Goal: Task Accomplishment & Management: Manage account settings

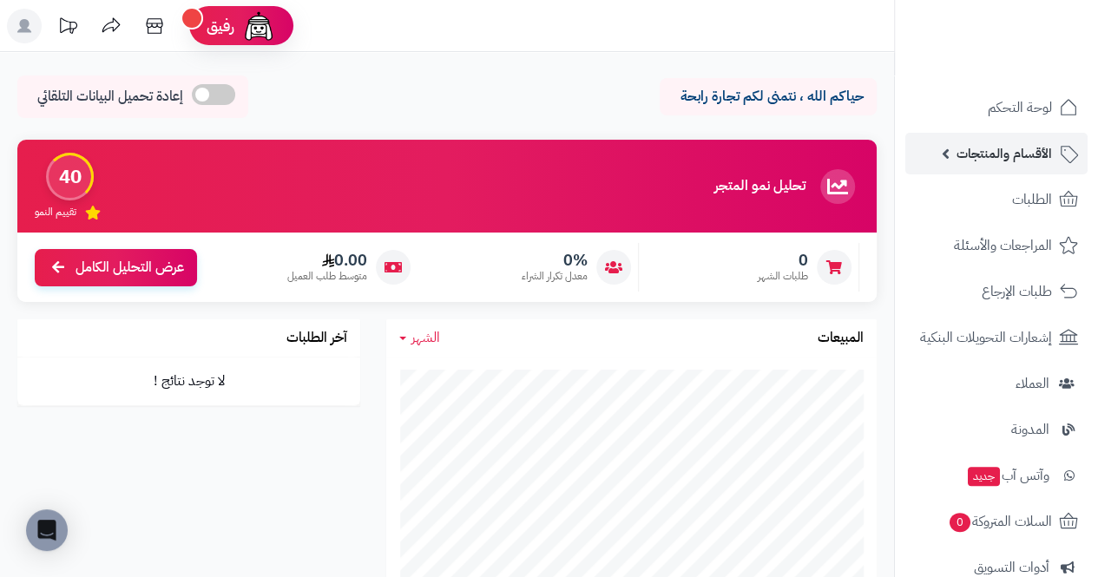
click at [1051, 153] on span "الأقسام والمنتجات" at bounding box center [1005, 154] width 96 height 24
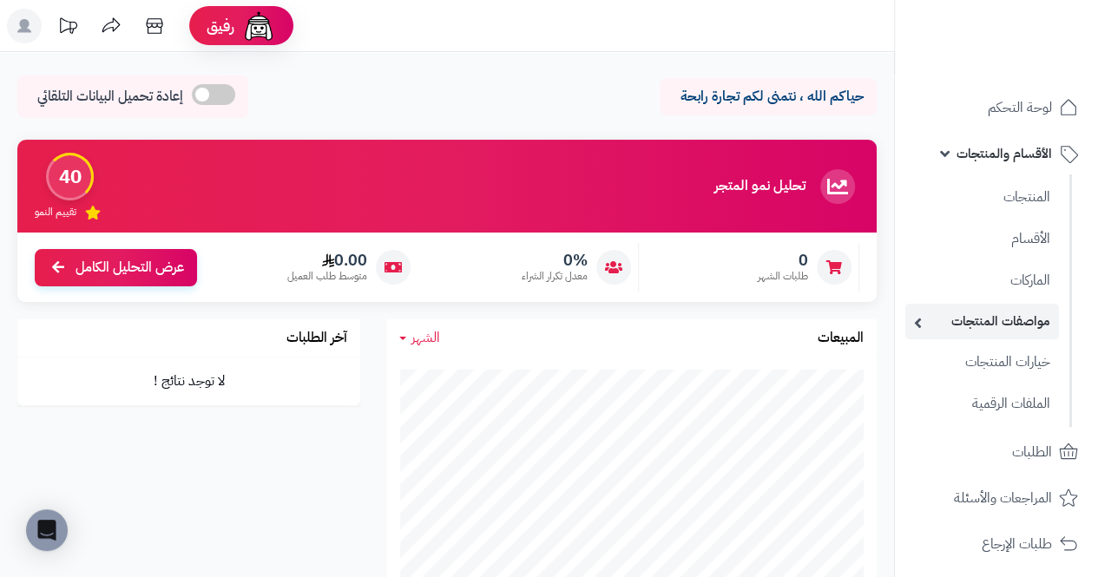
click at [1041, 325] on link "مواصفات المنتجات" at bounding box center [983, 322] width 154 height 36
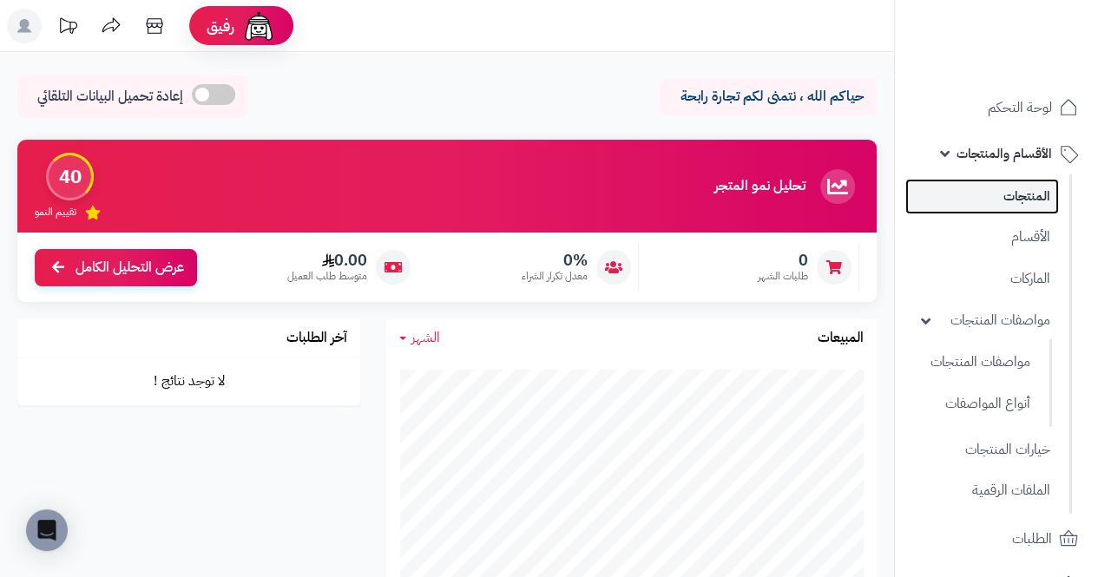
click at [1045, 201] on link "المنتجات" at bounding box center [983, 197] width 154 height 36
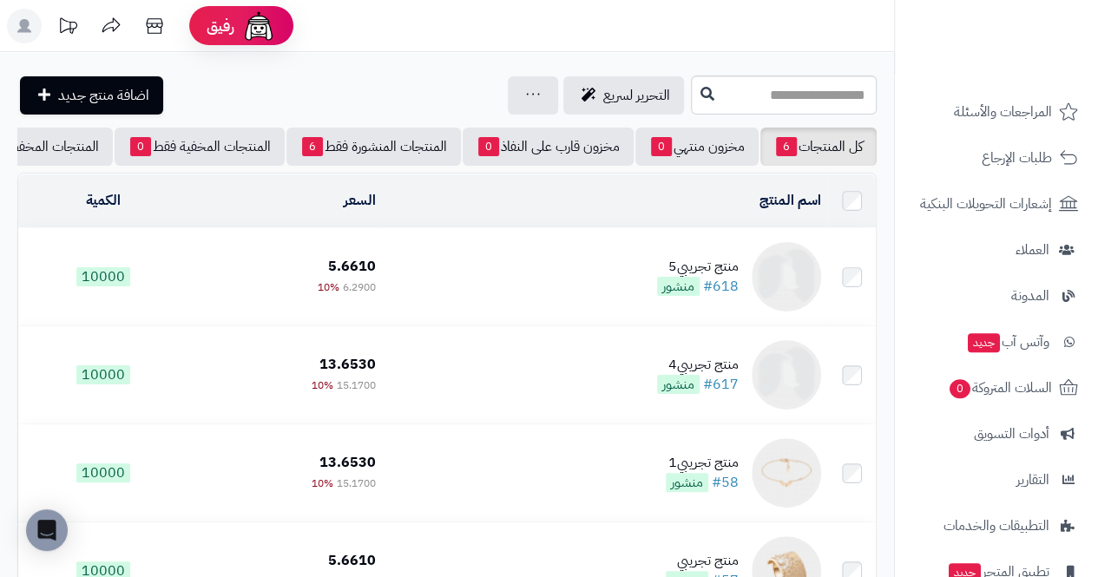
scroll to position [515, 0]
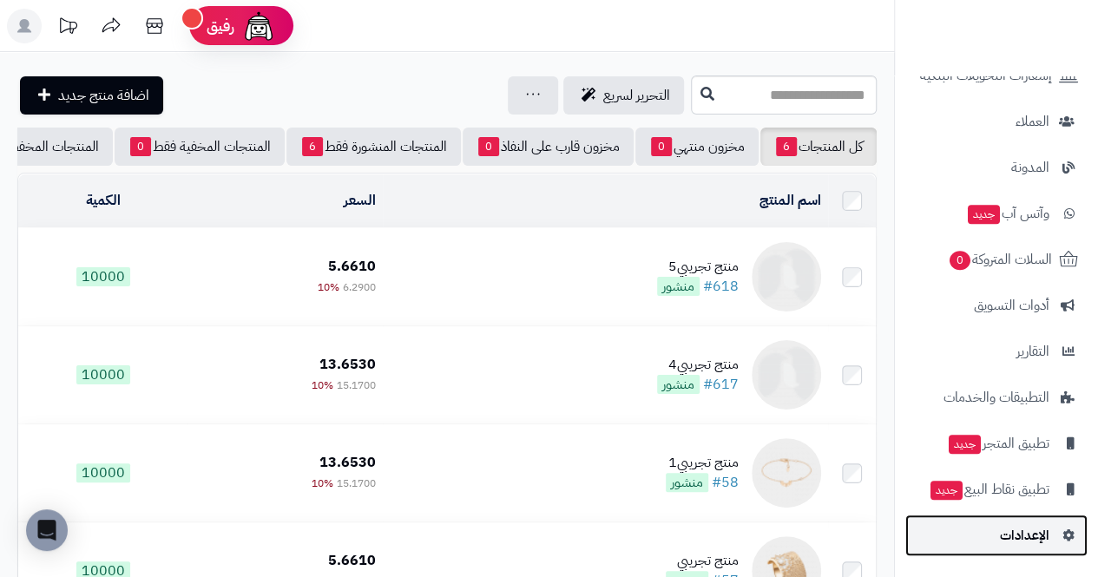
click at [1044, 537] on span "الإعدادات" at bounding box center [1024, 536] width 49 height 24
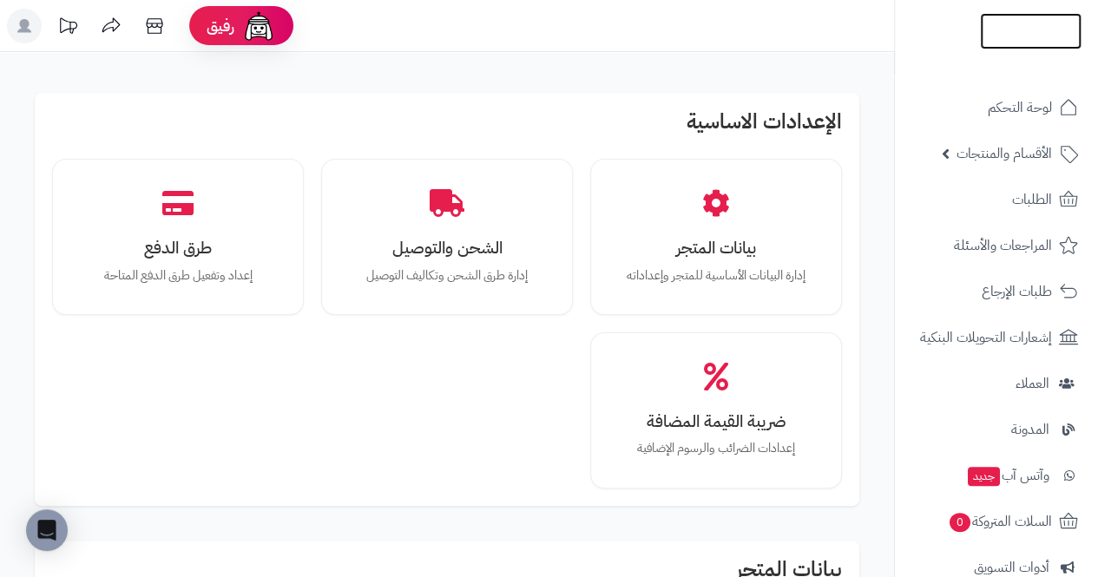
click at [1051, 32] on img at bounding box center [1031, 41] width 102 height 36
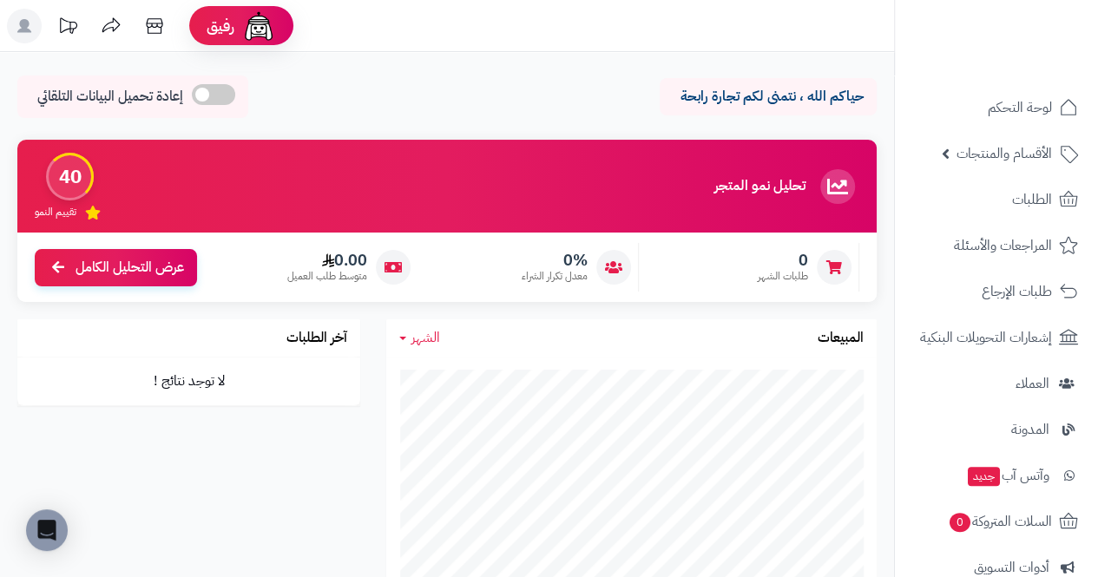
click at [101, 19] on icon at bounding box center [111, 26] width 35 height 35
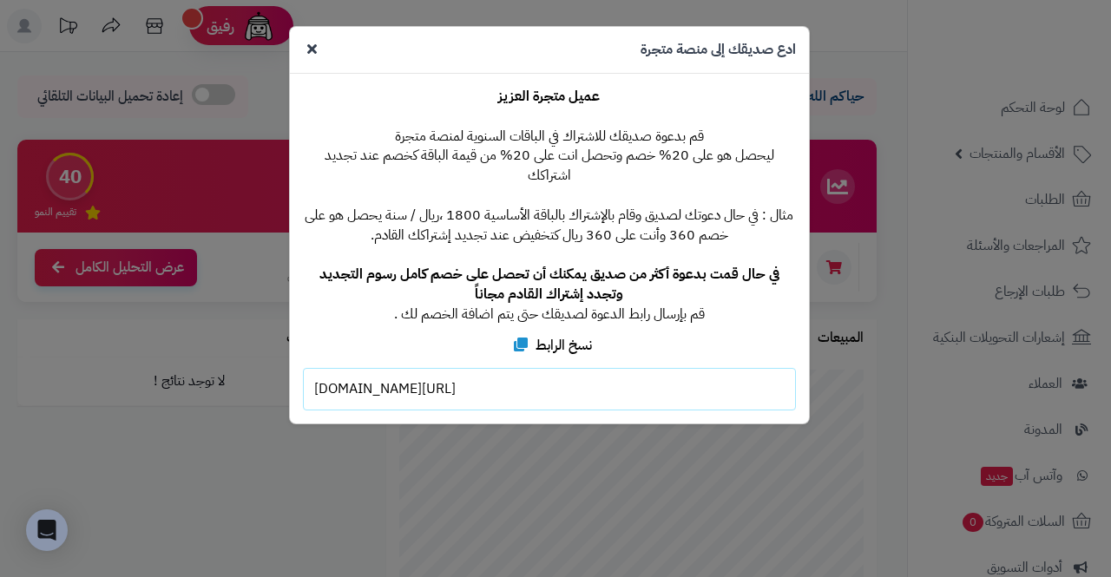
click at [168, 401] on div "**********" at bounding box center [555, 288] width 1111 height 577
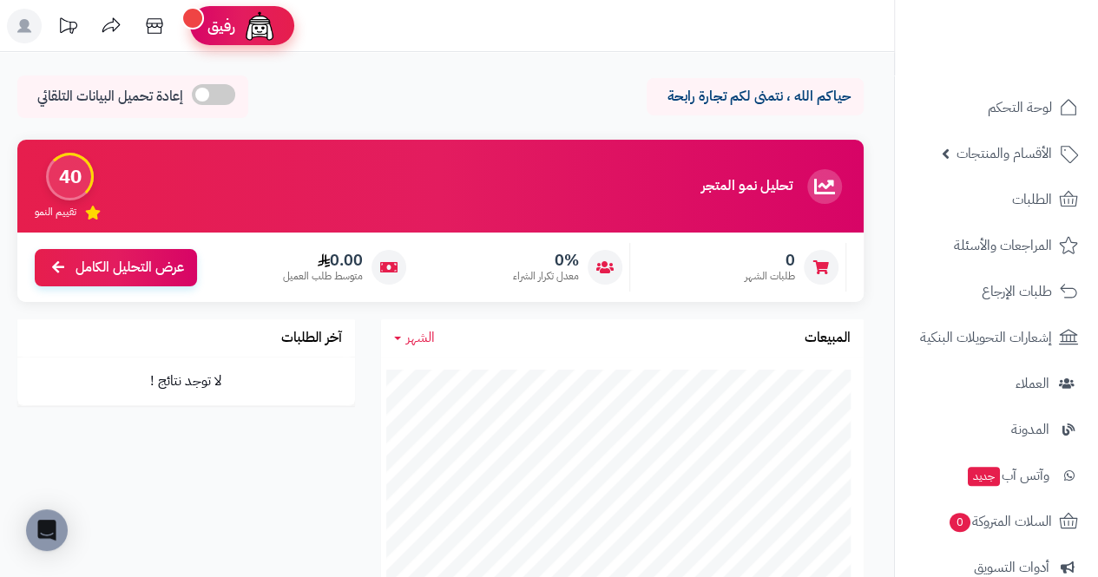
click at [229, 29] on span "رفيق" at bounding box center [222, 26] width 28 height 21
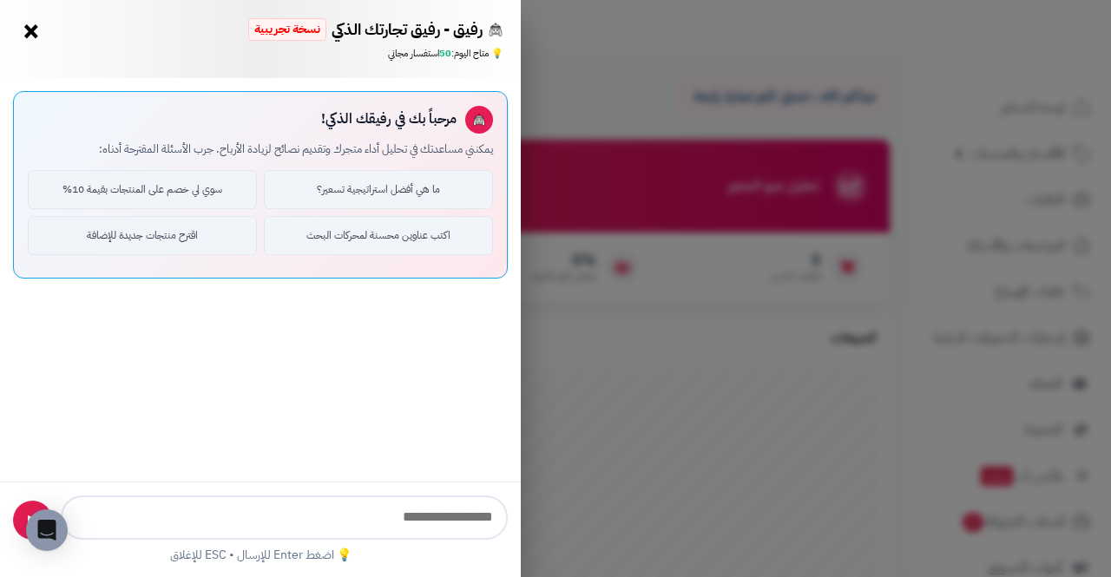
click at [867, 339] on div "رفيق - رفيق تجارتك الذكي نسخة تجريبية ⭐ تاجر متنامي × 💡 متاح اليوم: 50 استفسار …" at bounding box center [555, 288] width 1111 height 577
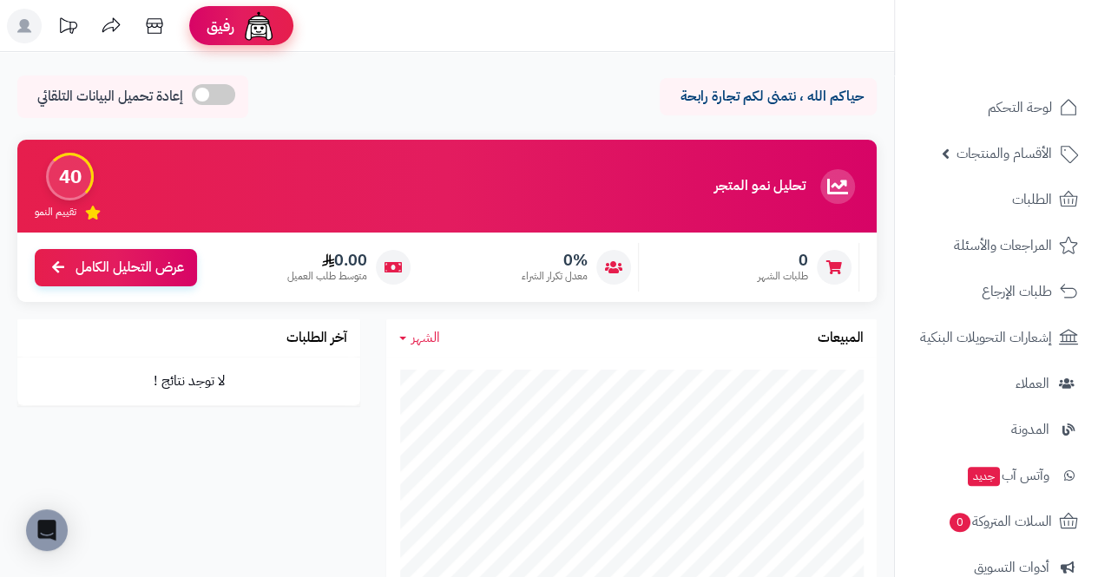
click at [233, 30] on span "رفيق" at bounding box center [221, 26] width 28 height 21
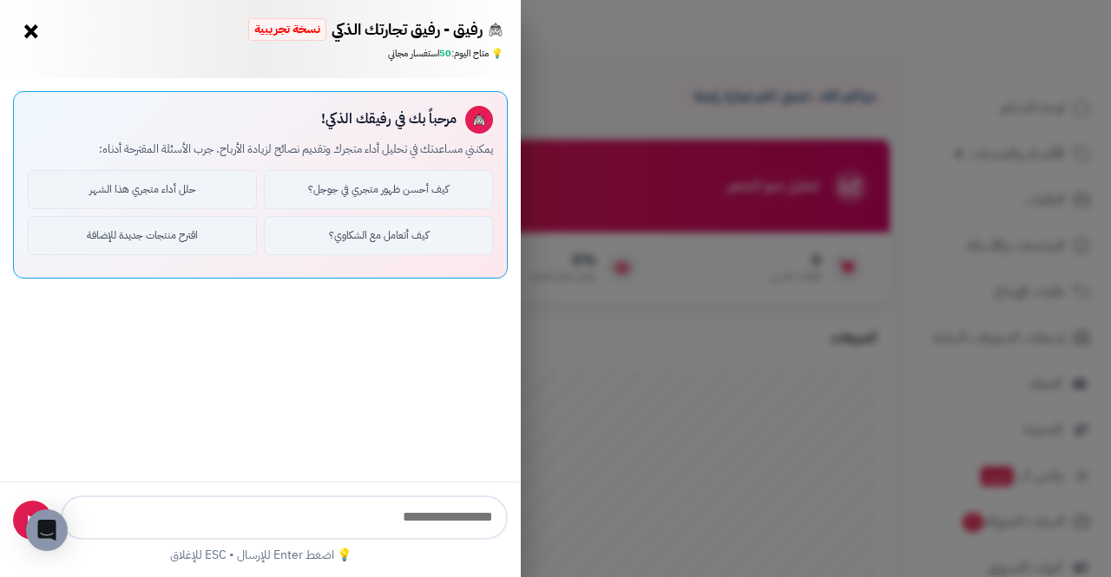
click at [222, 523] on input "text" at bounding box center [284, 518] width 447 height 44
type input "*"
type input "**********"
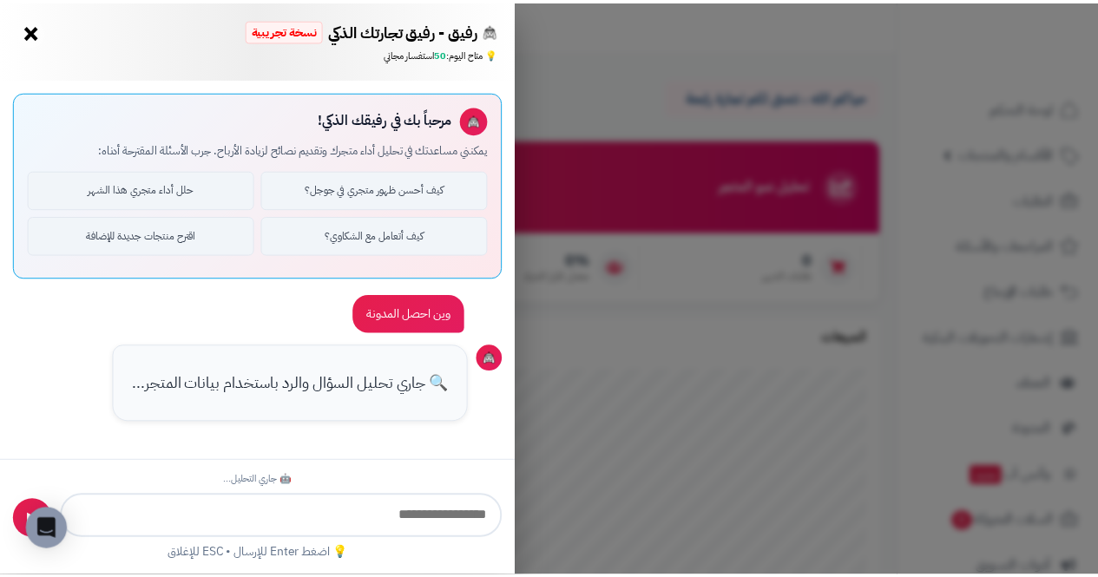
scroll to position [201, 0]
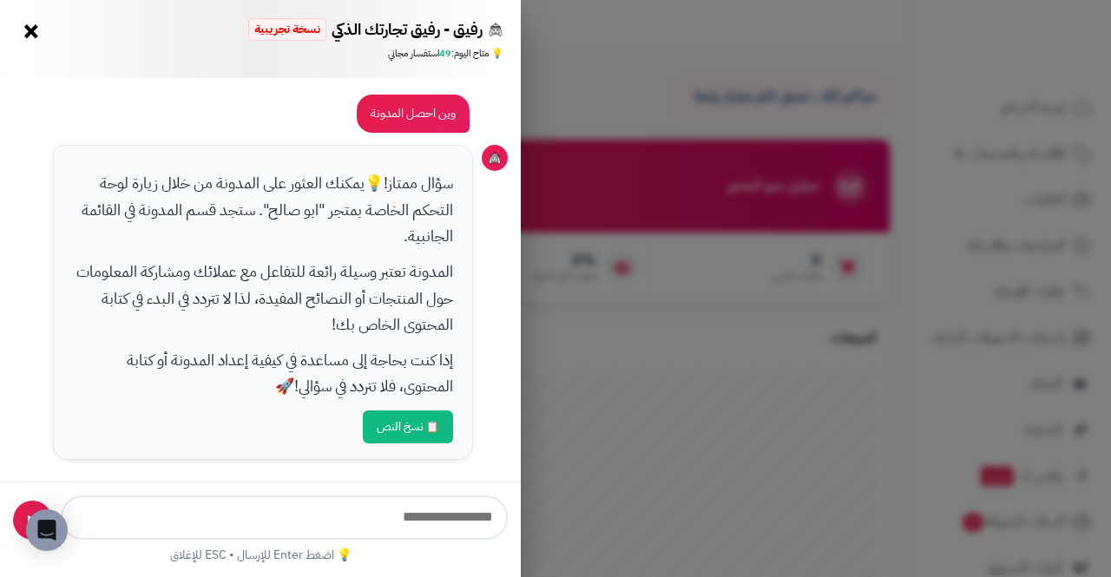
click at [995, 289] on div "رفيق - رفيق تجارتك الذكي نسخة تجريبية 🌱 تاجر جديد × 💡 متاح اليوم: 49 استفسار مج…" at bounding box center [555, 288] width 1111 height 577
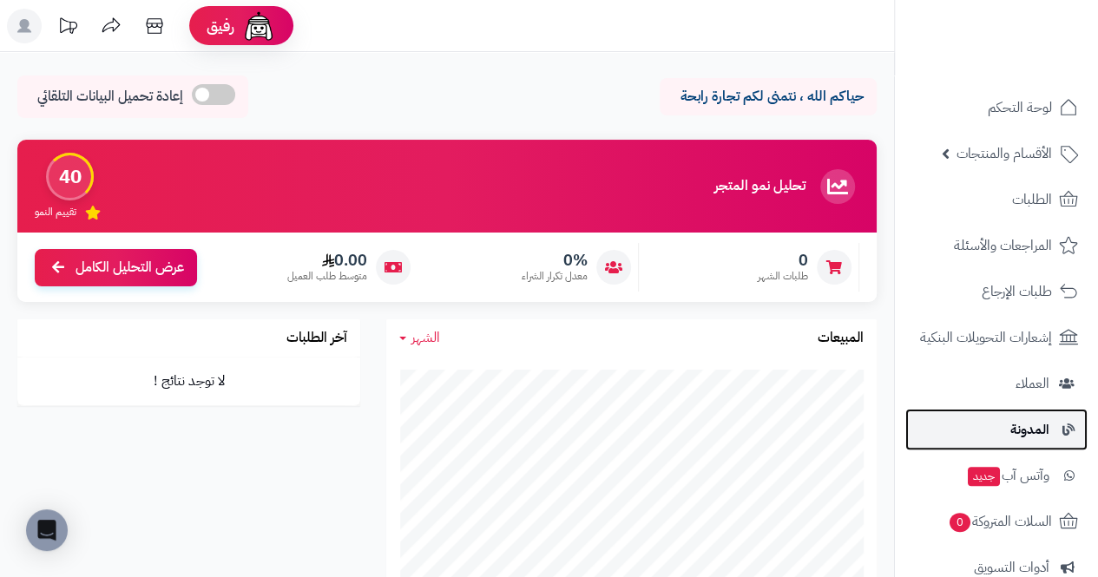
click at [1066, 427] on icon at bounding box center [1067, 430] width 16 height 12
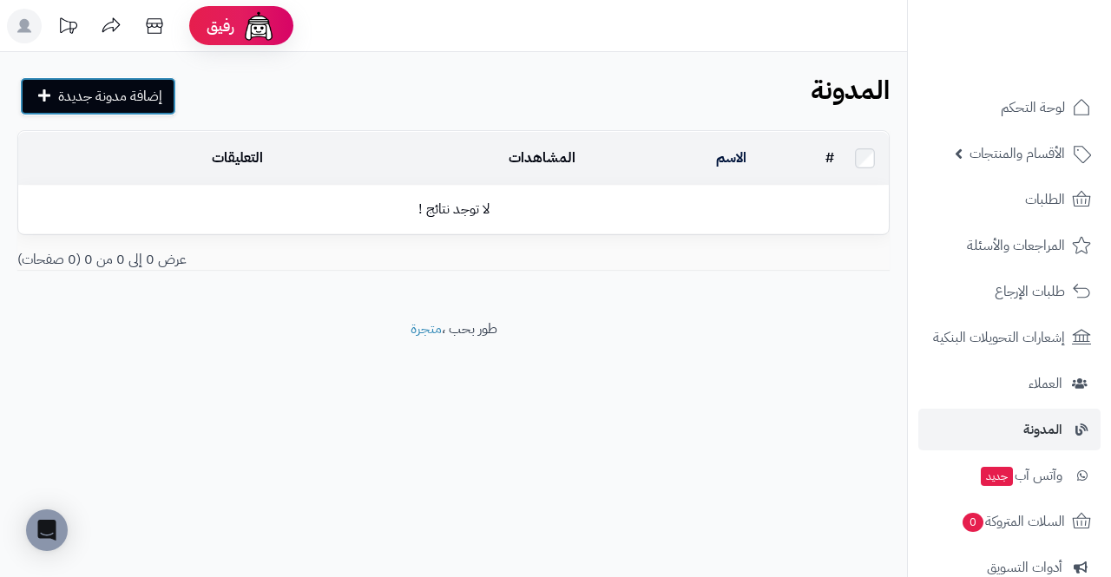
click at [61, 99] on span "إضافة مدونة جديدة" at bounding box center [110, 96] width 104 height 21
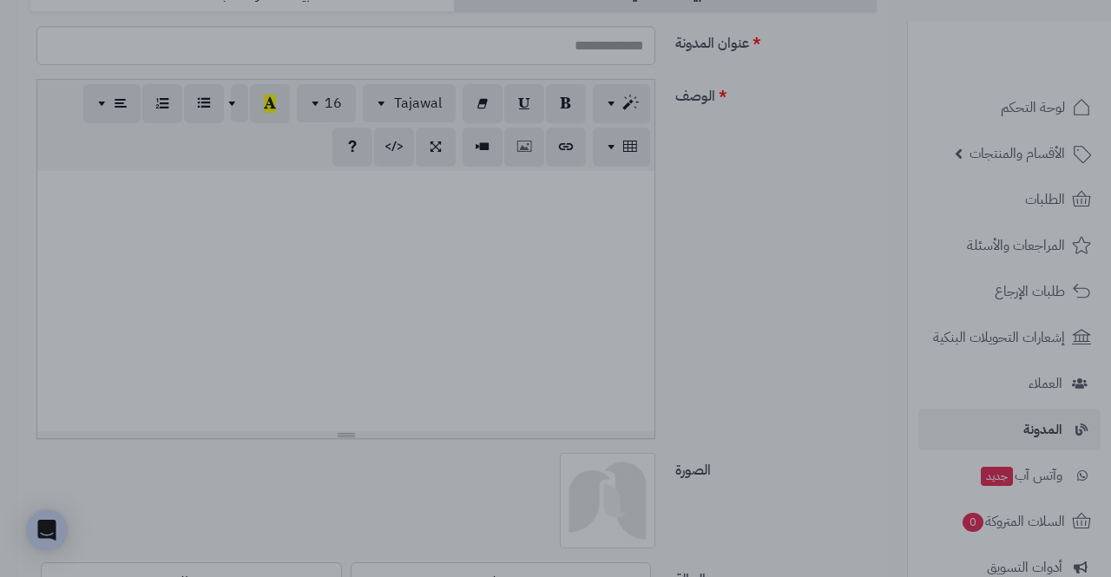
click at [117, 324] on div at bounding box center [555, 288] width 1111 height 577
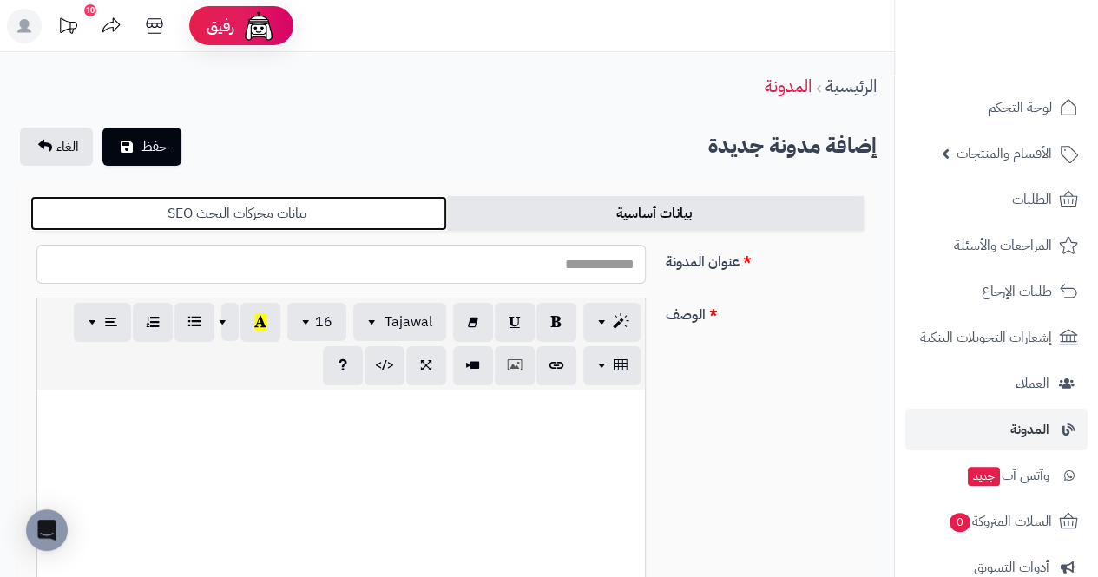
click at [149, 217] on link "بيانات محركات البحث SEO" at bounding box center [238, 213] width 417 height 35
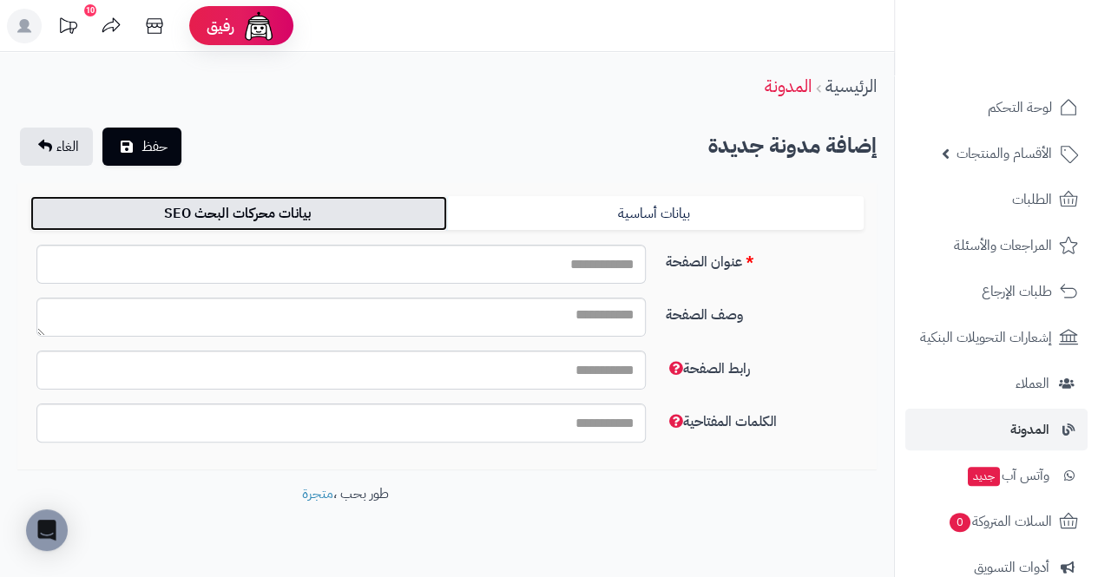
scroll to position [28, 0]
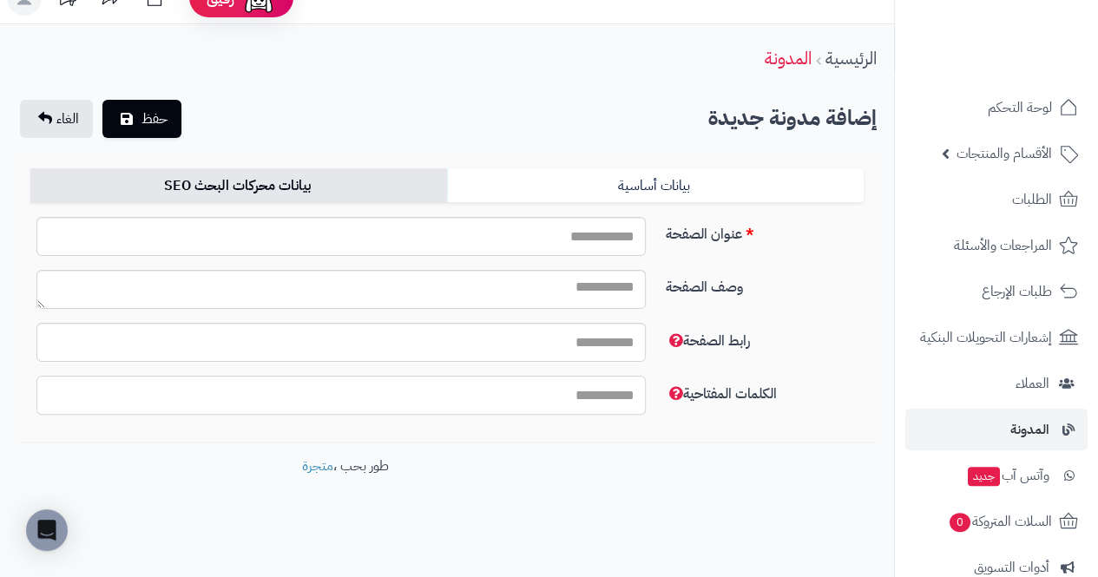
click at [137, 402] on input "رابط الصفحة" at bounding box center [341, 395] width 610 height 39
click at [146, 347] on input "رابط الصفحة" at bounding box center [341, 342] width 610 height 39
click at [130, 293] on textarea "وصف الصفحة" at bounding box center [341, 289] width 610 height 39
click at [105, 231] on input "عنوان الصفحة" at bounding box center [341, 236] width 610 height 39
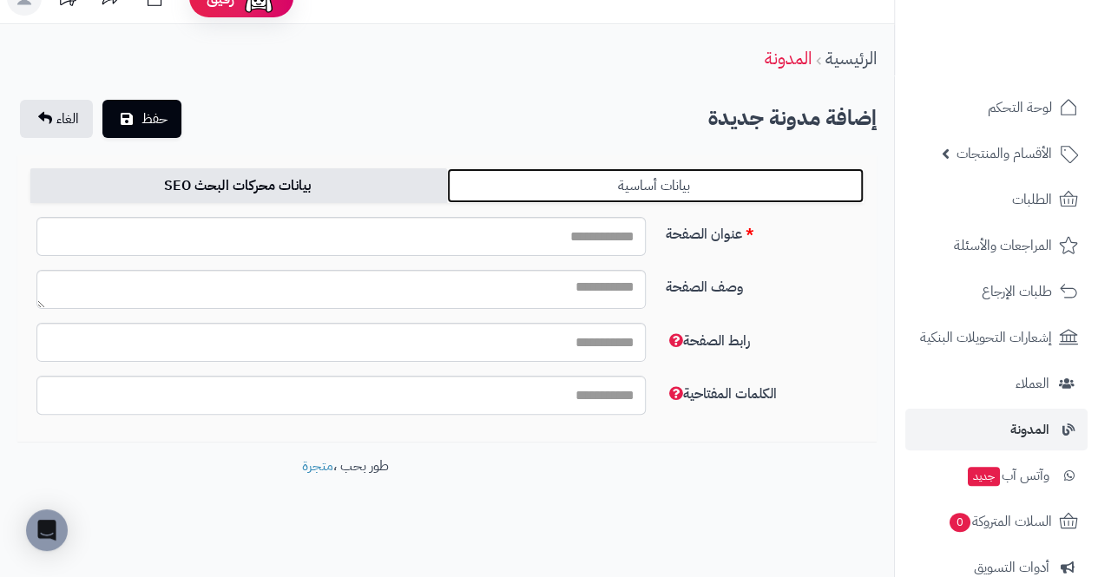
click at [851, 171] on link "بيانات أساسية" at bounding box center [655, 185] width 417 height 35
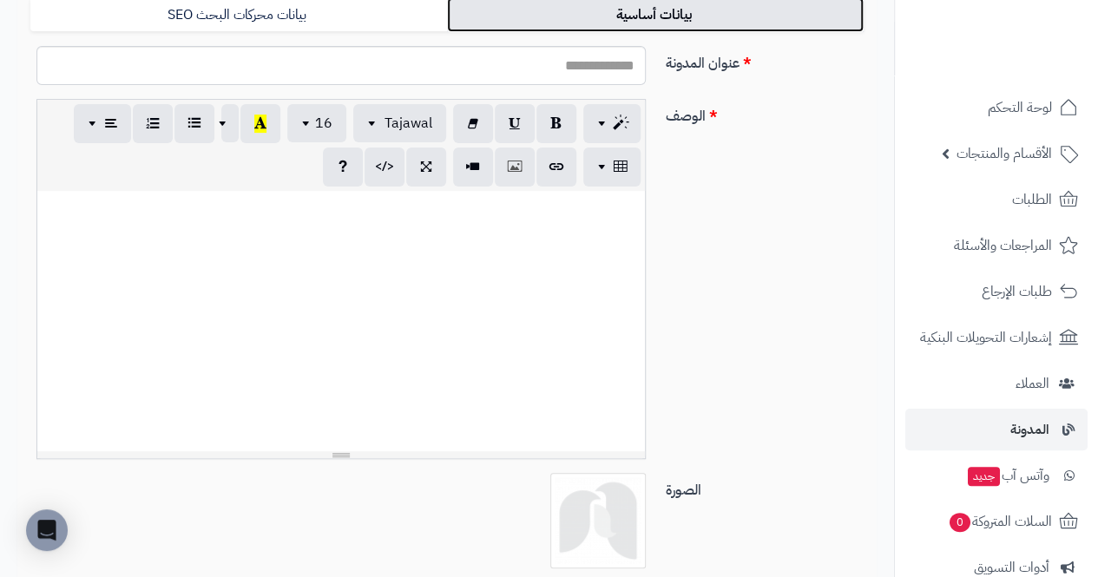
scroll to position [195, 0]
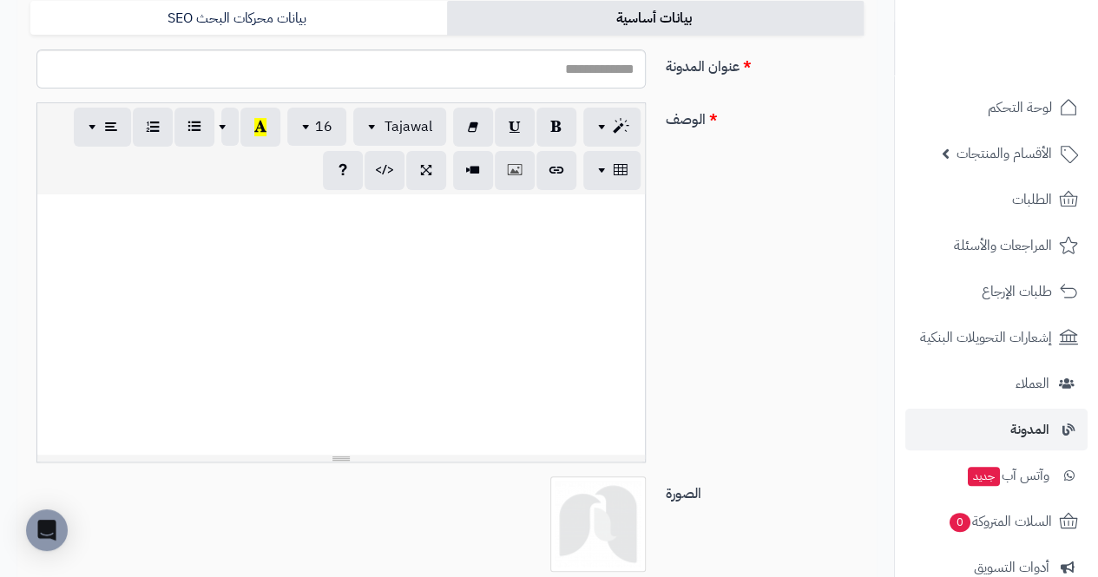
click at [236, 430] on div at bounding box center [341, 324] width 608 height 260
click at [378, 120] on span "button" at bounding box center [374, 125] width 14 height 21
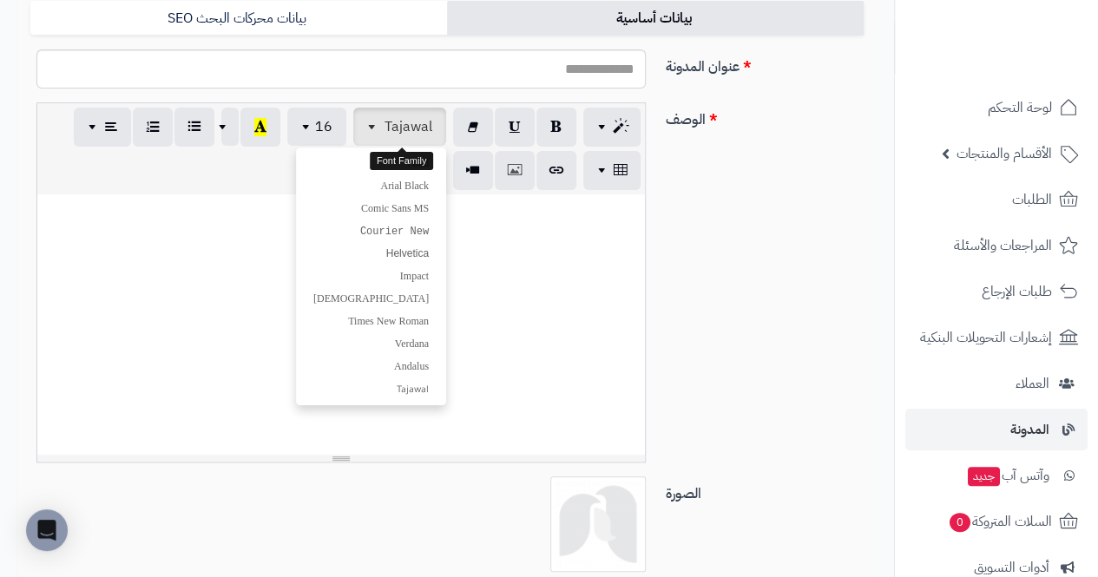
click at [105, 174] on div "p blockquote pre h1 h2 h3 h4 h5 h6 Tajawal Arial Arial Black Comic Sans MS Cour…" at bounding box center [341, 148] width 608 height 91
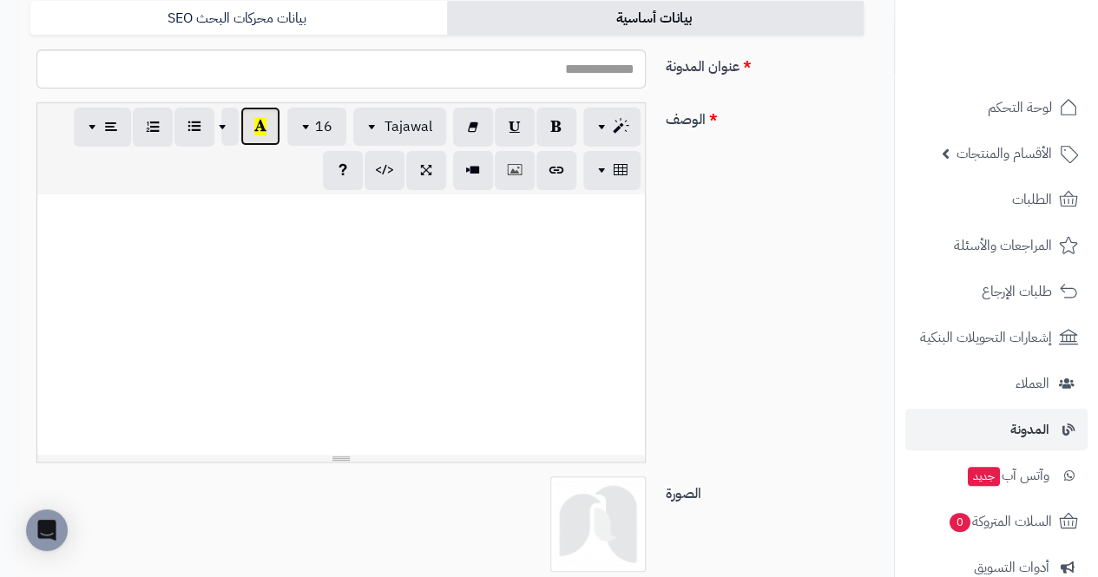
click at [263, 123] on icon "button" at bounding box center [260, 126] width 12 height 18
click at [153, 177] on div "p blockquote pre h1 h2 h3 h4 h5 h6 Tajawal Arial Arial Black Comic Sans MS Cour…" at bounding box center [341, 148] width 608 height 91
click at [236, 260] on div at bounding box center [341, 324] width 608 height 260
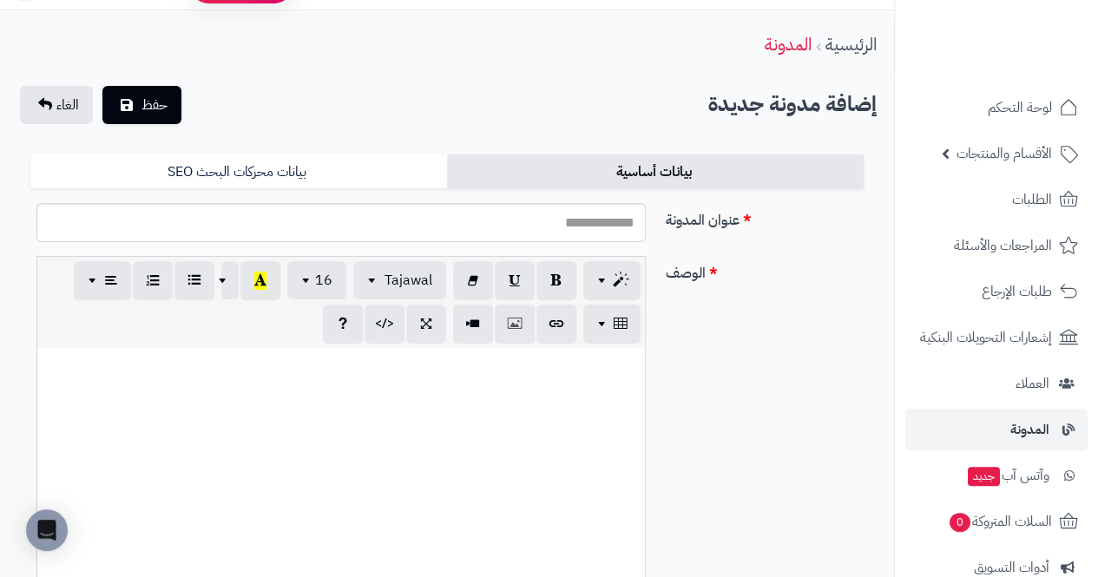
scroll to position [0, 0]
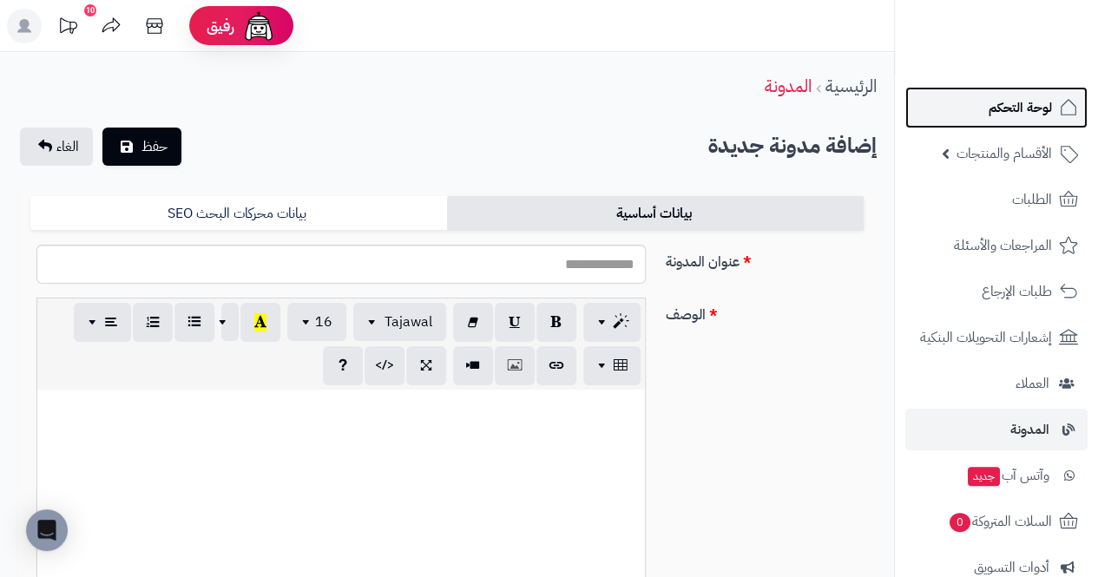
click at [1051, 109] on span "لوحة التحكم" at bounding box center [1020, 108] width 63 height 24
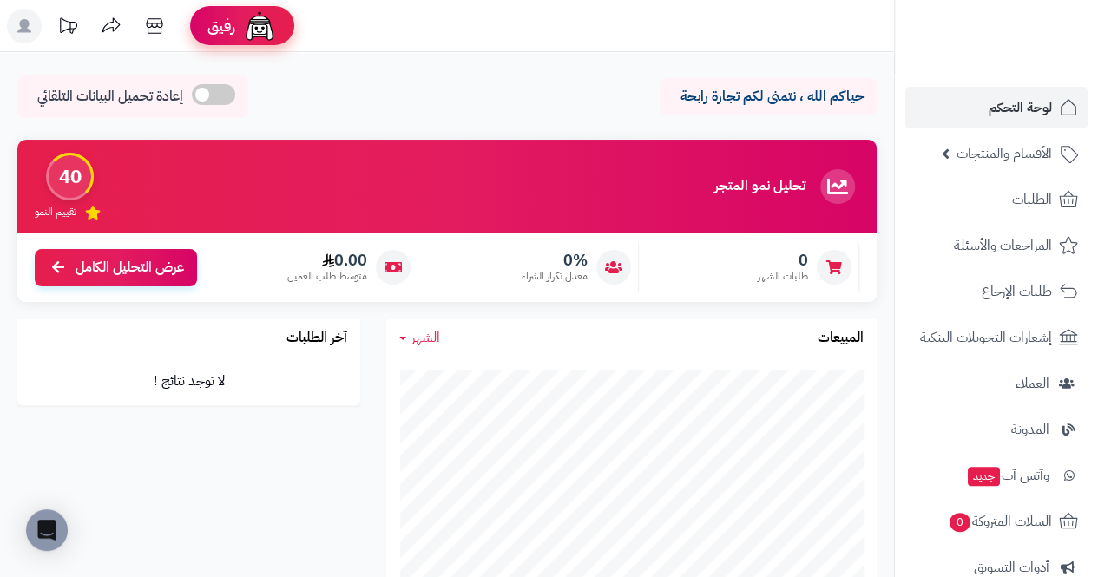
click at [226, 21] on span "رفيق" at bounding box center [222, 26] width 28 height 21
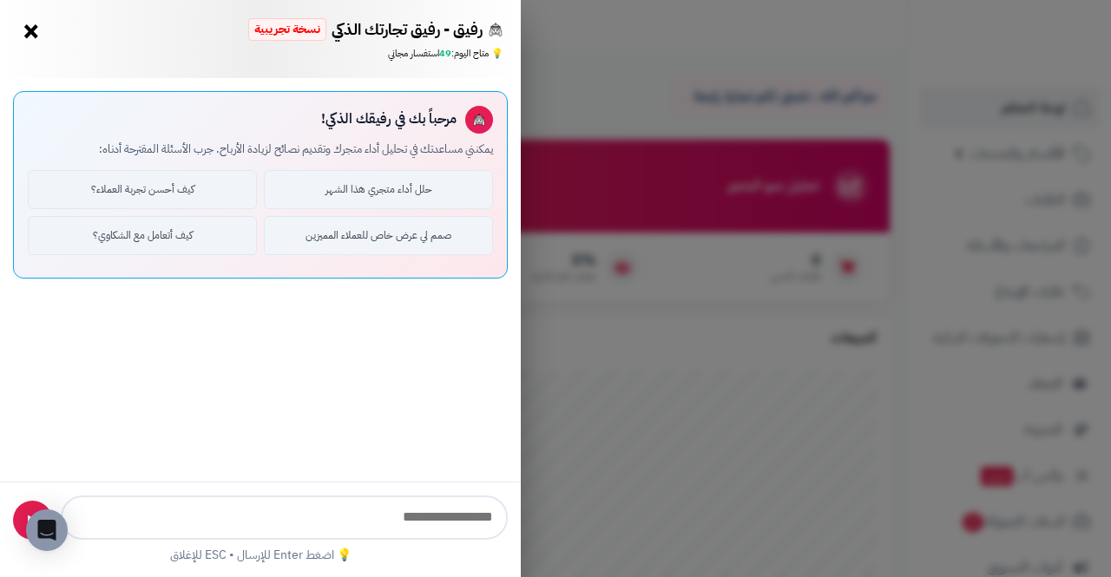
click at [1058, 229] on div "رفيق - رفيق تجارتك الذكي نسخة تجريبية ⭐ تاجر متنامي × 💡 متاح اليوم: 49 استفسار …" at bounding box center [555, 288] width 1111 height 577
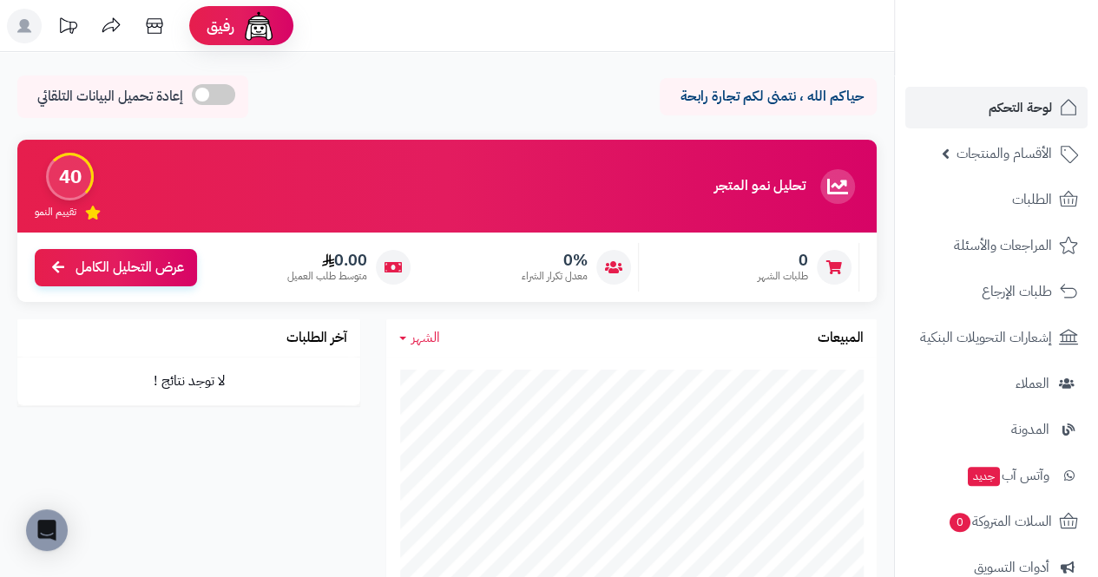
click at [64, 182] on div "40" at bounding box center [70, 177] width 48 height 48
click at [65, 180] on div "40" at bounding box center [70, 177] width 48 height 48
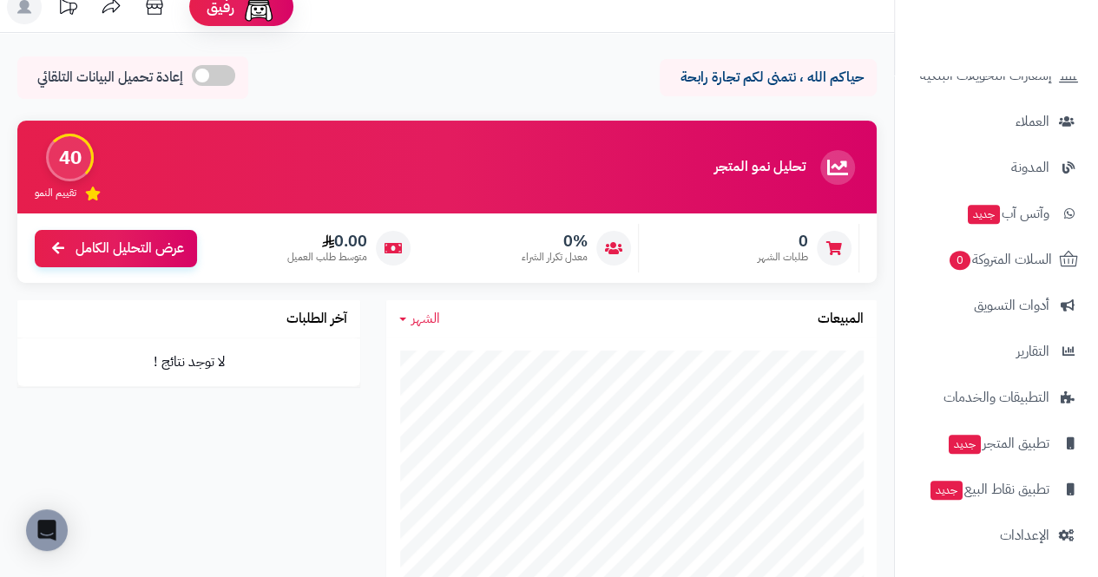
scroll to position [38, 0]
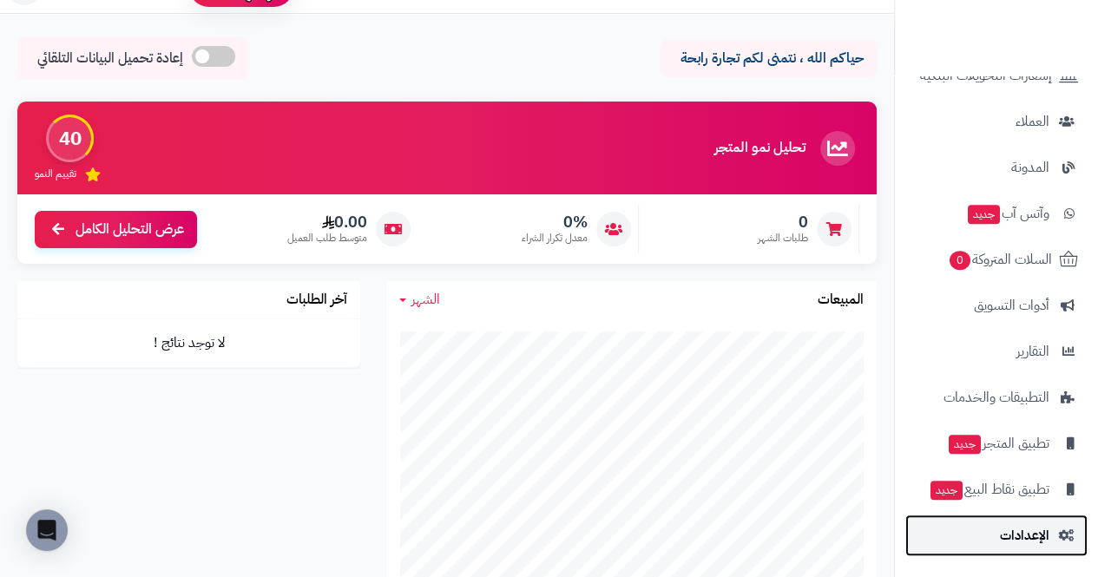
click at [1047, 535] on span "الإعدادات" at bounding box center [1024, 536] width 49 height 24
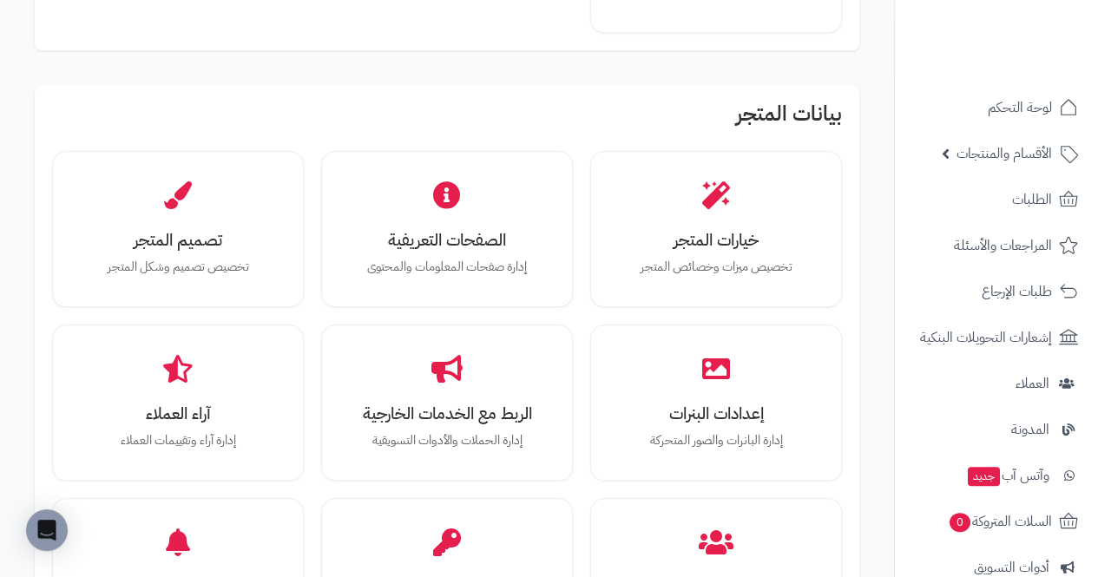
scroll to position [464, 0]
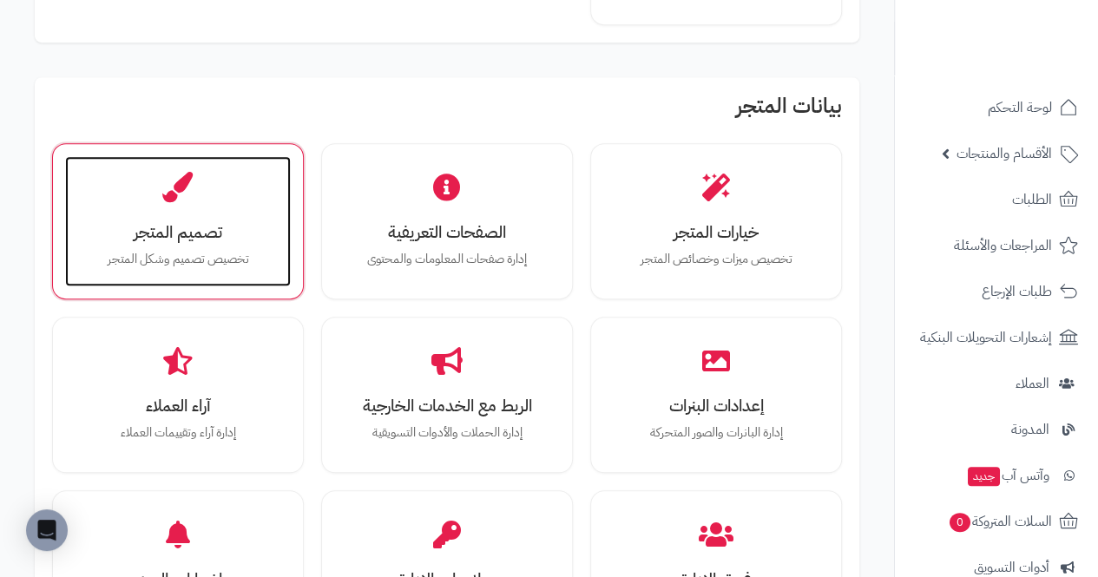
click at [88, 276] on div "تصميم المتجر تخصيص تصميم وشكل المتجر" at bounding box center [178, 221] width 226 height 130
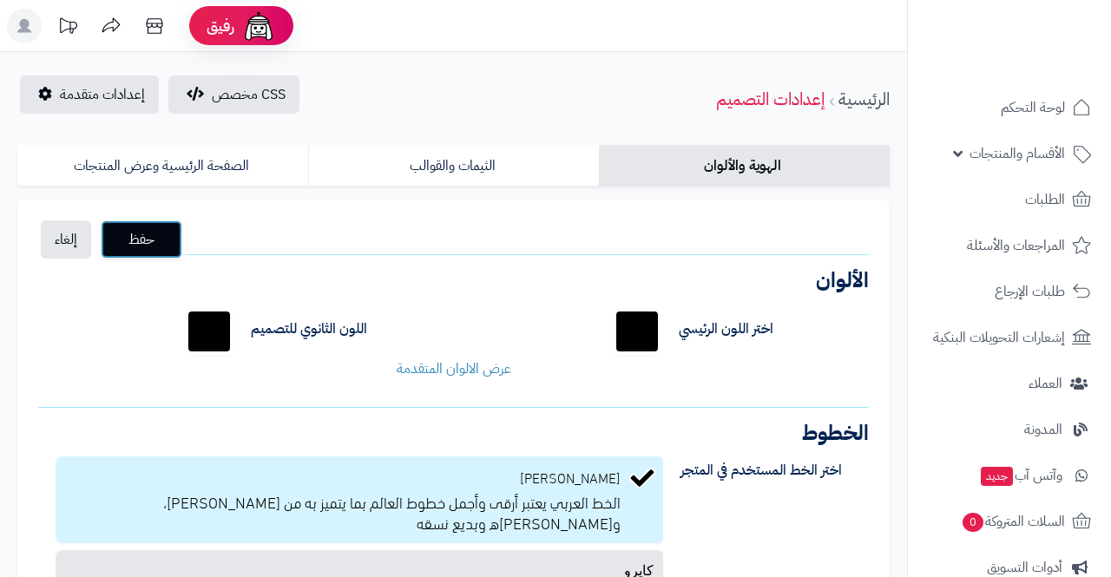
click at [179, 225] on button "حفظ" at bounding box center [142, 240] width 82 height 38
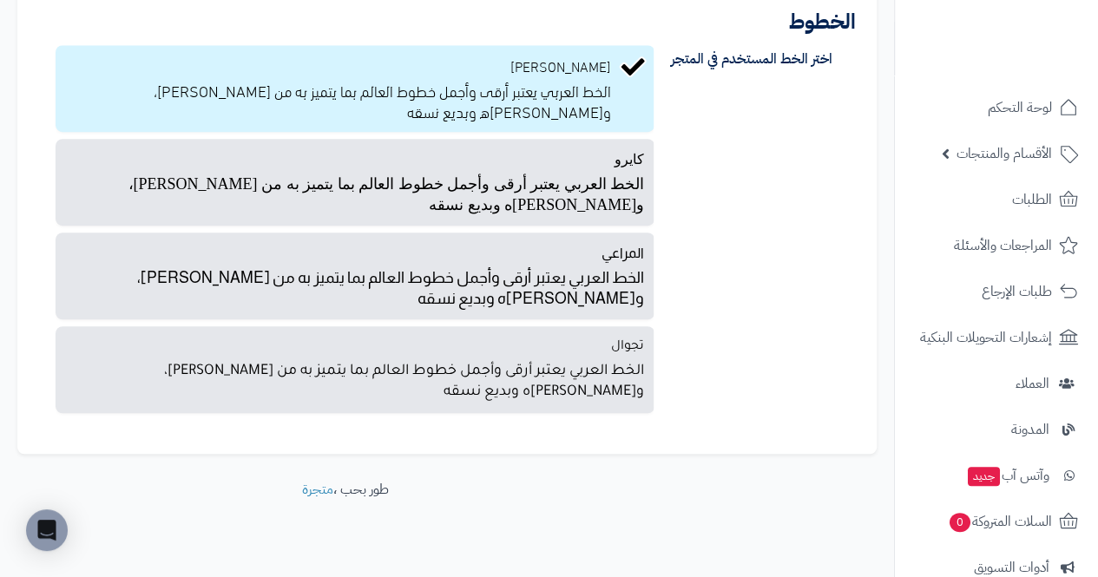
scroll to position [470, 0]
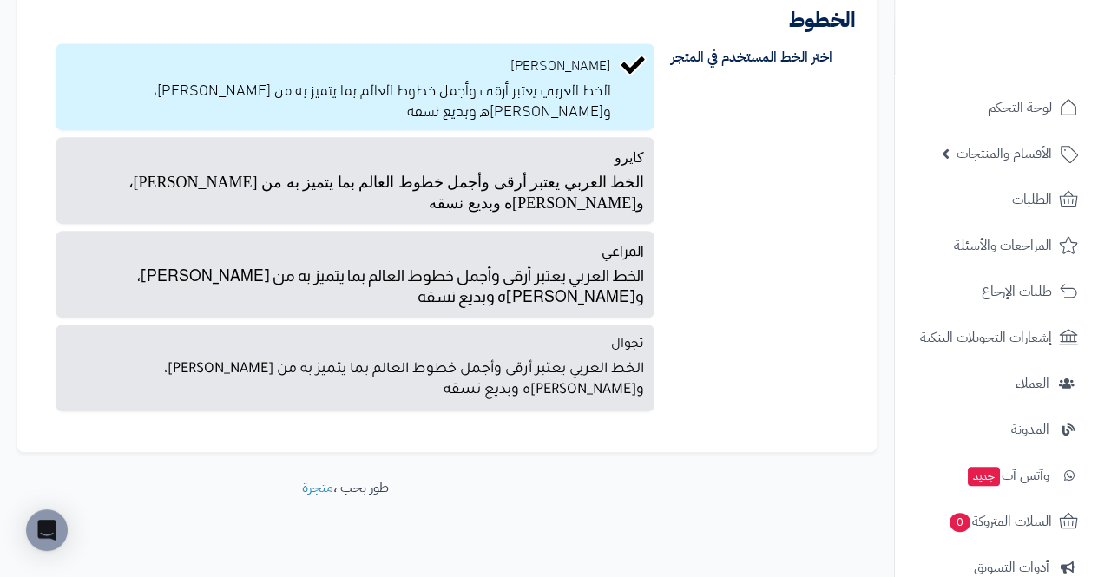
click at [57, 161] on div "بالو عربي الخط العربي يعتبر أرقى وأجمل خطوط العالم بما يتميز به من حسن شكله، وج…" at bounding box center [350, 230] width 607 height 375
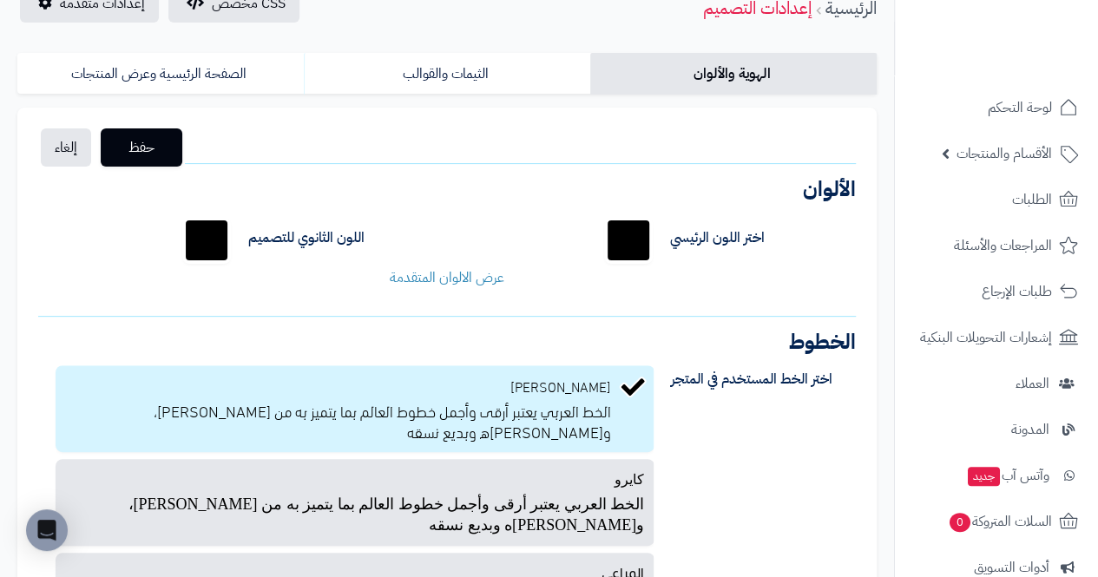
scroll to position [142, 0]
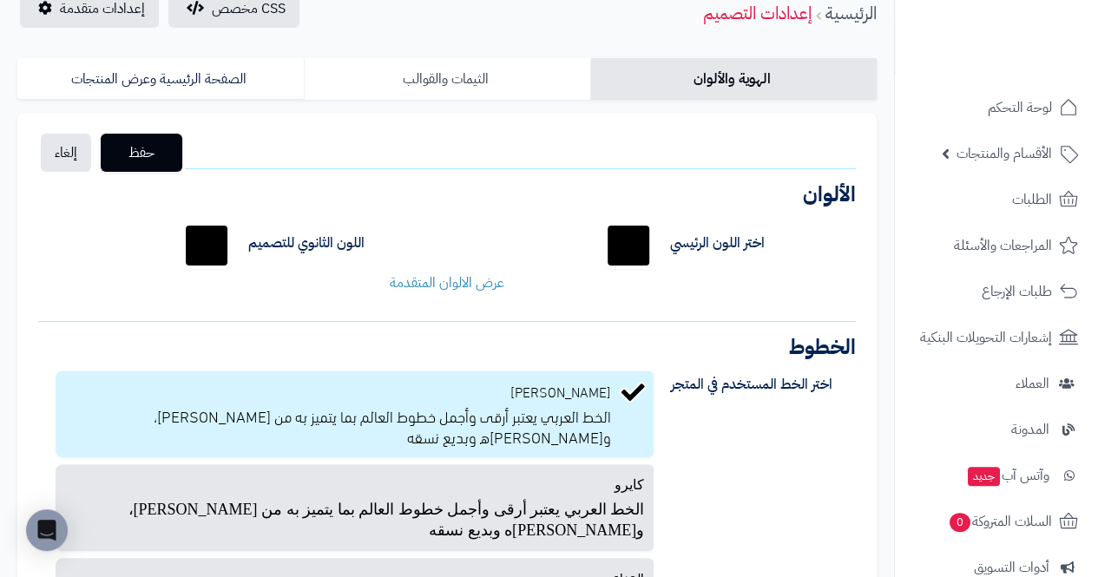
click at [389, 94] on link "الثيمات والقوالب" at bounding box center [447, 79] width 287 height 42
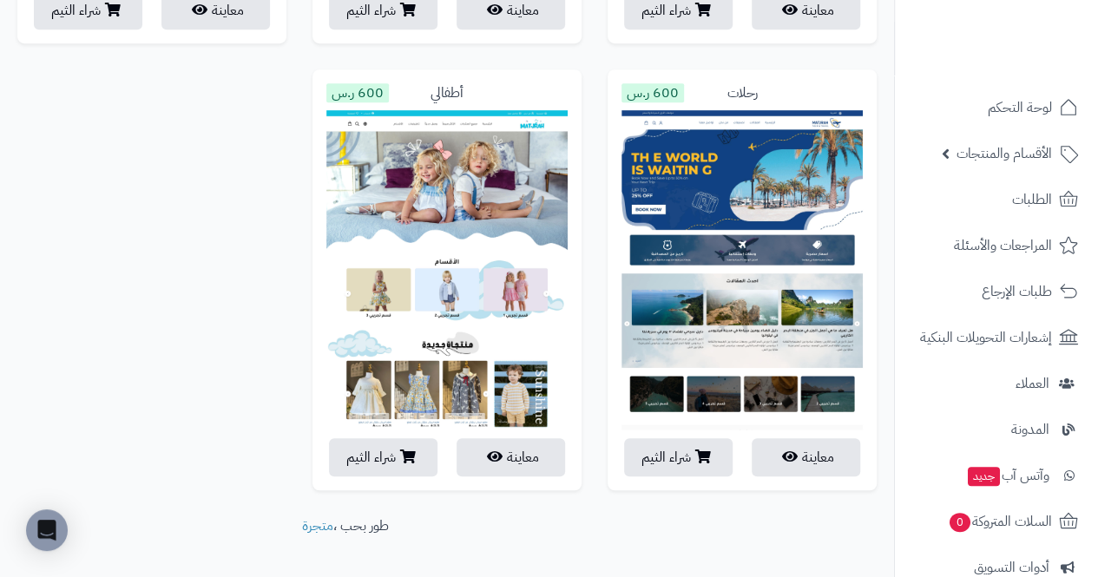
scroll to position [3871, 0]
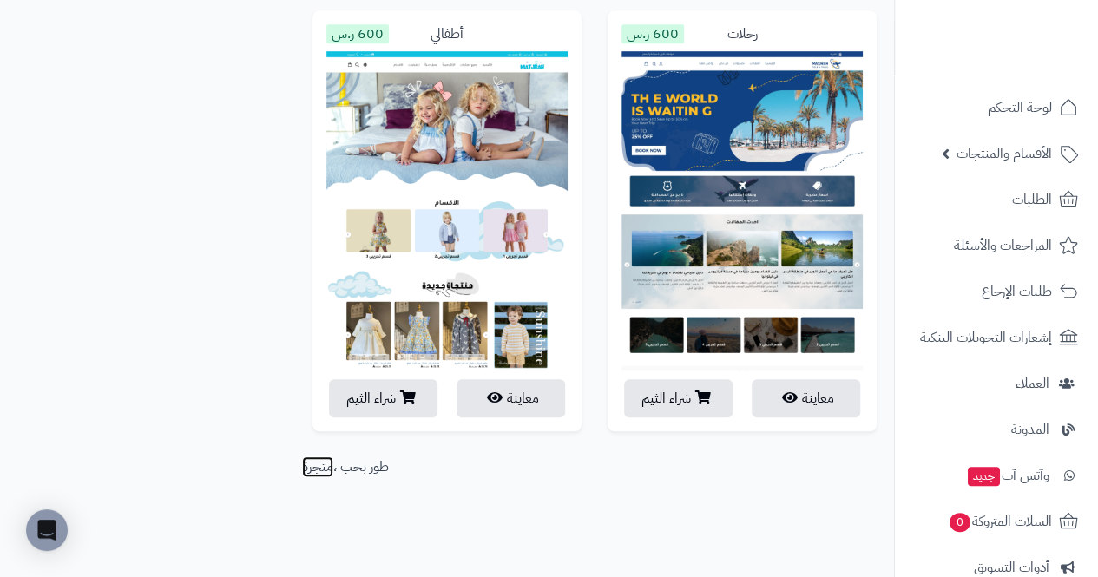
click at [306, 470] on link "متجرة" at bounding box center [317, 467] width 31 height 21
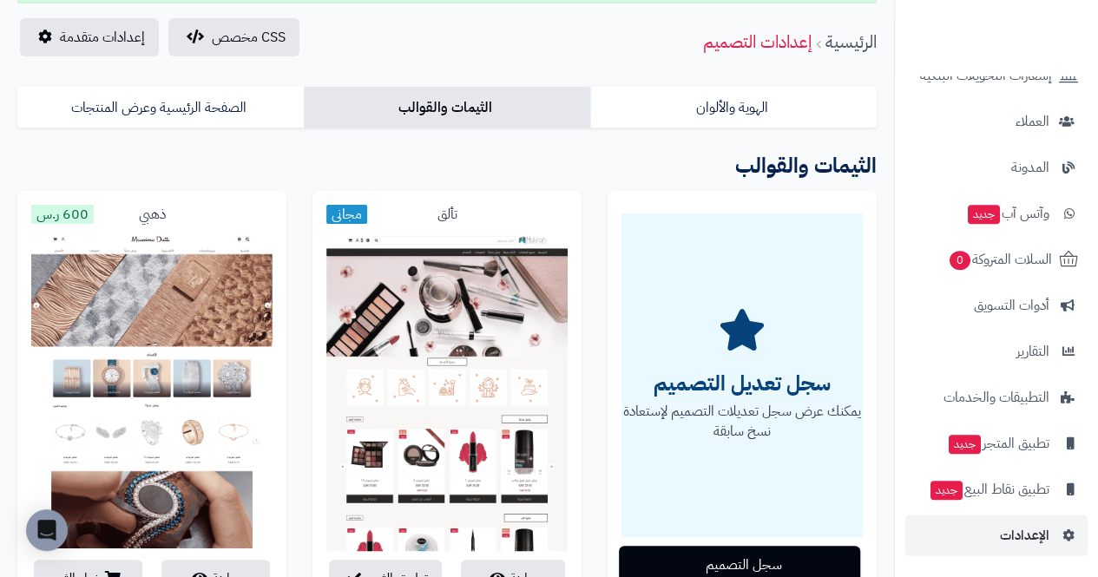
scroll to position [118, 0]
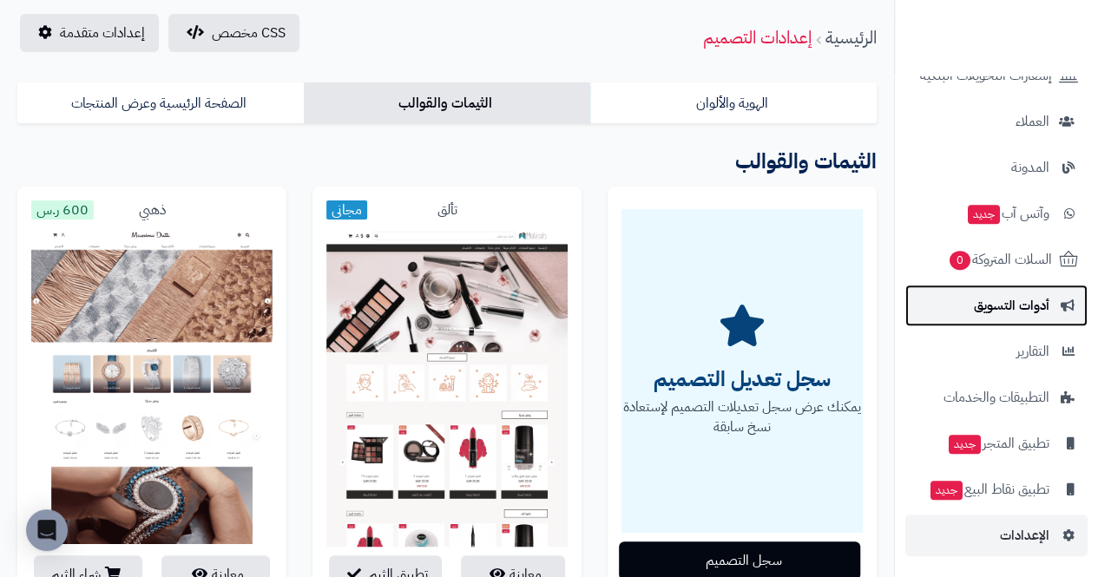
click at [1036, 300] on span "أدوات التسويق" at bounding box center [1012, 305] width 76 height 24
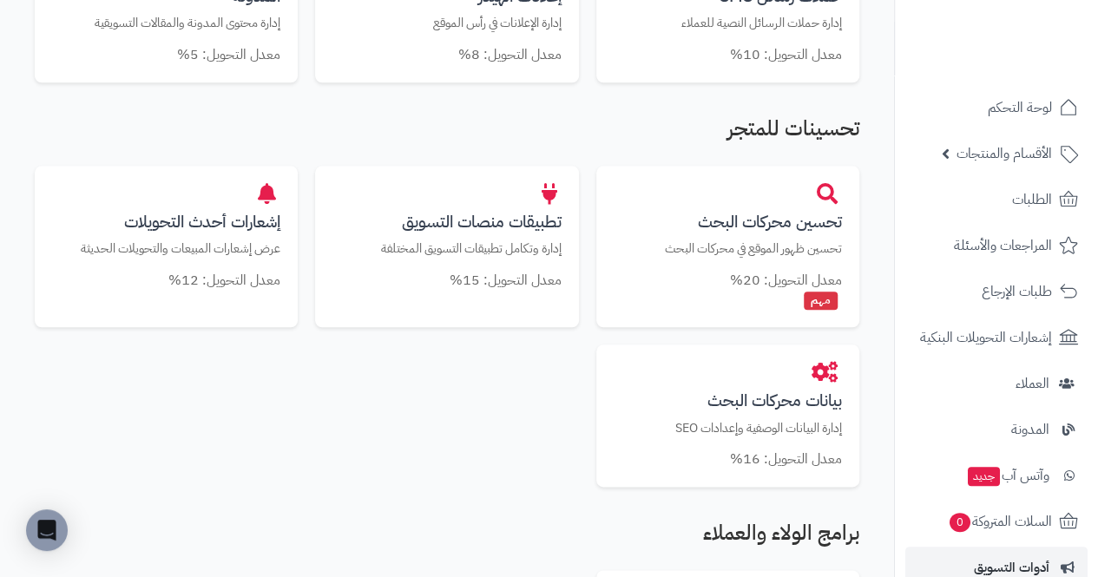
scroll to position [901, 0]
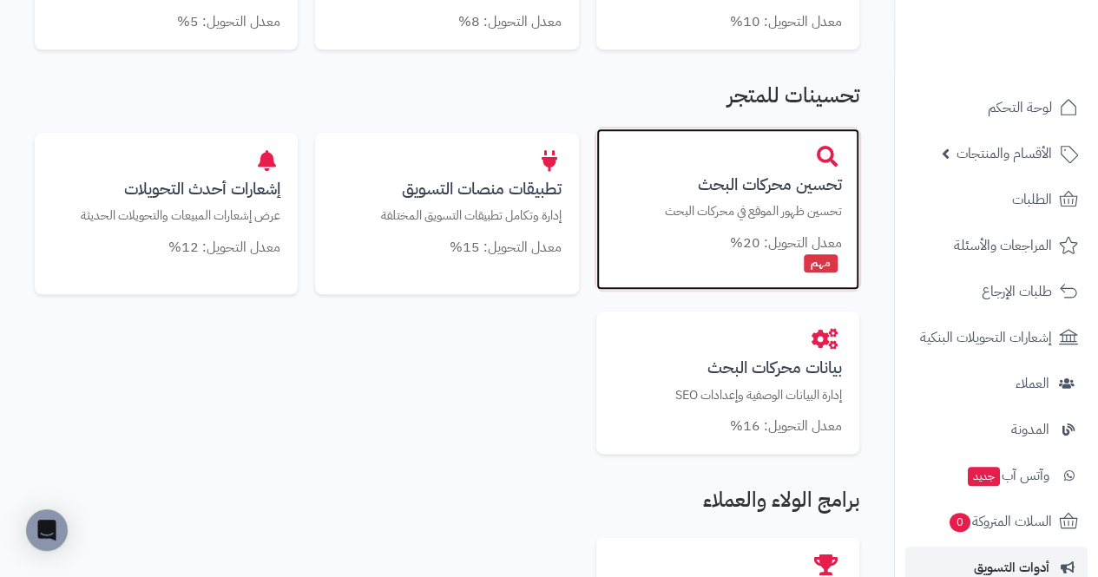
click at [816, 194] on h3 "تحسين محركات البحث" at bounding box center [728, 184] width 228 height 18
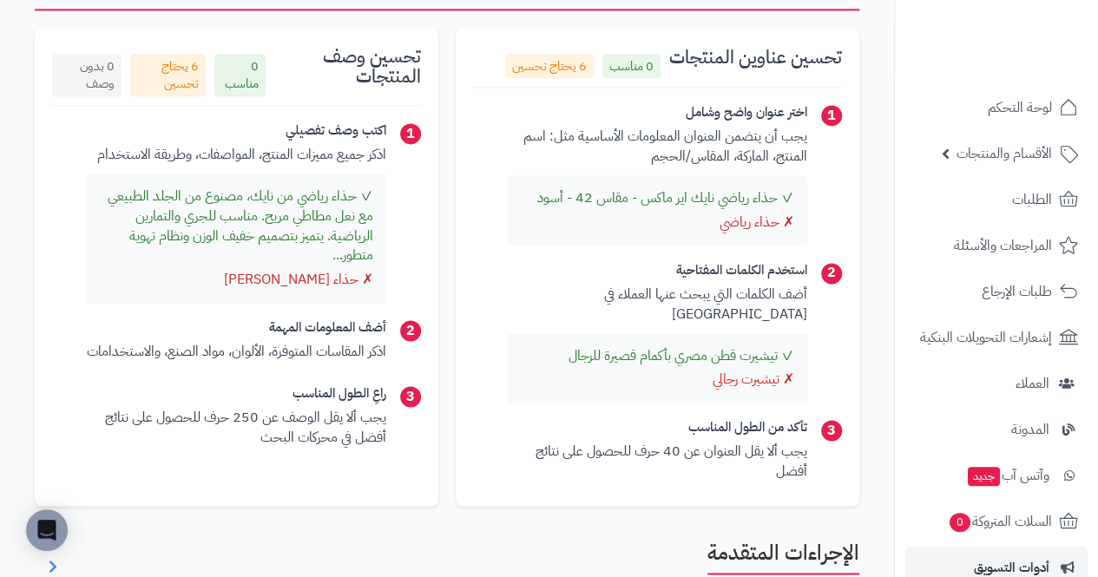
scroll to position [1143, 0]
click at [99, 266] on div "✓ حذاء رياضي من نايك، مصنوع من الجلد الطبيعي مع نعل مطاطي مريح. مناسب للجري وال…" at bounding box center [237, 238] width 300 height 129
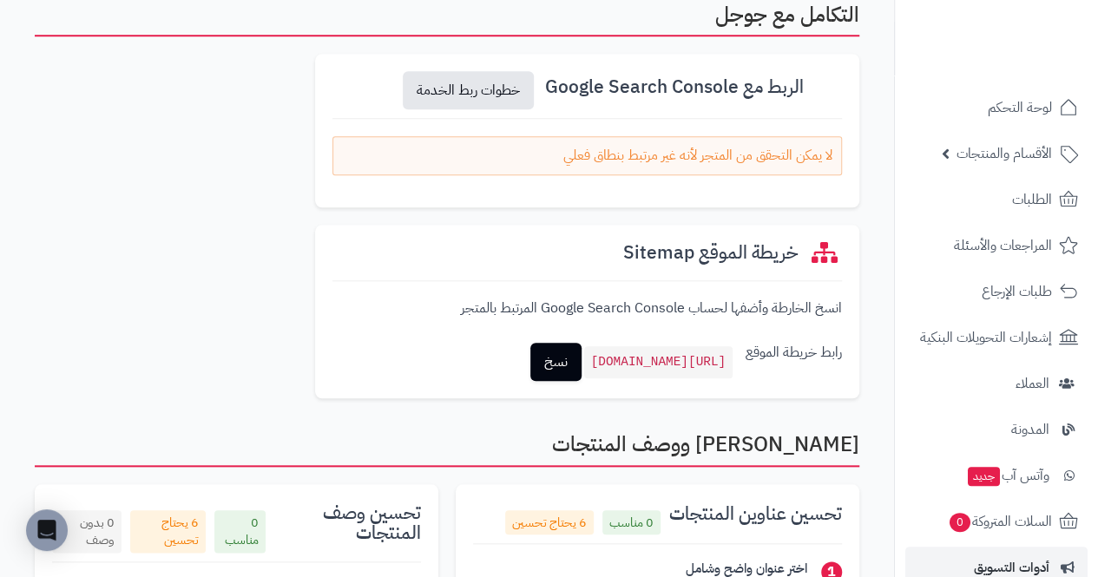
scroll to position [601, 0]
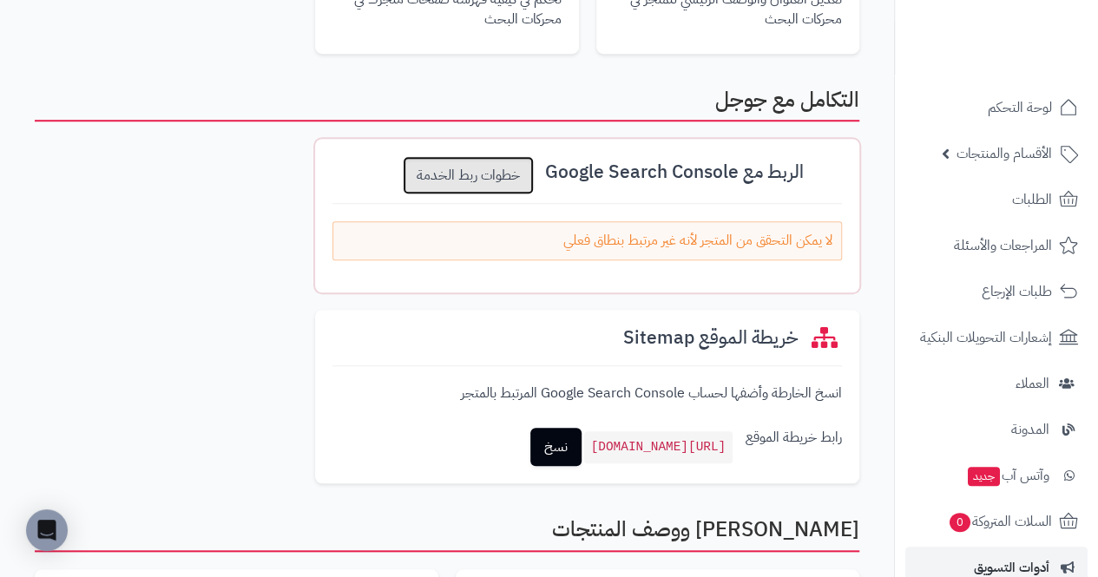
click at [431, 167] on link "خطوات ربط الخدمة" at bounding box center [468, 175] width 131 height 38
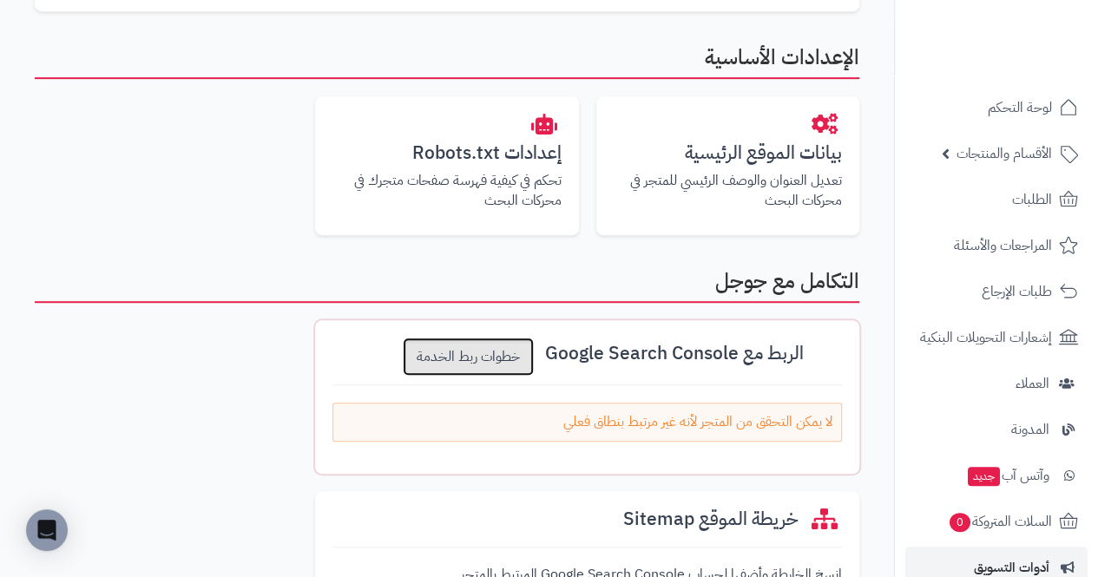
scroll to position [404, 0]
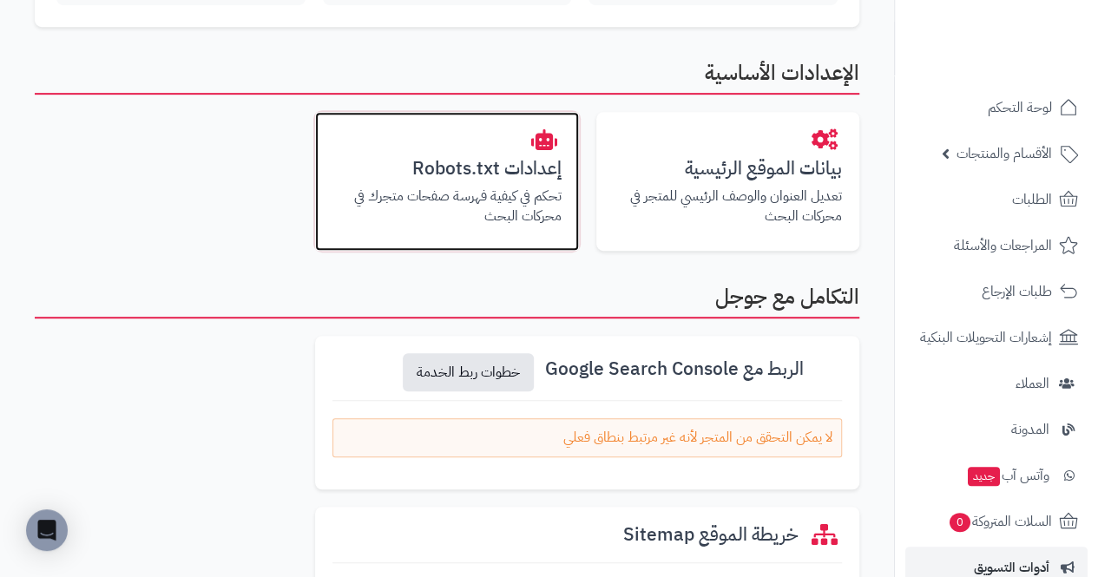
click at [340, 226] on p "تحكم في كيفية فهرسة صفحات متجرك في محركات البحث" at bounding box center [447, 207] width 228 height 40
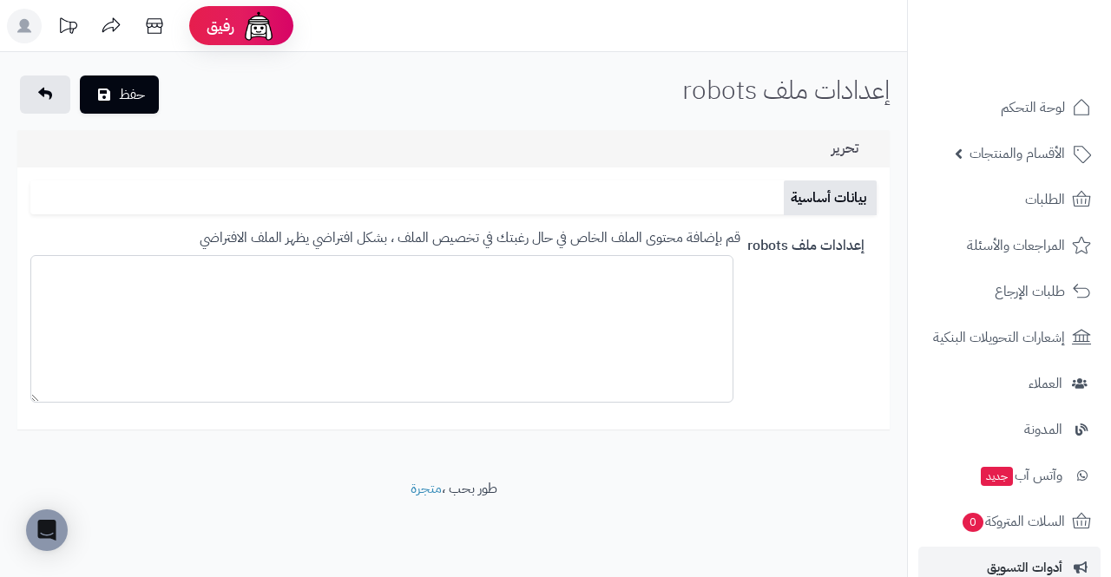
click at [198, 323] on textarea at bounding box center [381, 329] width 703 height 148
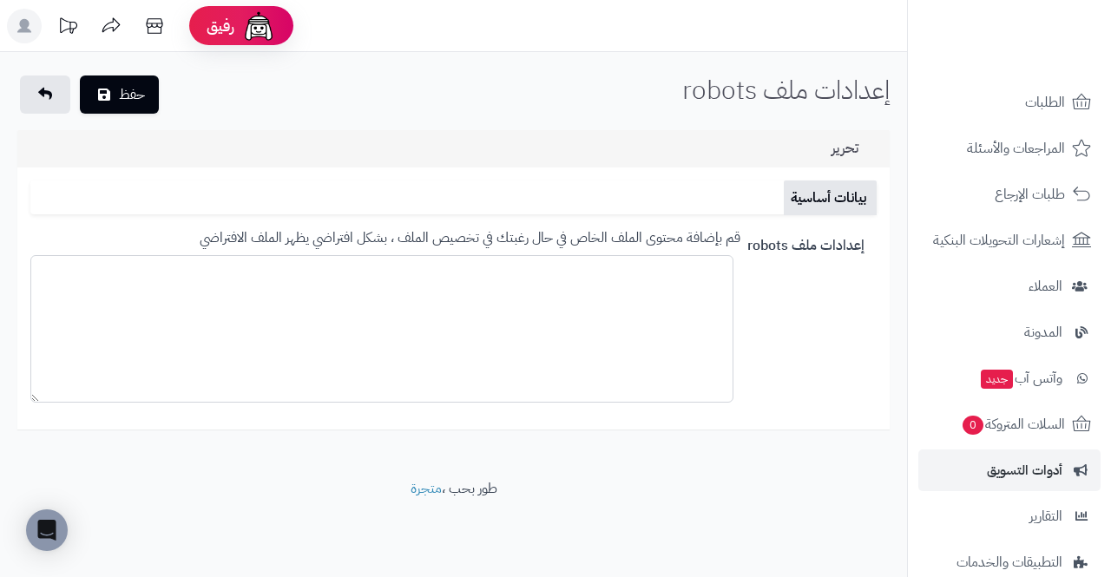
scroll to position [99, 0]
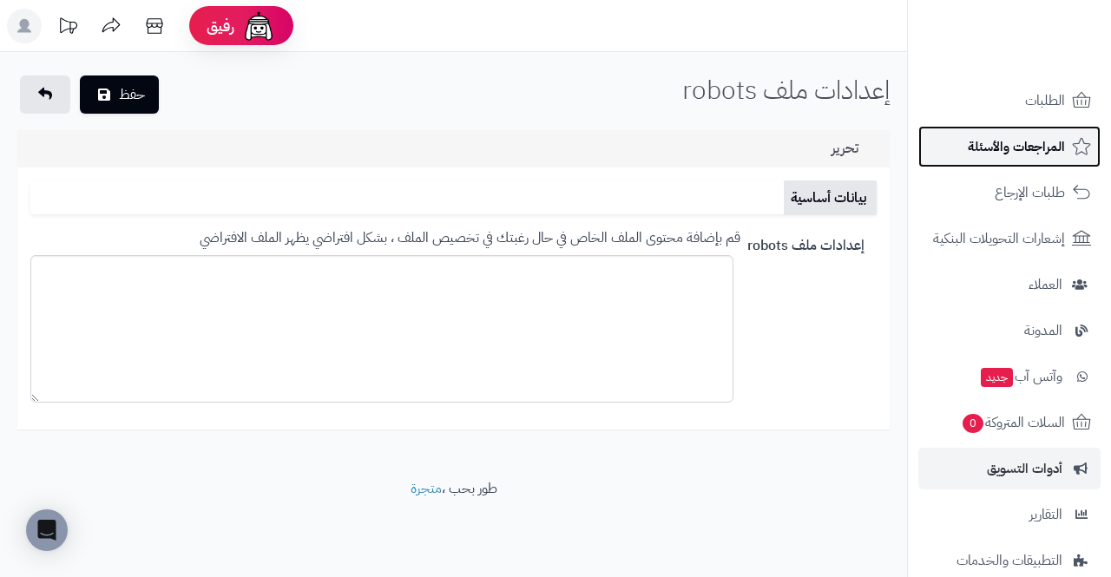
click at [1063, 146] on span "المراجعات والأسئلة" at bounding box center [1016, 147] width 97 height 24
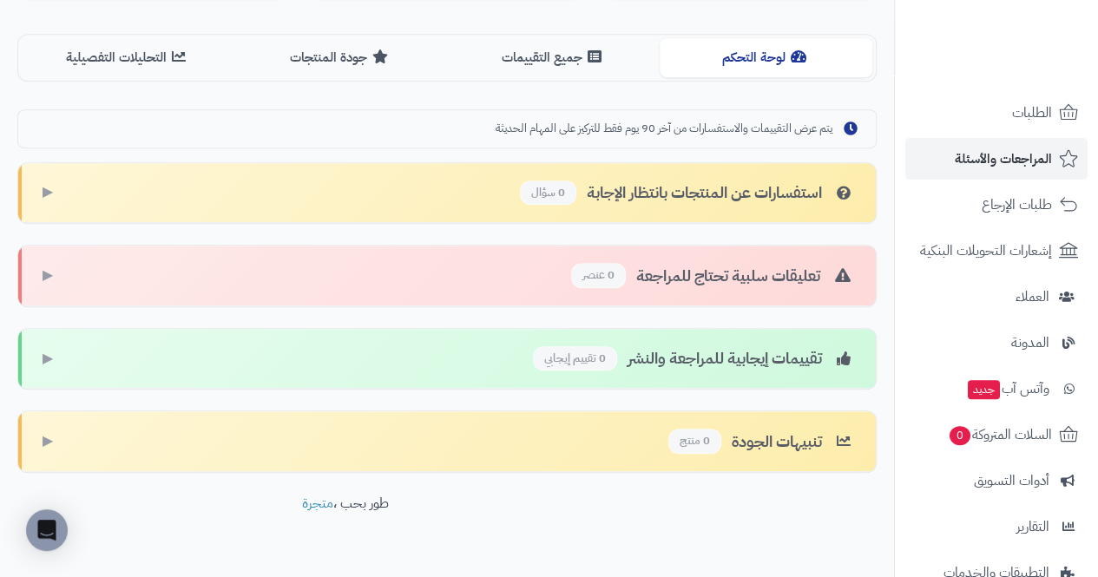
scroll to position [405, 0]
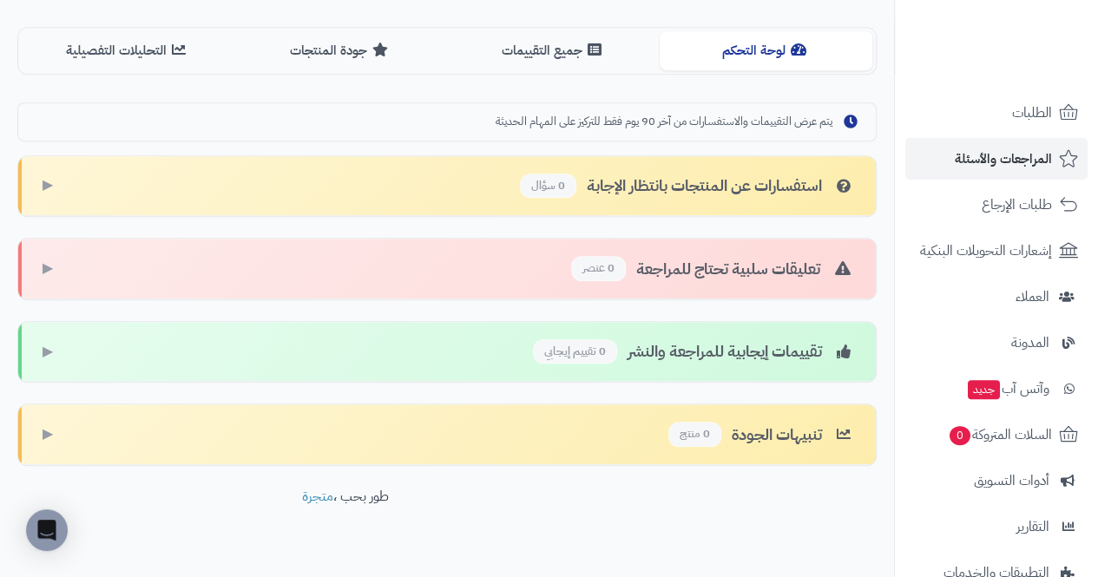
click at [125, 424] on div "تنبيهات الجودة 0 منتج ▶" at bounding box center [447, 435] width 858 height 61
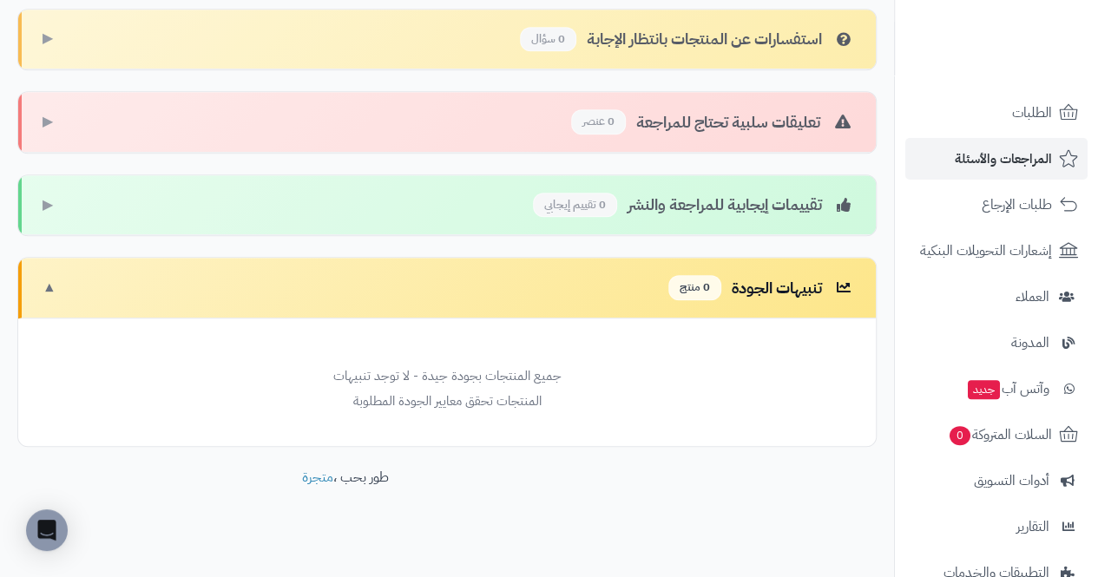
scroll to position [556, 0]
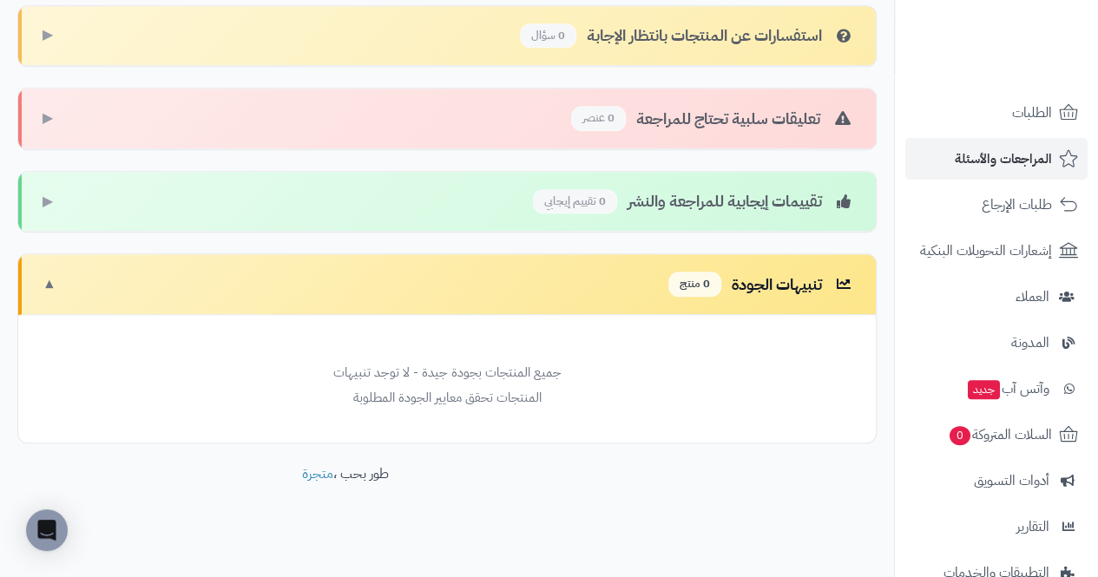
click at [82, 290] on div "تنبيهات الجودة 0 منتج ▼" at bounding box center [447, 284] width 858 height 61
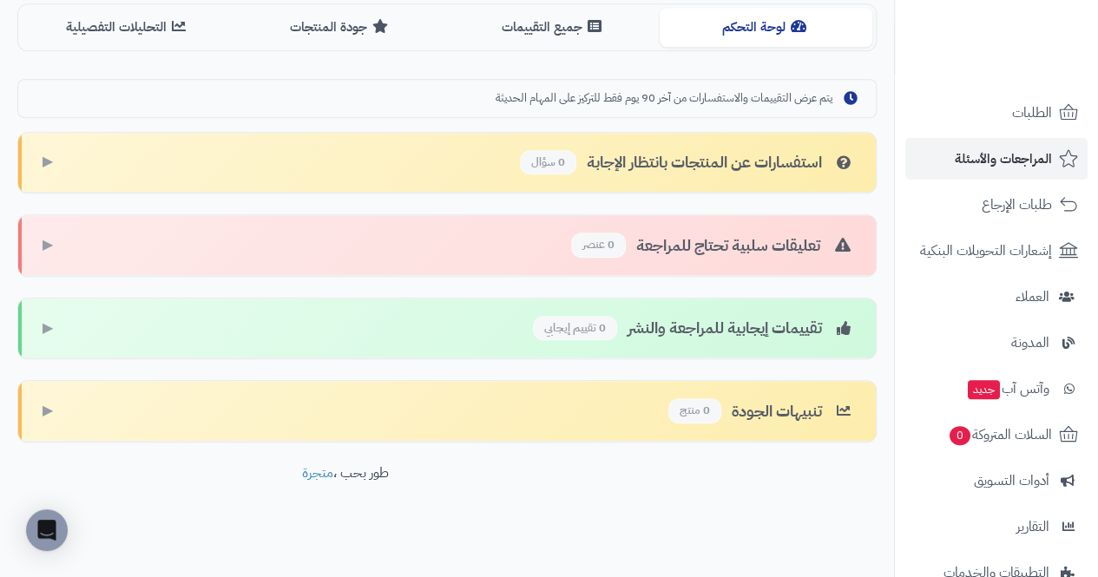
scroll to position [262, 0]
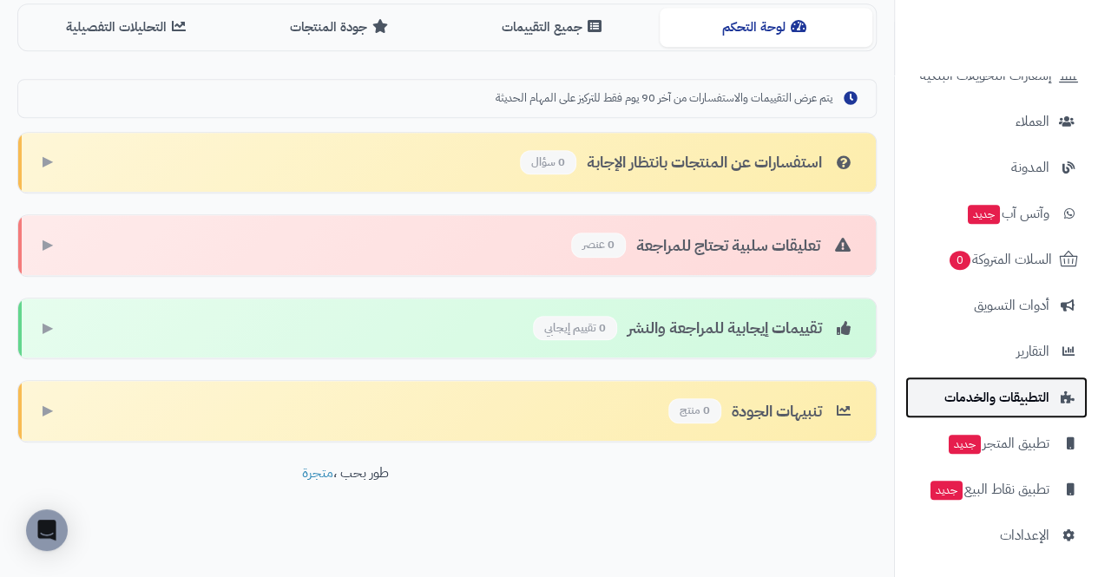
click at [1067, 395] on icon at bounding box center [1067, 398] width 16 height 12
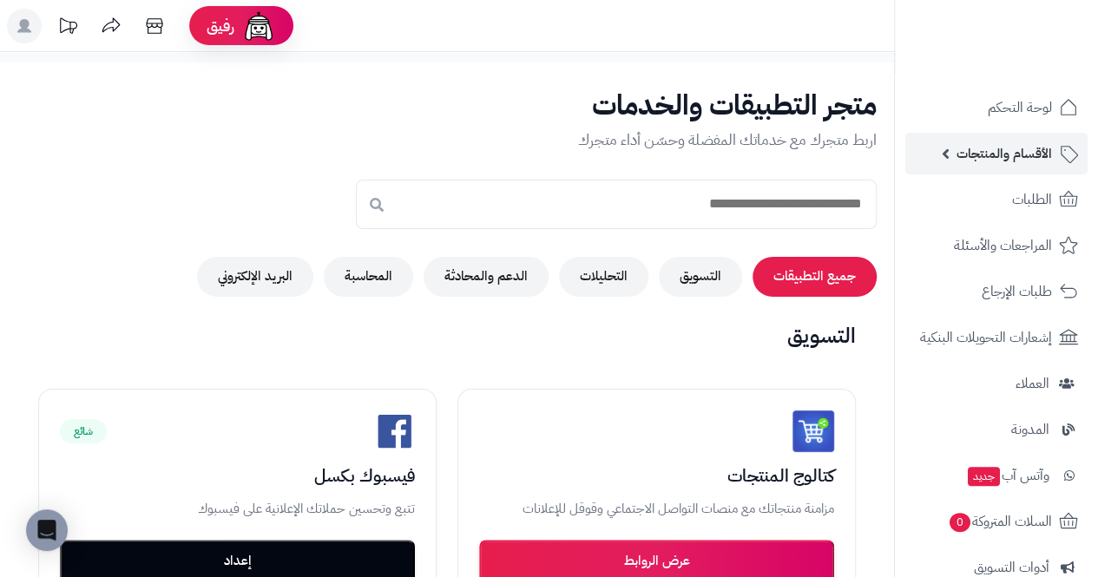
click at [1031, 156] on span "الأقسام والمنتجات" at bounding box center [1005, 154] width 96 height 24
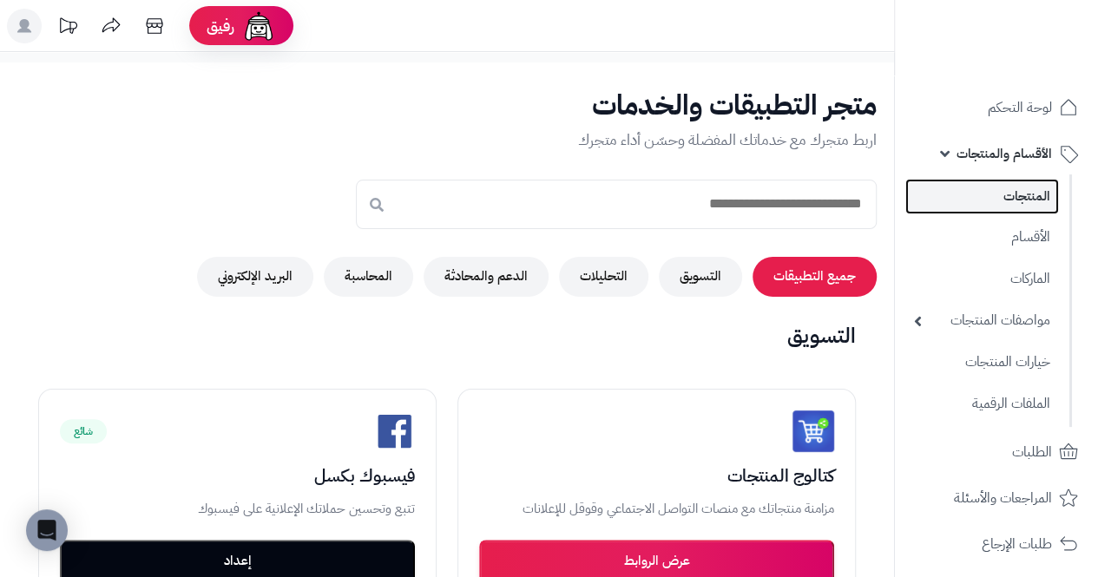
click at [1045, 200] on link "المنتجات" at bounding box center [983, 197] width 154 height 36
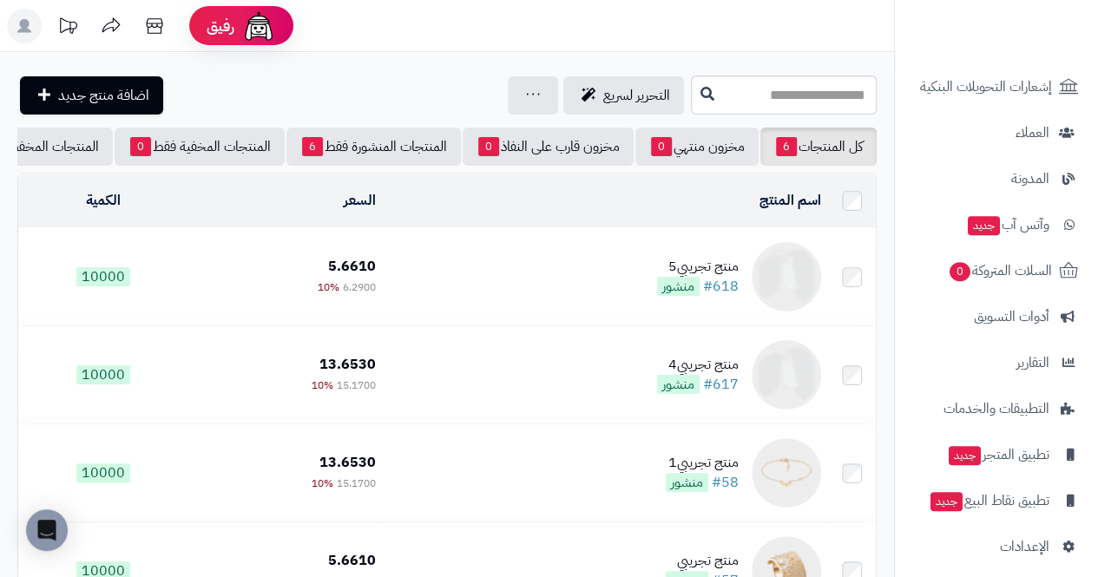
scroll to position [515, 0]
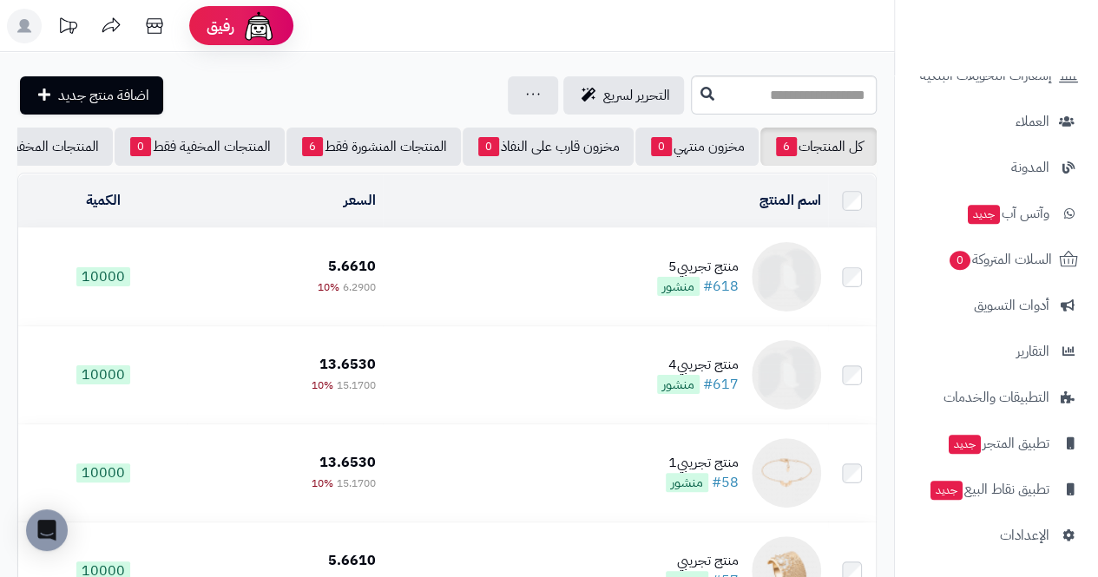
click at [148, 36] on icon at bounding box center [154, 26] width 35 height 35
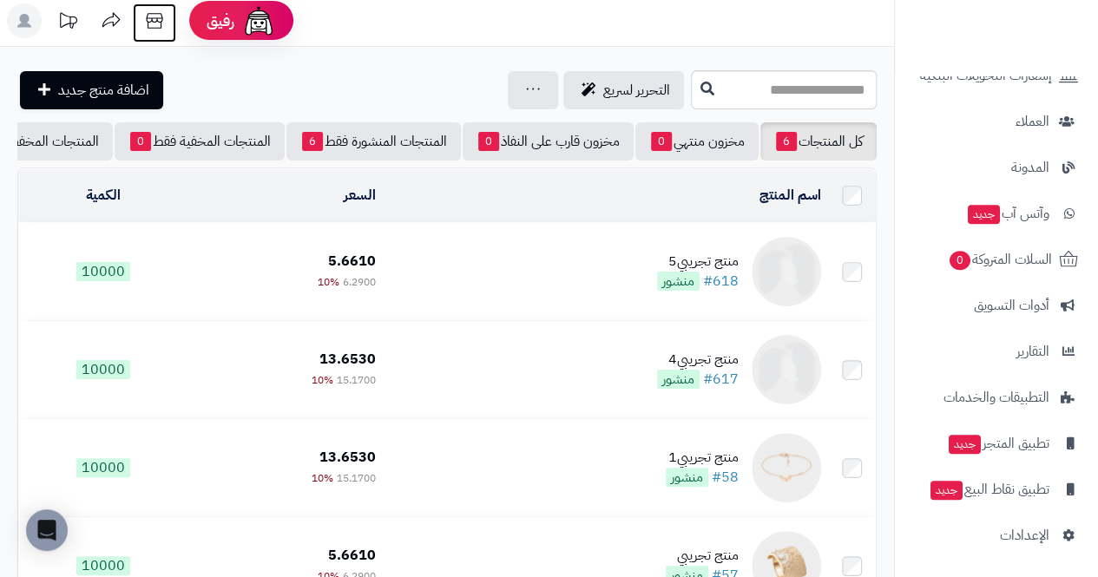
scroll to position [0, 0]
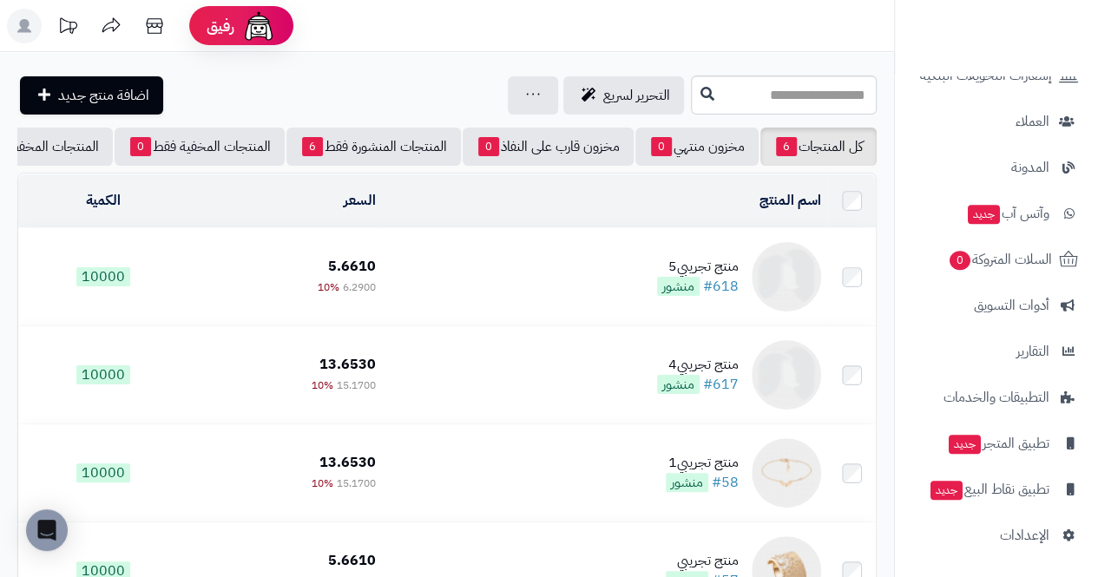
click at [30, 33] on rect at bounding box center [24, 26] width 35 height 35
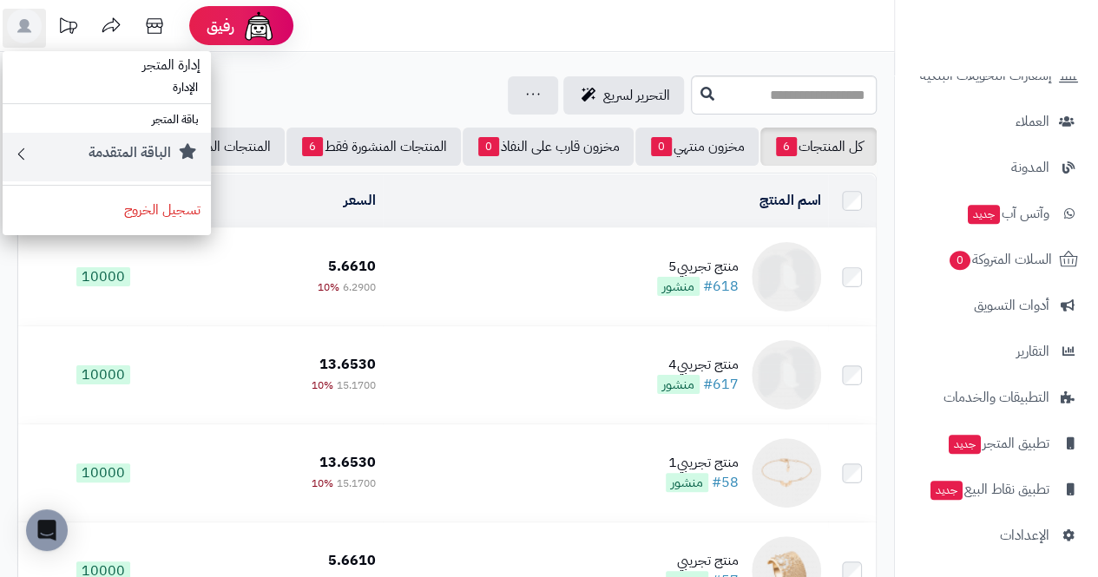
click at [73, 155] on div "الباقة المتقدمة" at bounding box center [115, 157] width 170 height 28
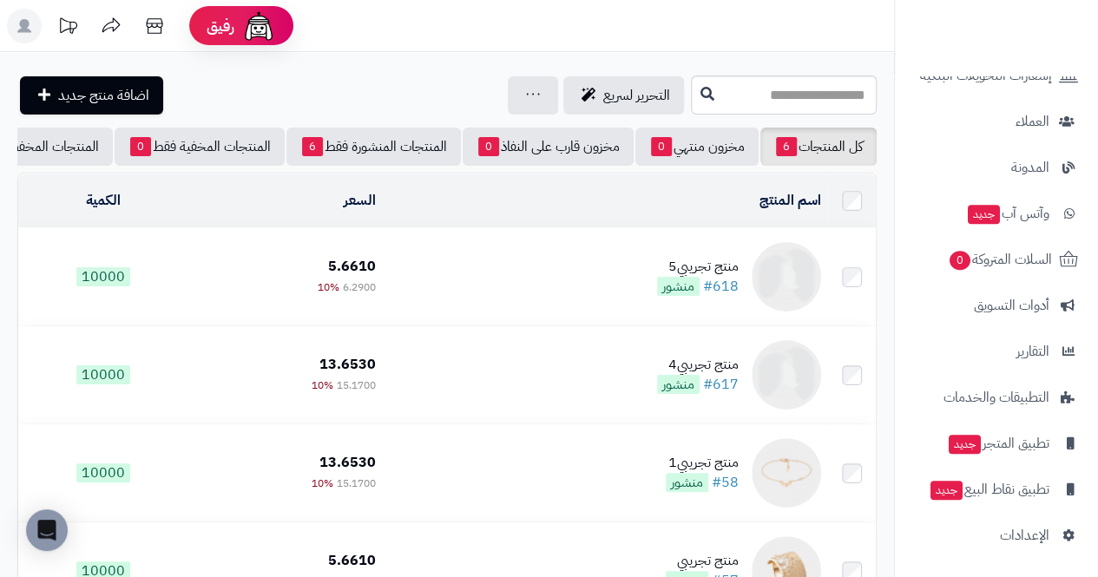
click at [30, 26] on rect at bounding box center [24, 26] width 35 height 35
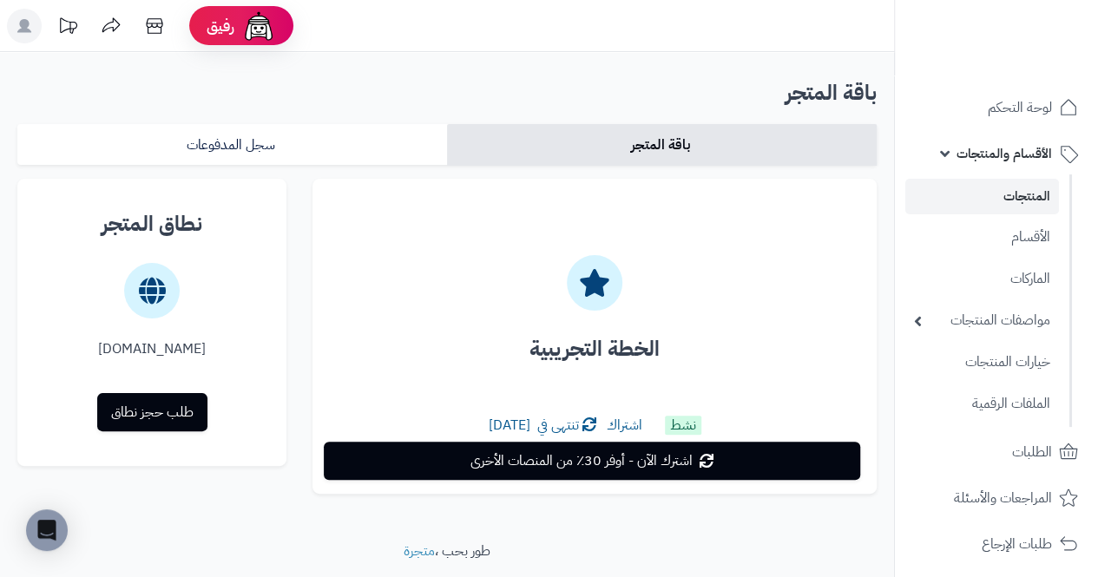
scroll to position [51, 0]
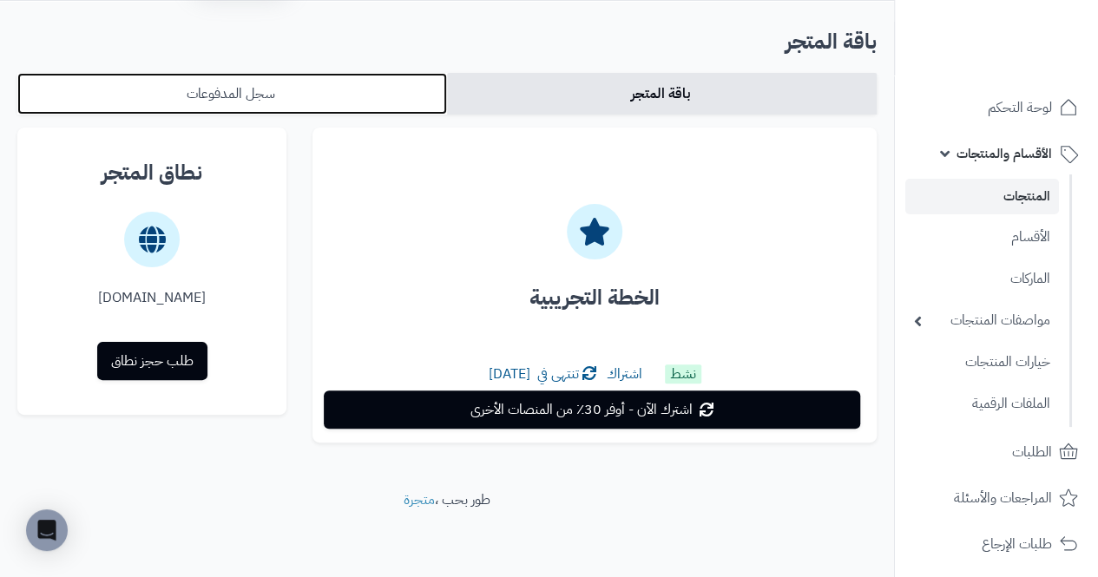
click at [116, 94] on link "سجل المدفوعات" at bounding box center [232, 94] width 430 height 42
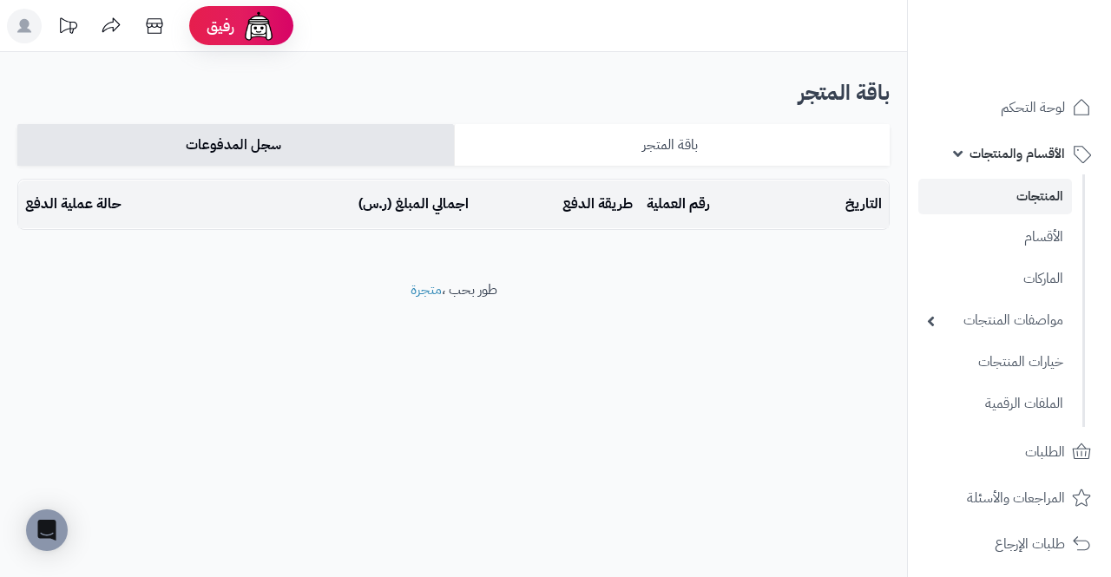
click at [503, 130] on link "باقة المتجر" at bounding box center [672, 145] width 437 height 42
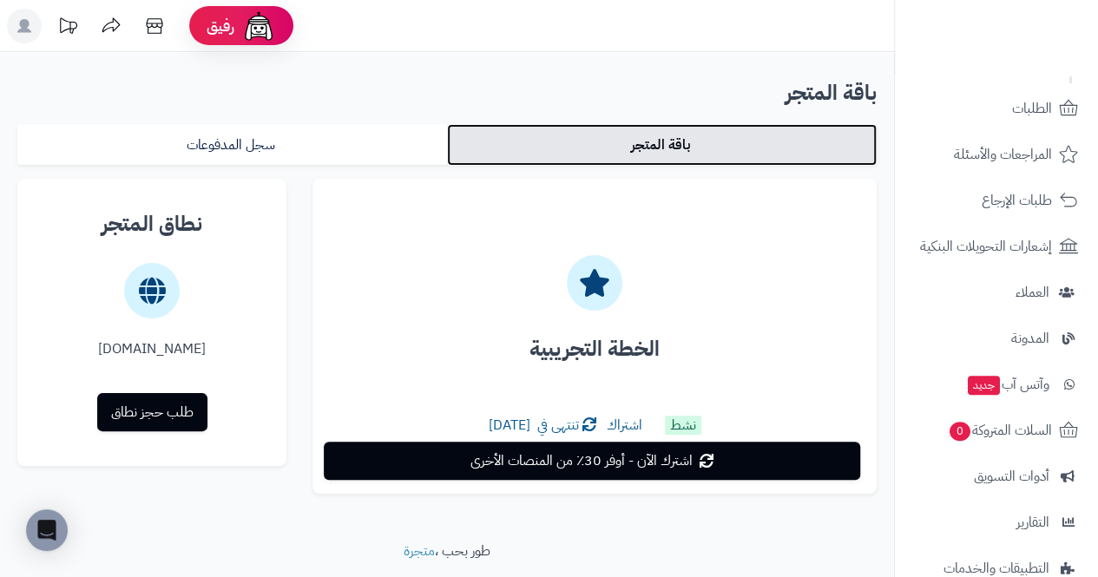
scroll to position [515, 0]
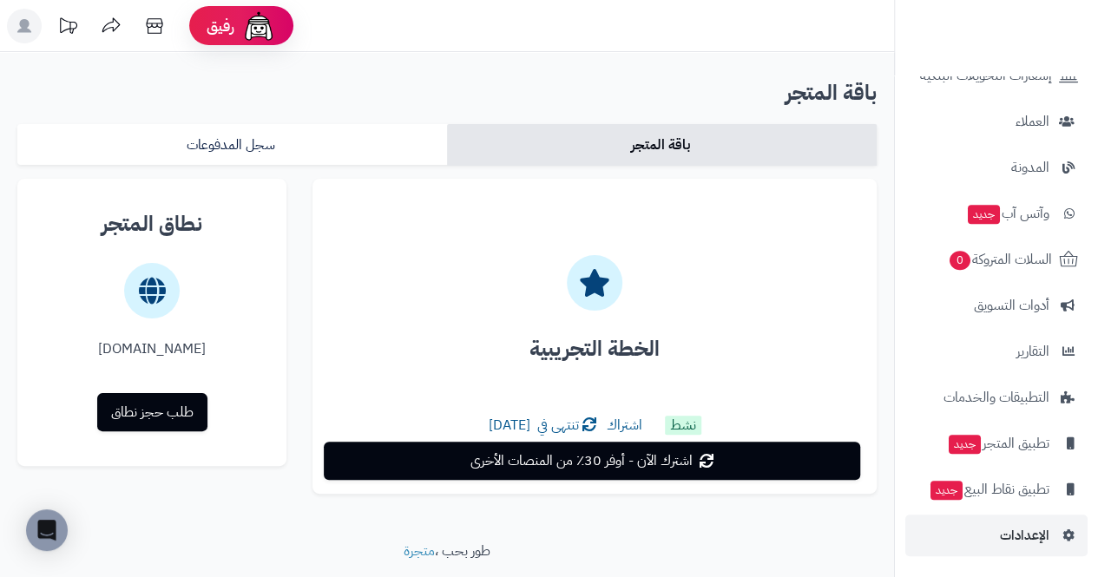
click at [1047, 534] on span "الإعدادات" at bounding box center [1024, 536] width 49 height 24
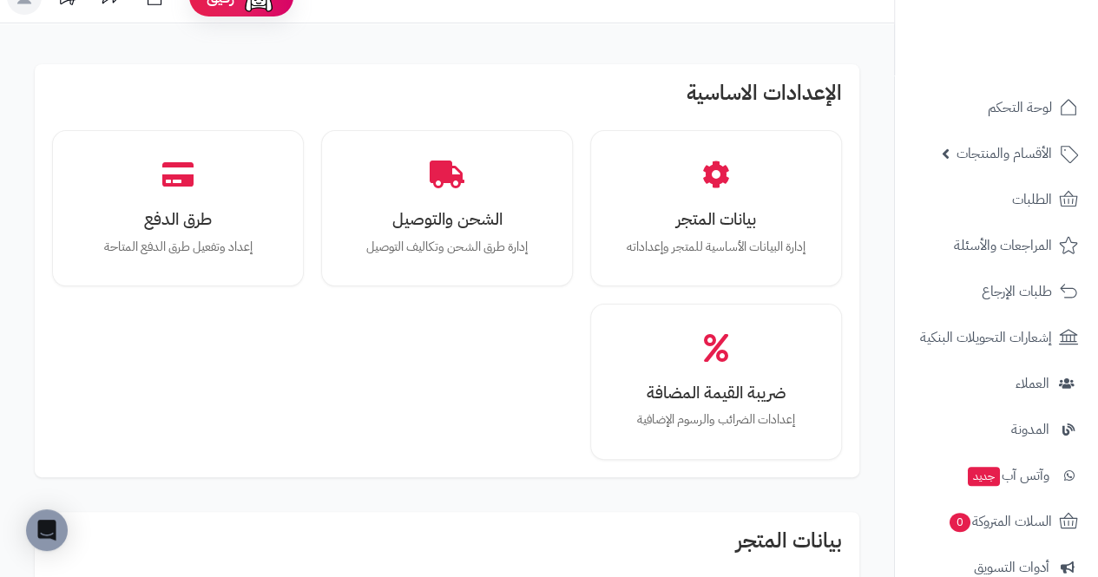
scroll to position [35, 0]
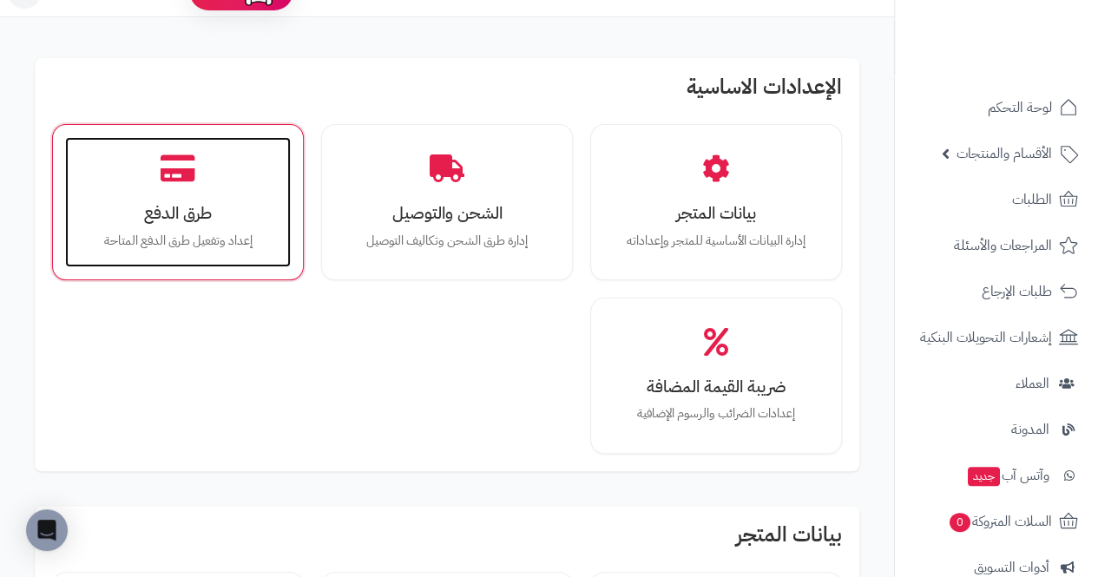
click at [116, 234] on p "إعداد وتفعيل طرق الدفع المتاحة" at bounding box center [177, 241] width 191 height 19
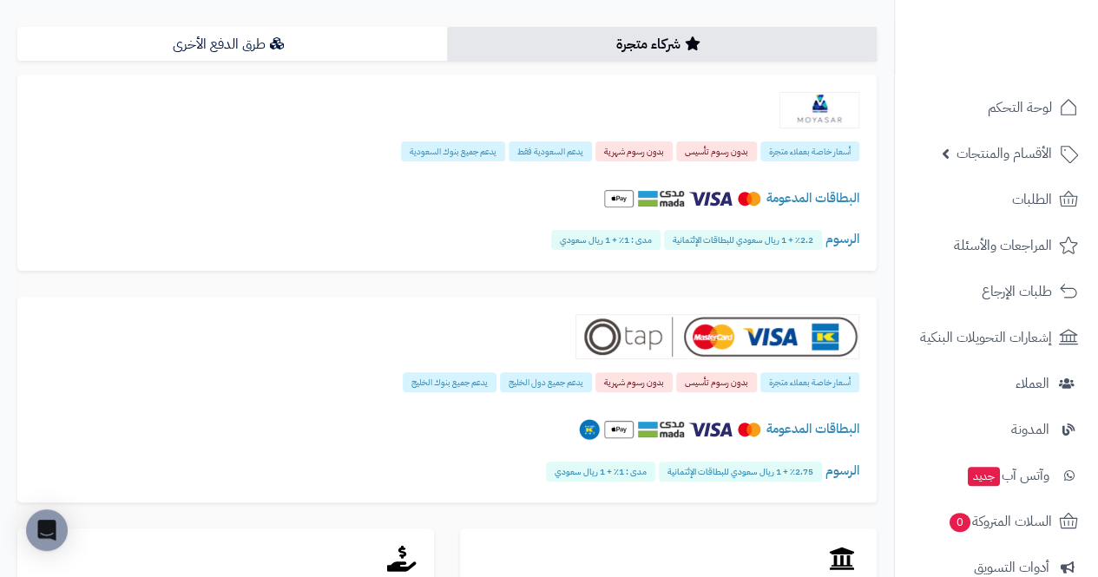
scroll to position [10, 0]
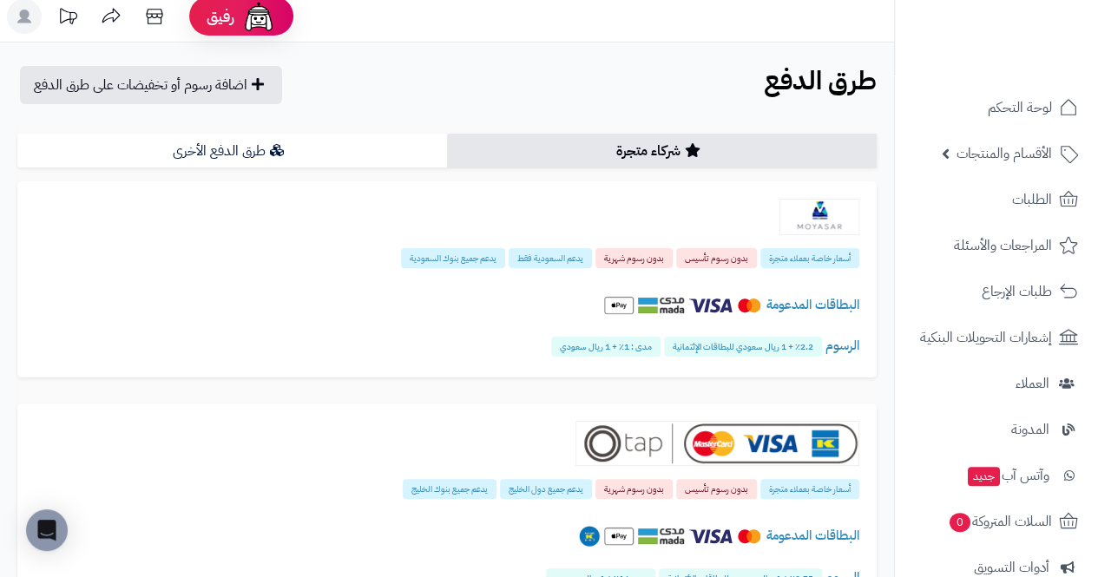
click at [797, 139] on link "شركاء متجرة" at bounding box center [662, 151] width 430 height 35
click at [807, 152] on link "شركاء متجرة" at bounding box center [662, 151] width 430 height 35
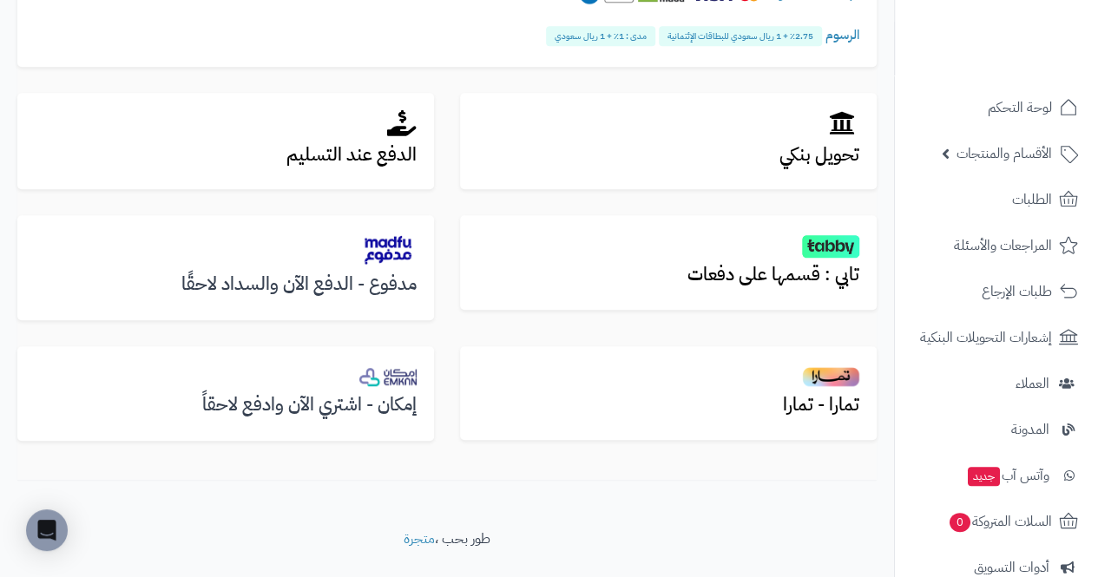
scroll to position [590, 0]
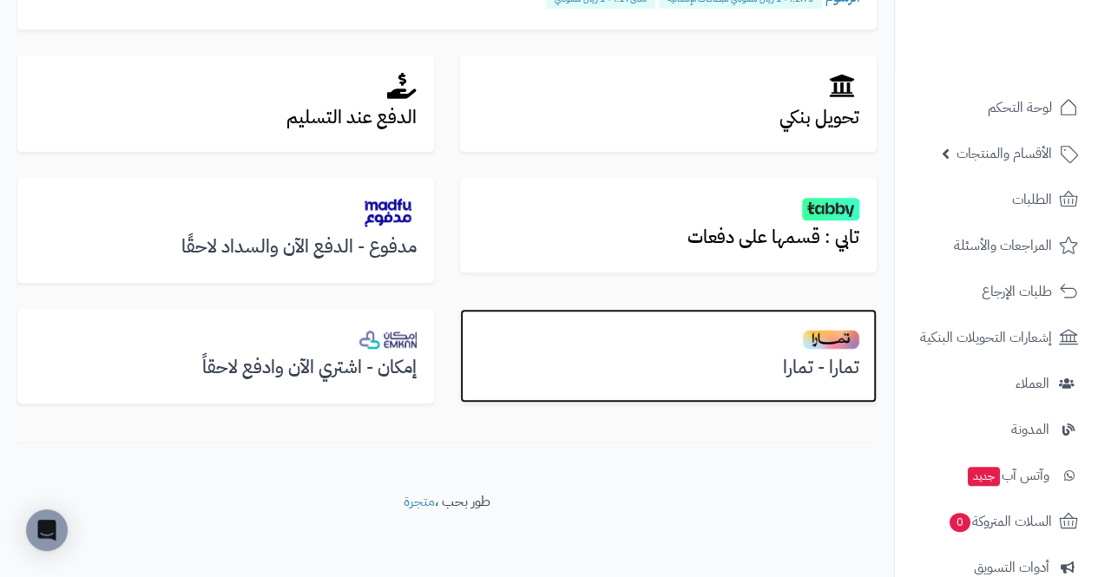
click at [464, 366] on div "تمارا - تمارا" at bounding box center [668, 356] width 417 height 94
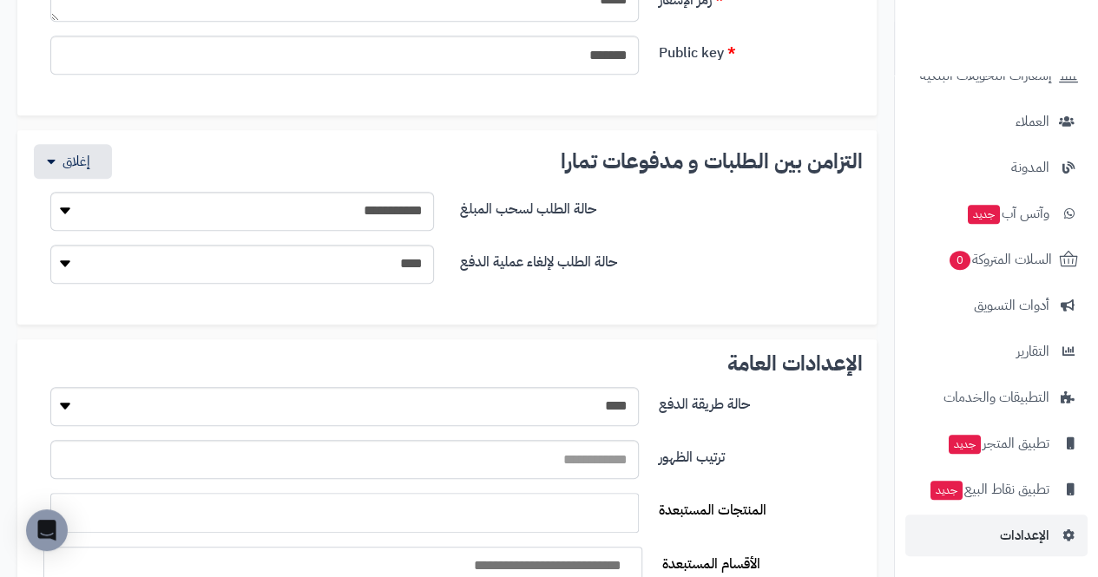
scroll to position [435, 0]
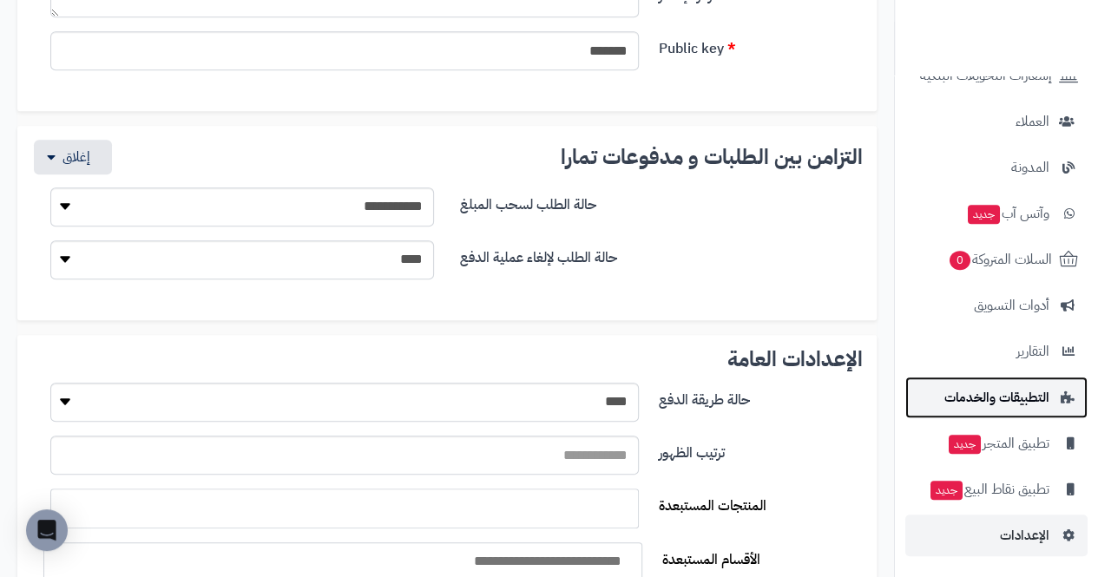
click at [1042, 394] on span "التطبيقات والخدمات" at bounding box center [997, 398] width 105 height 24
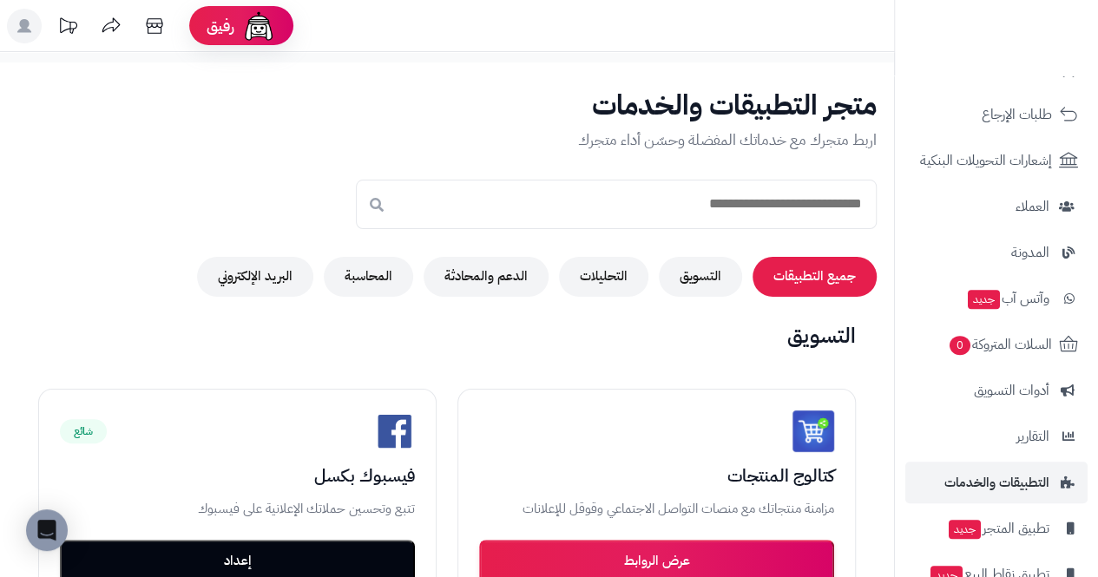
scroll to position [262, 0]
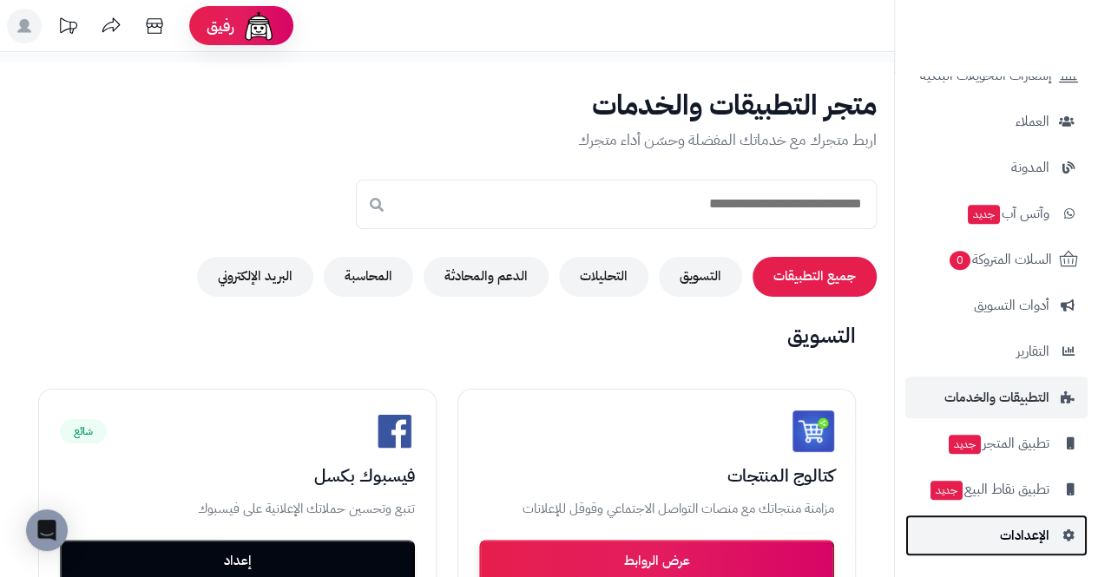
click at [1049, 538] on span "الإعدادات" at bounding box center [1024, 536] width 49 height 24
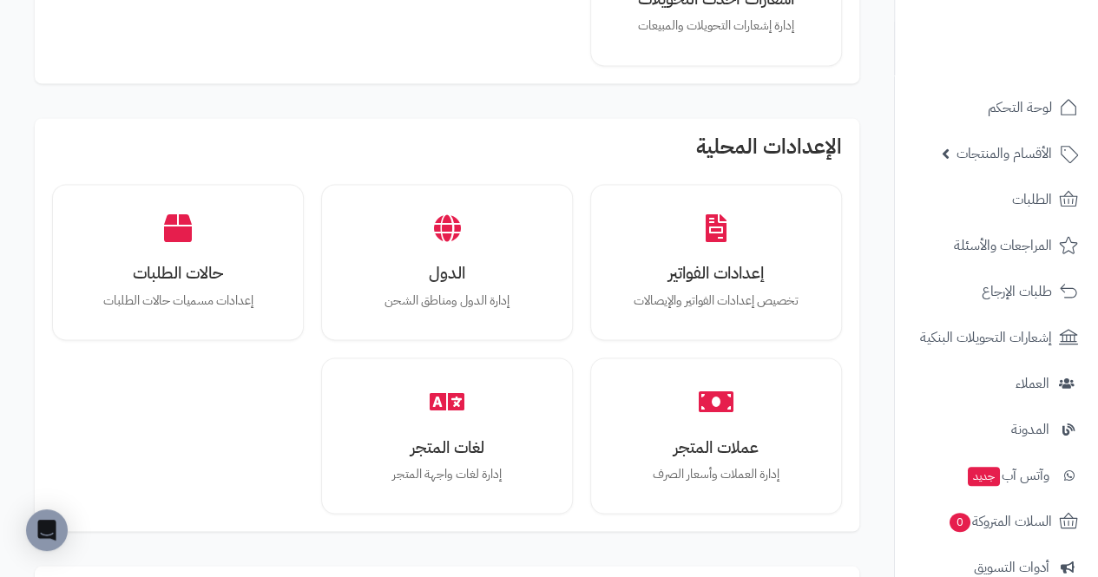
scroll to position [1219, 0]
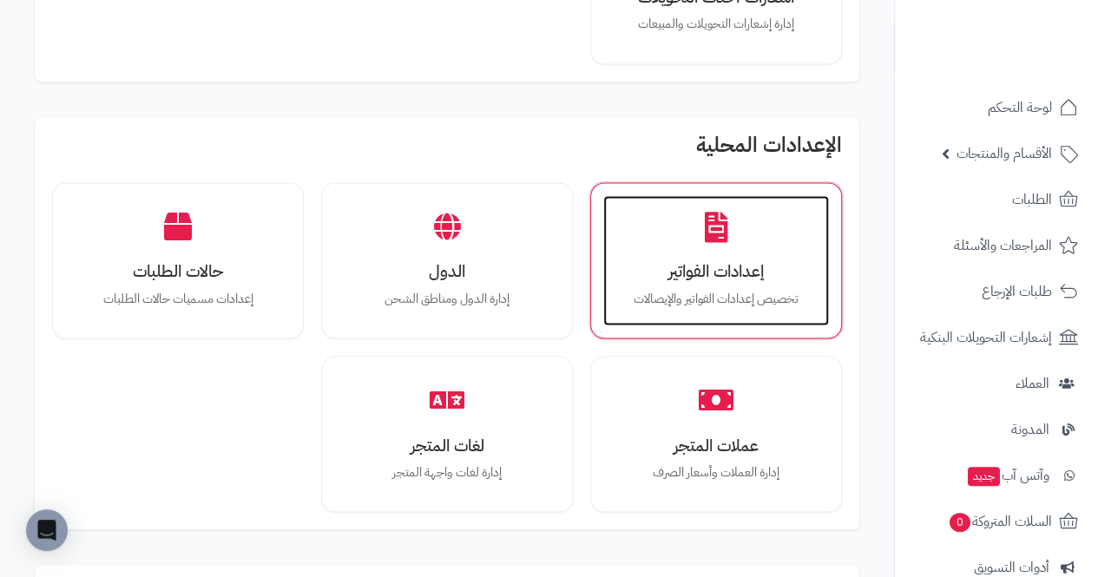
click at [769, 264] on h3 "إعدادات الفواتير" at bounding box center [716, 271] width 191 height 18
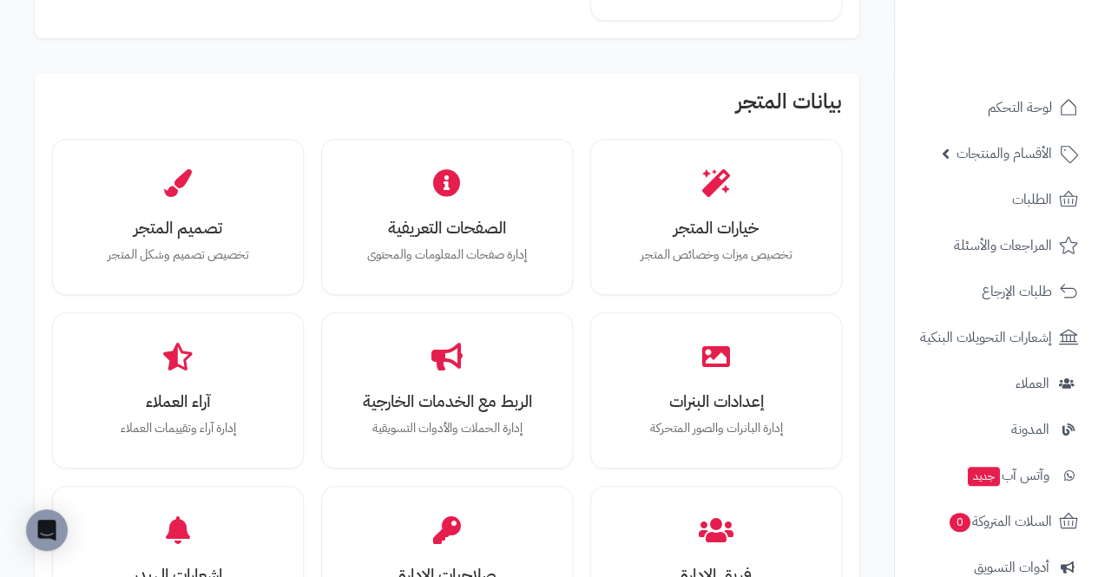
scroll to position [451, 0]
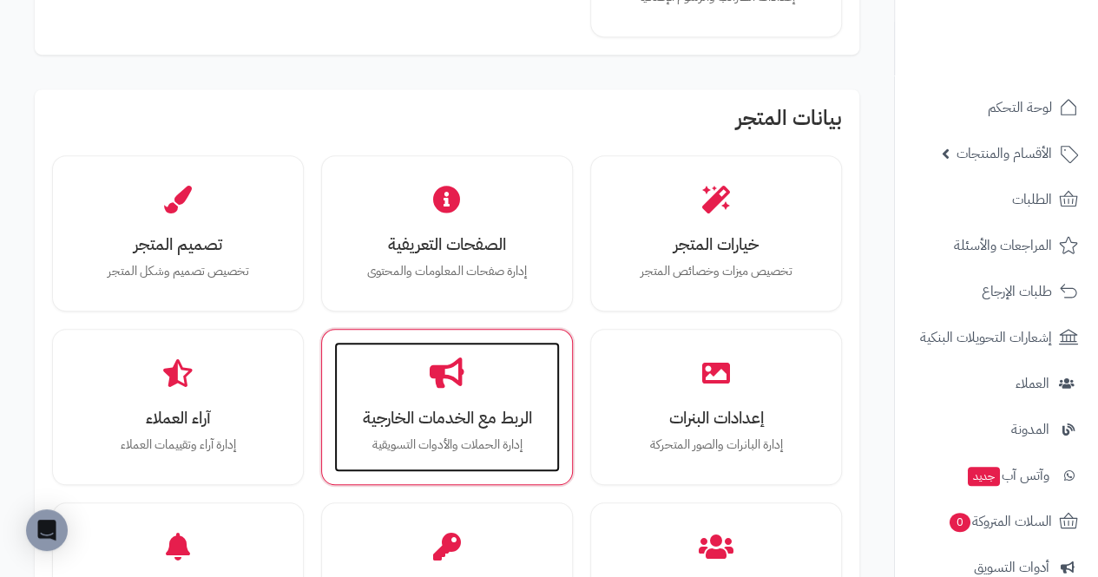
click at [389, 387] on div "الربط مع الخدمات الخارجية إدارة الحملات والأدوات التسويقية" at bounding box center [447, 407] width 226 height 130
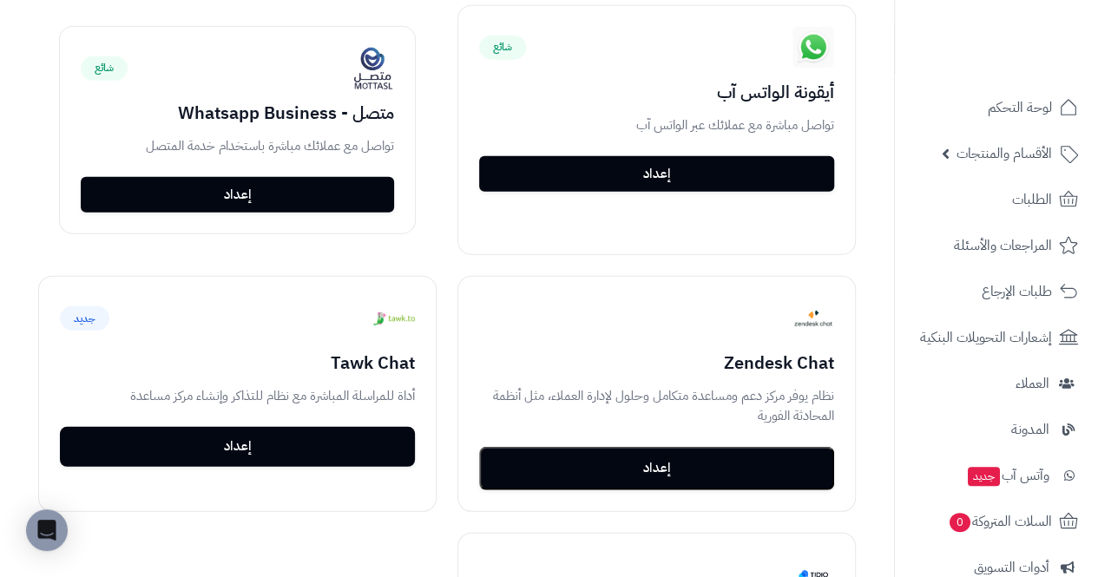
scroll to position [2438, 0]
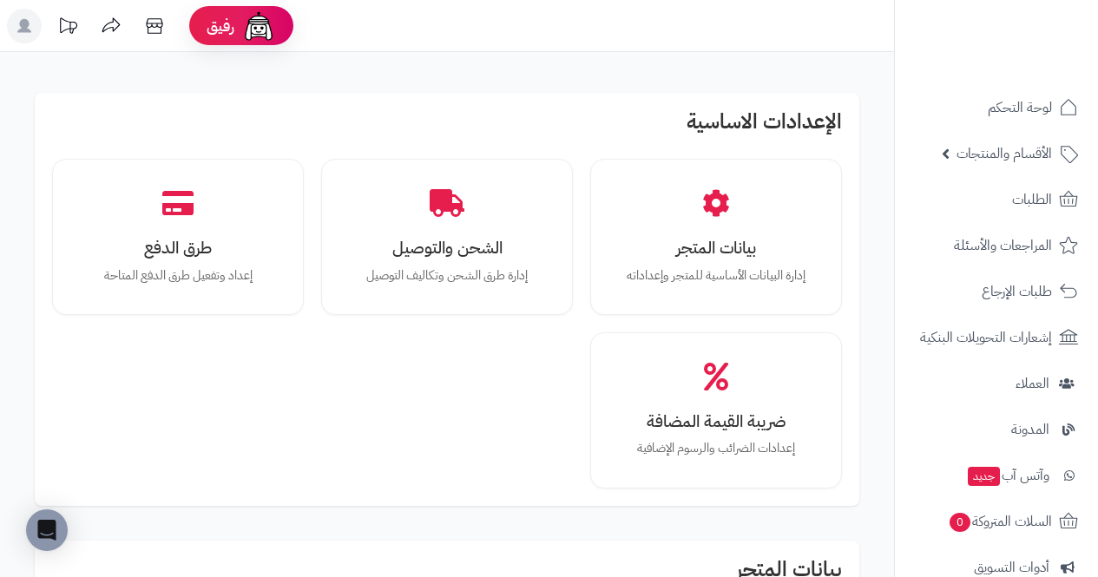
scroll to position [451, 0]
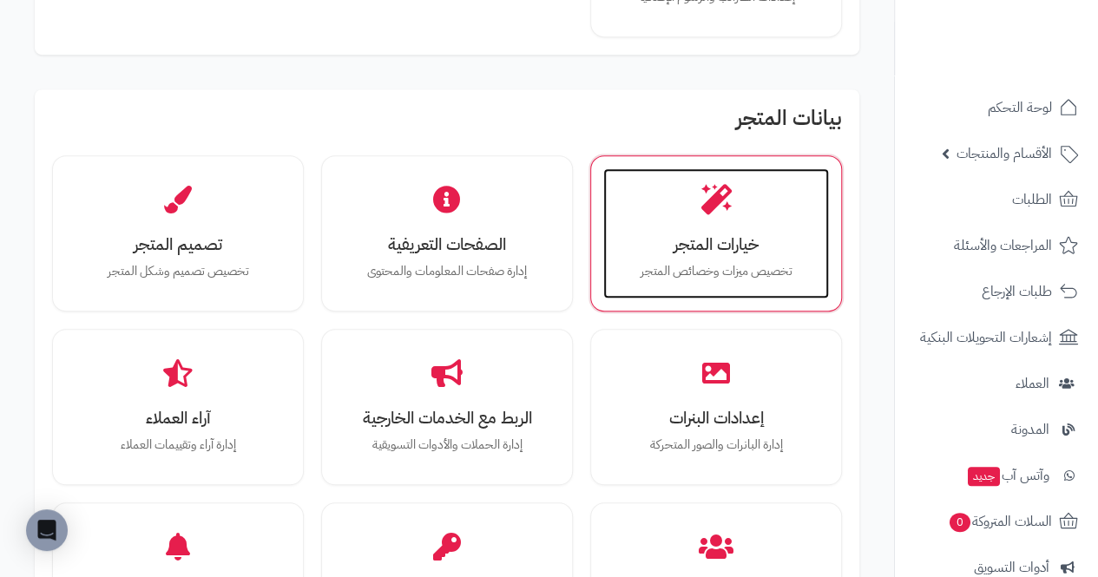
click at [783, 212] on div "خيارات المتجر تخصيص ميزات وخصائص المتجر" at bounding box center [716, 233] width 226 height 130
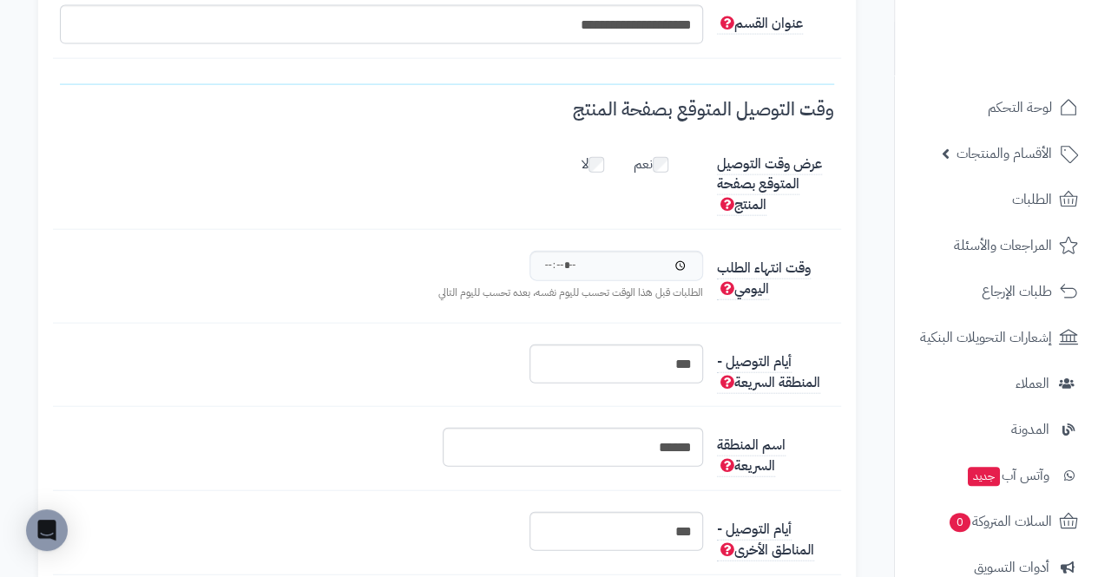
scroll to position [1912, 0]
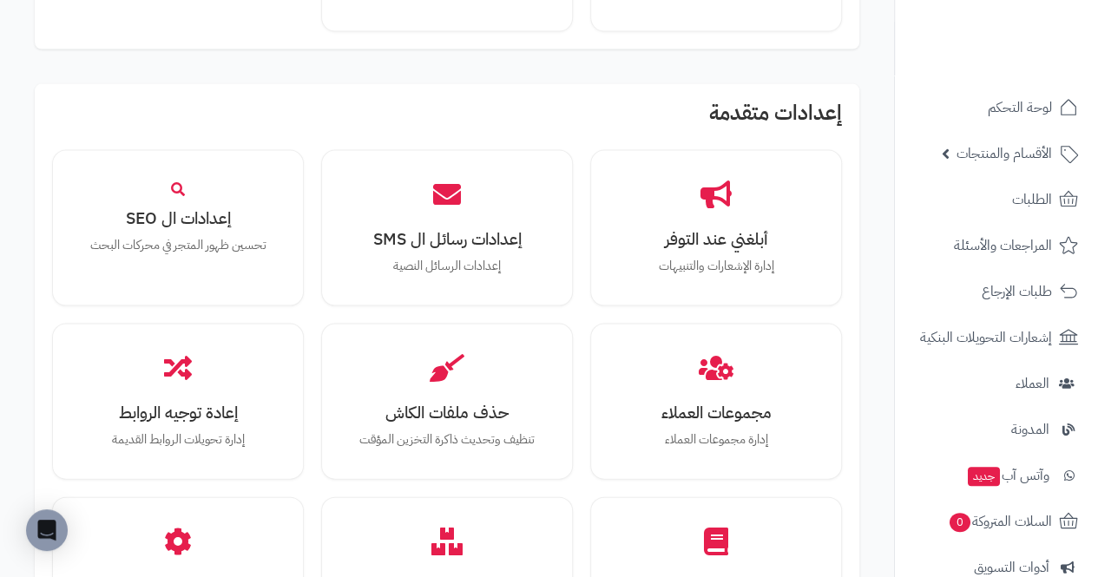
scroll to position [1709, 0]
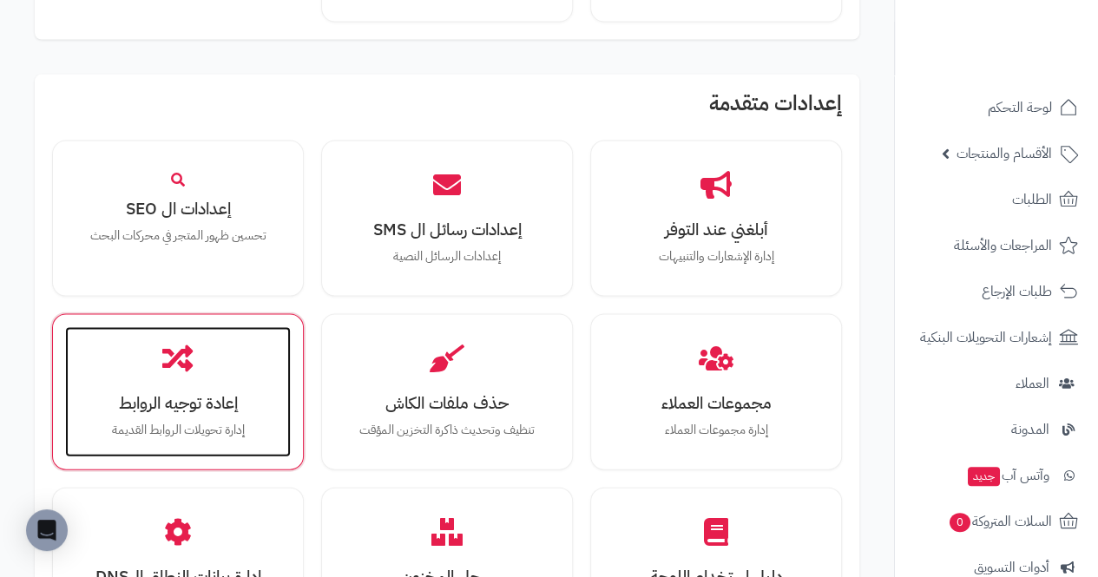
click at [118, 396] on h3 "إعادة توجيه الروابط" at bounding box center [177, 403] width 191 height 18
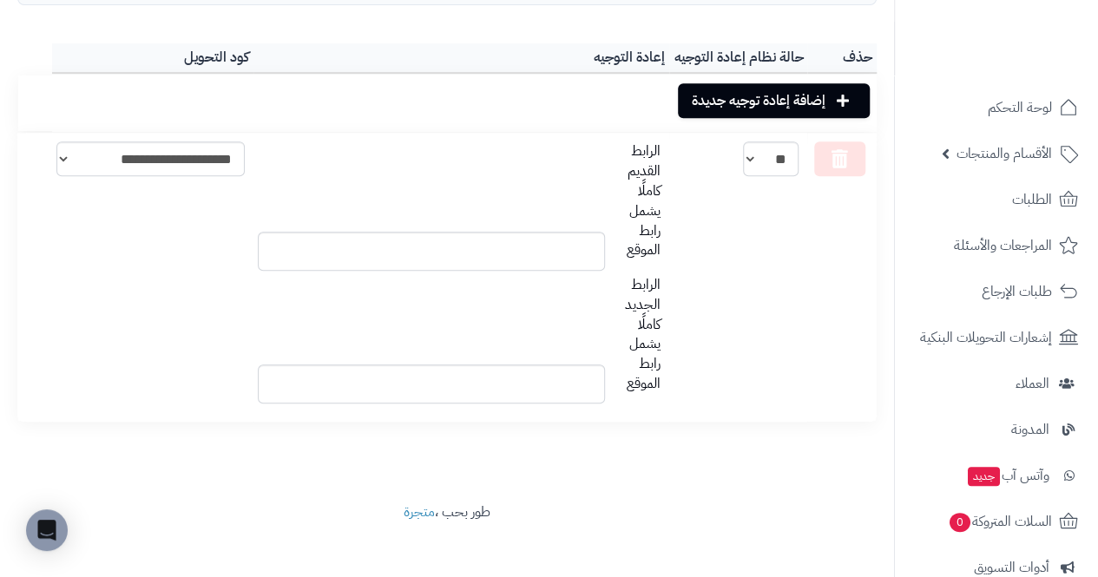
scroll to position [339, 0]
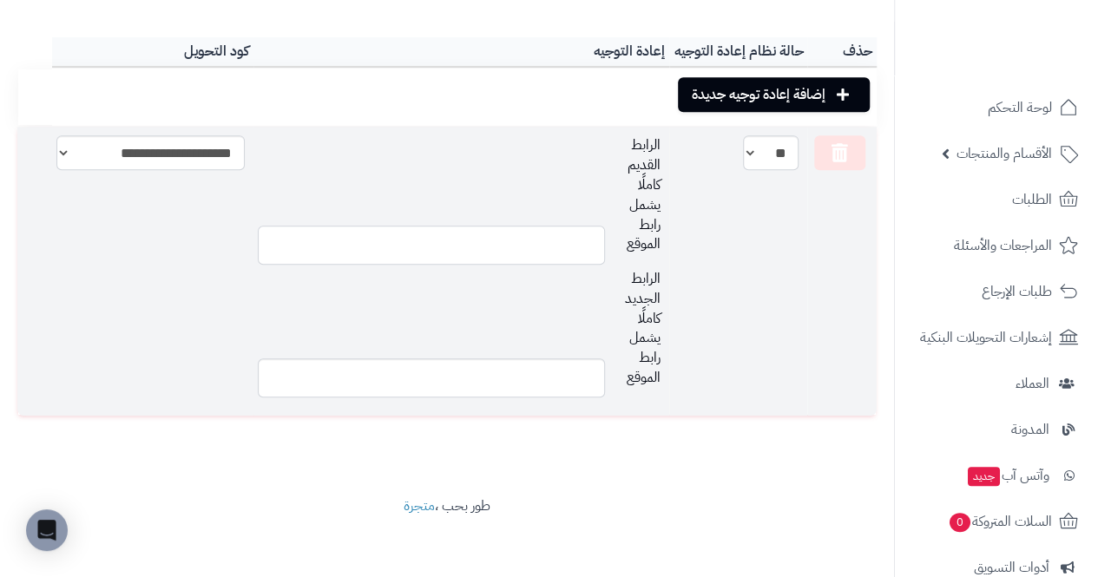
click at [310, 251] on input "text" at bounding box center [431, 245] width 347 height 39
click at [307, 381] on input "text" at bounding box center [431, 378] width 347 height 39
click at [123, 163] on select "**********" at bounding box center [150, 152] width 188 height 35
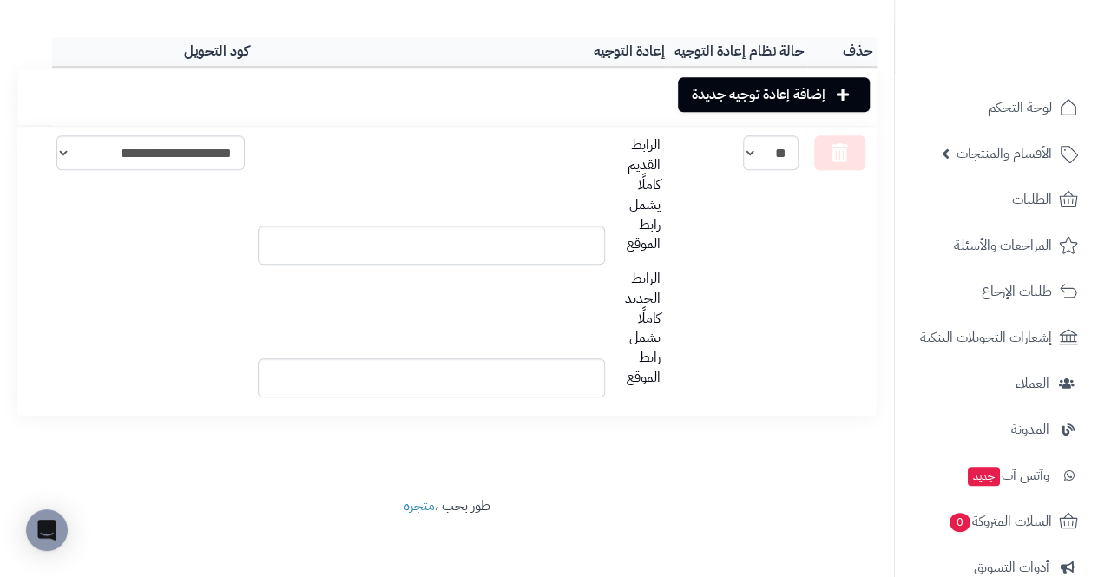
click at [187, 465] on div "حفظ رجوع إعادة توجيه الروابط تصدير اكسل شيت رفع ملف اكسل إعادة توجيه الروابط حا…" at bounding box center [447, 104] width 894 height 783
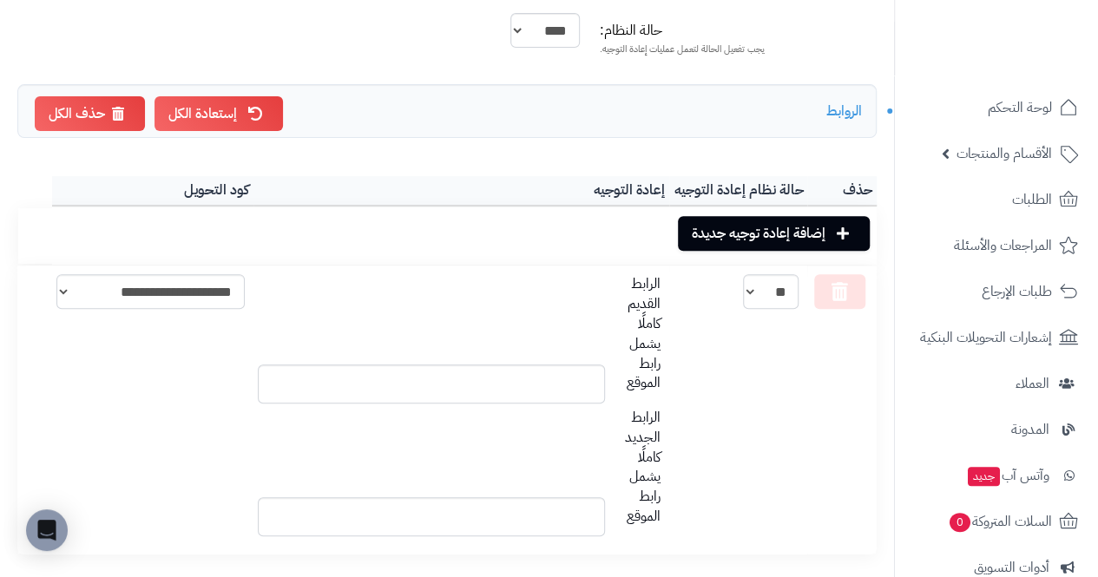
scroll to position [198, 0]
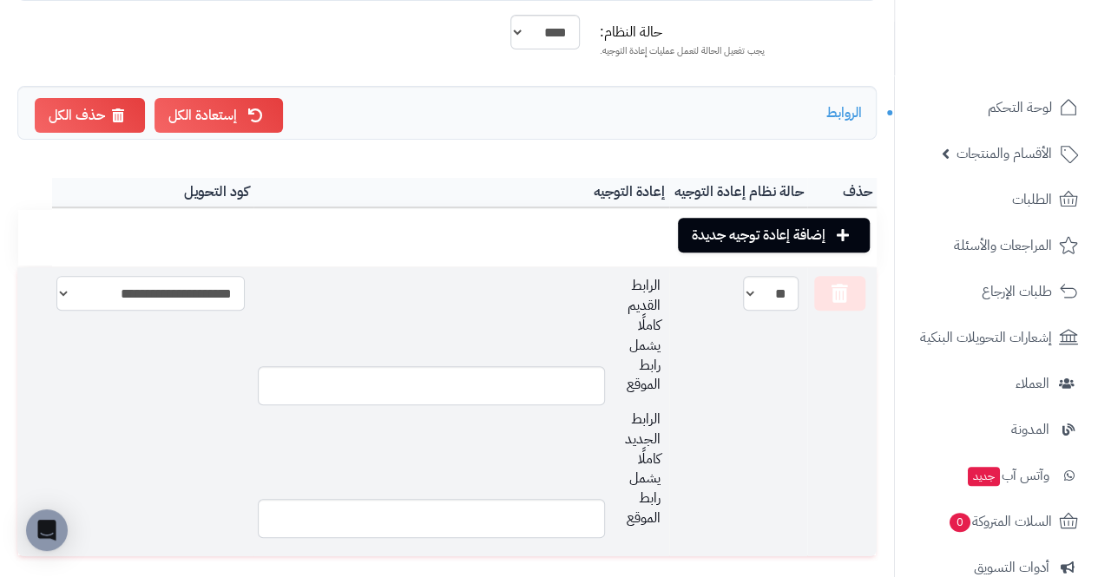
click at [115, 281] on select "**********" at bounding box center [150, 293] width 188 height 35
click at [134, 462] on td "**********" at bounding box center [152, 411] width 201 height 289
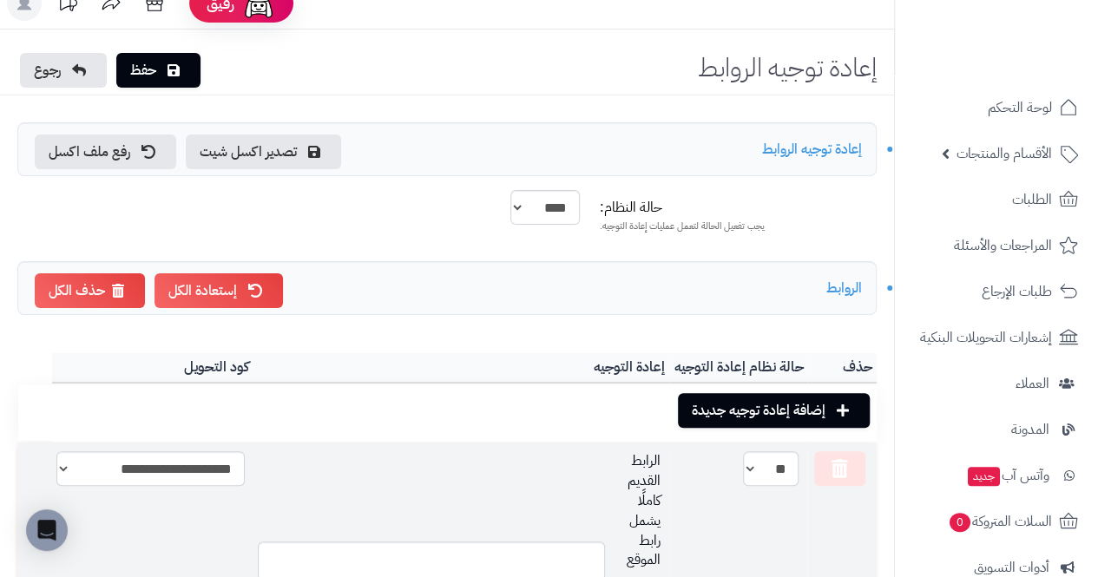
scroll to position [21, 0]
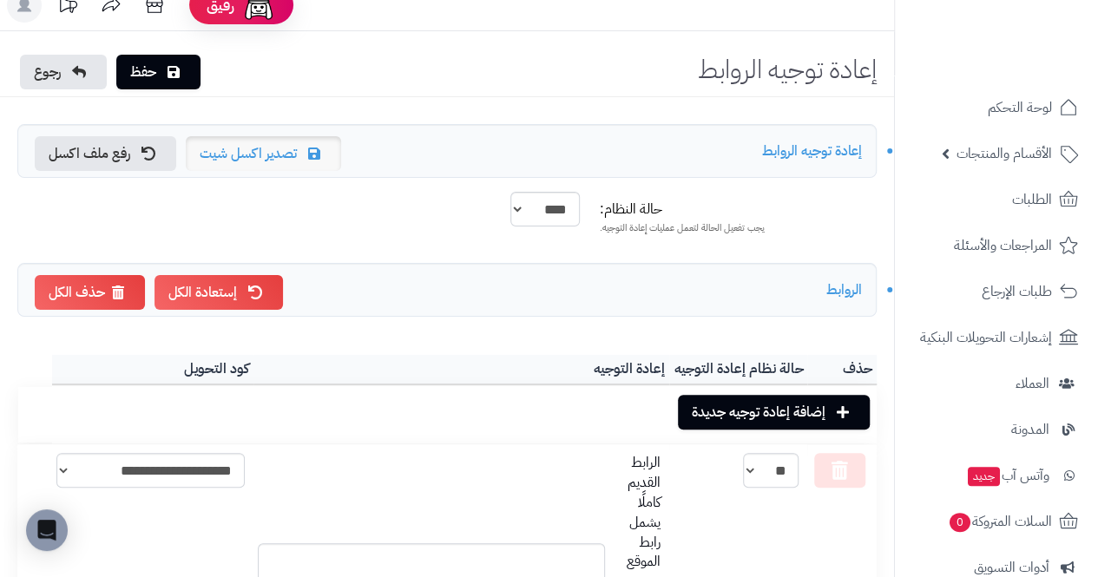
click at [212, 155] on link "تصدير اكسل شيت" at bounding box center [263, 153] width 155 height 35
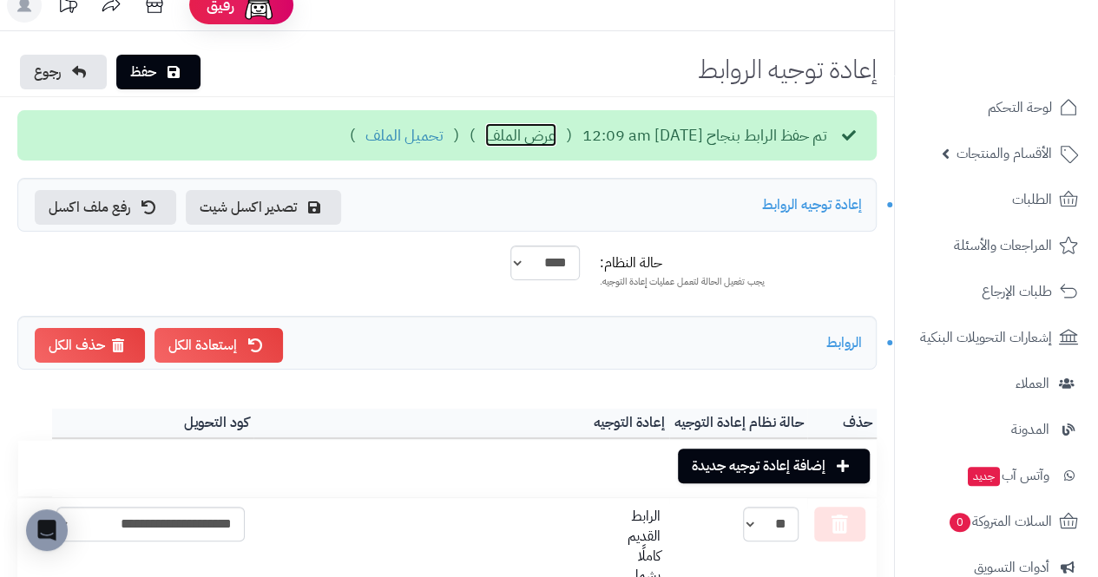
click at [485, 137] on link "عرض الملف" at bounding box center [520, 135] width 71 height 23
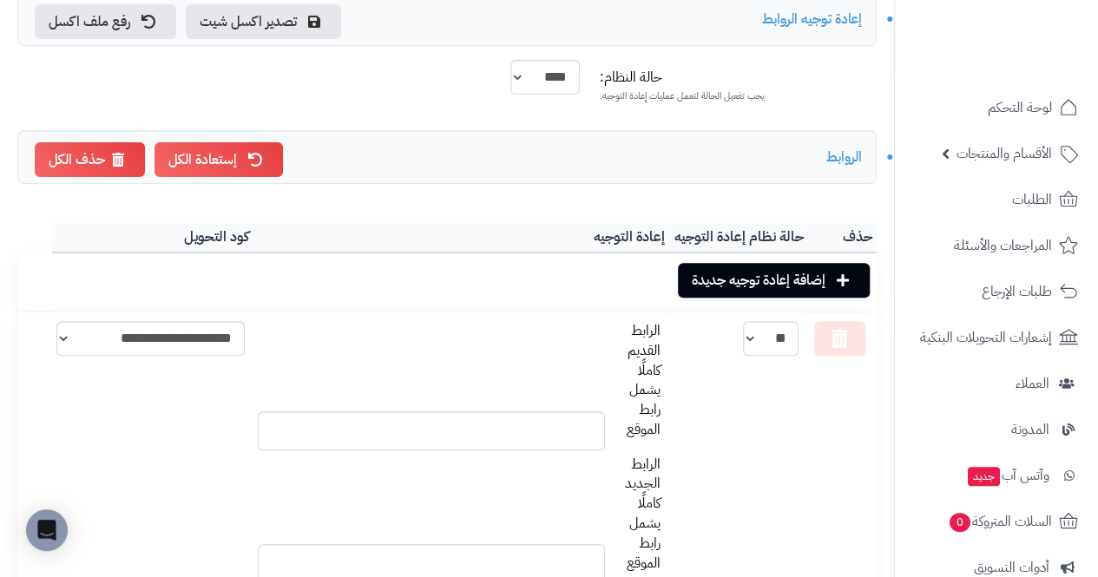
scroll to position [204, 0]
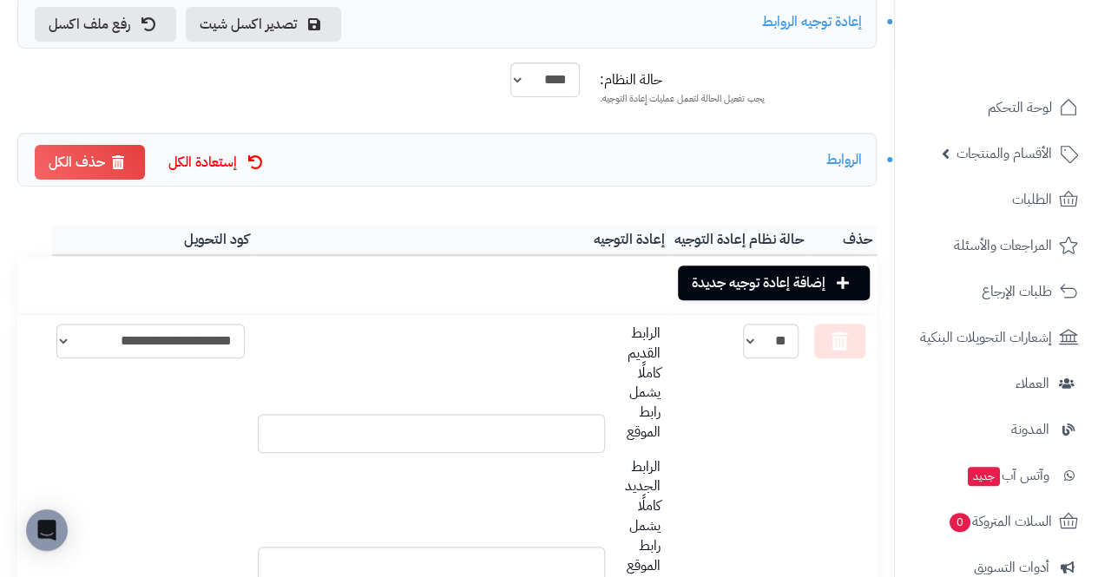
click at [176, 170] on link "إستعادة الكل" at bounding box center [219, 162] width 129 height 35
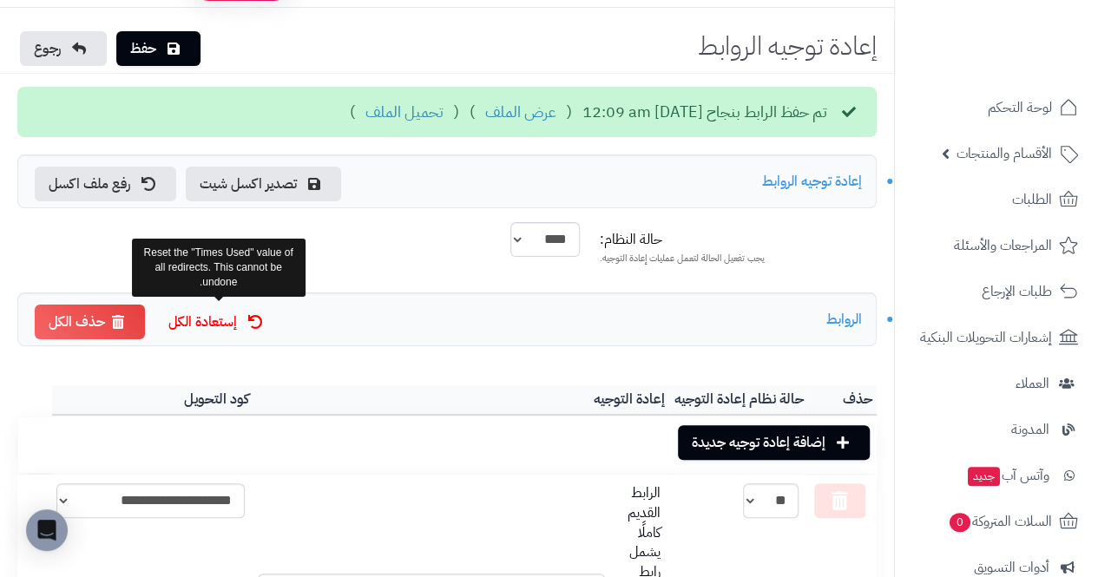
scroll to position [31, 0]
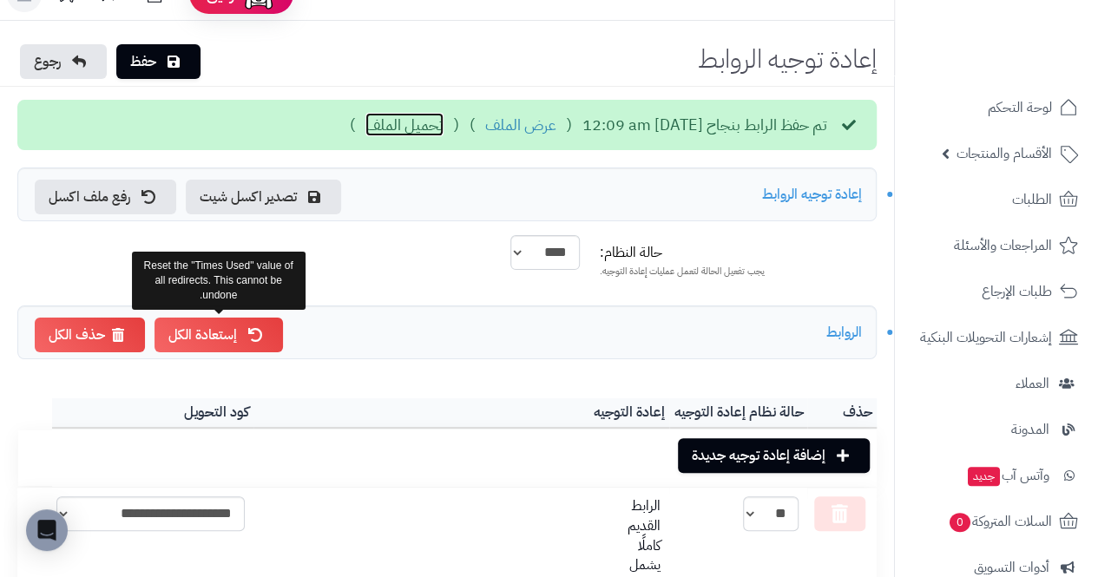
click at [366, 116] on link "تحميل الملف" at bounding box center [405, 125] width 78 height 23
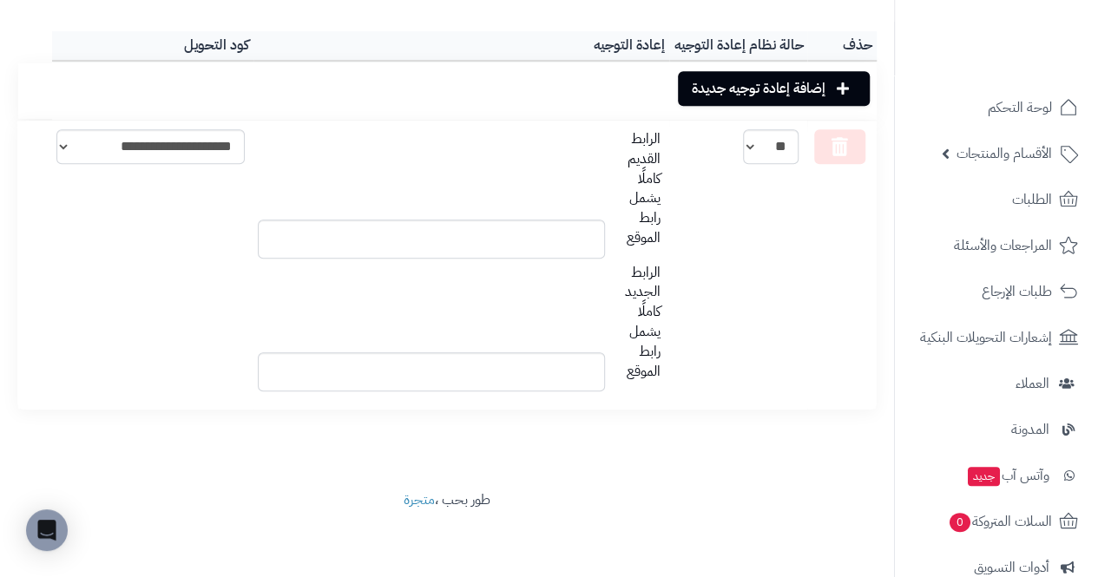
scroll to position [262, 0]
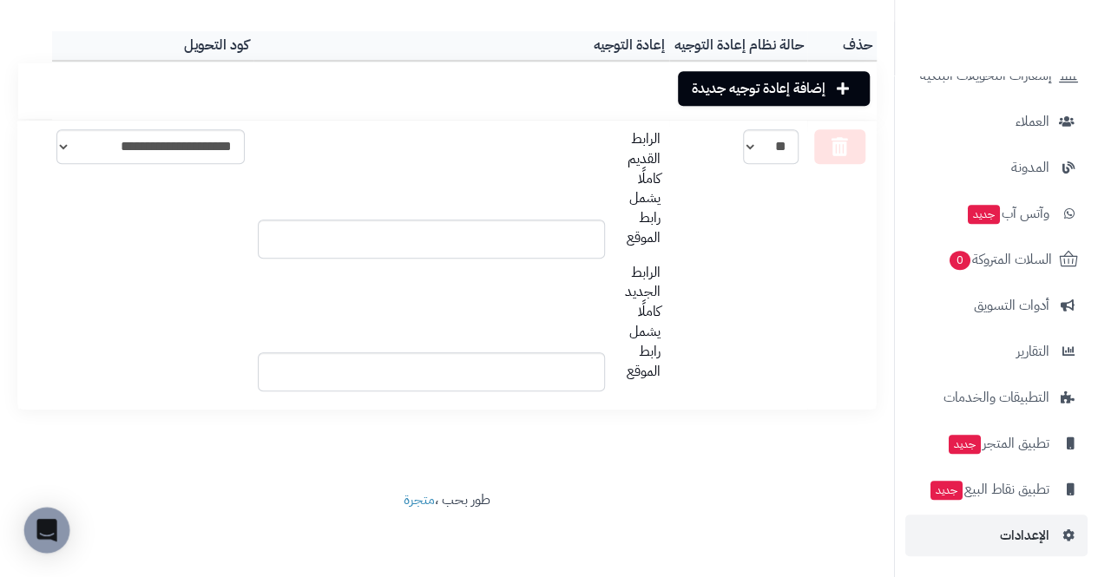
click at [46, 524] on icon "Open Intercom Messenger" at bounding box center [46, 530] width 20 height 23
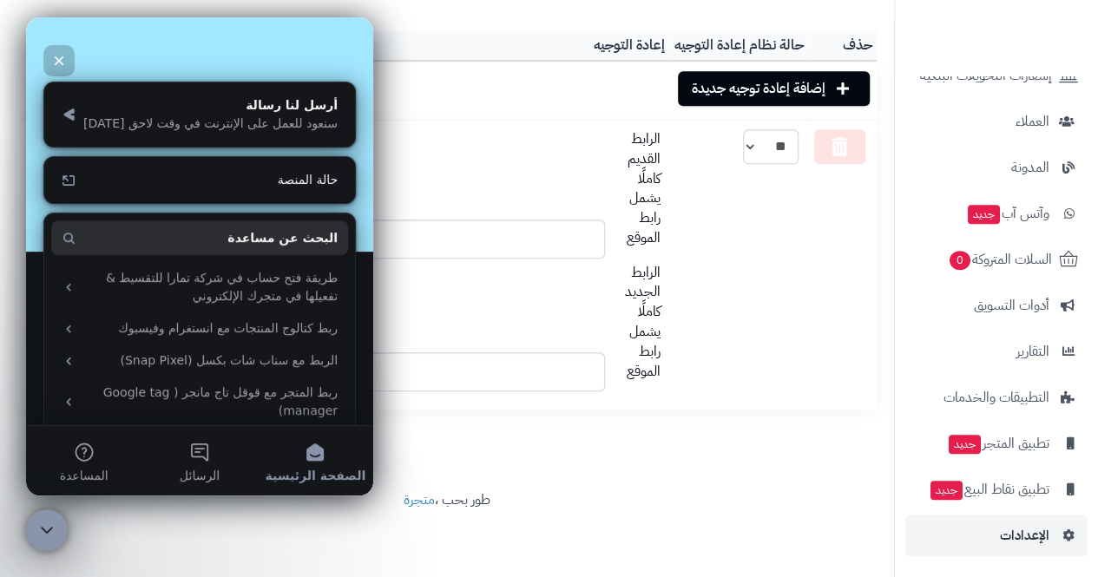
scroll to position [156, 0]
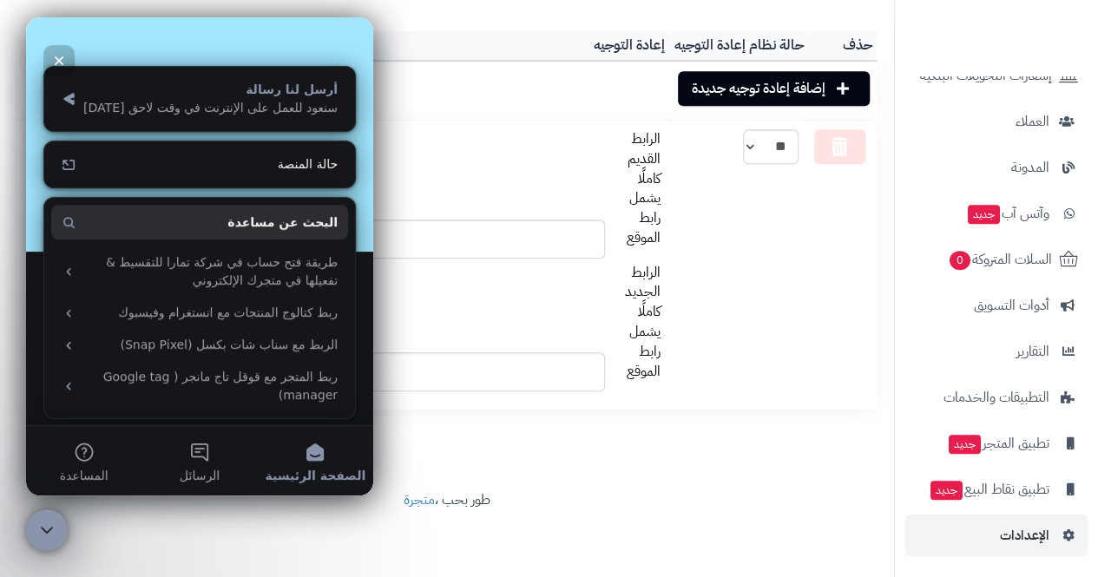
click at [292, 91] on div "أرسل لنا رسالة" at bounding box center [210, 90] width 254 height 18
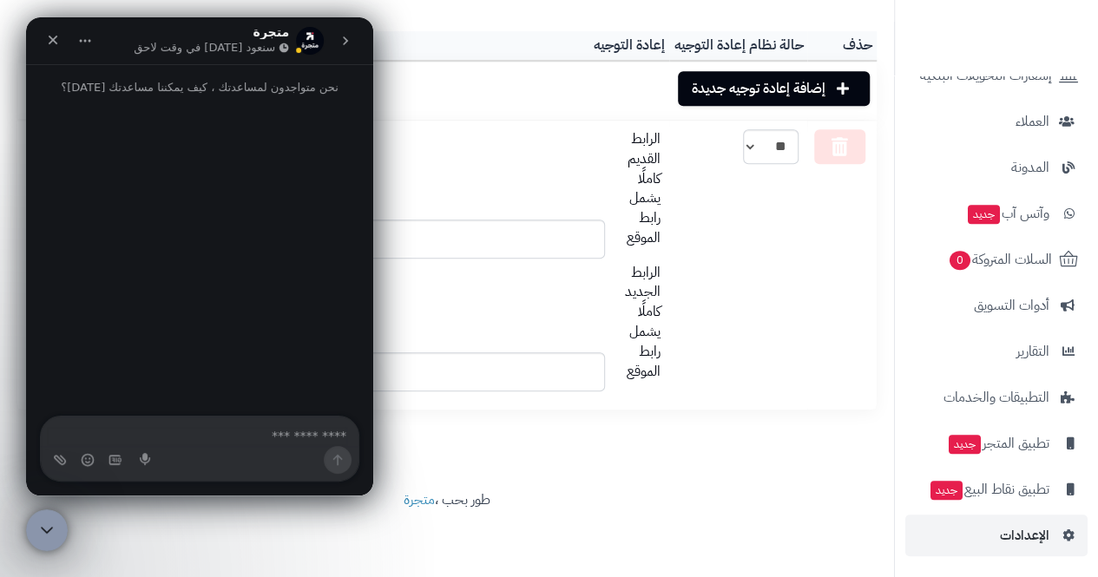
scroll to position [87, 0]
type textarea "**********"
type textarea "*****"
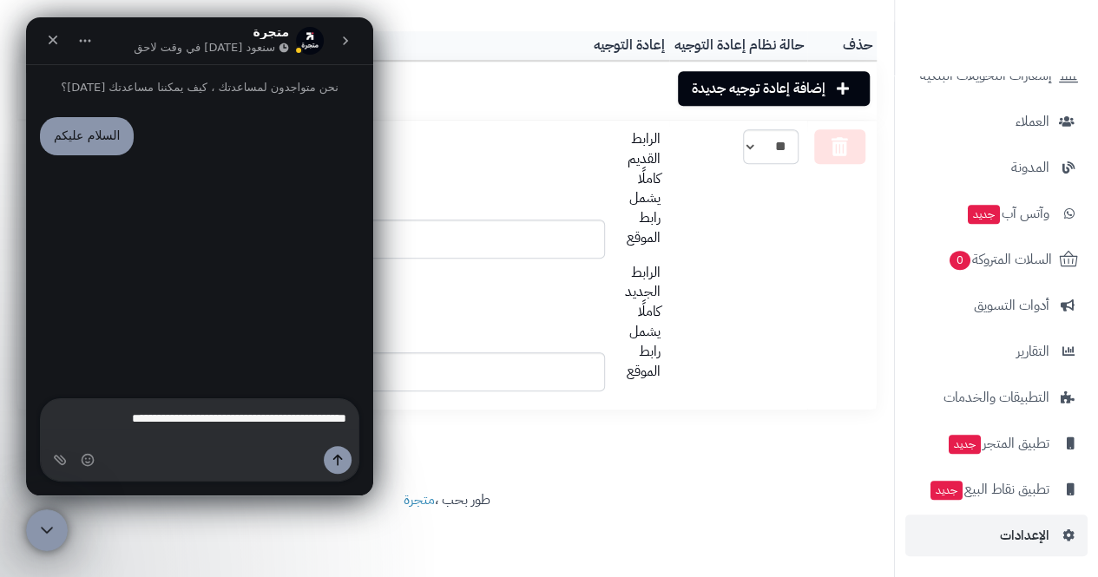
type textarea "**********"
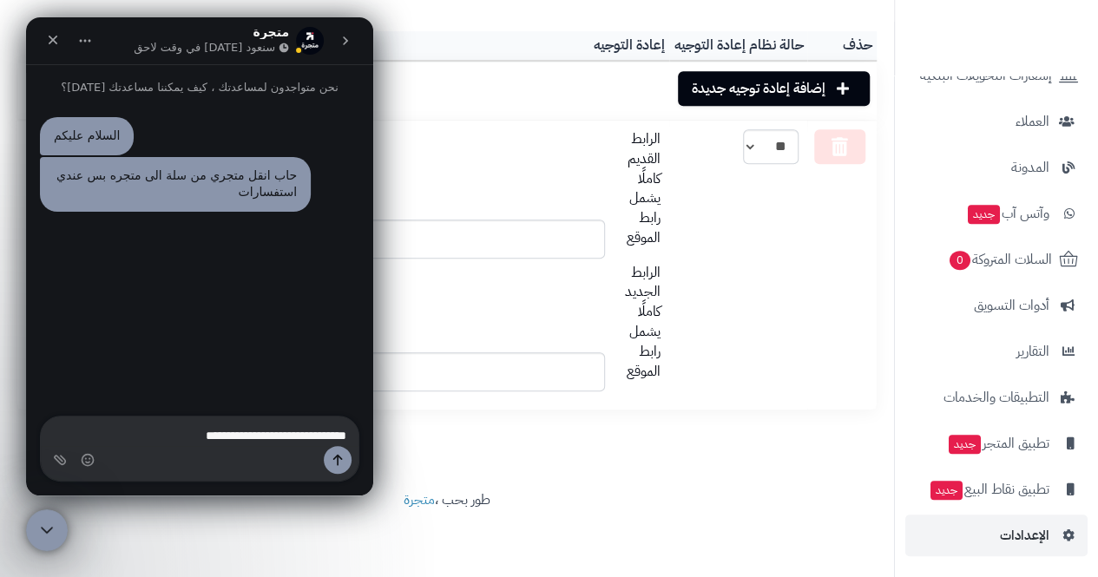
type textarea "**********"
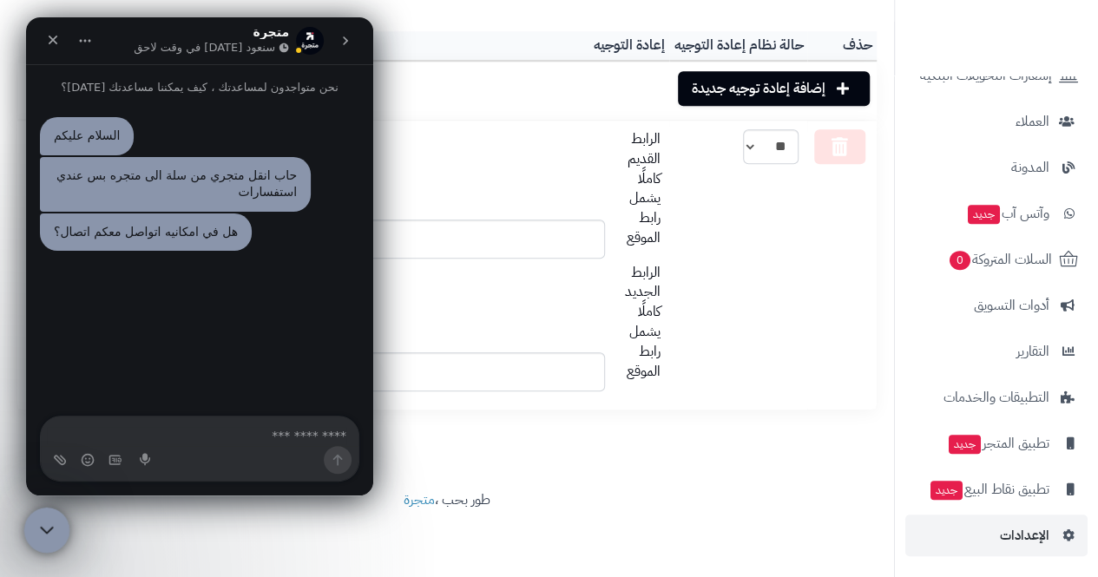
click at [32, 511] on div "إغلاق برنامج مراسلة Intercom" at bounding box center [44, 528] width 42 height 42
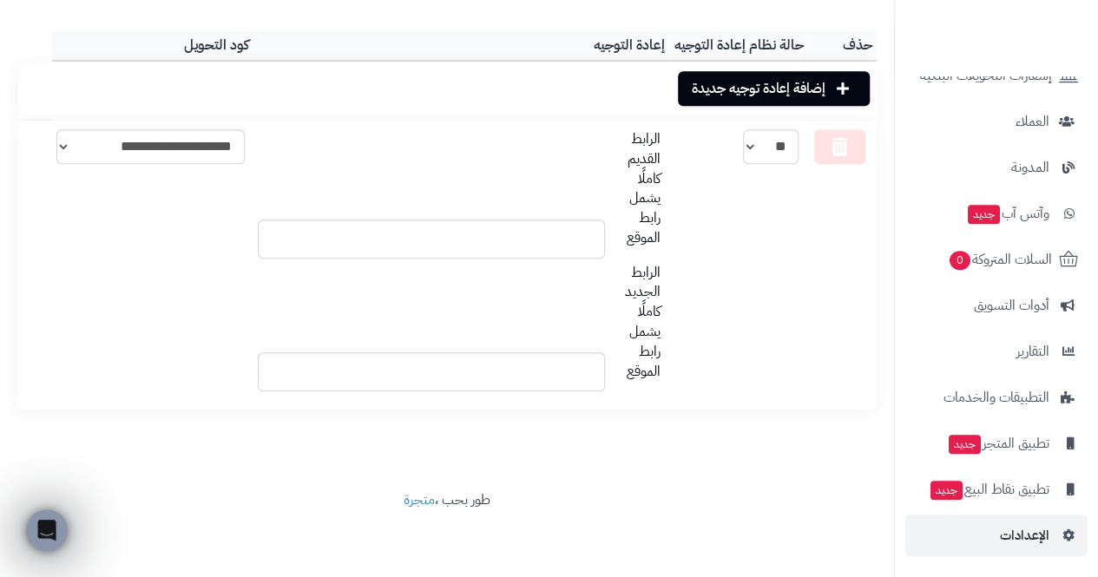
scroll to position [0, 0]
drag, startPoint x: 949, startPoint y: 1, endPoint x: 794, endPoint y: 456, distance: 480.8
click at [794, 456] on div "حفظ رجوع إعادة توجيه الروابط تم حفظ الرابط بنجاح 2025-Oct-05 @ 12:09 am ( عرض ا…" at bounding box center [447, 72] width 894 height 837
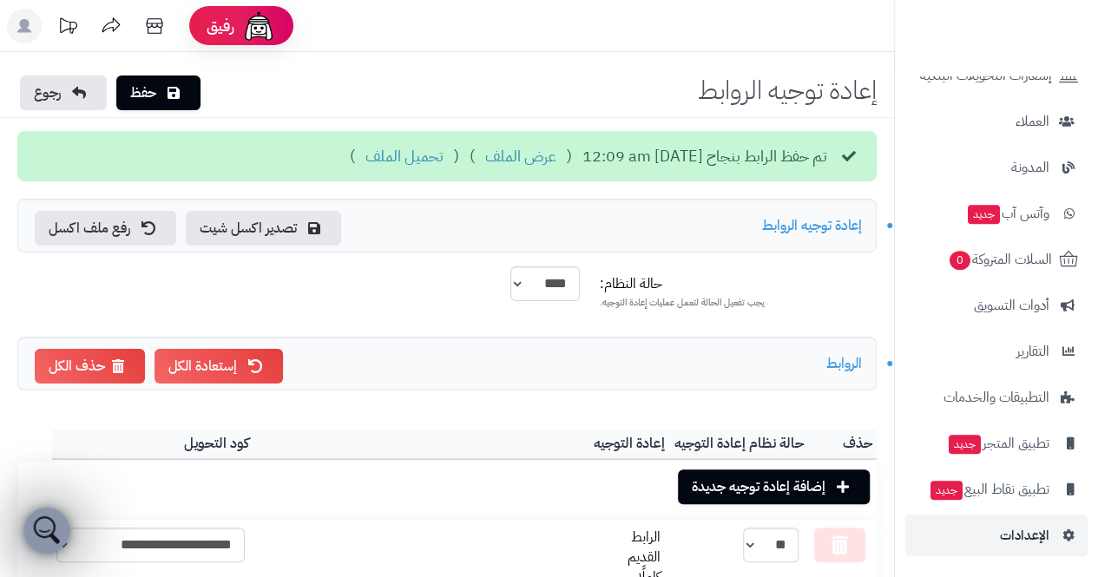
click at [44, 528] on icon "فتح برنامج مراسلة Intercom" at bounding box center [44, 528] width 29 height 29
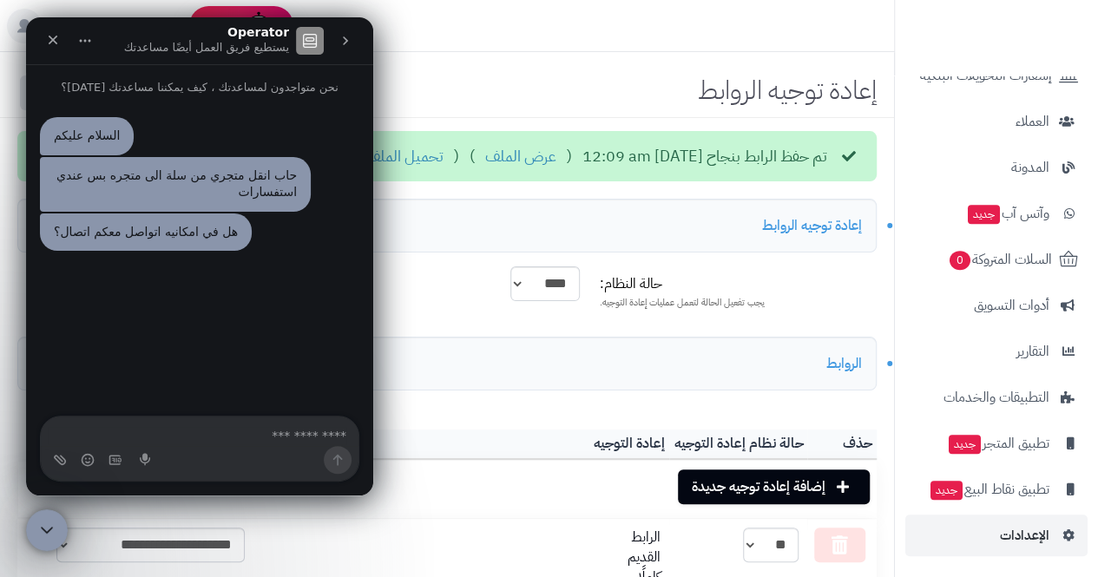
click at [333, 54] on button "go back" at bounding box center [345, 40] width 33 height 33
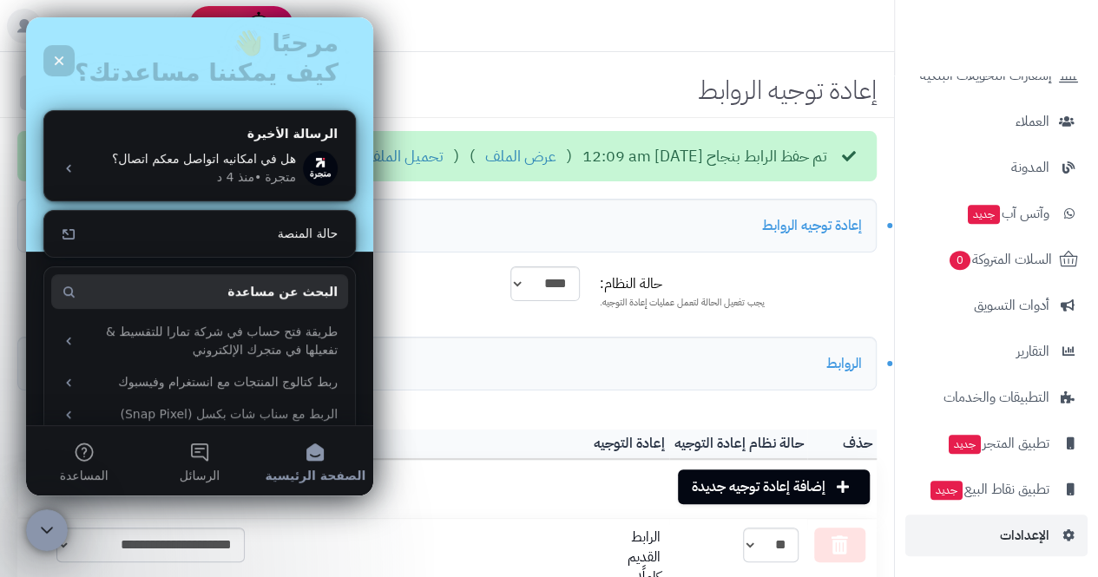
scroll to position [118, 0]
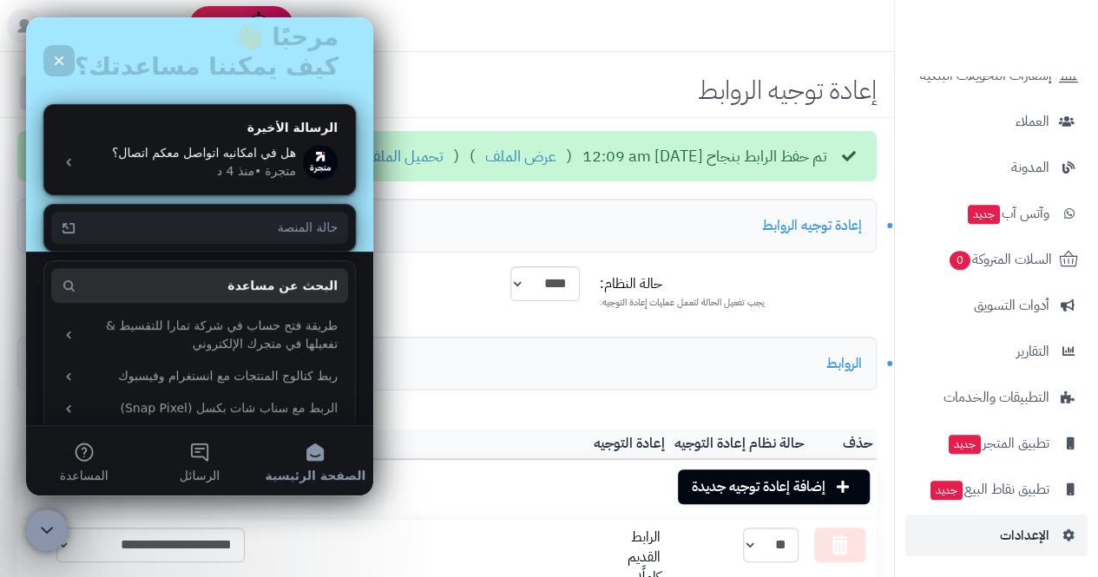
click at [104, 241] on div "حالة المنصة" at bounding box center [199, 228] width 297 height 32
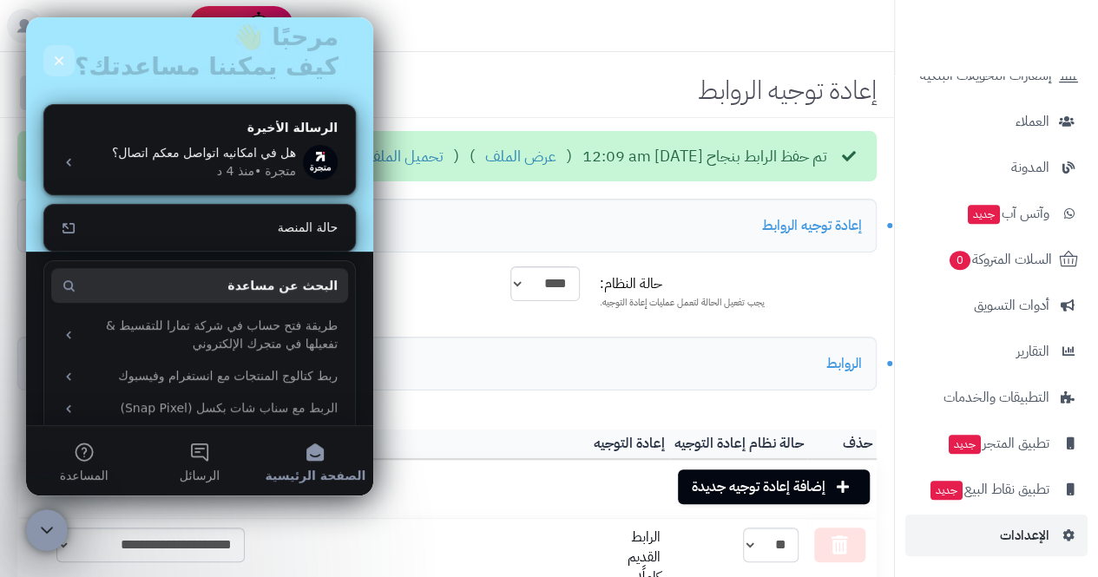
click at [59, 61] on icon "إغلاق" at bounding box center [60, 61] width 10 height 10
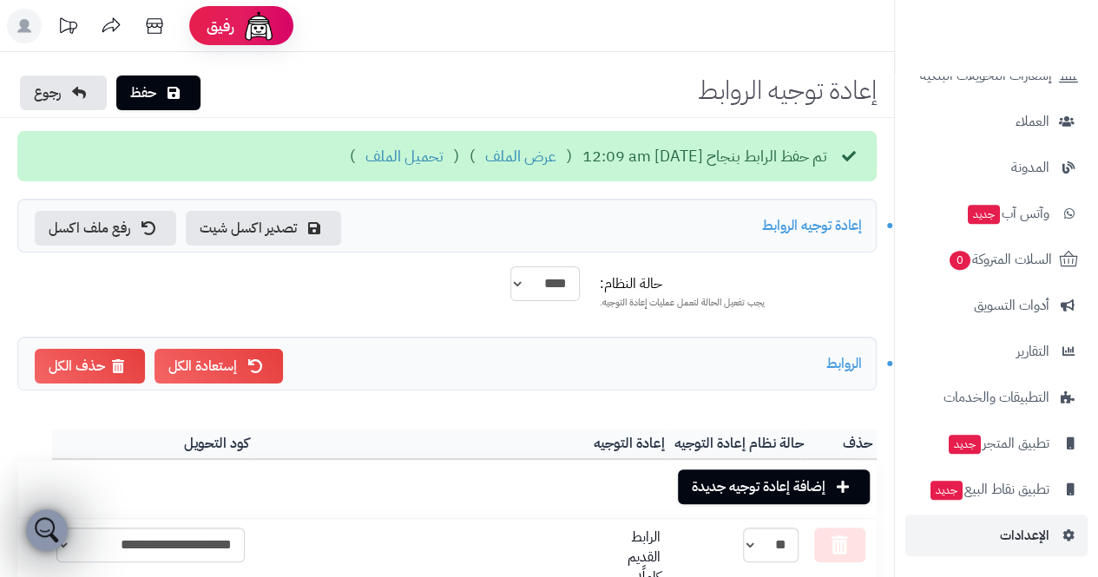
click at [526, 280] on select "**** ****" at bounding box center [545, 284] width 69 height 35
click at [781, 280] on label "حالة النظام: يجب تفعيل الحالة لتعمل عمليات إعادة التوجيه." at bounding box center [738, 288] width 291 height 43
click at [579, 280] on select "**** ****" at bounding box center [545, 284] width 69 height 35
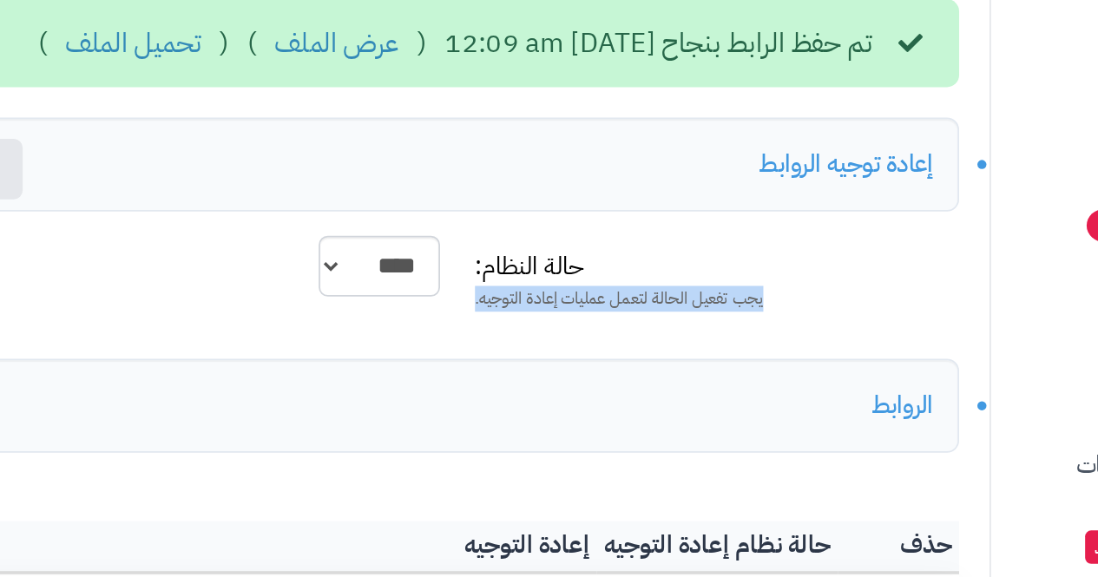
drag, startPoint x: 794, startPoint y: 306, endPoint x: 590, endPoint y: 299, distance: 205.0
click at [590, 299] on div "حالة النظام: يجب تفعيل الحالة لتعمل عمليات إعادة التوجيه. **** ****" at bounding box center [446, 295] width 873 height 57
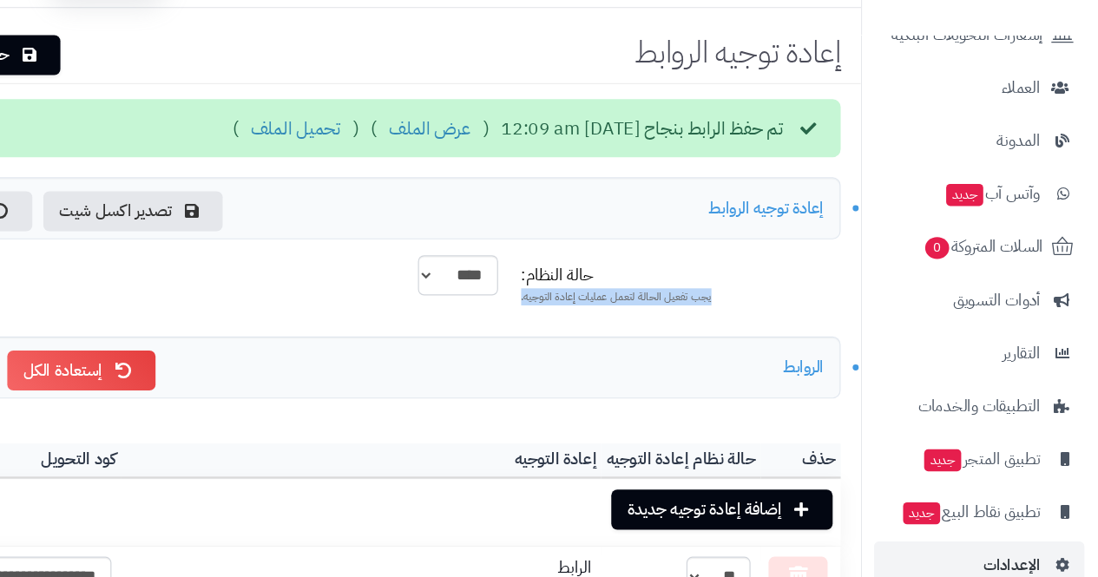
scroll to position [0, 0]
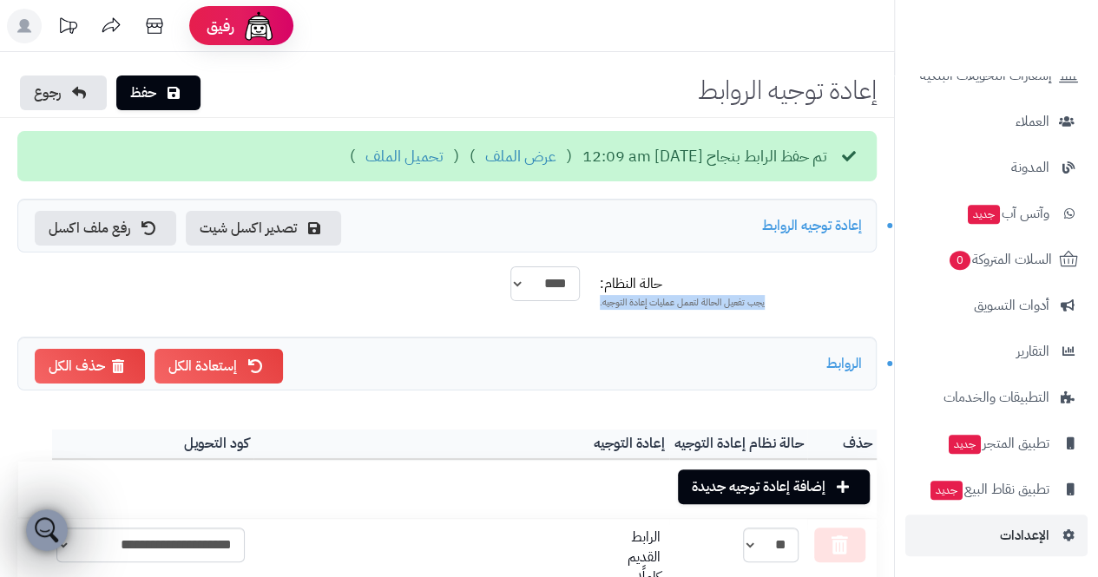
click at [544, 293] on select "**** ****" at bounding box center [545, 284] width 69 height 35
select select "*"
click at [511, 267] on select "**** ****" at bounding box center [545, 284] width 69 height 35
click at [655, 337] on div "إستعادة الكل حذف الكل الروابط" at bounding box center [447, 364] width 860 height 54
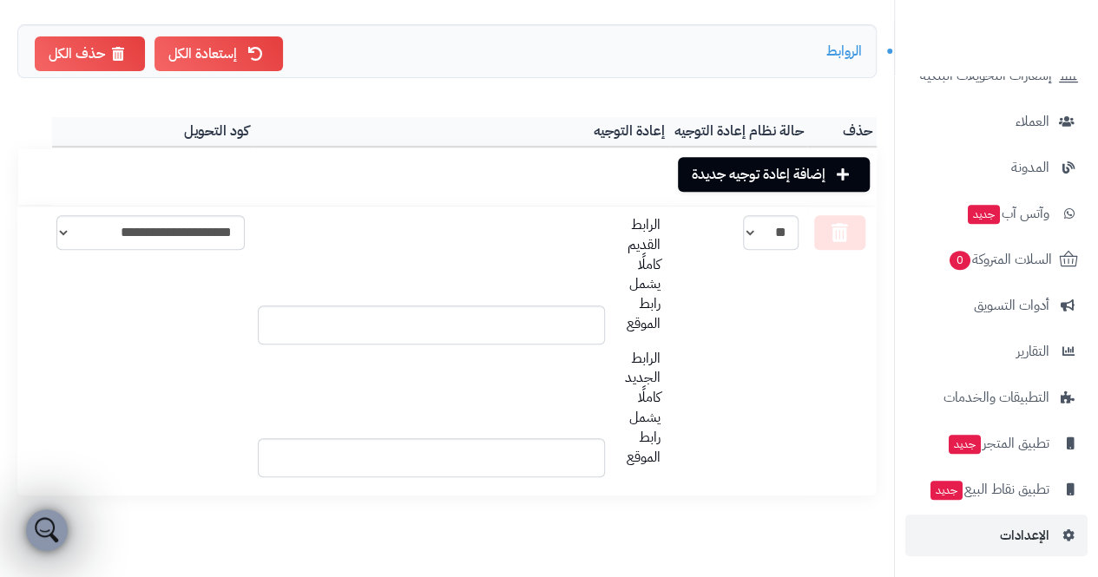
scroll to position [317, 0]
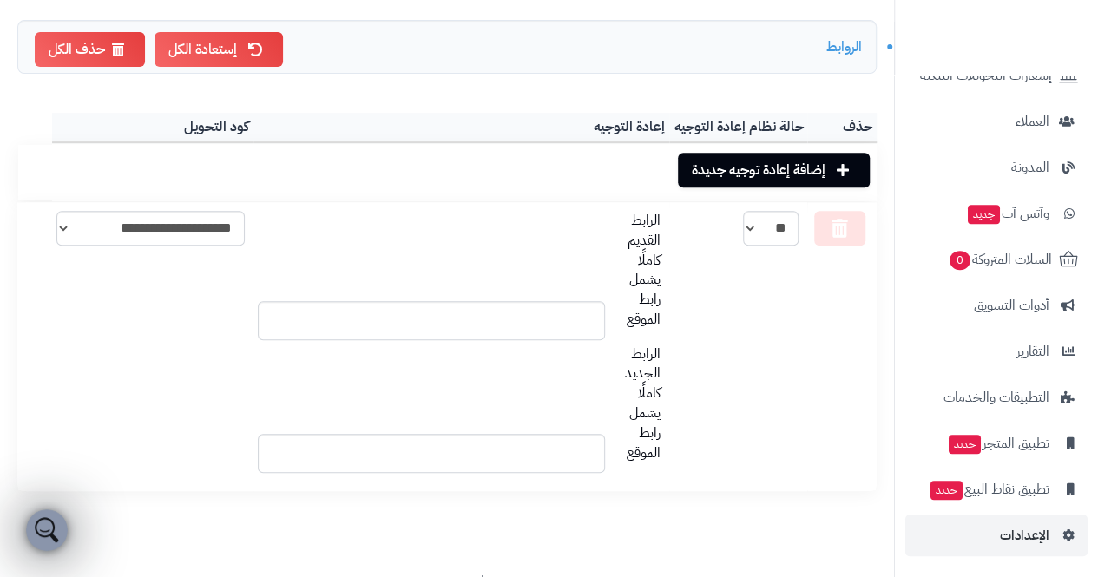
click at [806, 326] on td "*** **" at bounding box center [738, 346] width 138 height 289
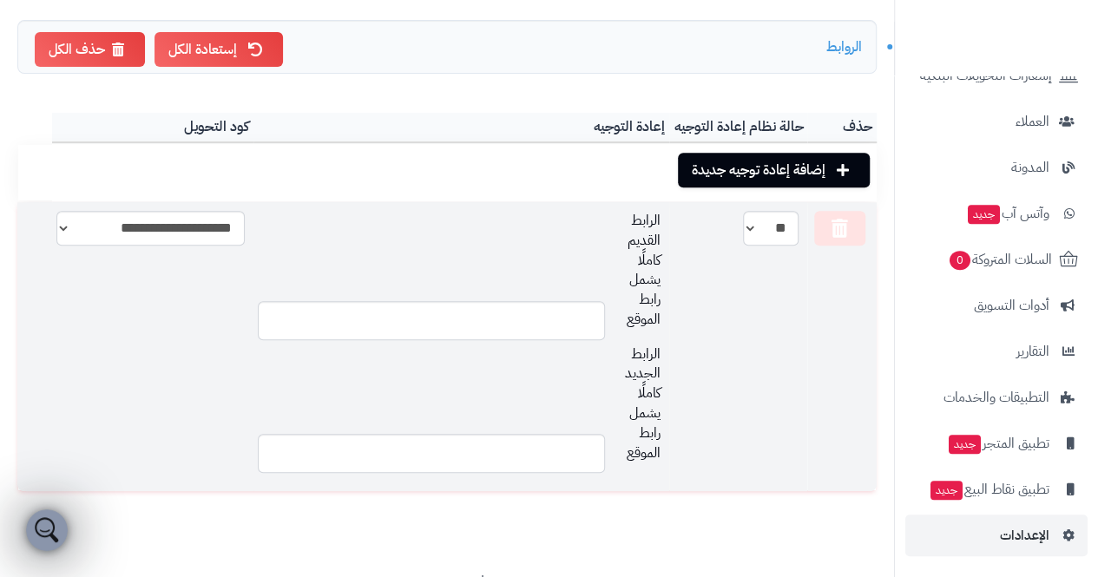
click at [80, 194] on td "إضافة إعادة توجيه جديدة" at bounding box center [464, 172] width 825 height 57
click at [94, 228] on select "**********" at bounding box center [150, 228] width 188 height 35
click at [56, 211] on select "**********" at bounding box center [150, 228] width 188 height 35
click at [100, 229] on select "**********" at bounding box center [150, 228] width 188 height 35
select select "***"
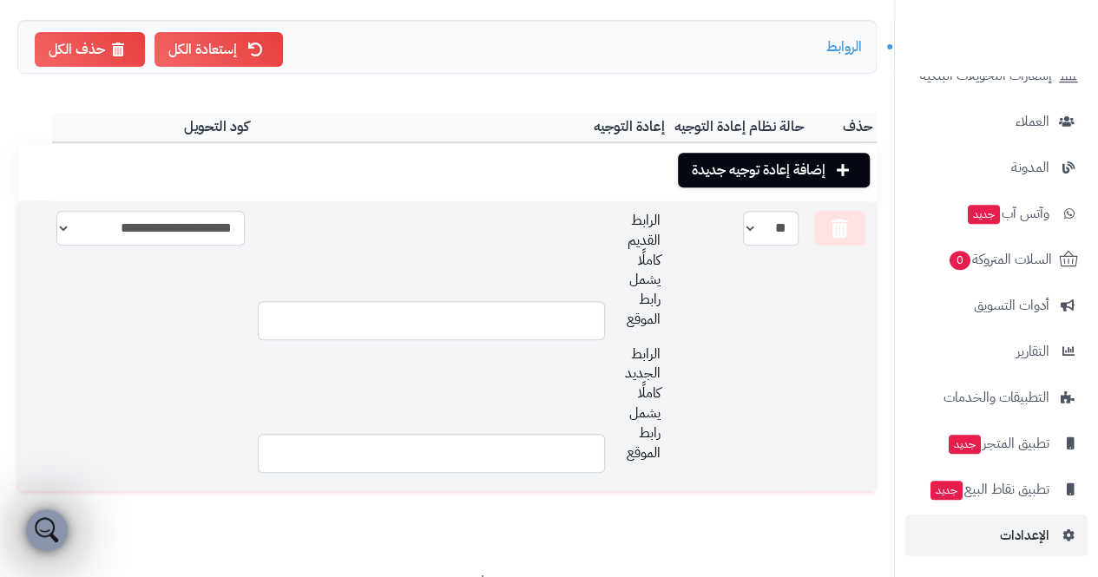
click at [56, 211] on select "**********" at bounding box center [150, 228] width 188 height 35
click at [102, 227] on select "**********" at bounding box center [150, 228] width 188 height 35
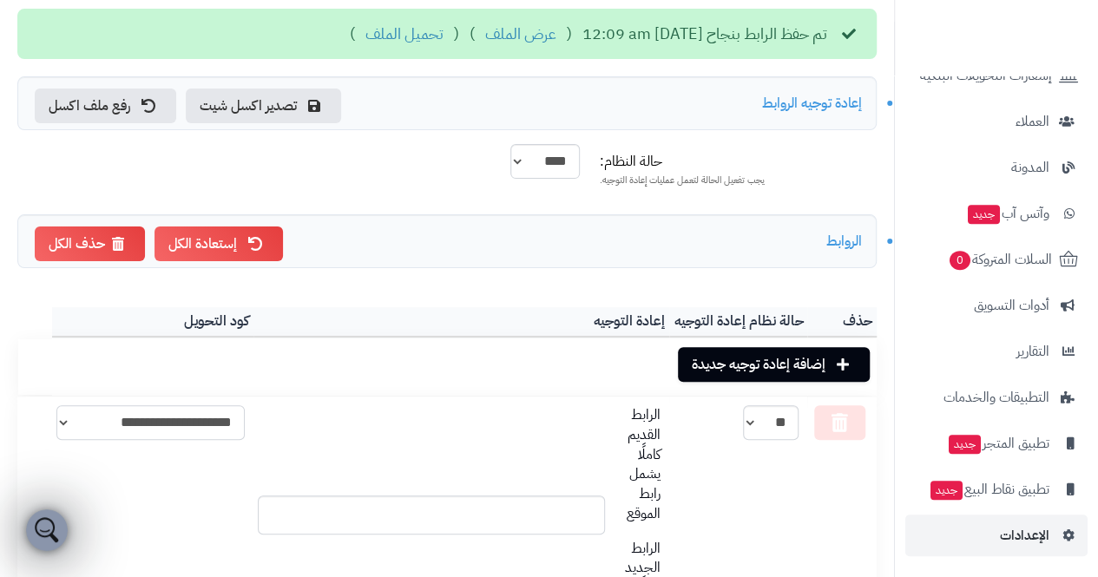
scroll to position [0, 0]
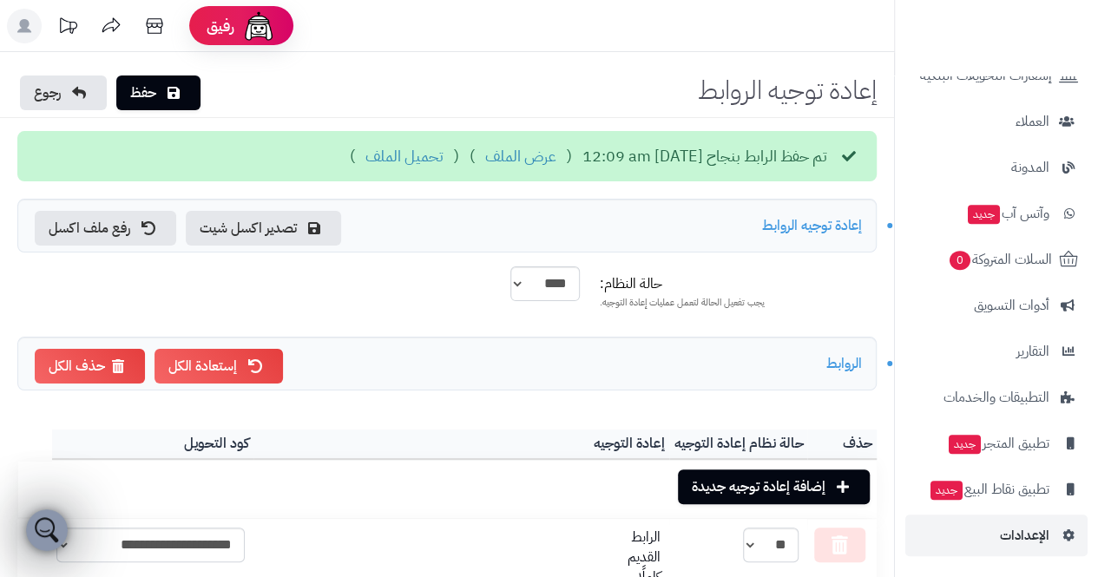
click at [113, 28] on icon at bounding box center [111, 24] width 18 height 15
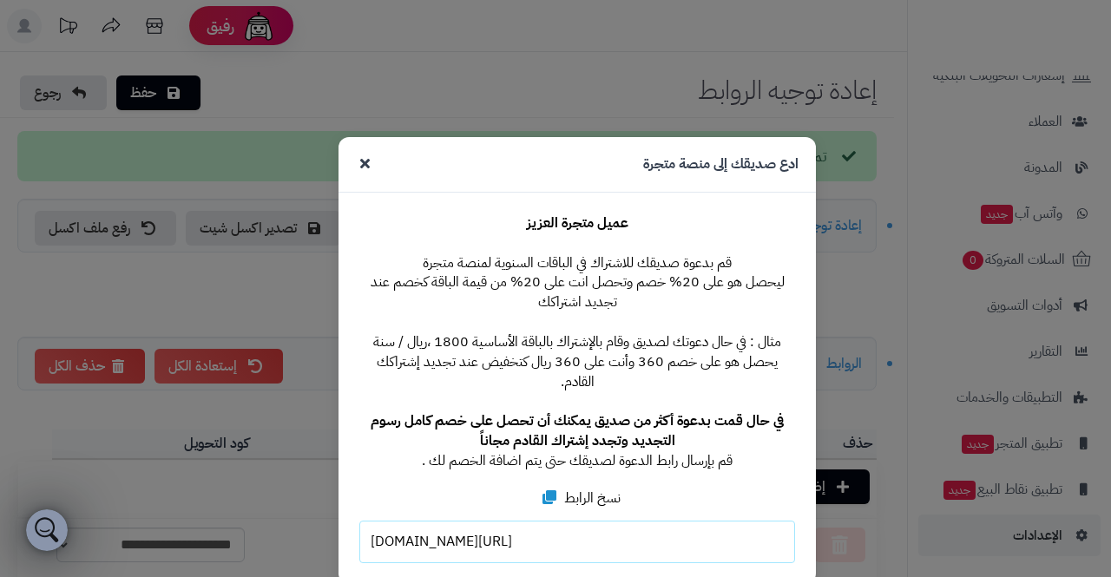
click at [639, 76] on div "ادع صديقك إلى منصة متجرة عميل متجرة العزيز قم بدعوة صديقك للاشتراك في الباقات ا…" at bounding box center [555, 305] width 521 height 558
click at [164, 31] on div "ادع صديقك إلى منصة متجرة عميل متجرة العزيز قم بدعوة صديقك للاشتراك في الباقات ا…" at bounding box center [555, 288] width 1111 height 577
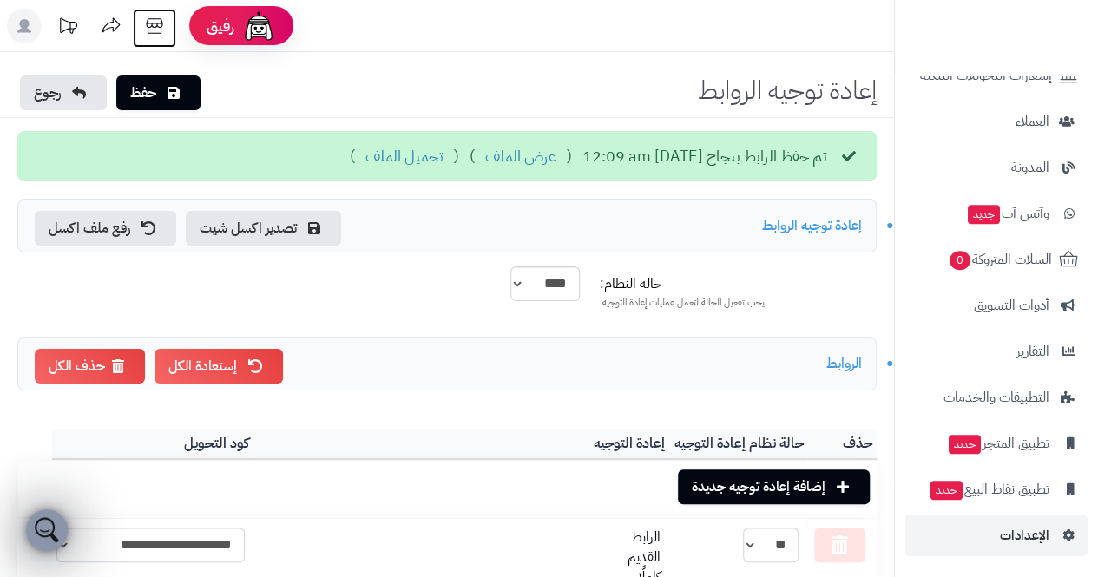
click at [157, 23] on icon at bounding box center [154, 26] width 16 height 16
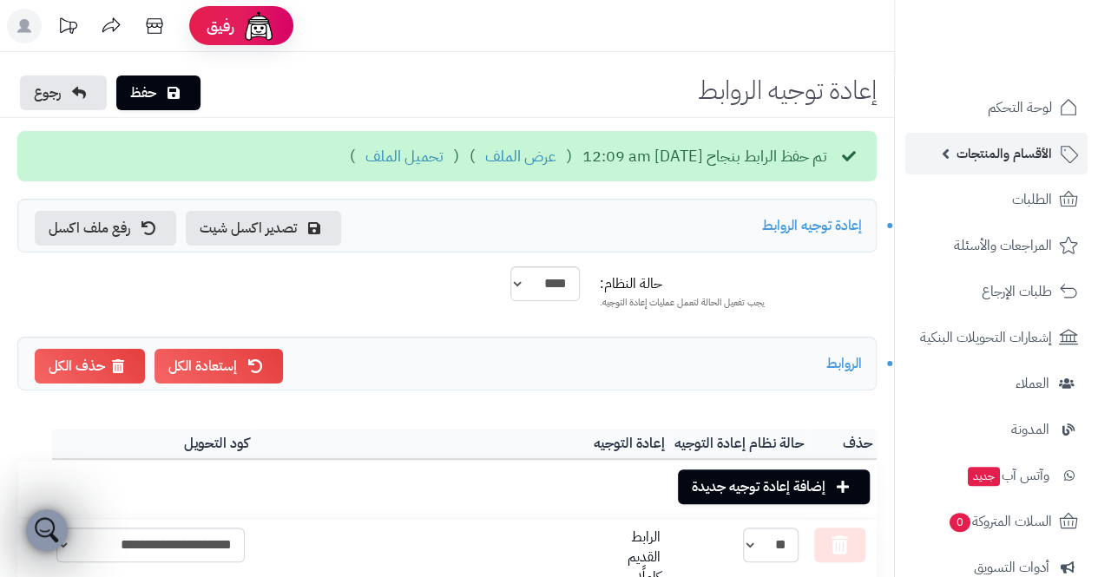
click at [1047, 160] on span "الأقسام والمنتجات" at bounding box center [1005, 154] width 96 height 24
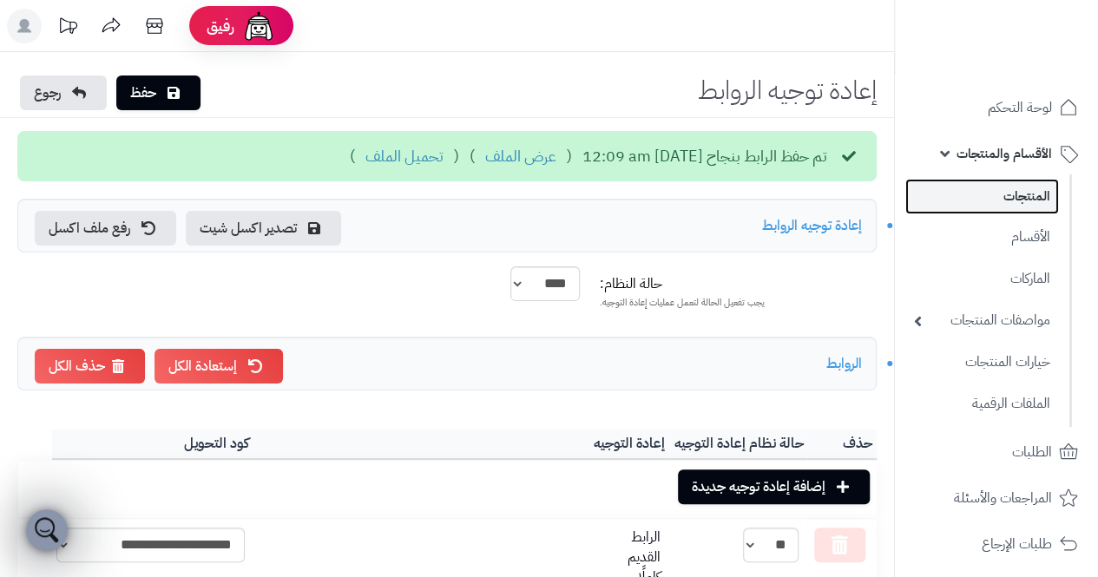
click at [1040, 193] on link "المنتجات" at bounding box center [983, 197] width 154 height 36
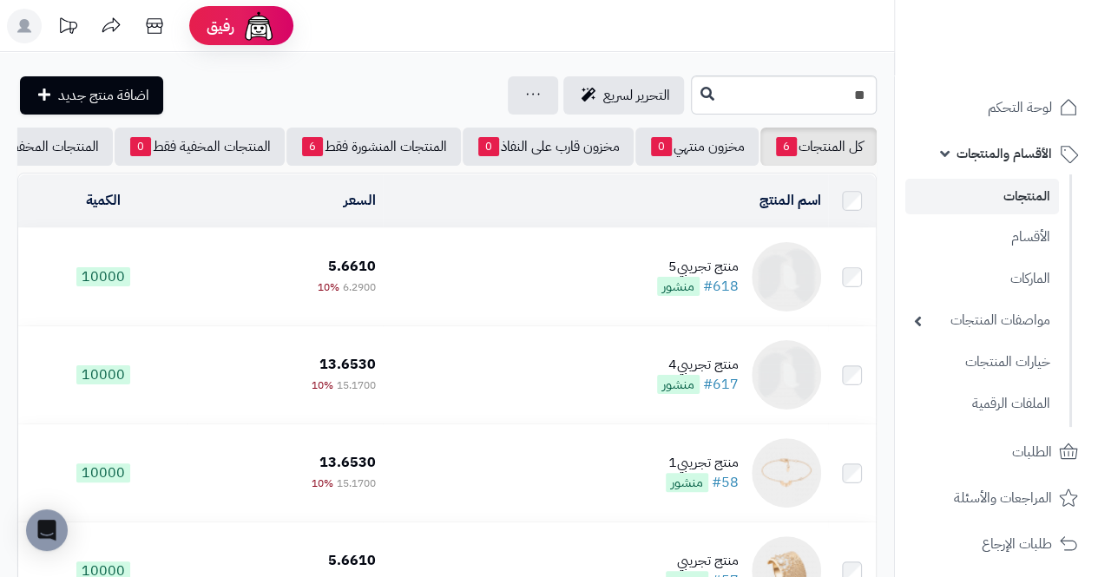
type input "*"
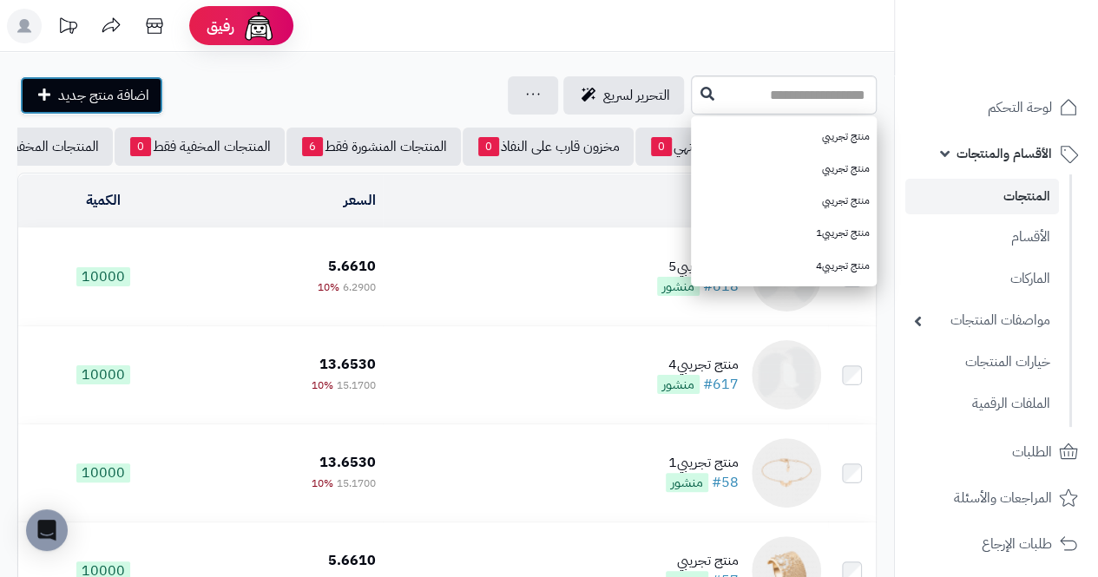
click at [59, 85] on span "اضافة منتج جديد" at bounding box center [103, 95] width 91 height 21
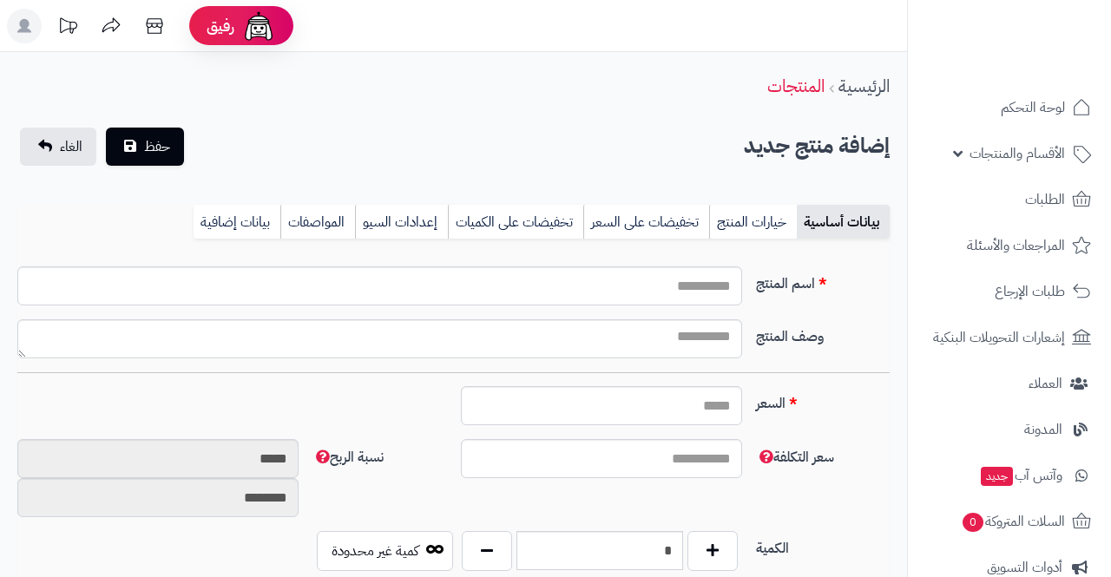
select select
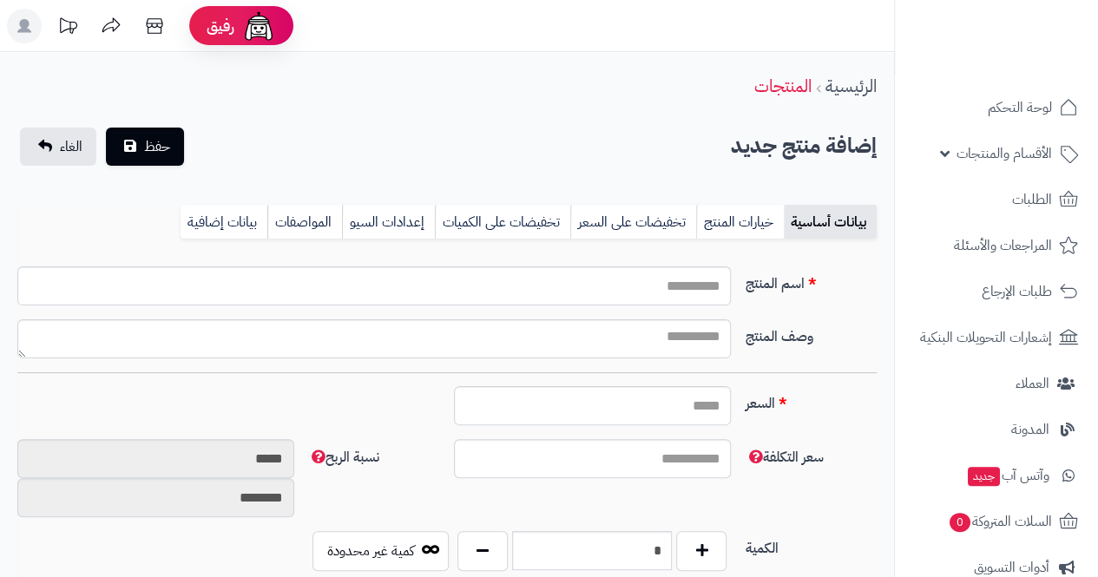
type input "****"
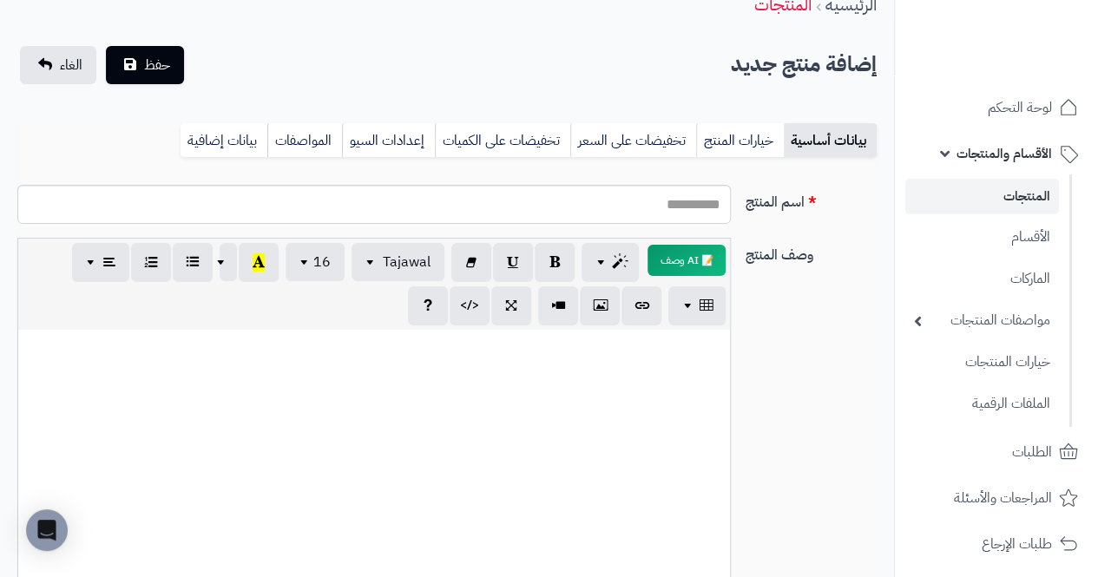
scroll to position [83, 0]
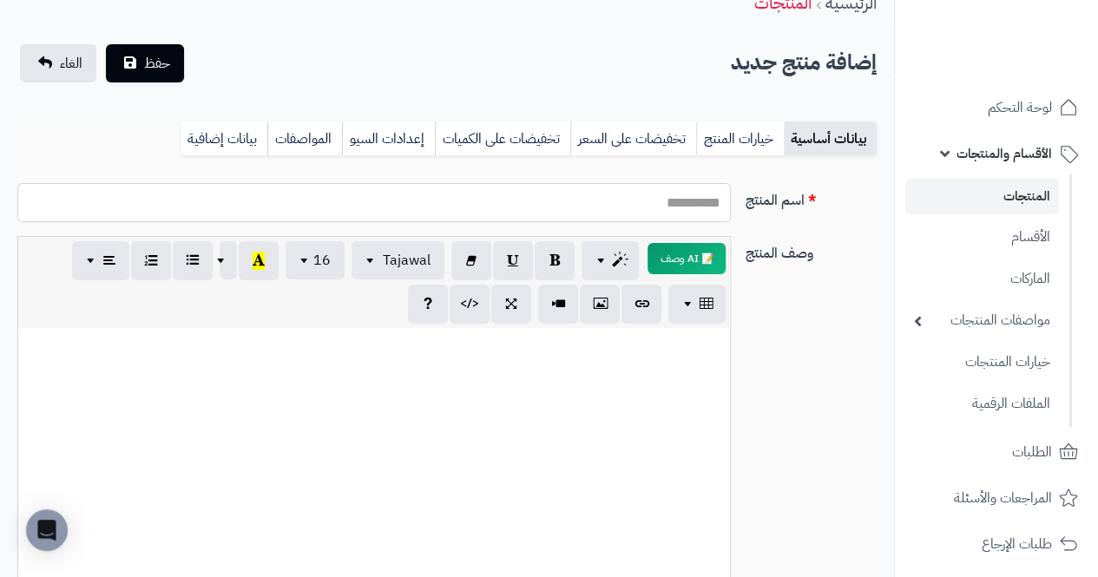
click at [686, 193] on input "اسم المنتج" at bounding box center [374, 202] width 714 height 39
click at [679, 206] on input "**********" at bounding box center [374, 202] width 714 height 39
click at [675, 190] on input "**********" at bounding box center [374, 202] width 714 height 39
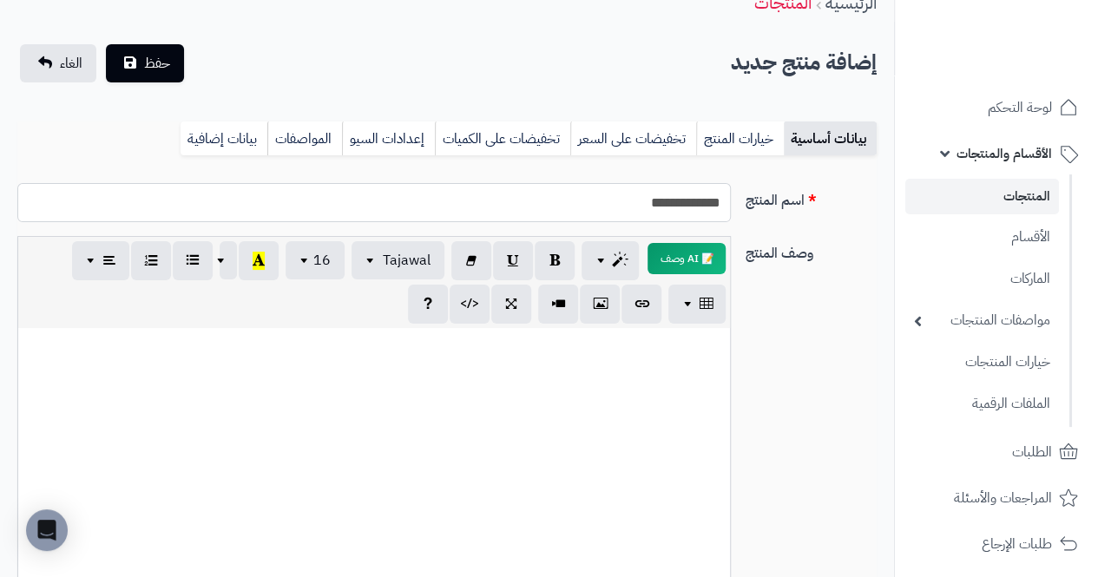
click at [675, 190] on input "**********" at bounding box center [374, 202] width 714 height 39
paste input "**********"
type input "**********"
click at [615, 434] on div at bounding box center [374, 458] width 712 height 260
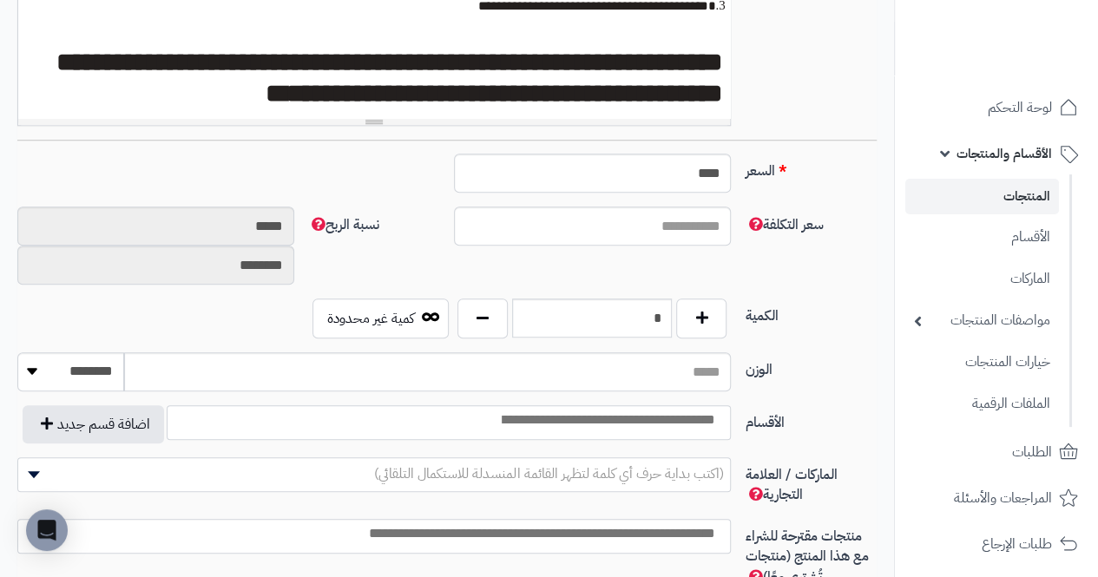
scroll to position [535, 0]
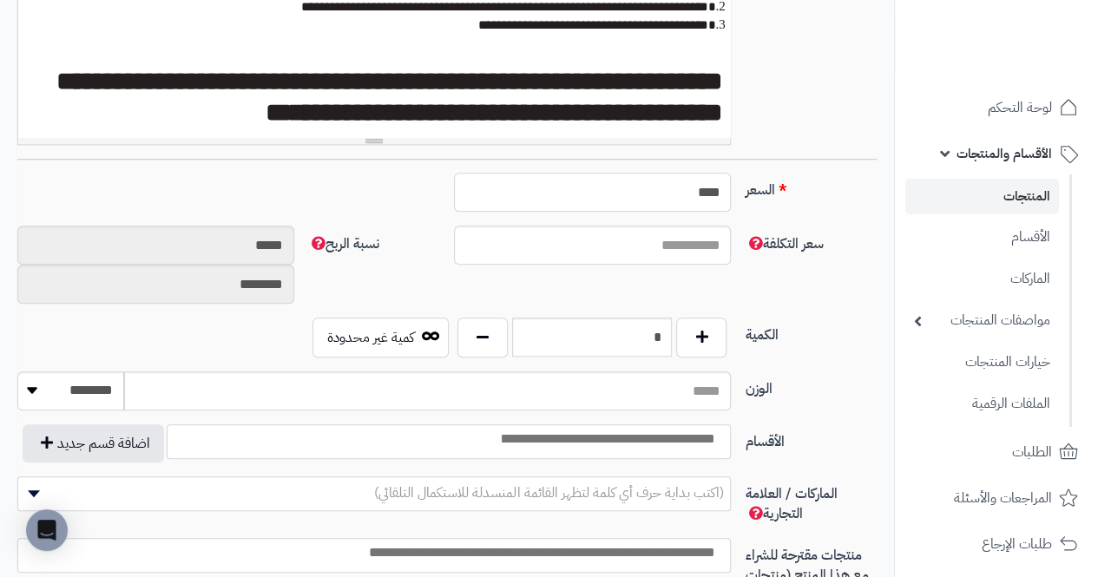
click at [677, 179] on input "****" at bounding box center [592, 192] width 277 height 39
type input "*"
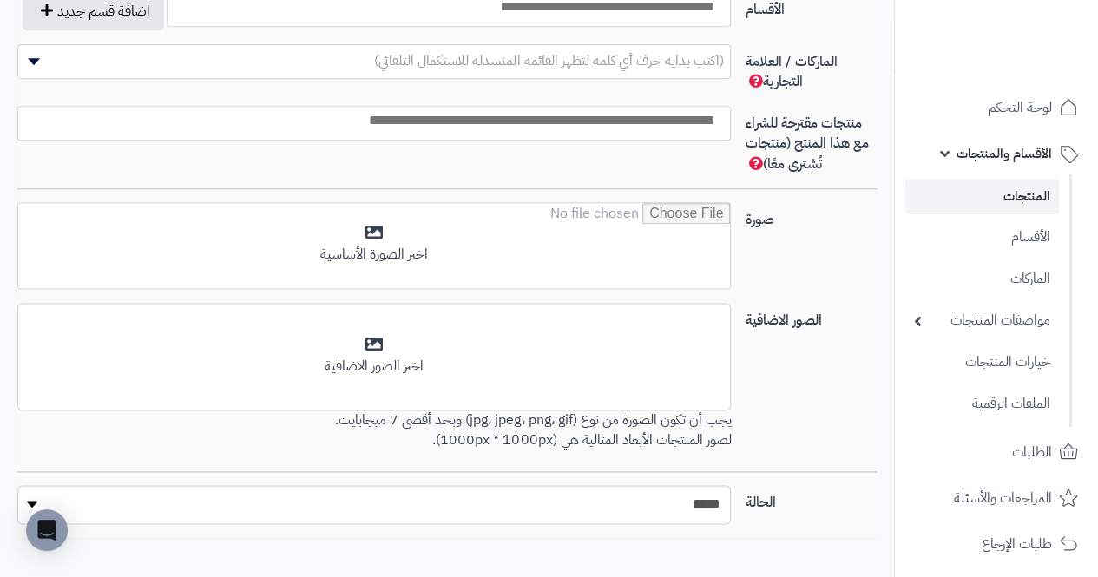
scroll to position [975, 0]
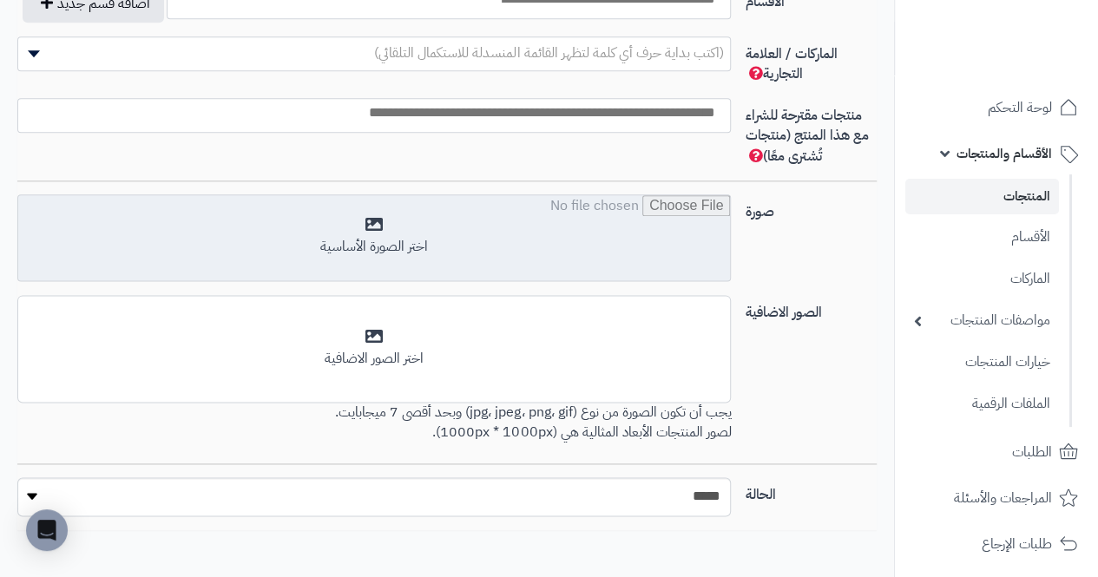
type input "**"
click at [679, 210] on input "file" at bounding box center [374, 238] width 712 height 87
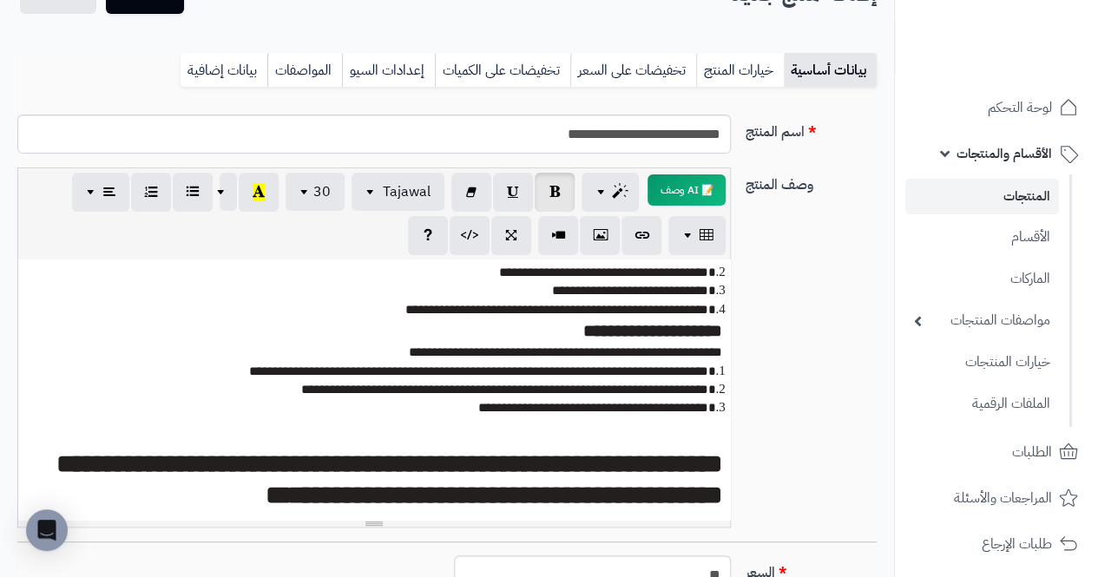
scroll to position [0, 0]
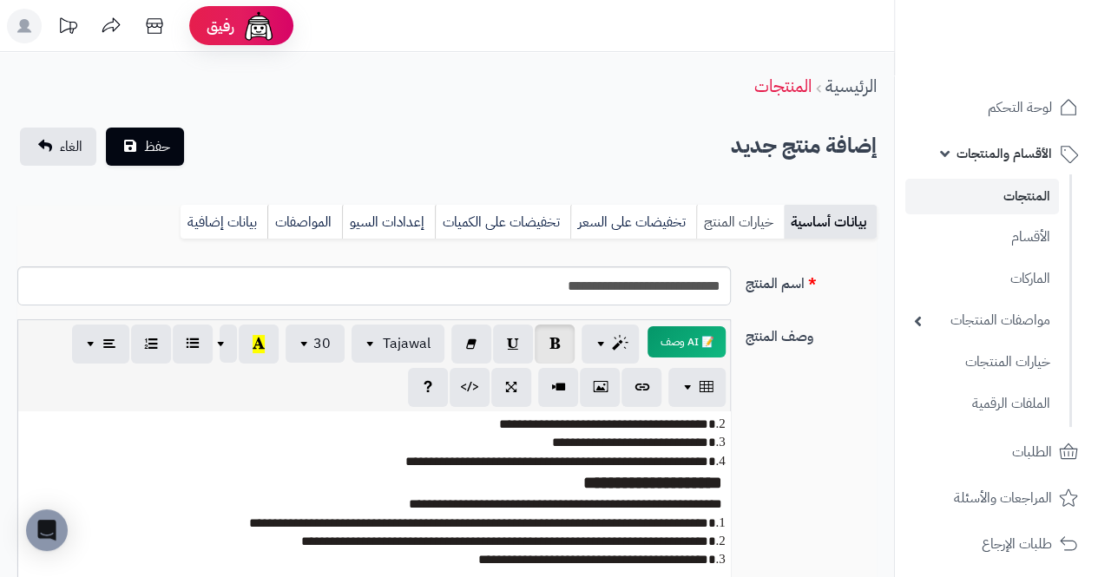
click at [748, 216] on link "خيارات المنتج" at bounding box center [740, 222] width 88 height 35
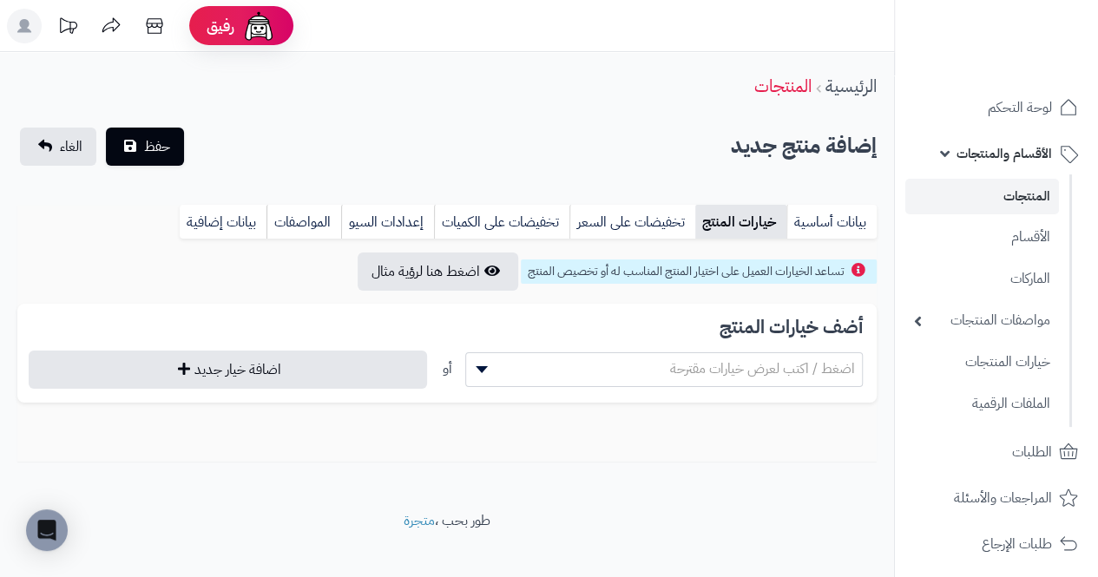
click at [841, 377] on span "اضغط / اكتب لعرض خيارات مقترحة" at bounding box center [762, 369] width 185 height 21
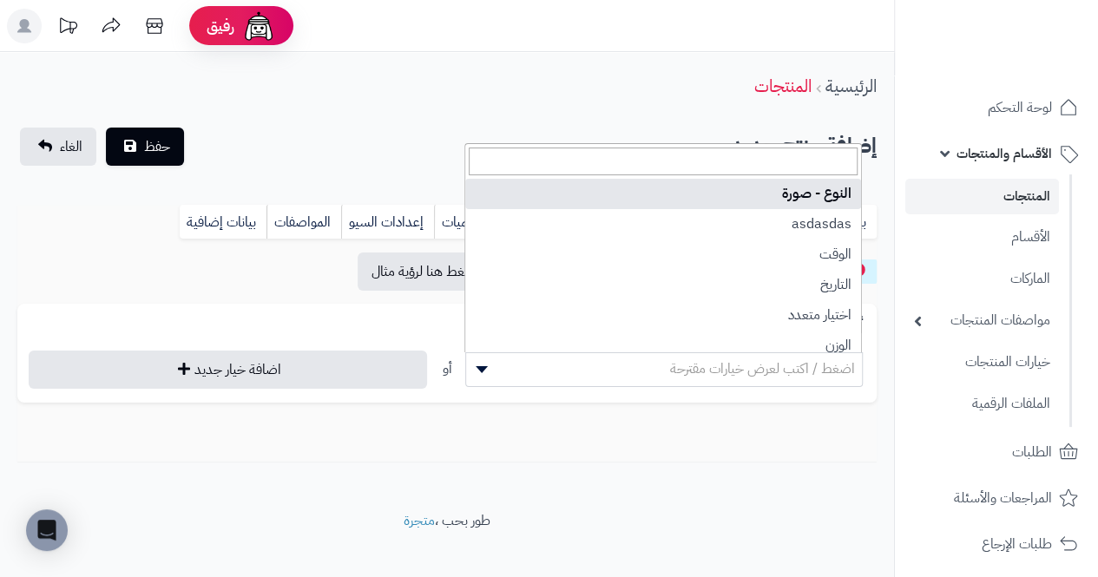
click at [827, 492] on div "**********" at bounding box center [447, 281] width 894 height 459
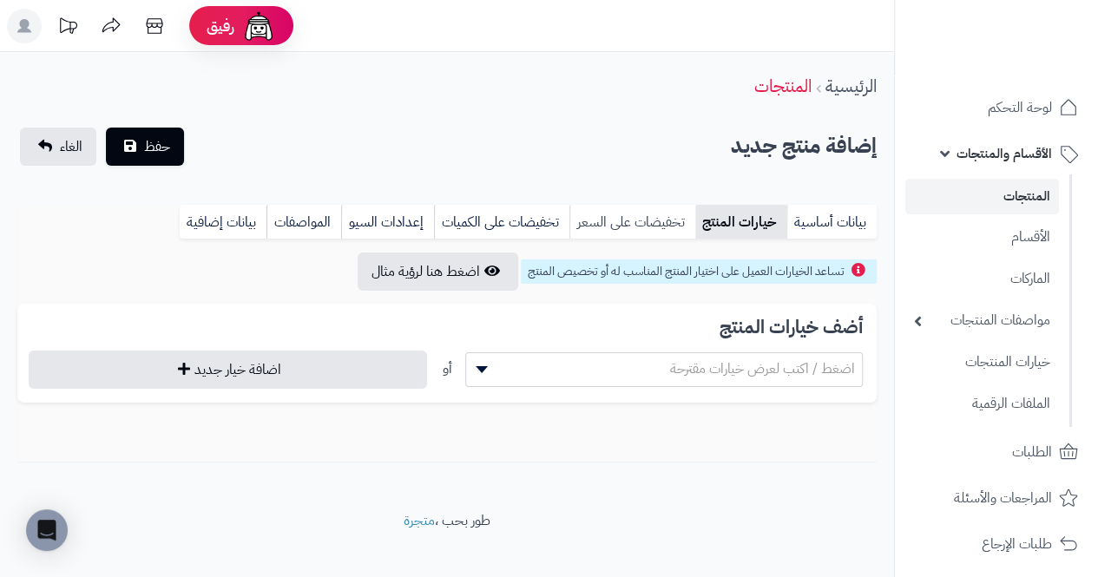
click at [665, 220] on link "تخفيضات على السعر" at bounding box center [633, 222] width 126 height 35
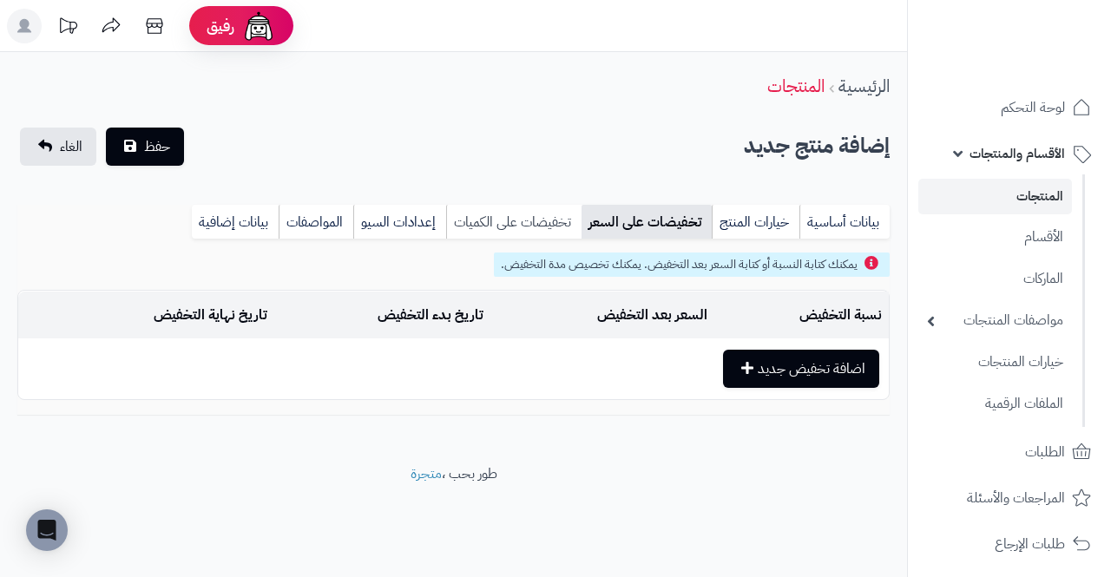
click at [550, 221] on link "تخفيضات على الكميات" at bounding box center [513, 222] width 135 height 35
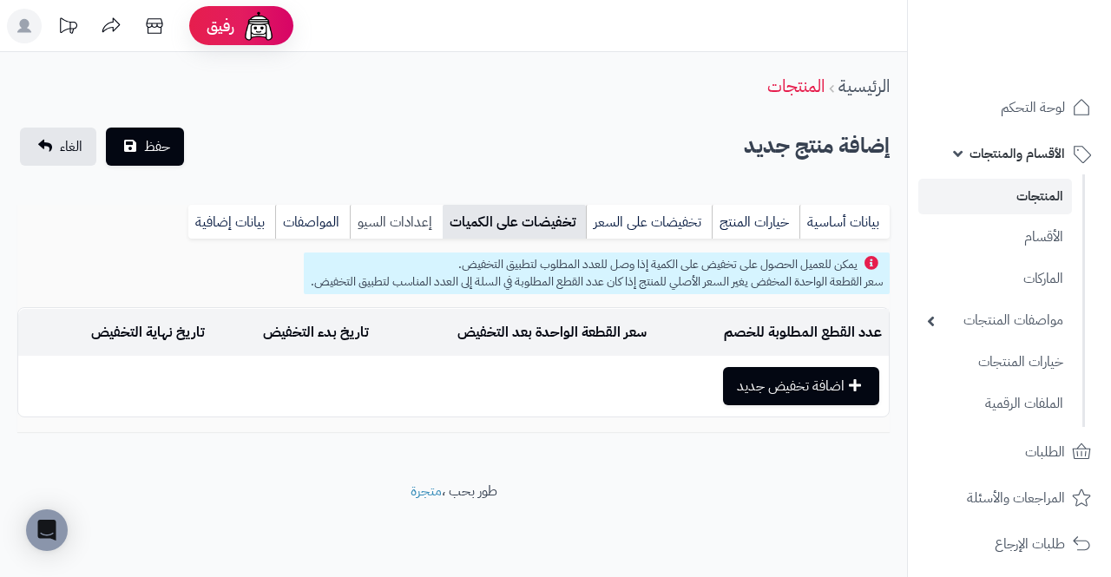
click at [385, 224] on link "إعدادات السيو" at bounding box center [396, 222] width 93 height 35
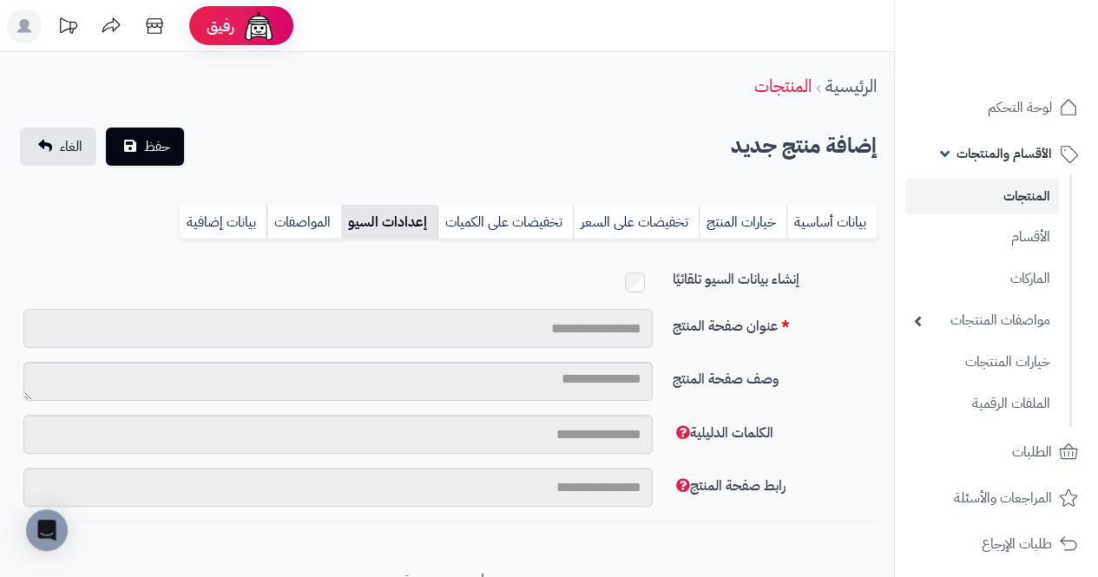
click at [203, 335] on input "عنوان صفحة المنتج" at bounding box center [337, 328] width 629 height 39
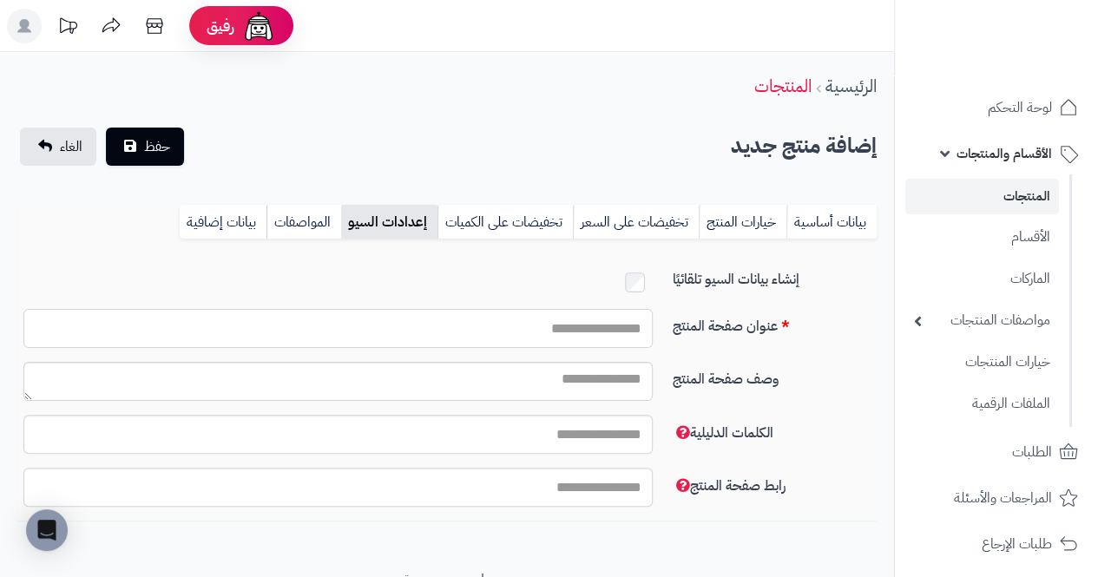
click at [604, 323] on input "عنوان صفحة المنتج" at bounding box center [337, 328] width 629 height 39
paste input "**********"
type input "**********"
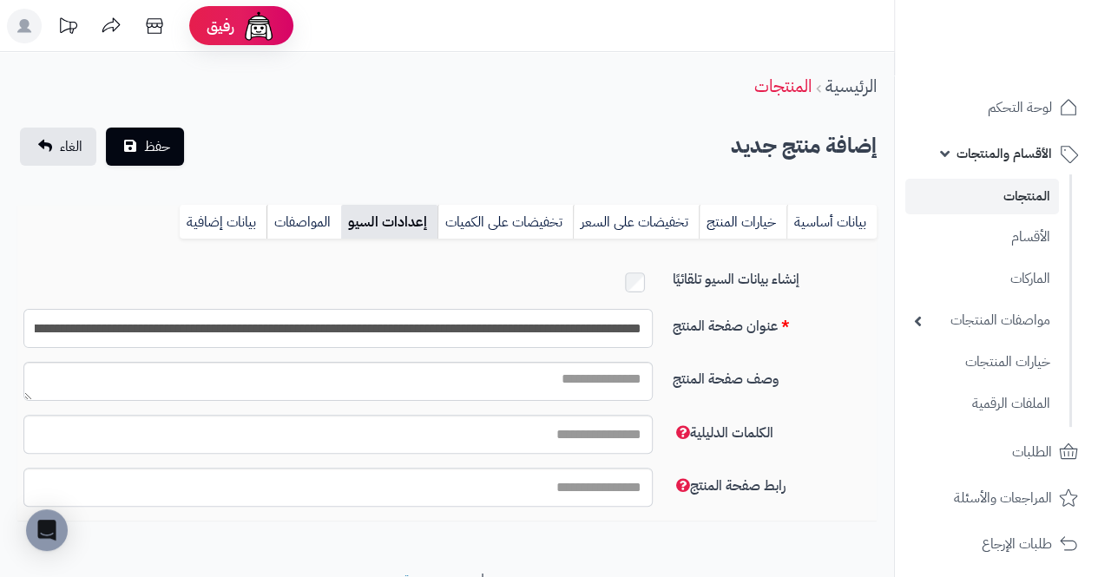
scroll to position [0, -5384]
click at [604, 323] on input "عنوان صفحة المنتج" at bounding box center [337, 328] width 629 height 39
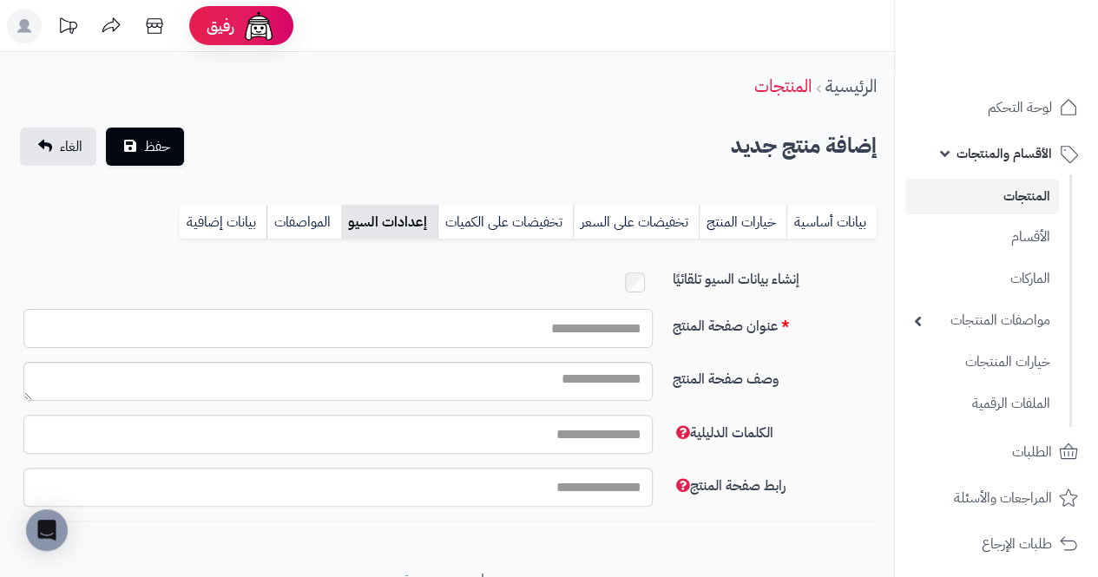
scroll to position [0, 0]
paste input "**********"
type input "**********"
click at [530, 392] on textarea "وصف صفحة المنتج" at bounding box center [337, 381] width 629 height 39
click at [550, 498] on input "رابط صفحة المنتج" at bounding box center [337, 487] width 629 height 39
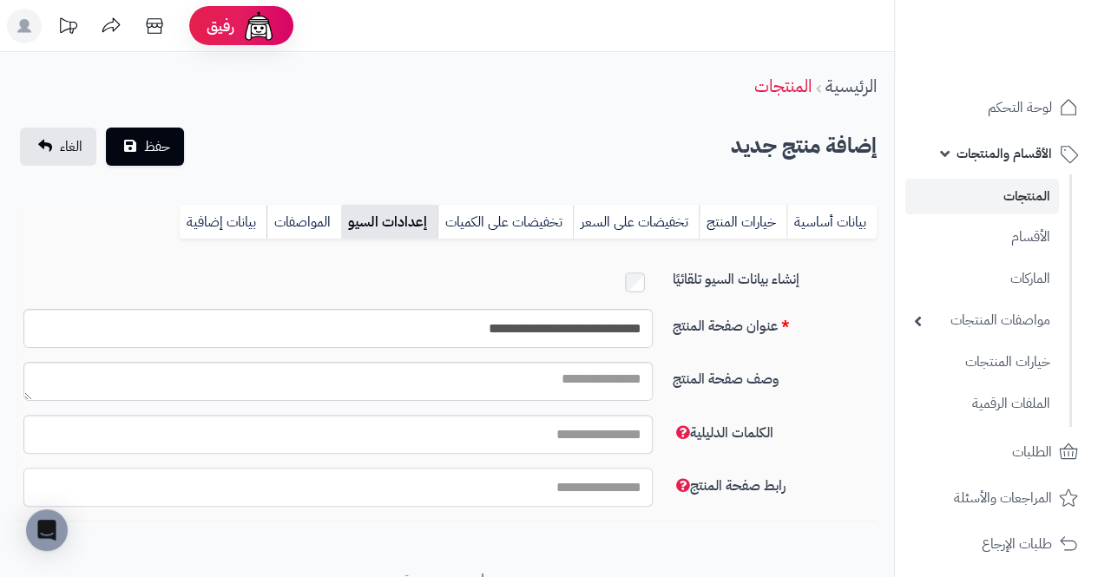
paste input "**********"
type input "**********"
click at [680, 388] on div "وصف صفحة المنتج" at bounding box center [446, 388] width 873 height 53
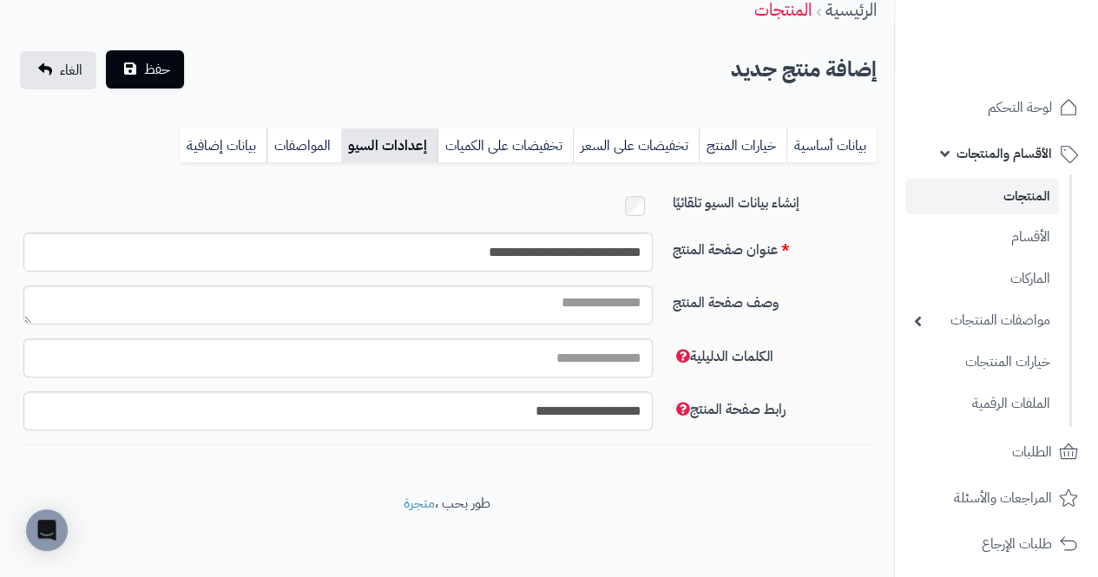
click at [145, 70] on span "حفظ" at bounding box center [157, 69] width 26 height 21
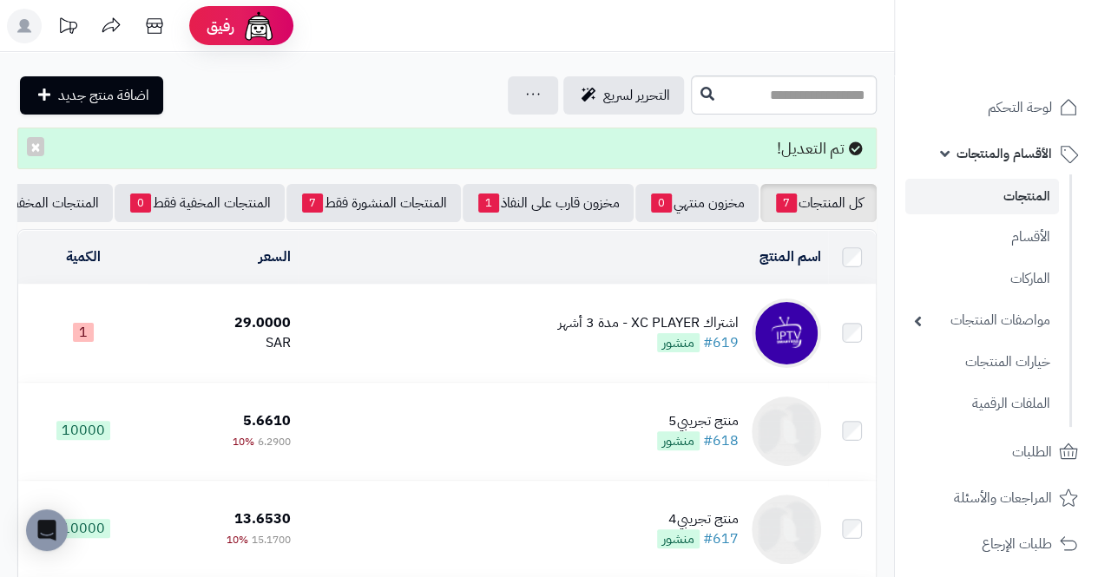
click at [712, 326] on div "اشتراك XC PLAYER - مدة 3 أشهر" at bounding box center [648, 323] width 181 height 20
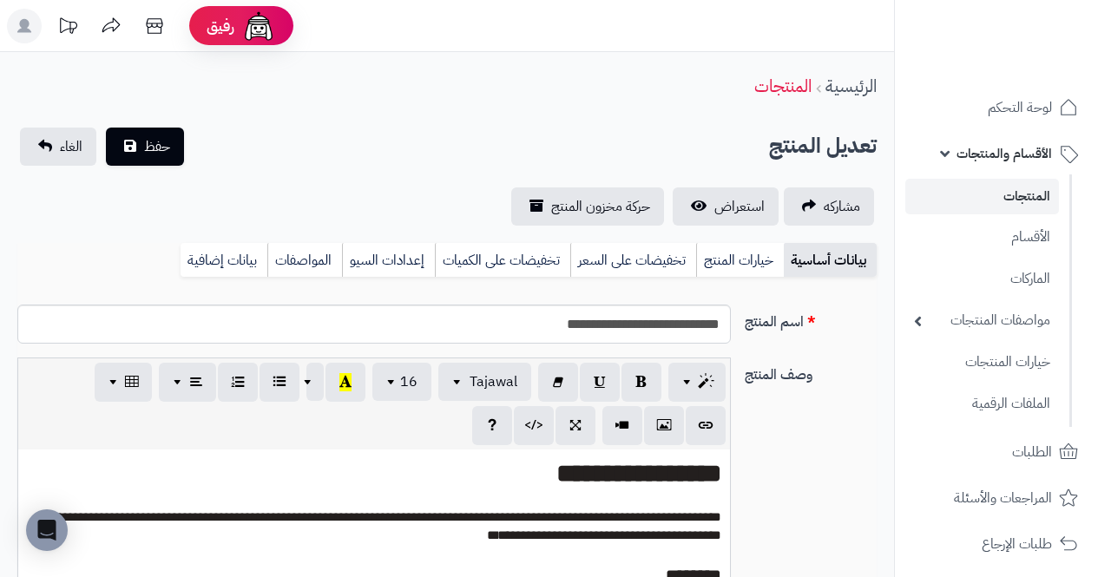
select select
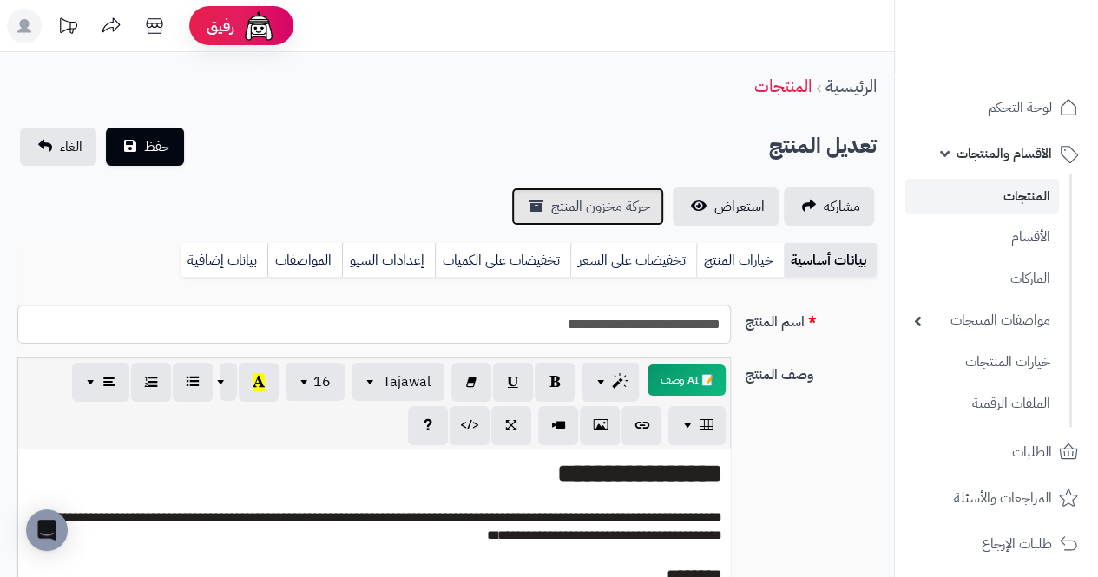
click at [636, 201] on span "حركة مخزون المنتج" at bounding box center [600, 206] width 99 height 21
click at [758, 261] on link "خيارات المنتج" at bounding box center [740, 260] width 88 height 35
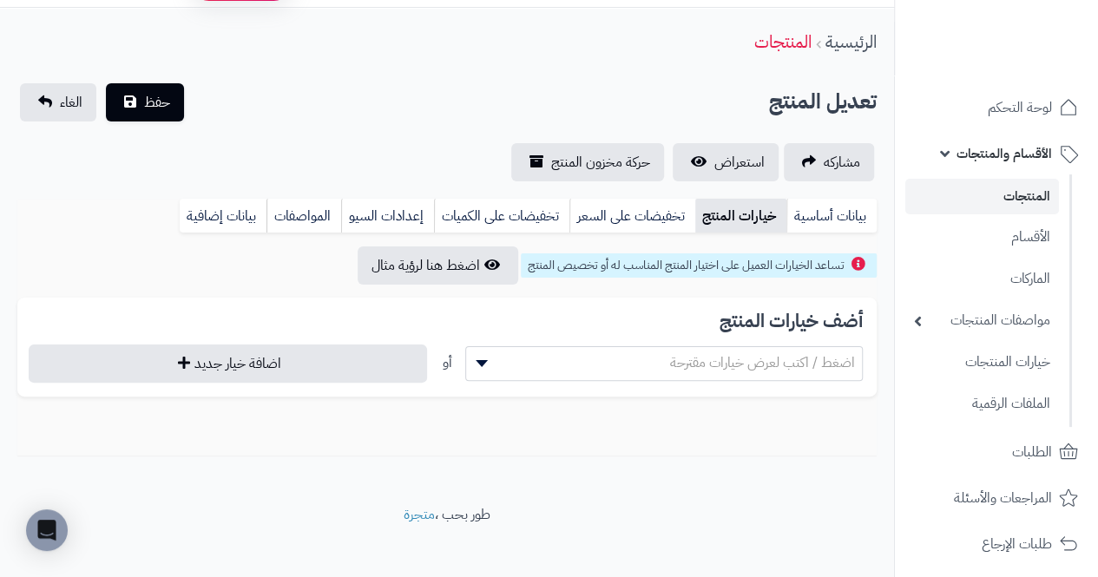
scroll to position [46, 0]
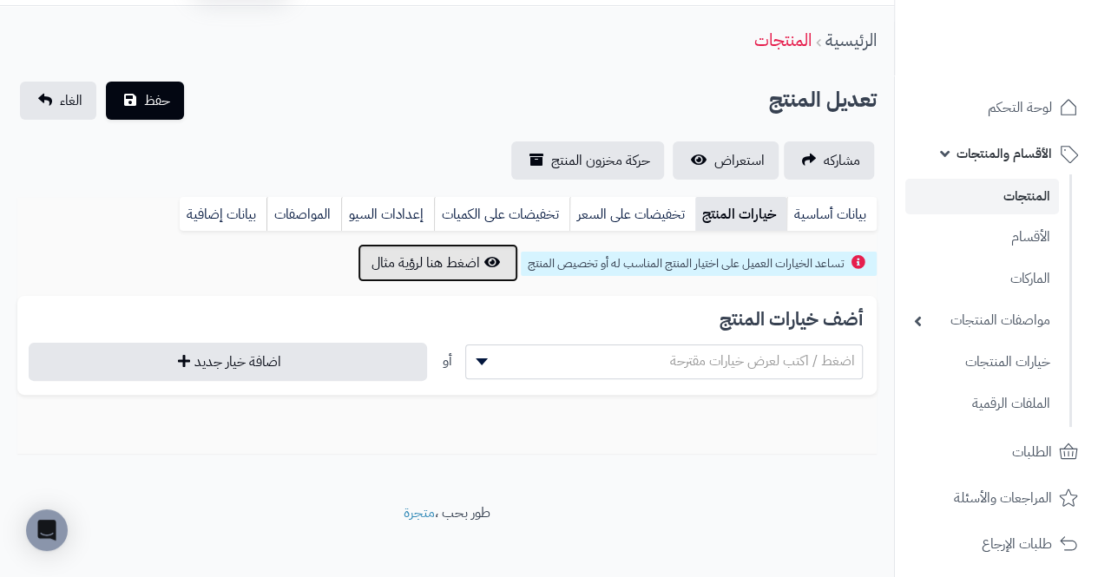
click at [365, 266] on button "اضغط هنا لرؤية مثال" at bounding box center [438, 263] width 161 height 38
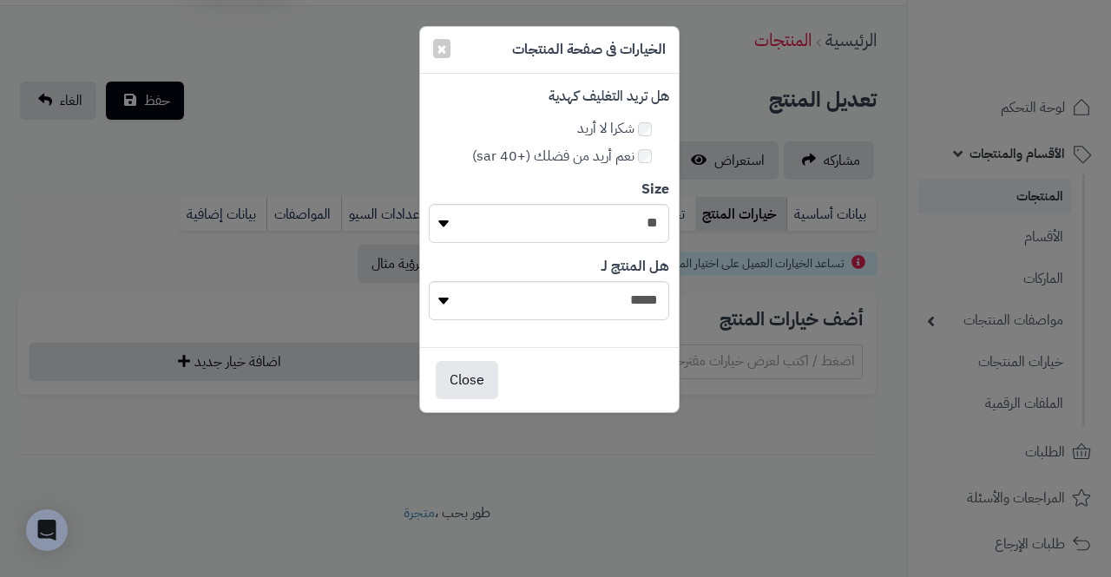
click at [200, 250] on div "× الخيارات فى صفحة المنتجات هل تريد التغليف كهدية شكرا لا أريد نعم أريد من فضلك…" at bounding box center [555, 288] width 1111 height 577
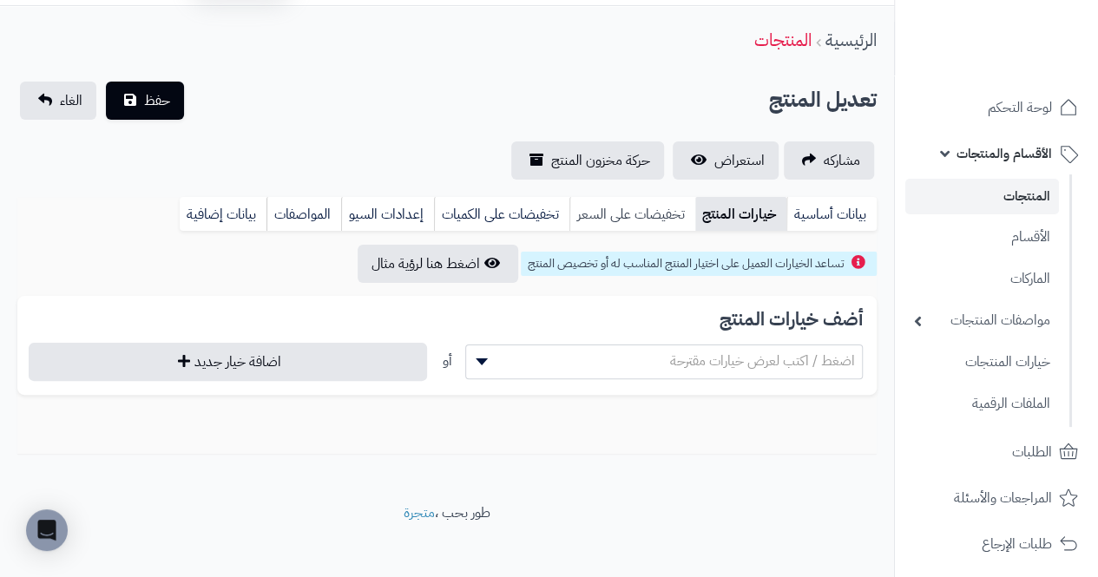
click at [663, 222] on link "تخفيضات على السعر" at bounding box center [633, 214] width 126 height 35
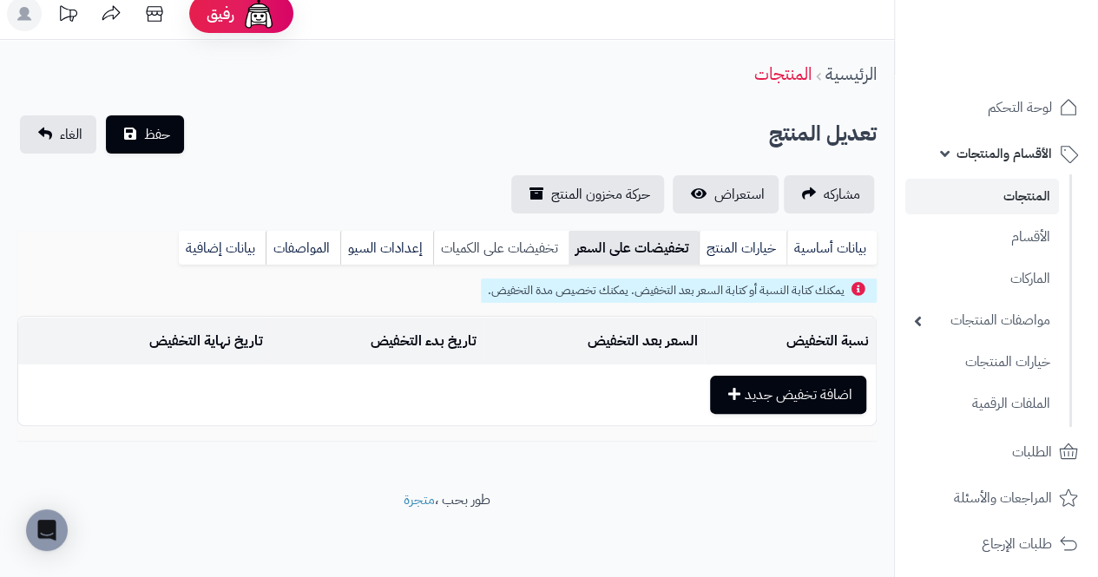
click at [478, 245] on link "تخفيضات على الكميات" at bounding box center [500, 248] width 135 height 35
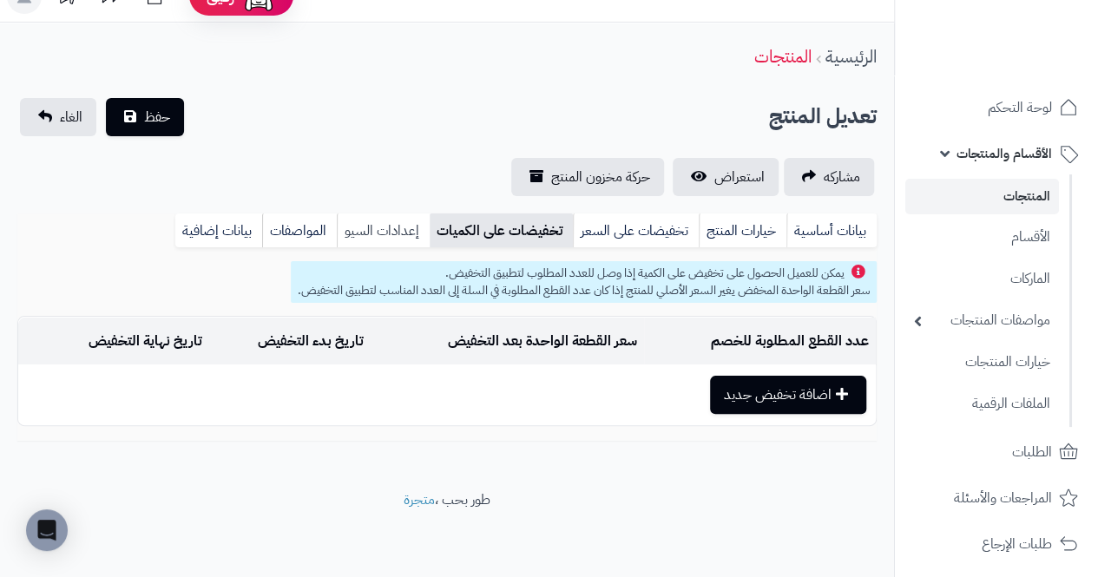
click at [362, 240] on link "إعدادات السيو" at bounding box center [383, 231] width 93 height 35
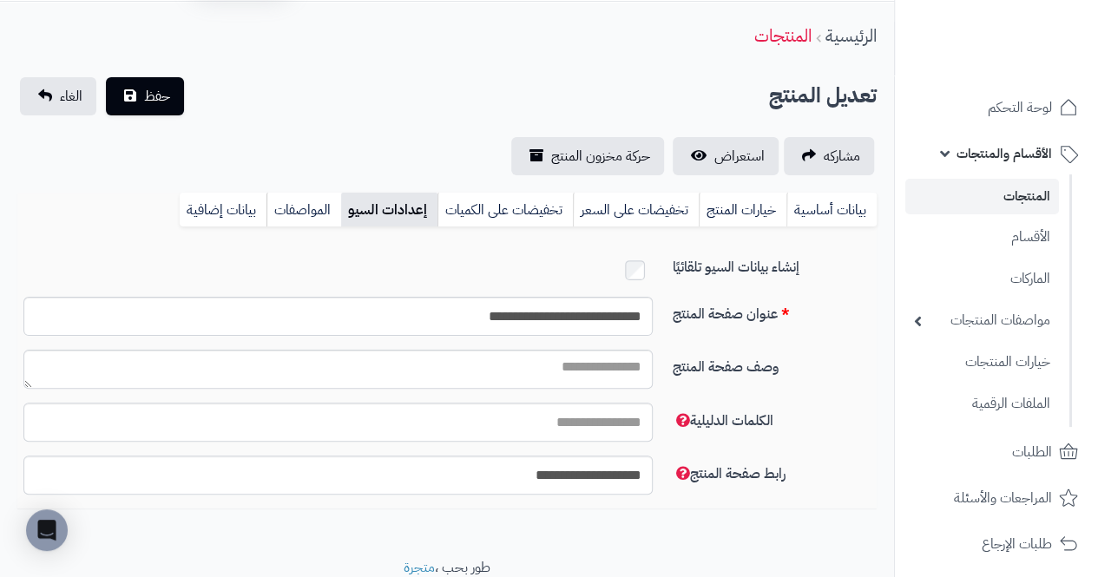
scroll to position [115, 0]
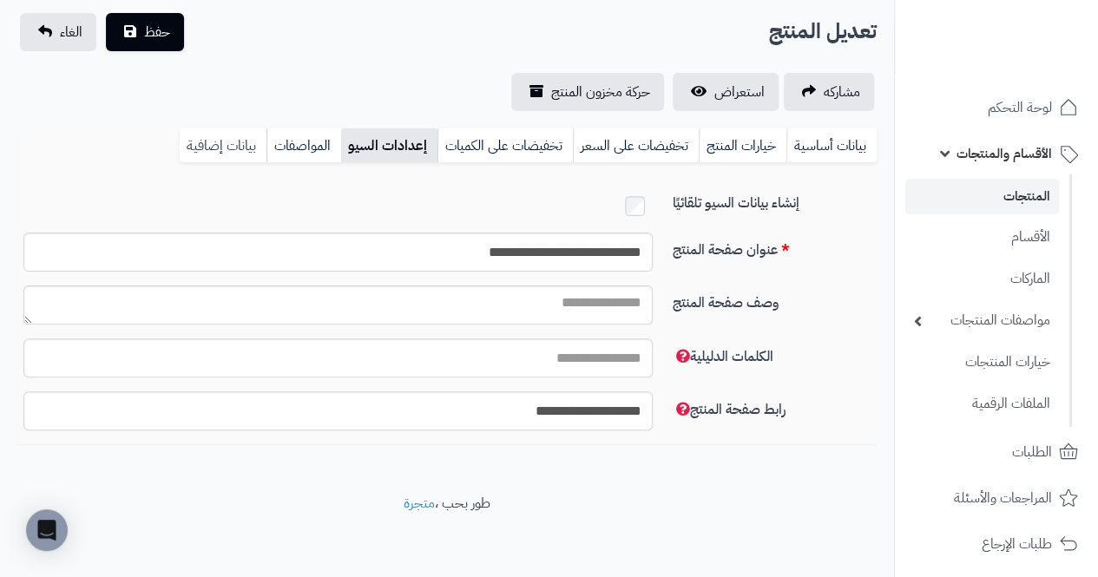
click at [242, 136] on link "بيانات إضافية" at bounding box center [223, 146] width 87 height 35
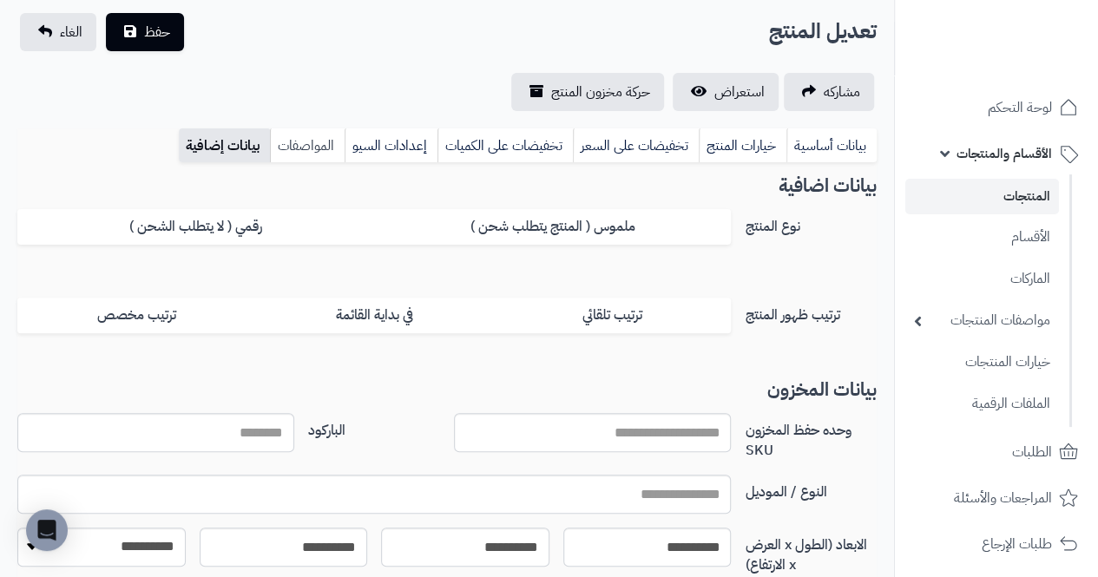
click at [307, 153] on link "المواصفات" at bounding box center [307, 146] width 75 height 35
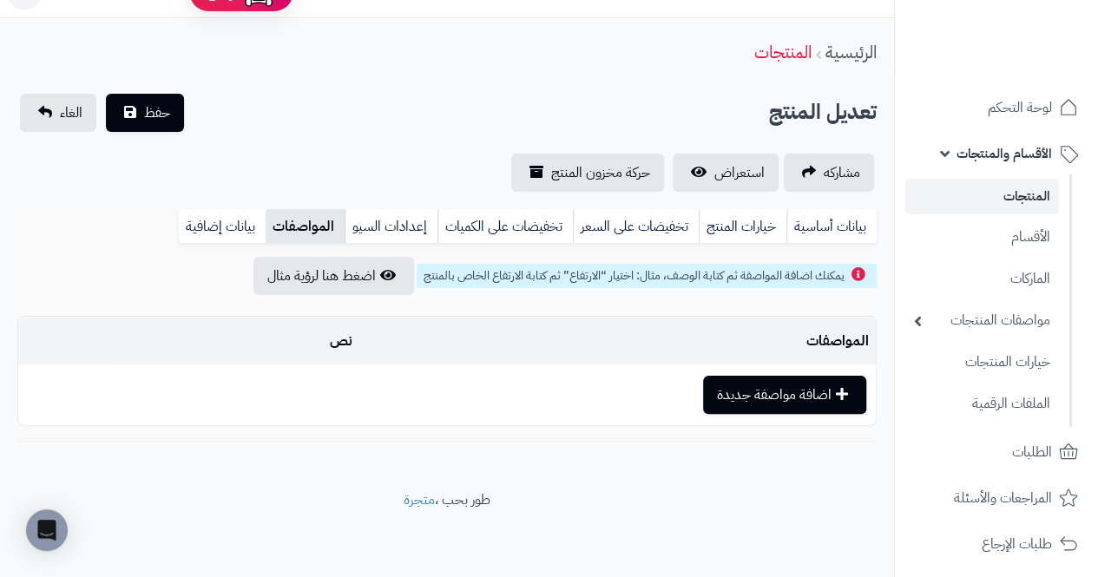
click at [773, 279] on span "يمكنك اضافة المواصفة ثم كتابة الوصف، مثال: اختيار “الارتفاع” ثم كتابة الارتفاع …" at bounding box center [634, 276] width 421 height 18
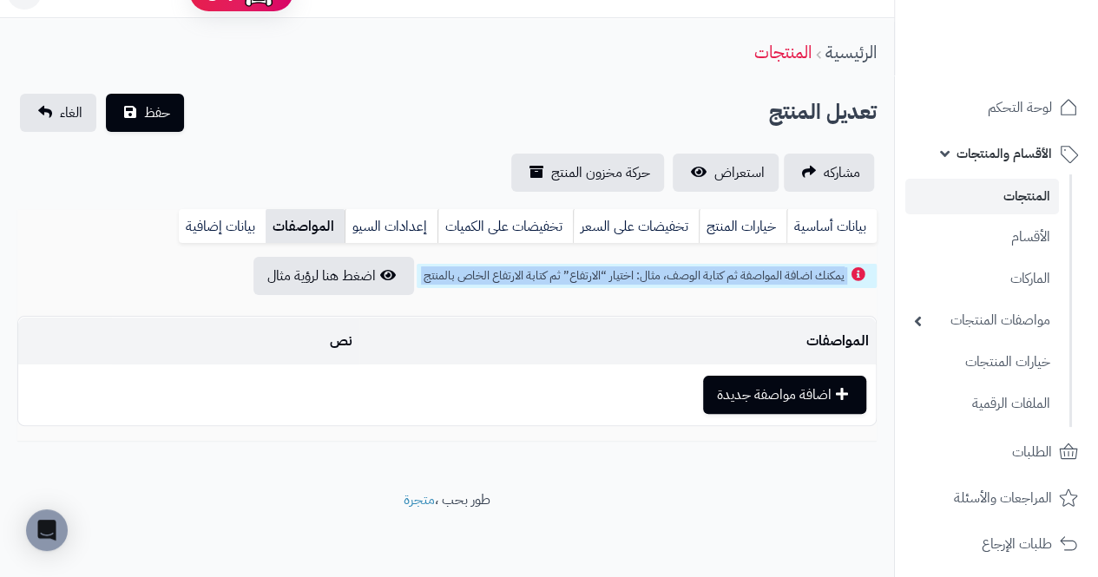
click at [773, 279] on span "يمكنك اضافة المواصفة ثم كتابة الوصف، مثال: اختيار “الارتفاع” ثم كتابة الارتفاع …" at bounding box center [634, 276] width 421 height 18
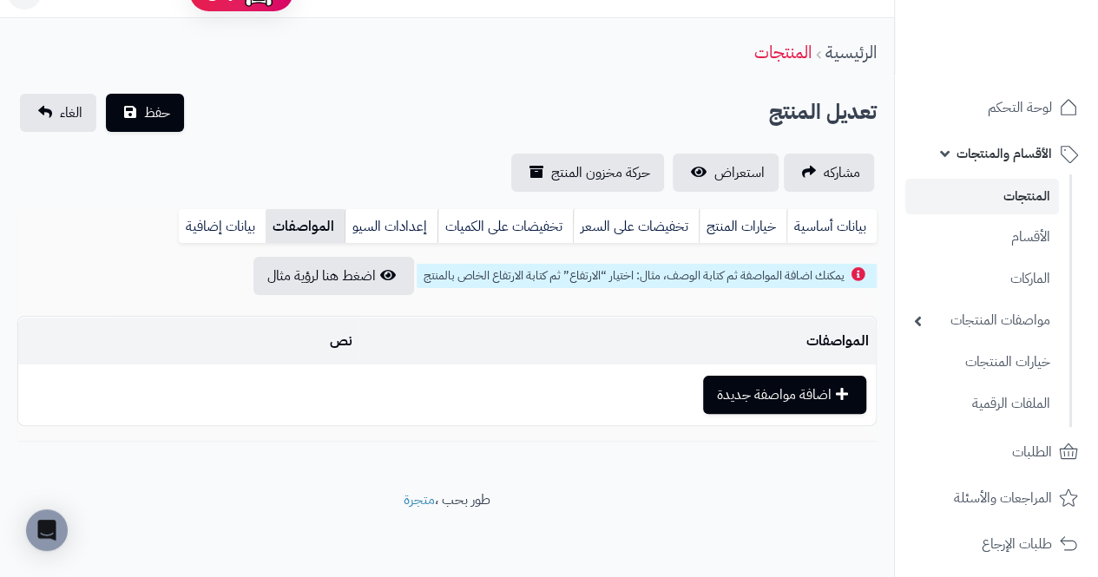
click at [740, 296] on div "المواصفات نص اضافة مواصفة جديدة" at bounding box center [447, 368] width 860 height 147
click at [186, 237] on link "بيانات إضافية" at bounding box center [222, 226] width 87 height 35
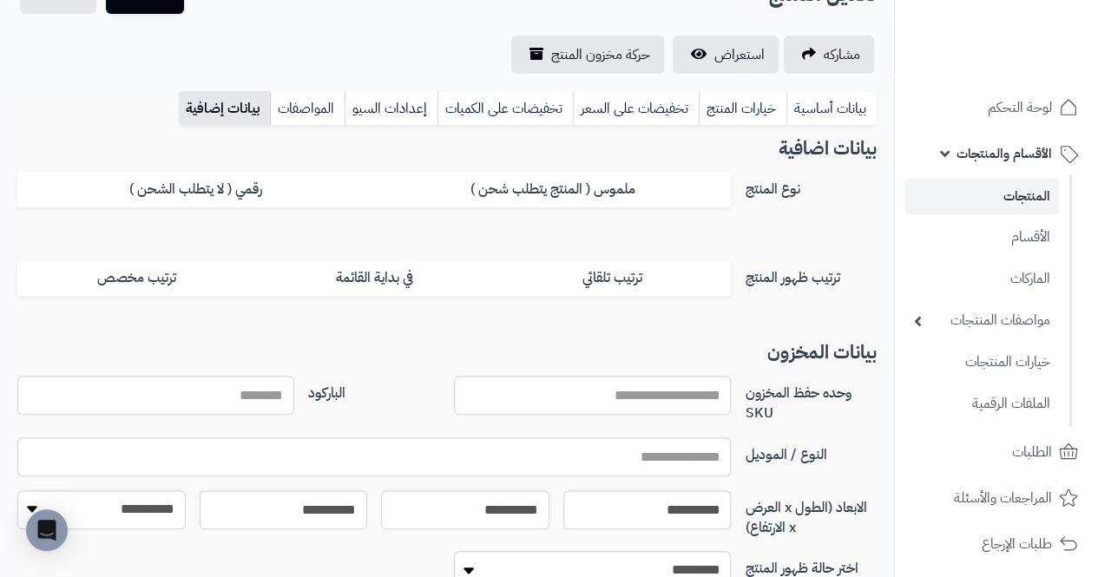
scroll to position [153, 0]
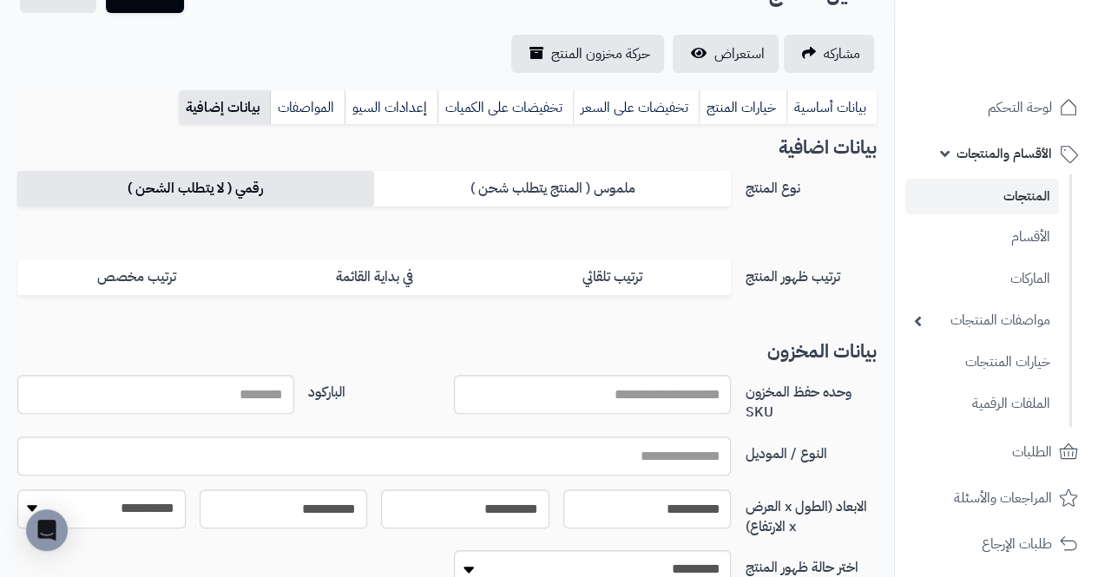
click at [96, 189] on label "رقمي ( لا يتطلب الشحن )" at bounding box center [195, 189] width 357 height 36
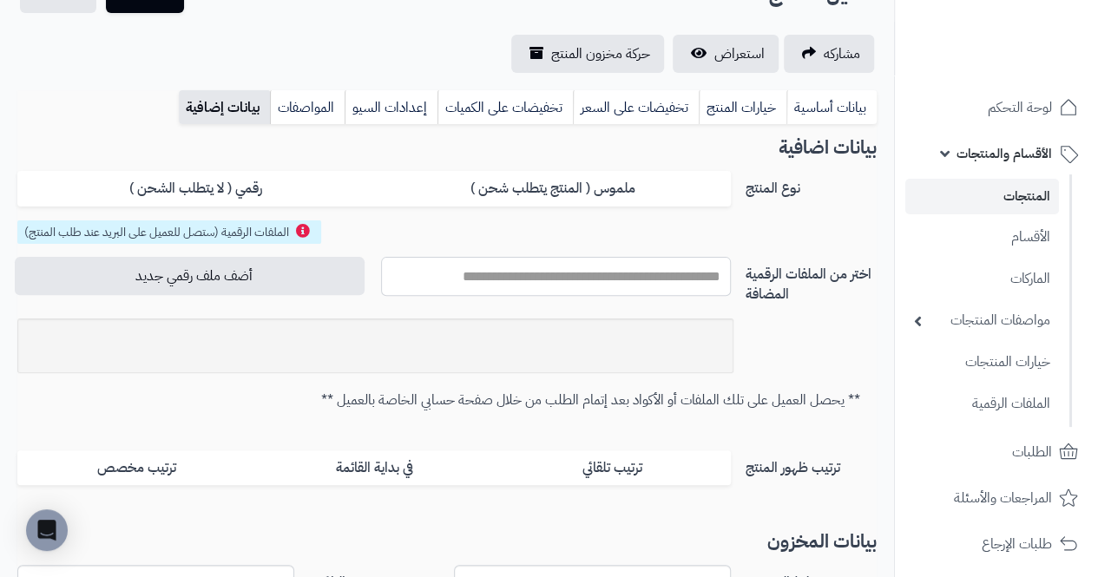
click at [707, 272] on input "text" at bounding box center [556, 276] width 350 height 39
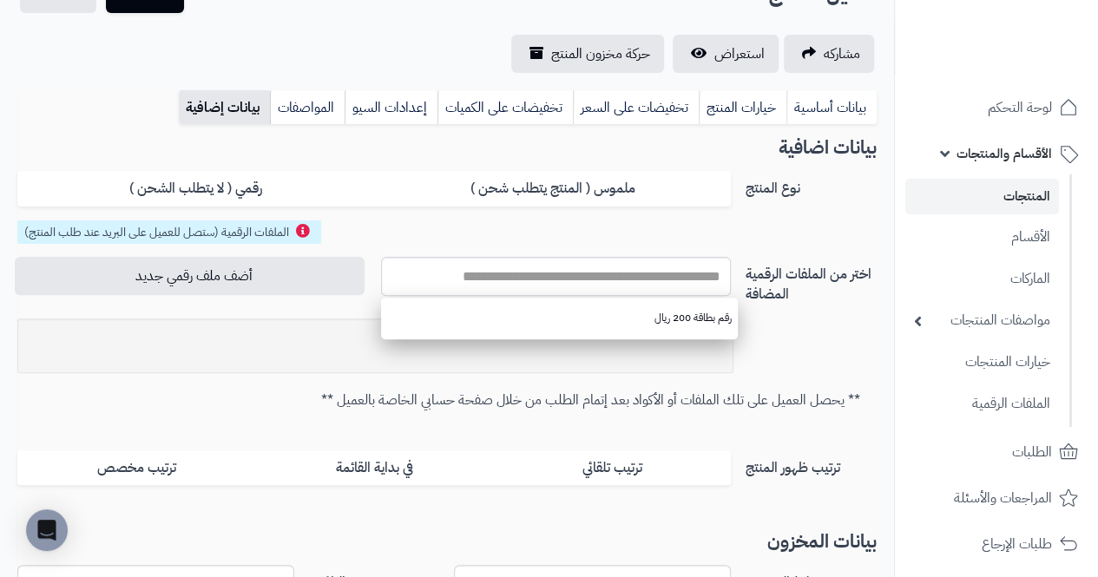
click at [823, 347] on fieldset "الملفات الرقمية (ستصل للعميل على البريد عند طلب المنتج) اختر من الملفات الرقمية…" at bounding box center [447, 316] width 860 height 190
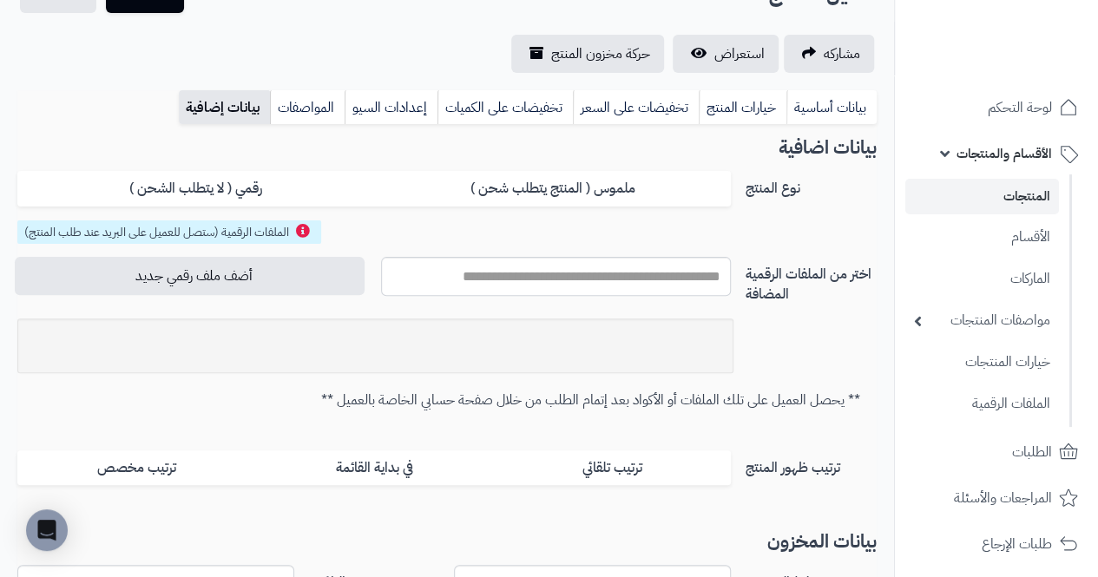
click at [722, 349] on div at bounding box center [375, 346] width 716 height 55
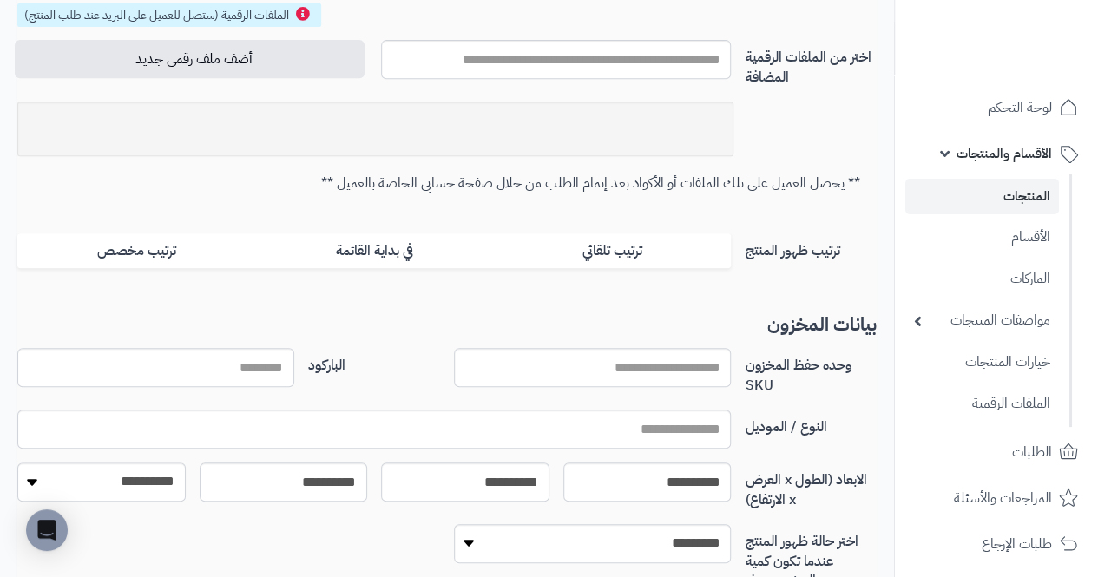
scroll to position [378, 0]
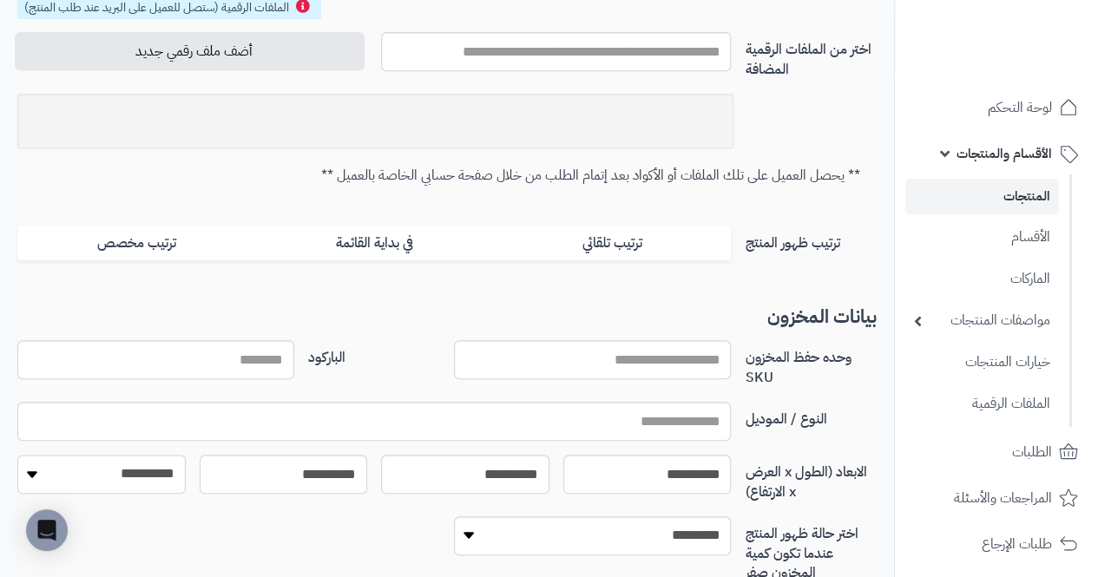
click at [828, 251] on label "ترتيب ظهور المنتج" at bounding box center [811, 240] width 146 height 28
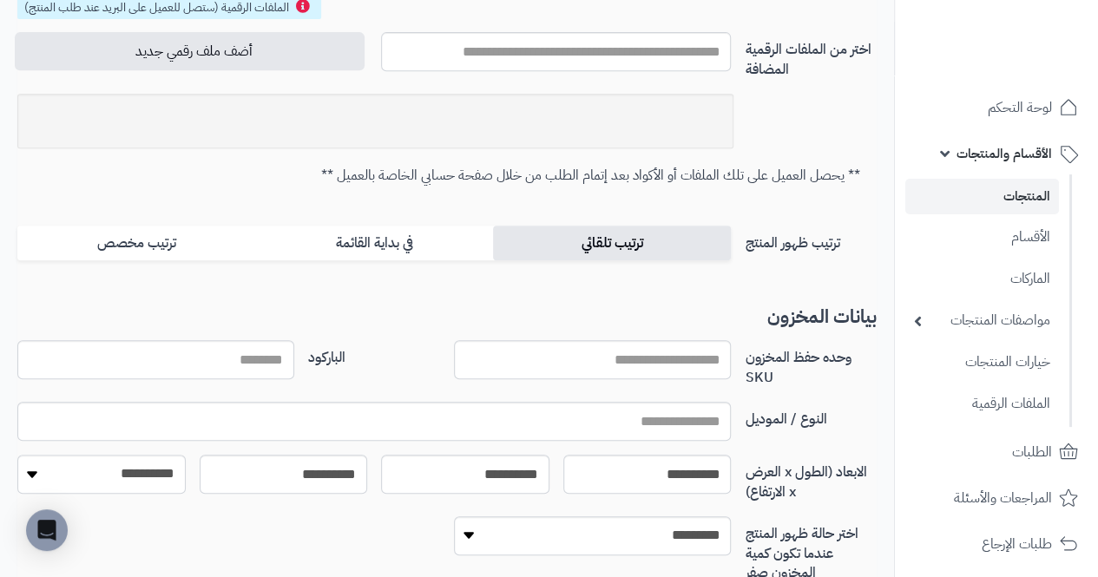
click at [676, 243] on label "ترتيب تلقائي" at bounding box center [612, 244] width 238 height 36
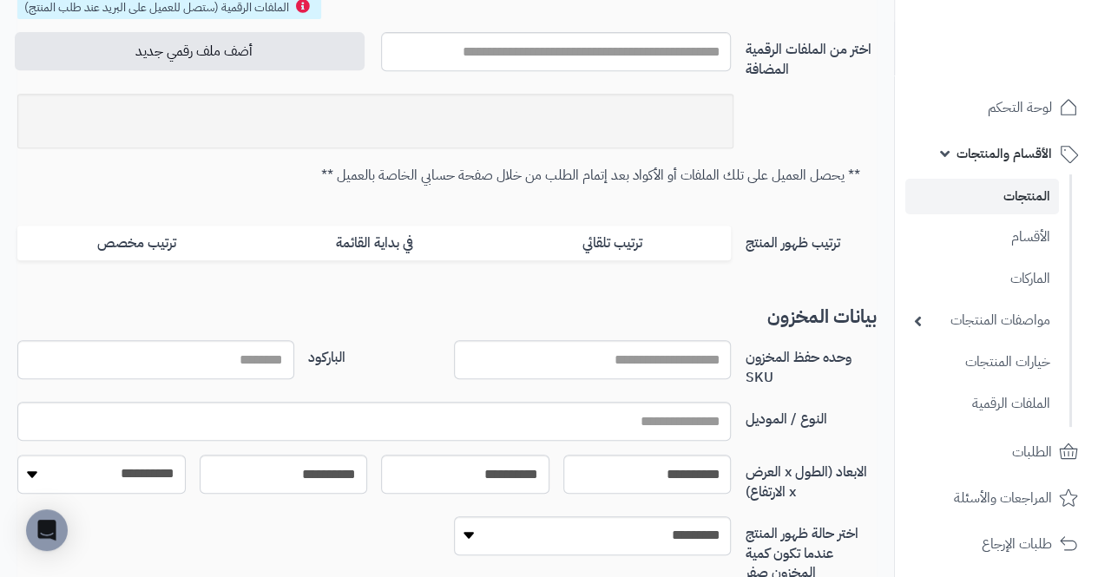
click at [822, 245] on label "ترتيب ظهور المنتج" at bounding box center [811, 240] width 146 height 28
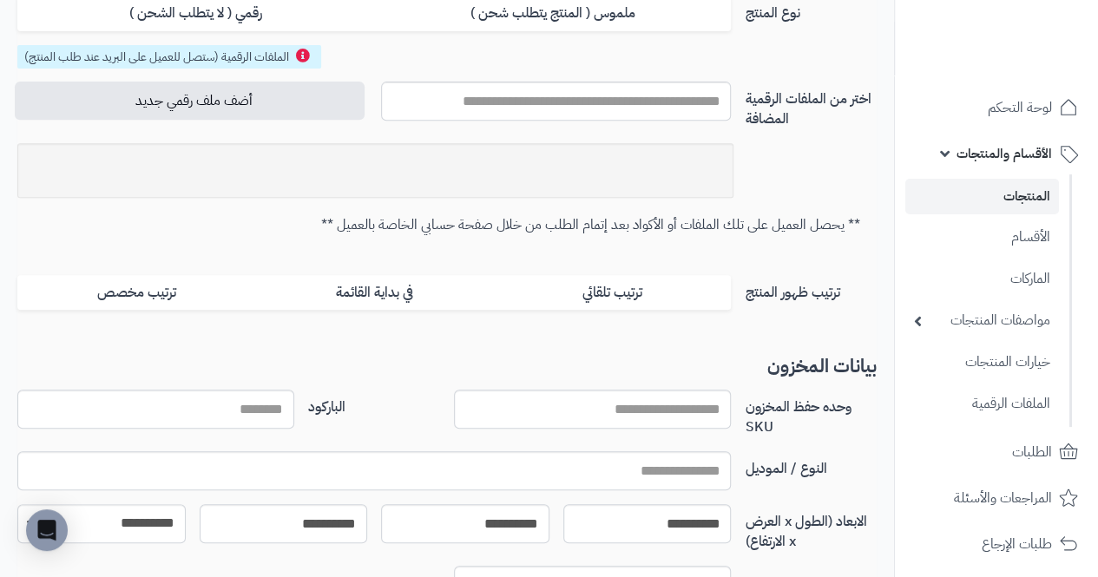
scroll to position [325, 0]
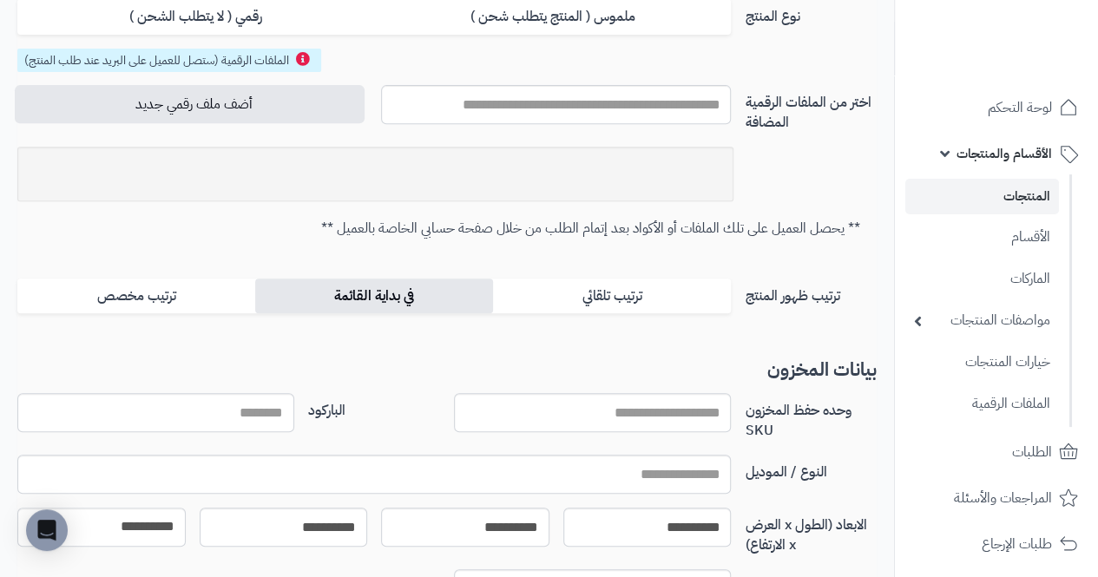
click at [319, 298] on label "في بداية القائمة" at bounding box center [374, 297] width 238 height 36
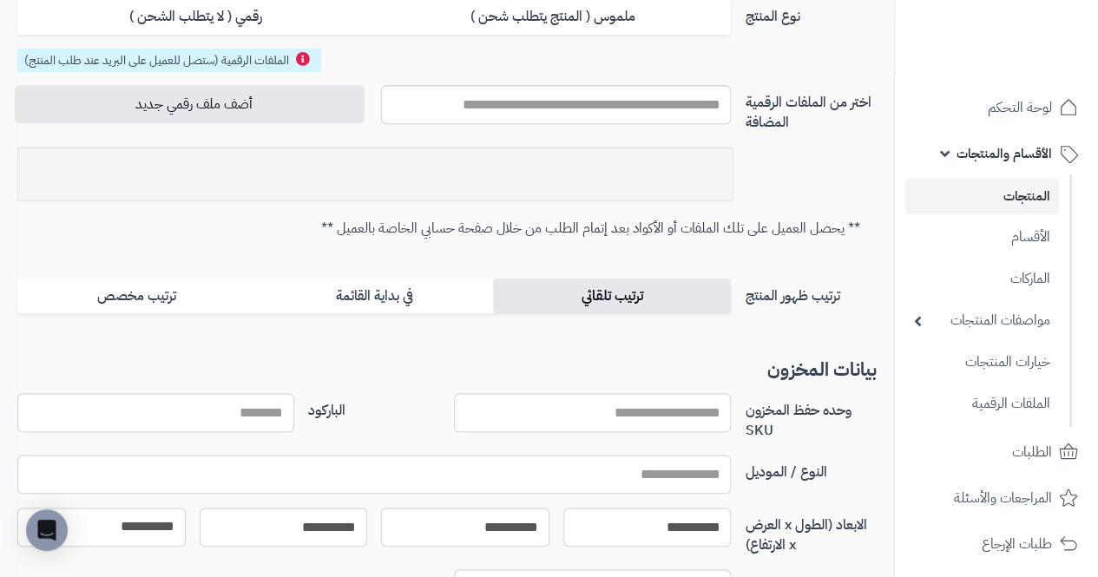
click at [715, 279] on label "ترتيب تلقائي" at bounding box center [612, 297] width 238 height 36
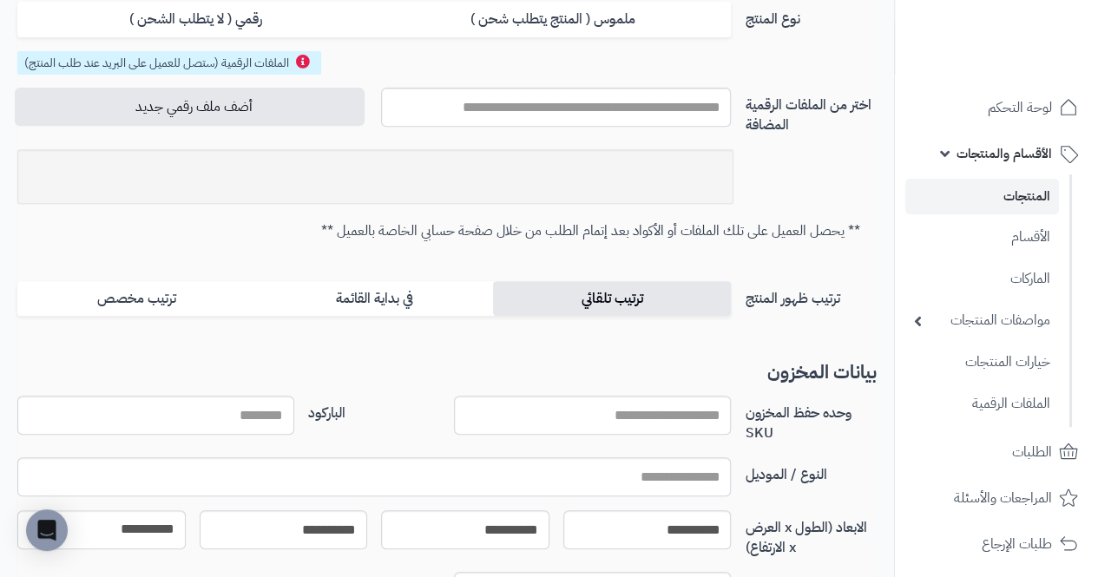
scroll to position [300, 0]
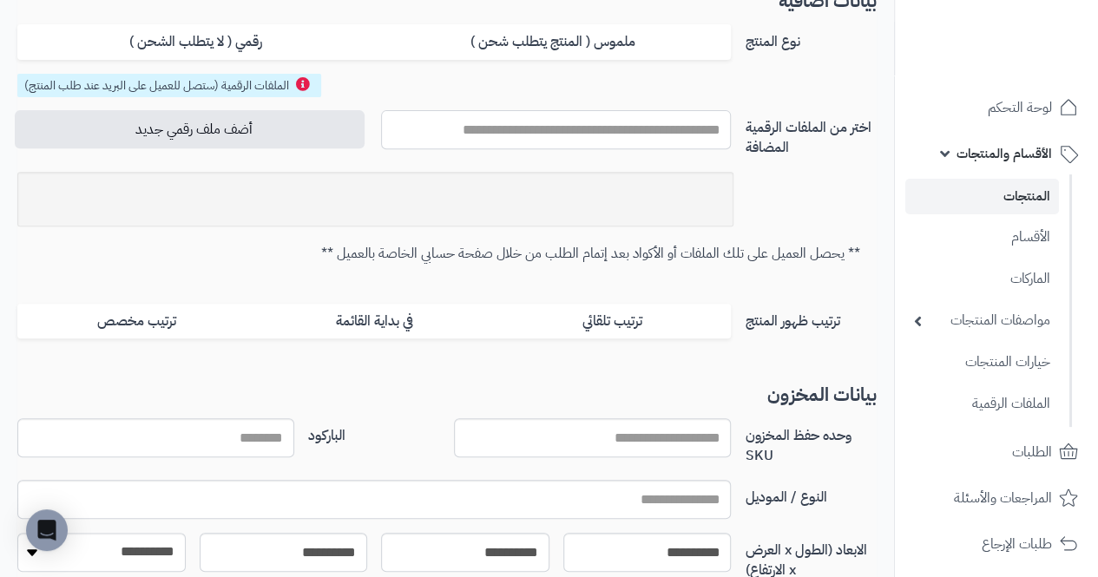
click at [674, 142] on input "text" at bounding box center [556, 129] width 350 height 39
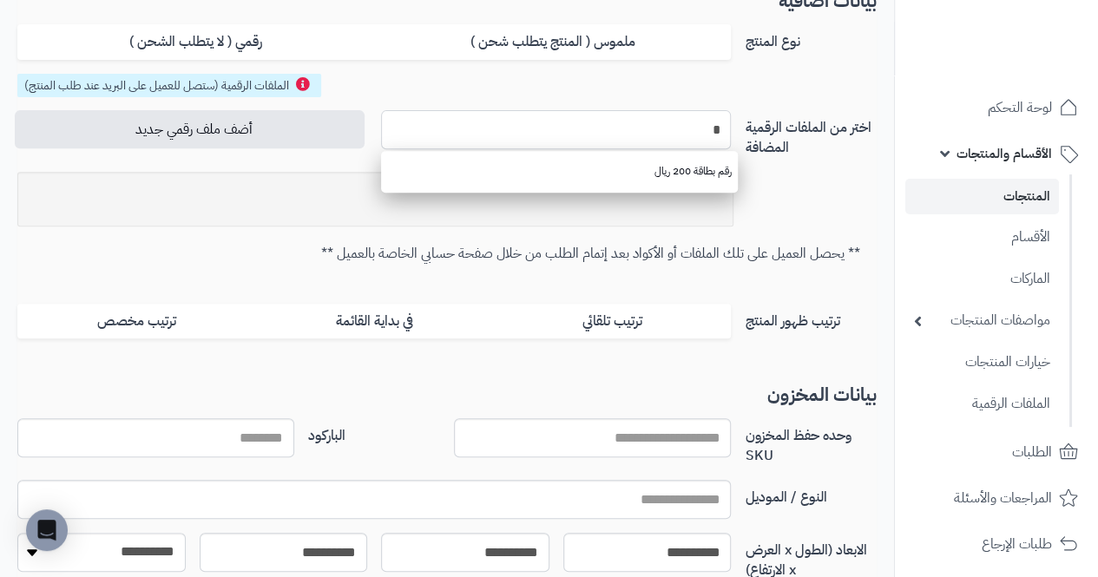
type input "*"
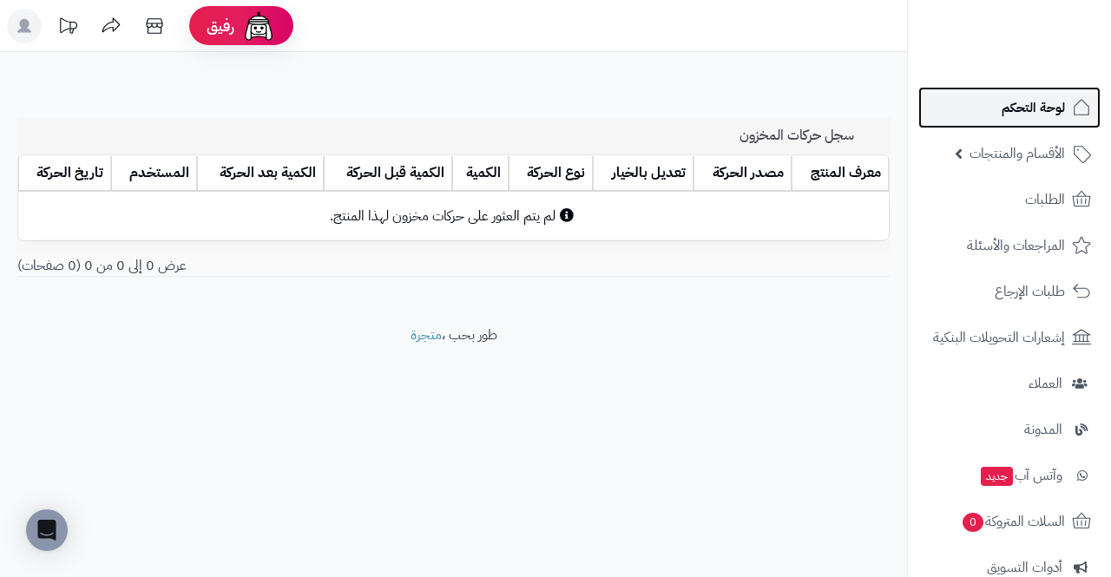
click at [1064, 106] on span "لوحة التحكم" at bounding box center [1033, 108] width 63 height 24
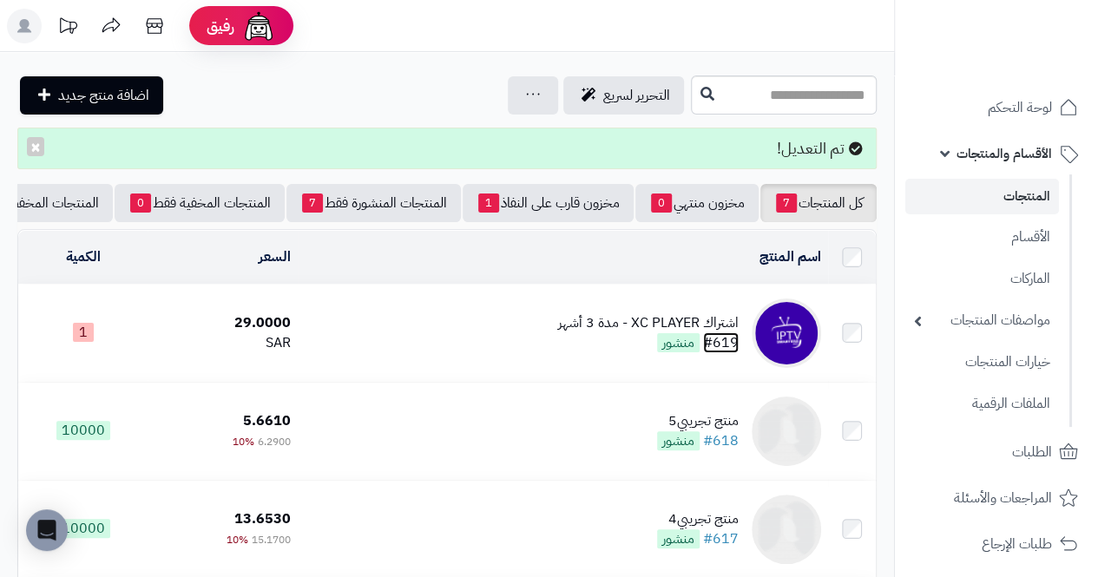
click at [722, 347] on link "#619" at bounding box center [721, 343] width 36 height 21
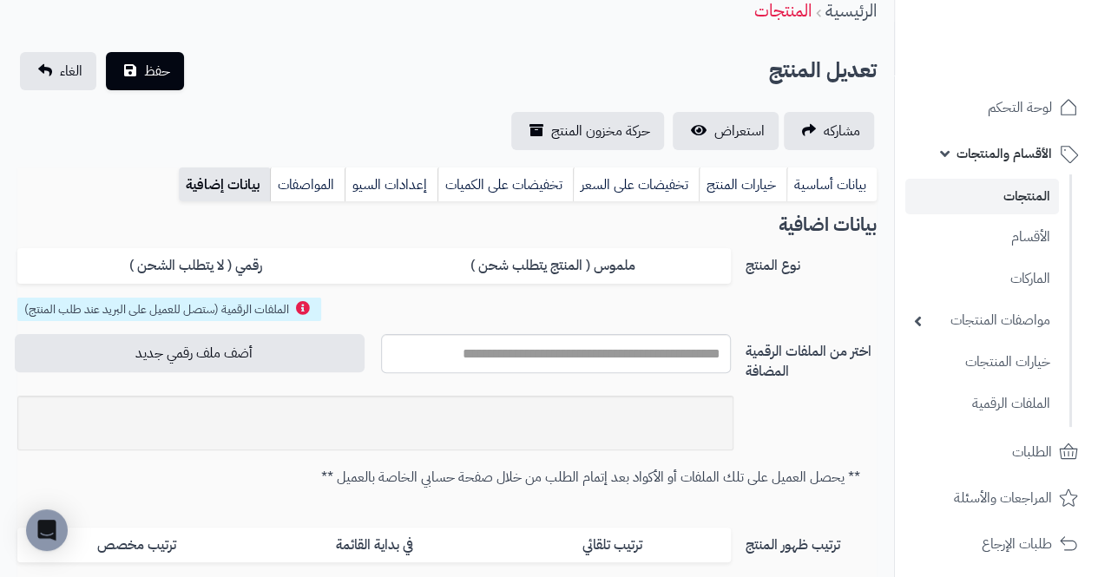
scroll to position [87, 0]
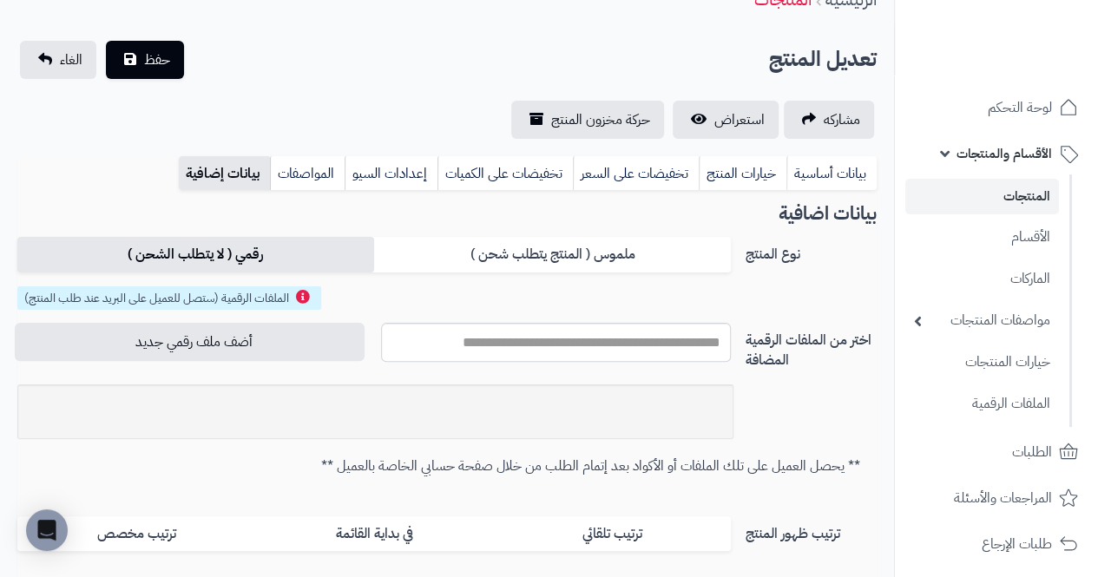
click at [148, 240] on label "رقمي ( لا يتطلب الشحن )" at bounding box center [195, 255] width 357 height 36
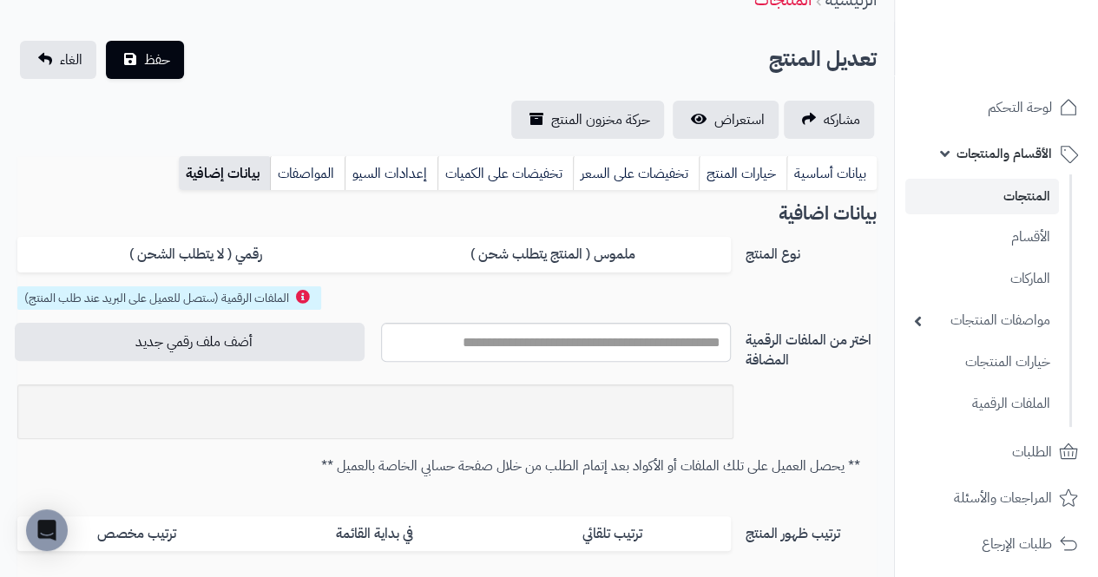
click at [47, 299] on span "الملفات الرقمية (ستصل للعميل على البريد عند طلب المنتج)" at bounding box center [156, 298] width 265 height 18
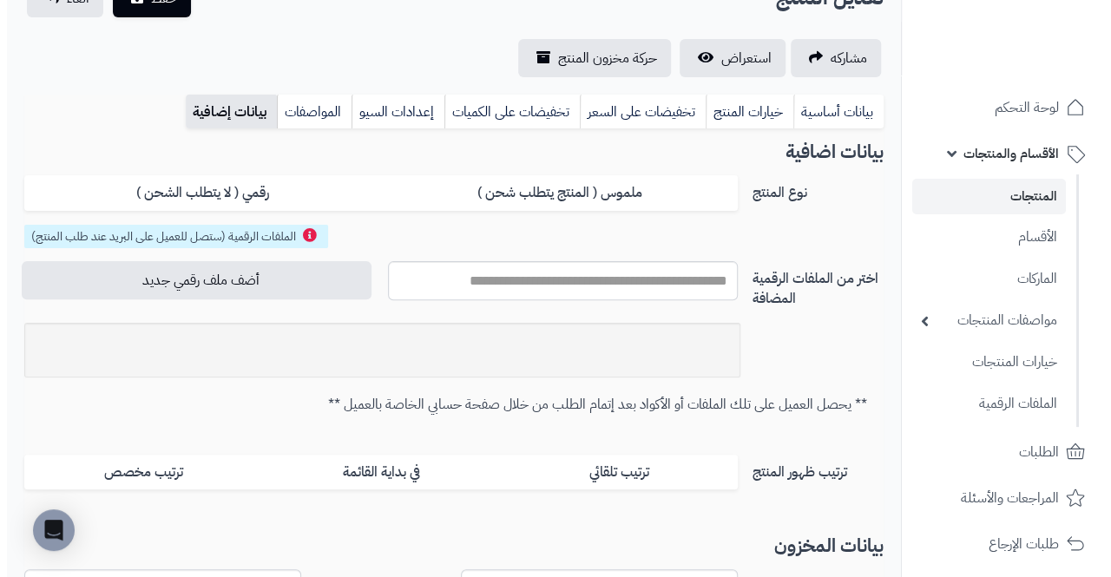
scroll to position [149, 0]
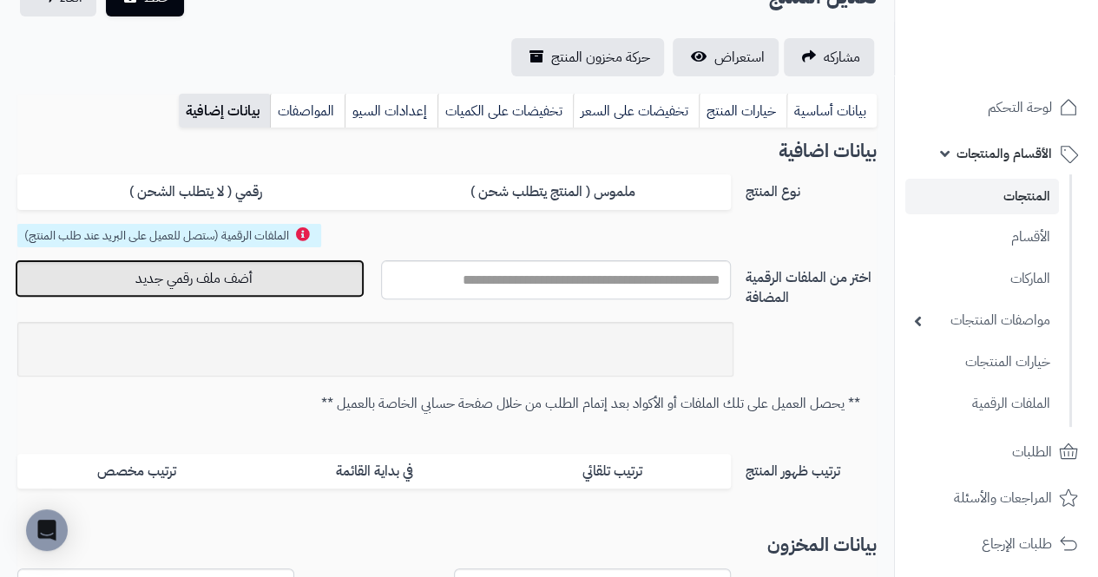
click at [92, 289] on button "أضف ملف رقمي جديد" at bounding box center [190, 279] width 350 height 38
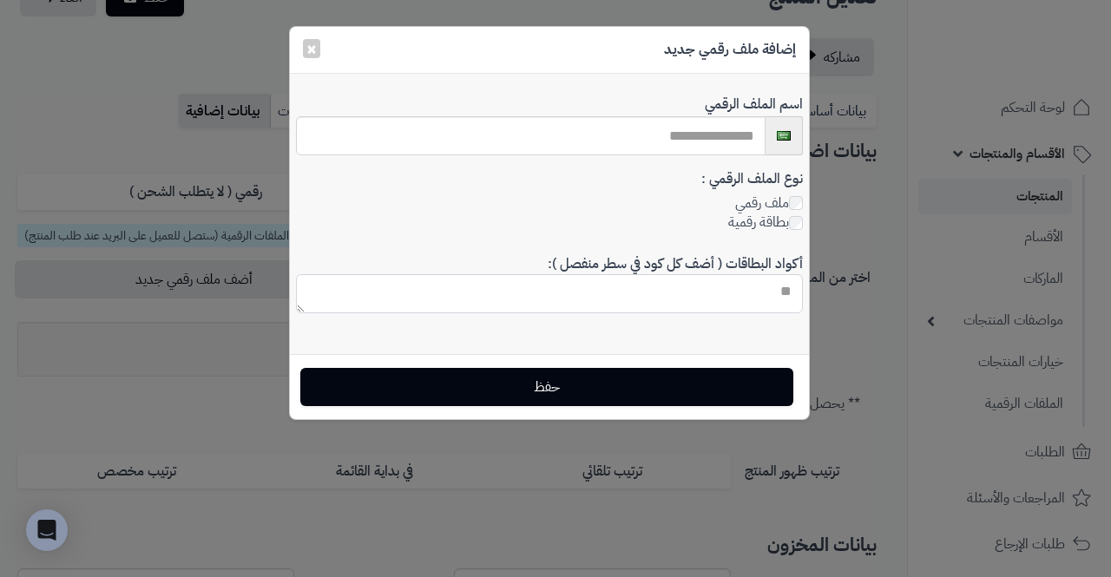
click at [787, 297] on textarea "أكواد البطاقات ( أضف كل كود في سطر منفصل ):" at bounding box center [549, 293] width 507 height 39
type textarea "* * * *"
click at [366, 142] on input "text" at bounding box center [531, 135] width 470 height 39
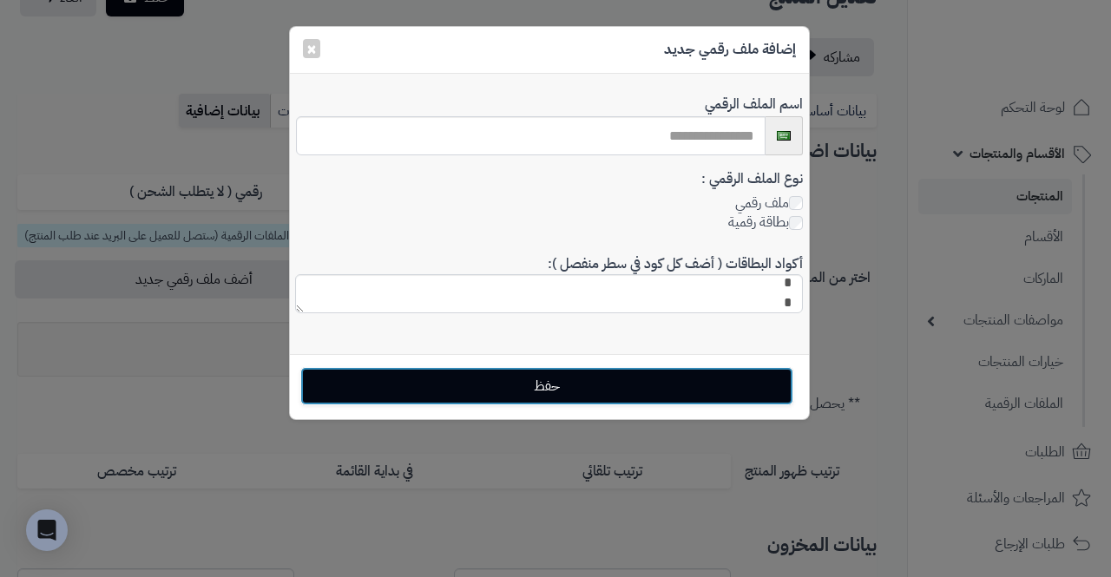
click at [328, 376] on button "حفظ" at bounding box center [546, 386] width 493 height 38
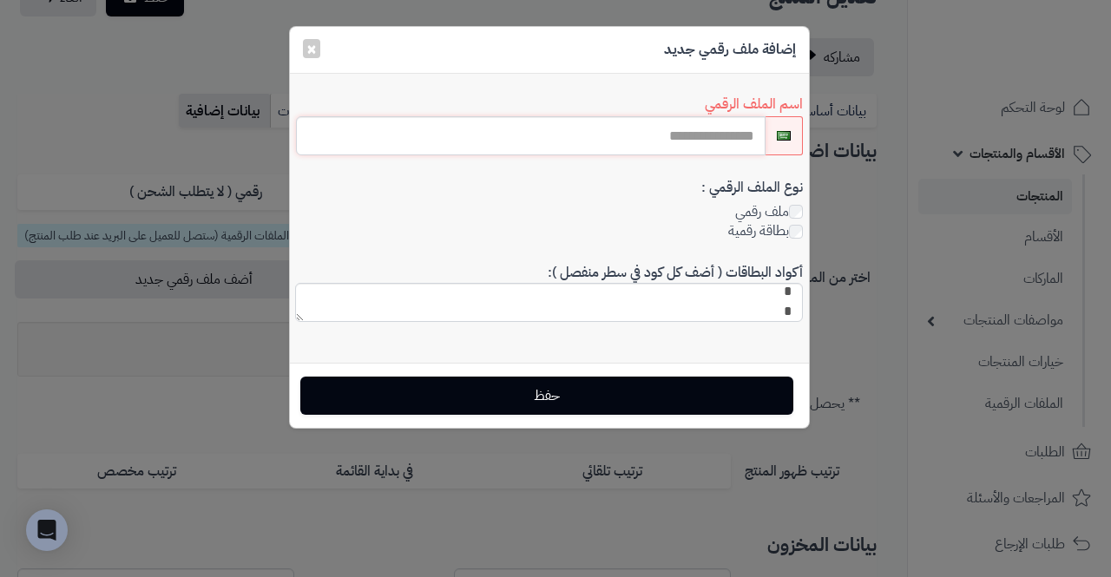
click at [340, 129] on input "text" at bounding box center [531, 135] width 470 height 39
type input "*"
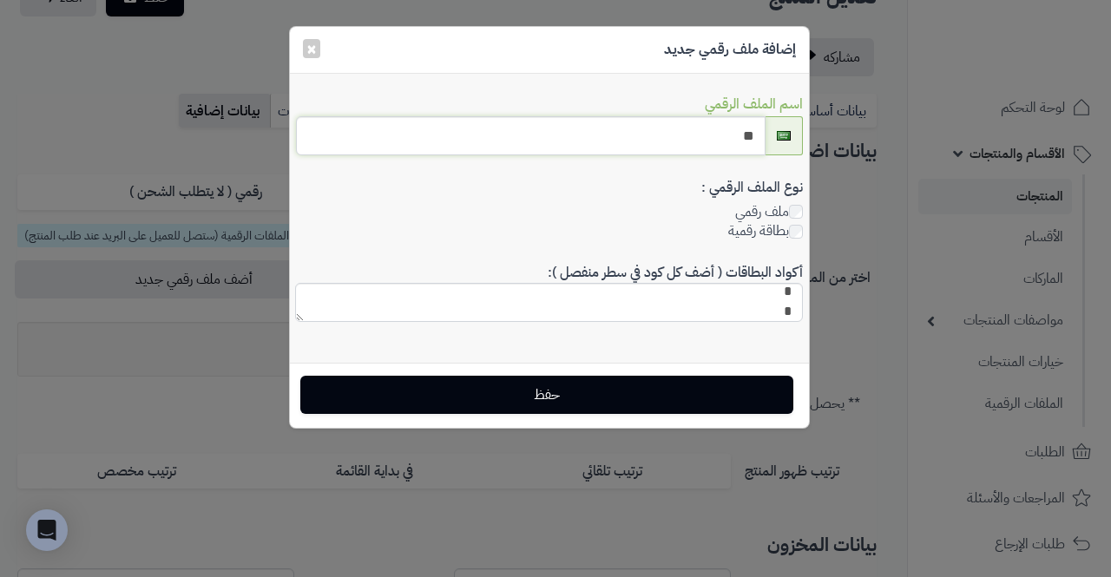
type input "**"
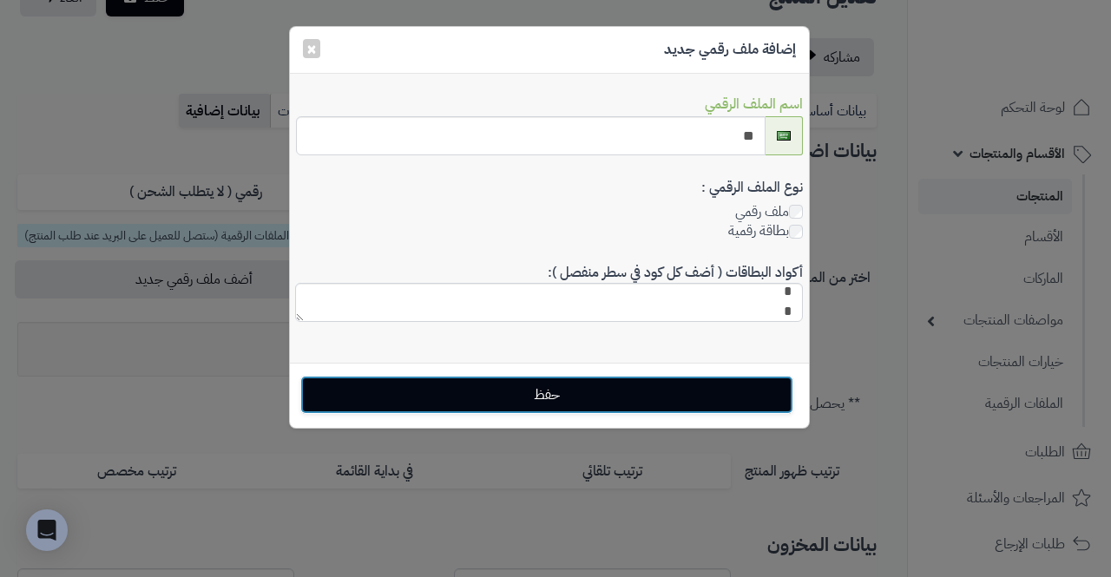
click at [747, 385] on button "حفظ" at bounding box center [546, 395] width 493 height 38
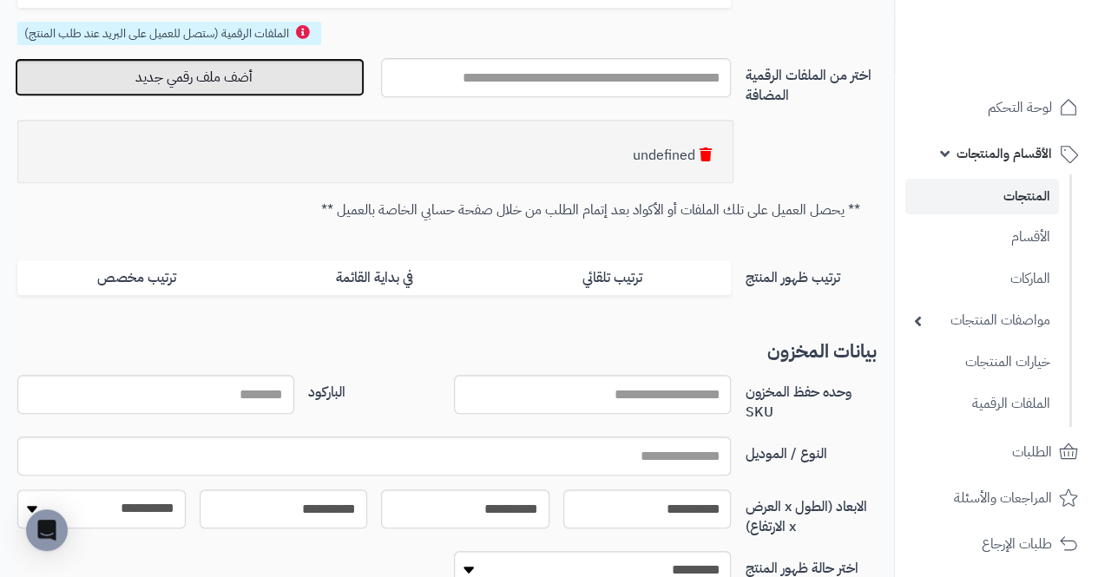
scroll to position [0, 0]
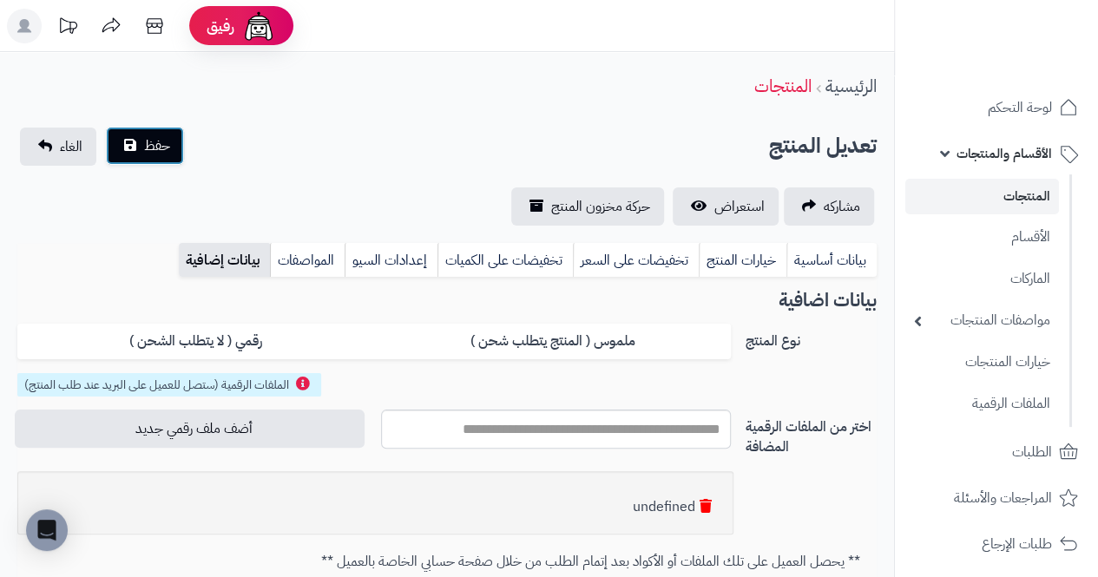
click at [144, 149] on span "حفظ" at bounding box center [157, 145] width 26 height 21
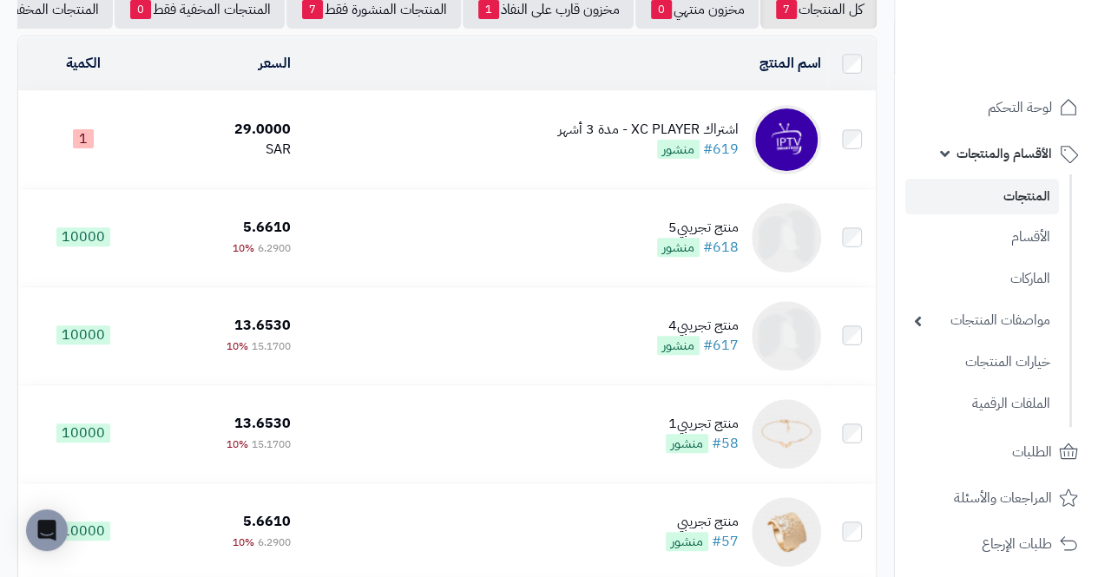
scroll to position [194, 0]
click at [726, 150] on link "#619" at bounding box center [721, 148] width 36 height 21
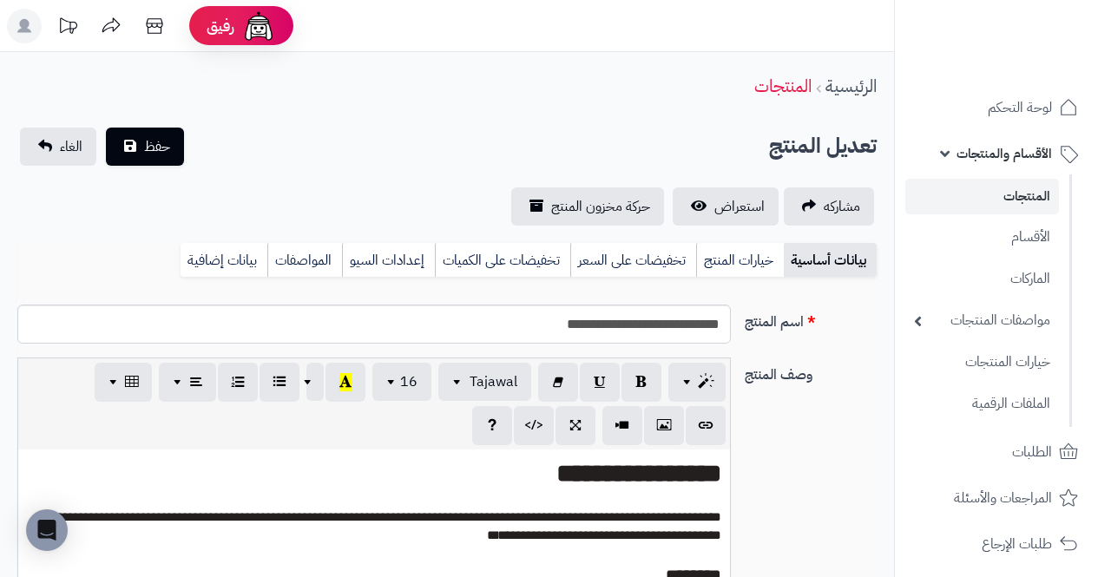
select select
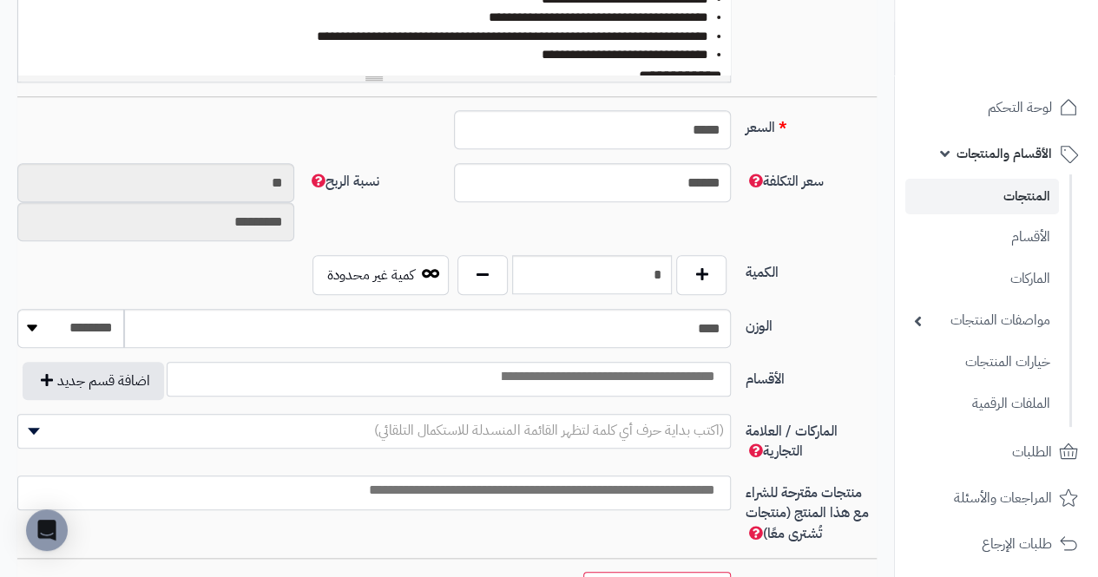
scroll to position [658, 0]
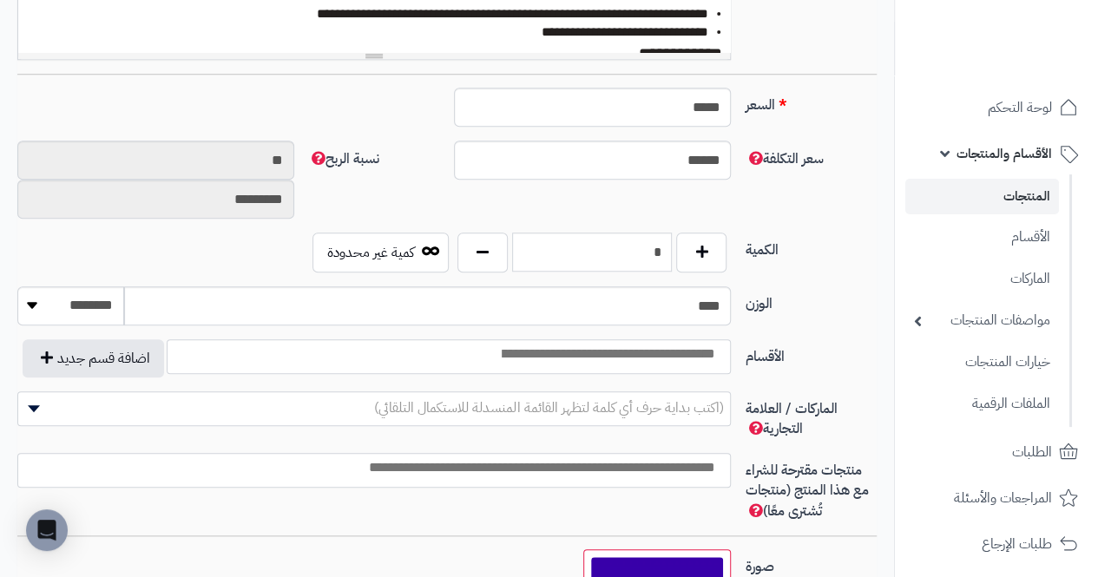
click at [637, 254] on input "*" at bounding box center [592, 252] width 161 height 39
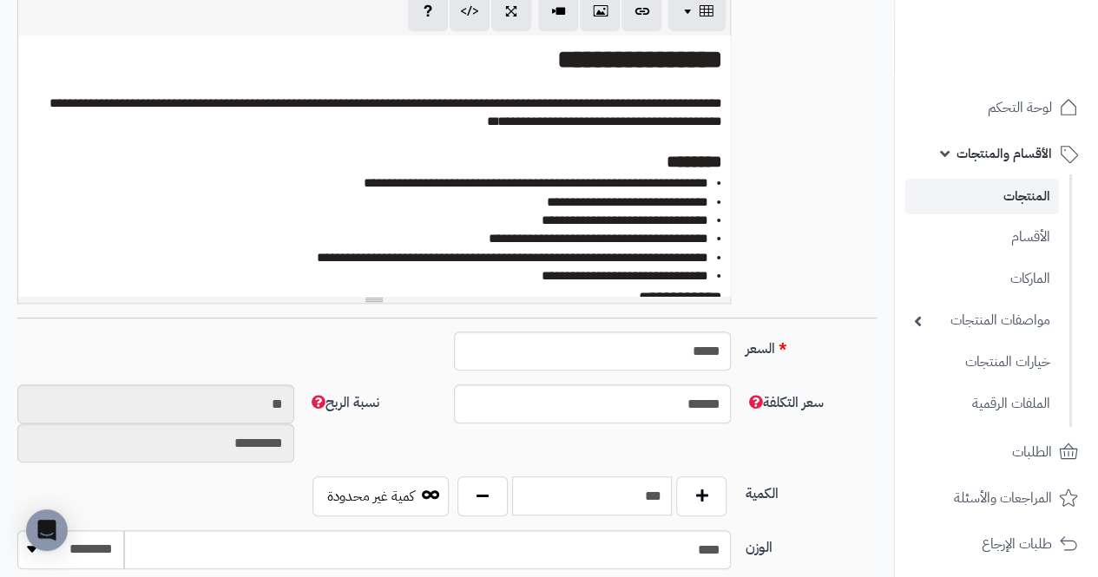
scroll to position [0, 0]
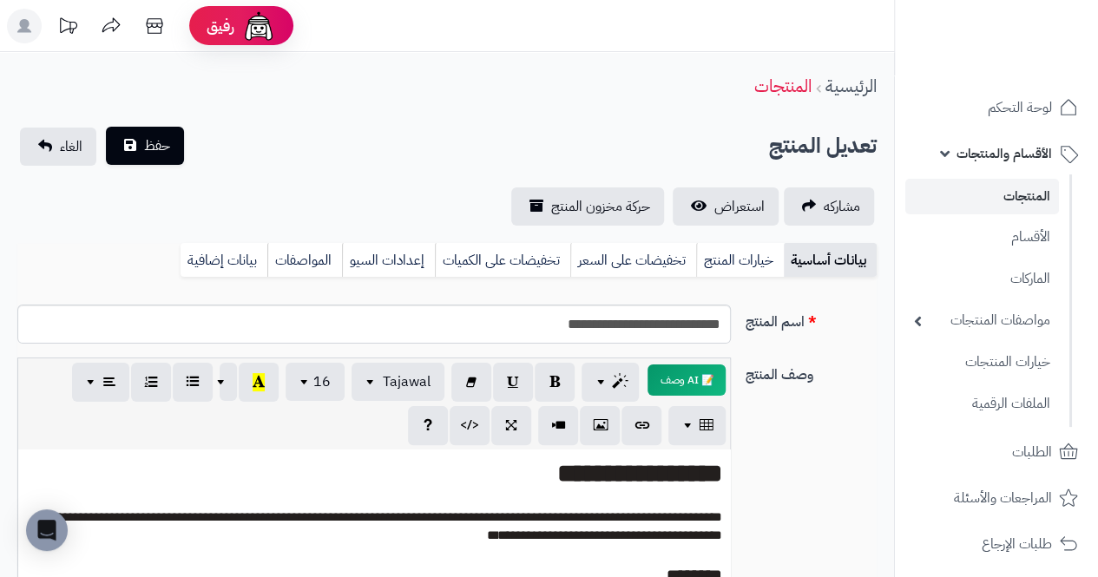
type input "***"
click at [155, 138] on span "حفظ" at bounding box center [157, 145] width 26 height 21
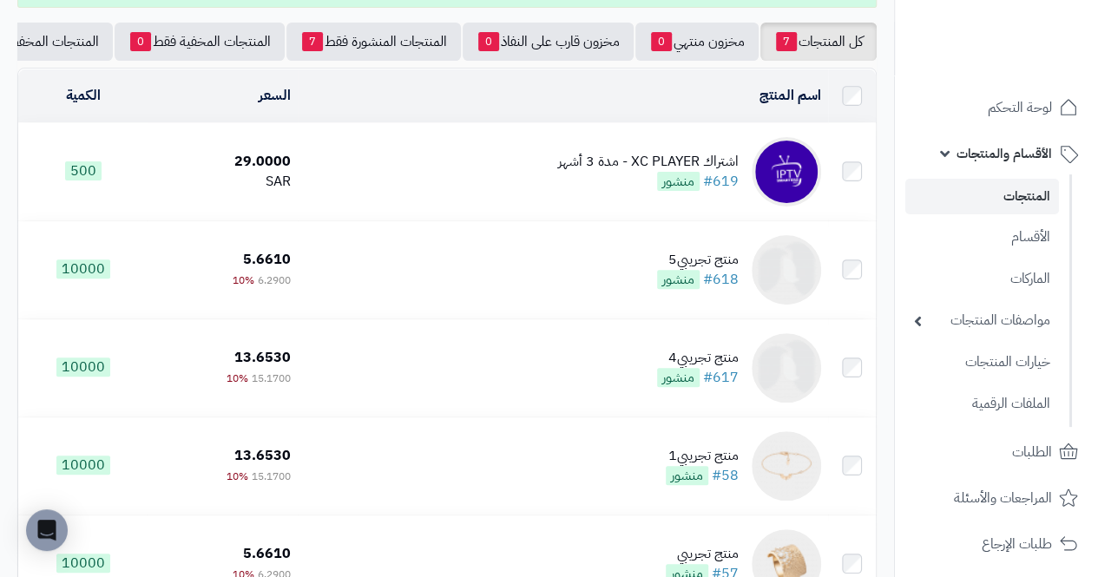
scroll to position [160, 0]
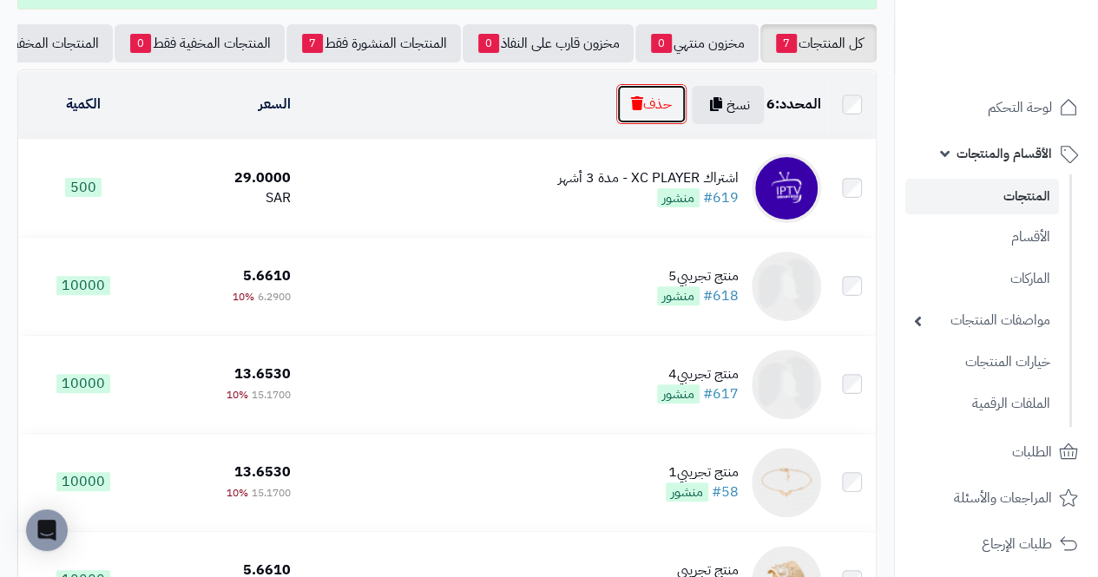
click at [648, 118] on button "حذف" at bounding box center [651, 104] width 70 height 40
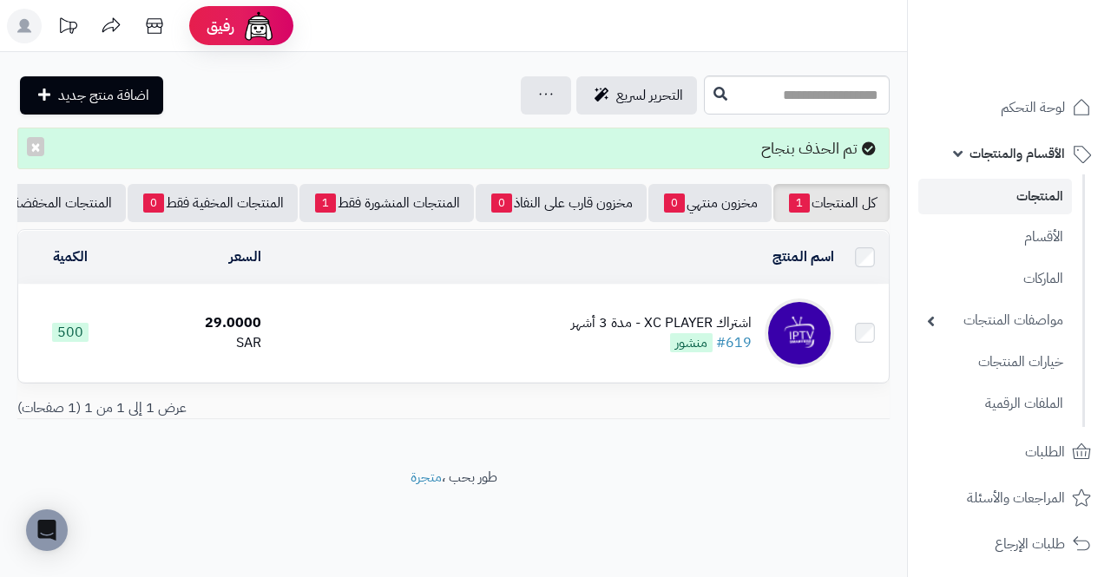
click at [721, 326] on div "اشتراك XC PLAYER - مدة 3 أشهر" at bounding box center [661, 323] width 181 height 20
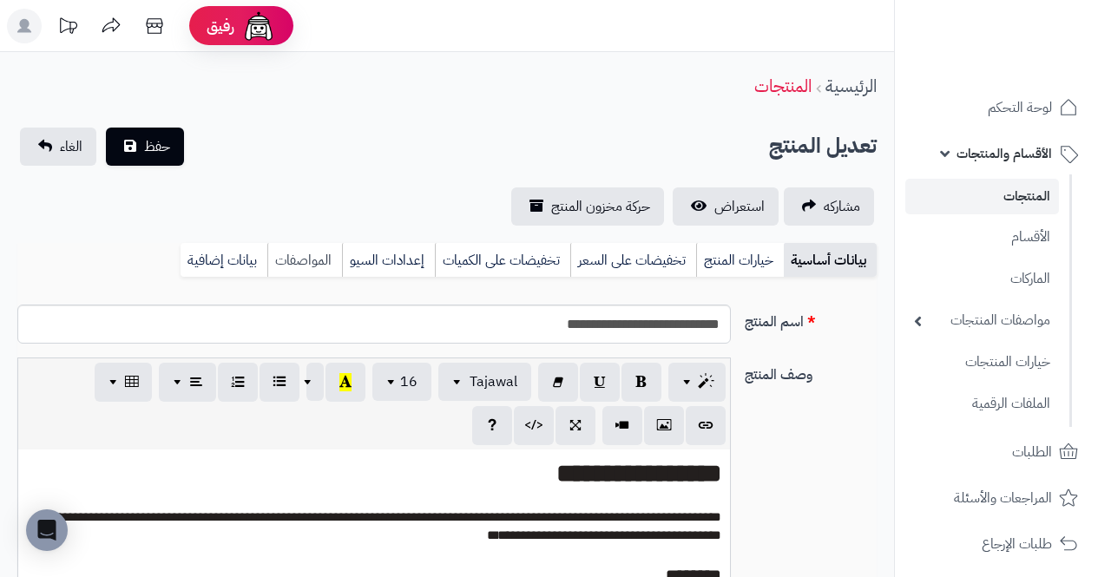
click at [341, 243] on link "المواصفات" at bounding box center [304, 260] width 75 height 35
click at [365, 243] on link "إعدادات السيو" at bounding box center [388, 260] width 93 height 35
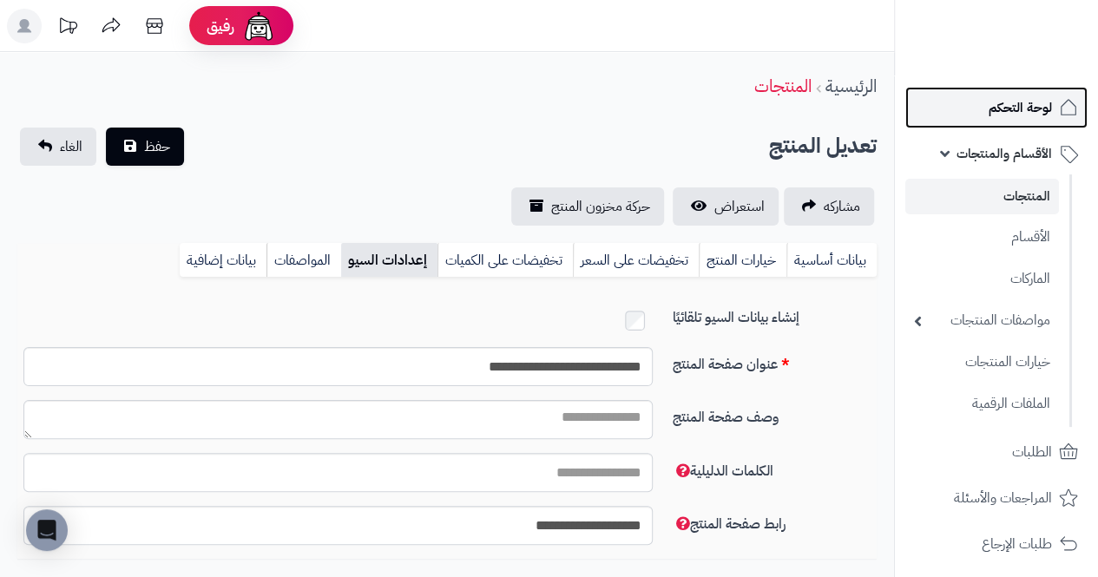
click at [1035, 104] on span "لوحة التحكم" at bounding box center [1020, 108] width 63 height 24
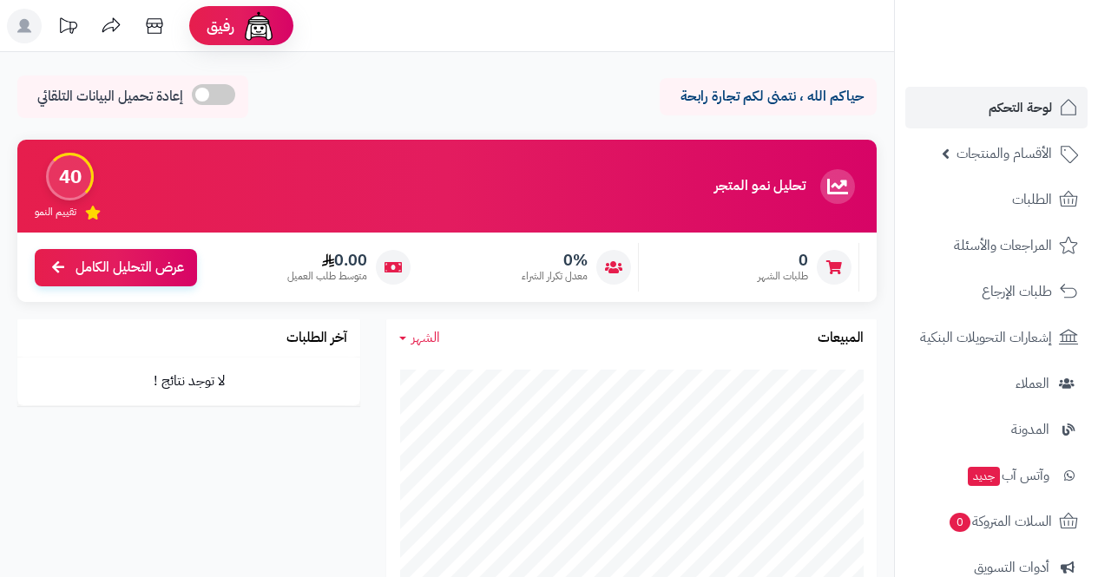
click at [111, 23] on icon at bounding box center [111, 26] width 35 height 35
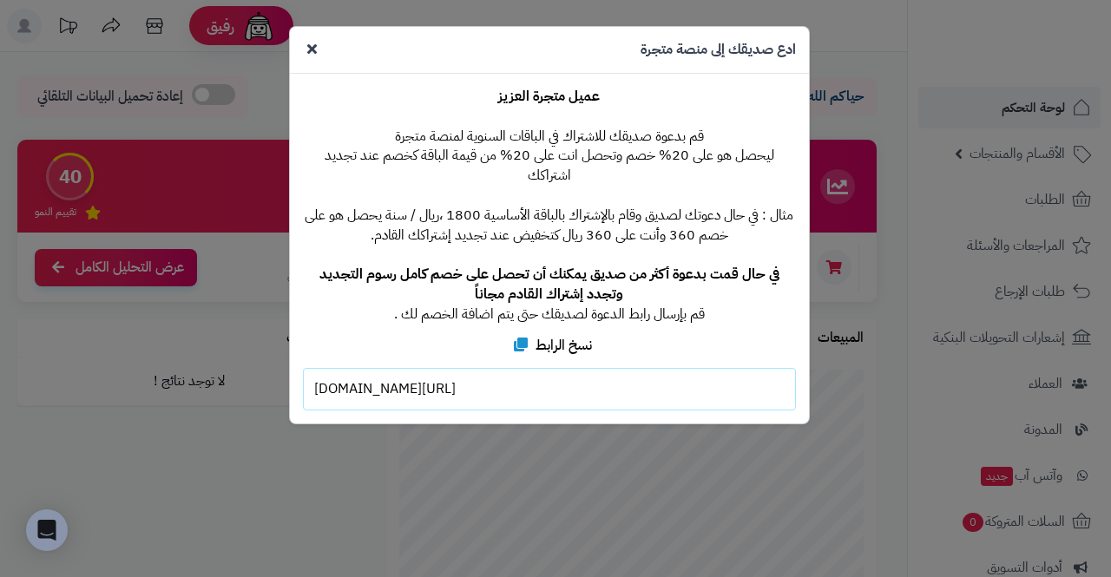
click at [1042, 136] on div "**********" at bounding box center [555, 288] width 1111 height 577
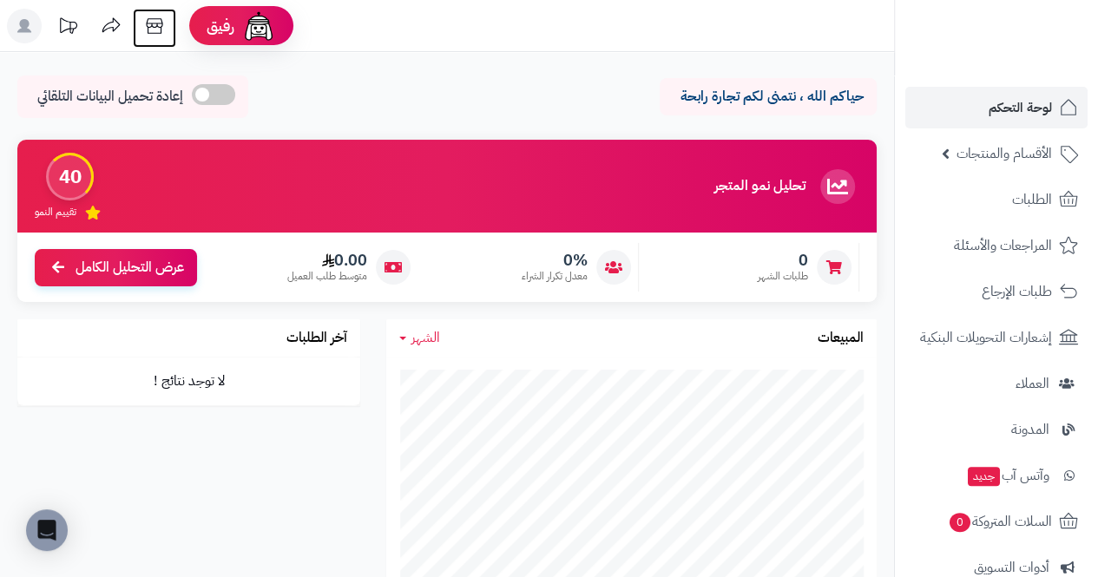
click at [156, 33] on icon at bounding box center [154, 26] width 16 height 16
click at [73, 23] on icon at bounding box center [68, 25] width 17 height 16
click at [69, 26] on icon at bounding box center [67, 26] width 35 height 35
click at [70, 36] on icon at bounding box center [67, 26] width 35 height 35
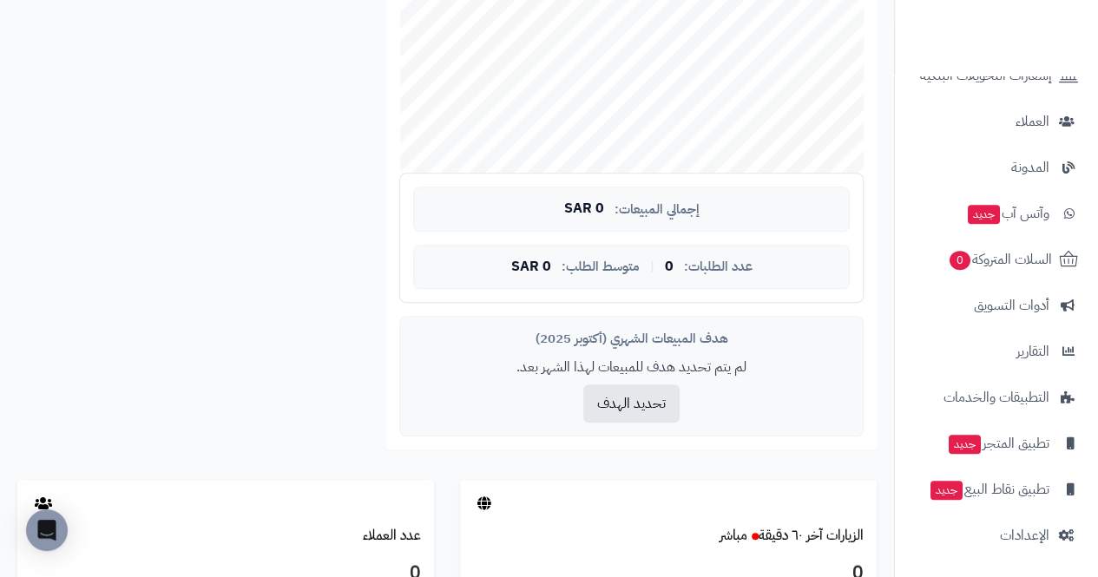
scroll to position [504, 0]
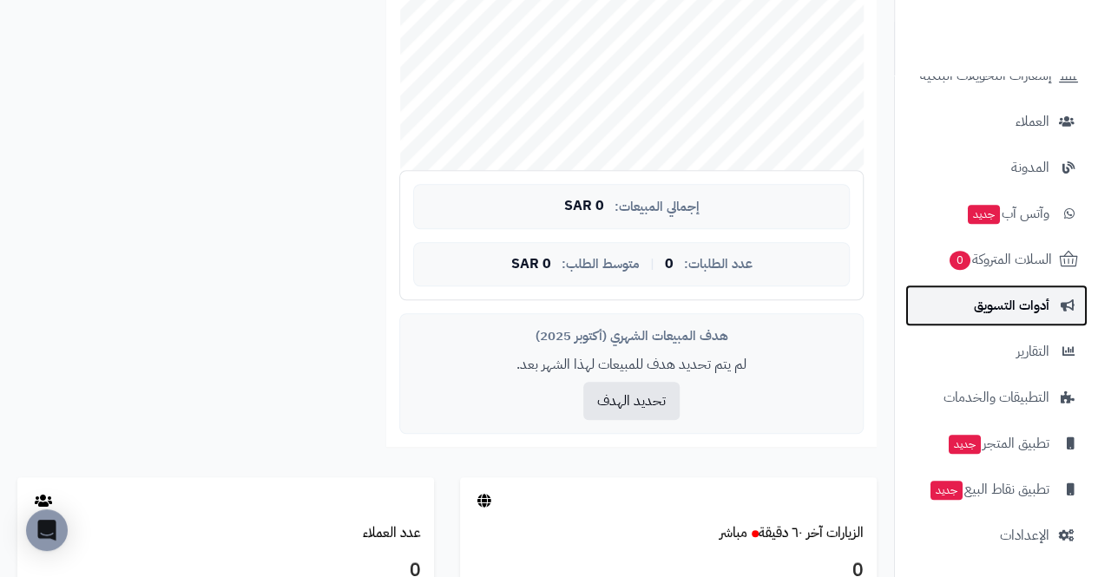
click at [1044, 307] on span "أدوات التسويق" at bounding box center [1012, 305] width 76 height 24
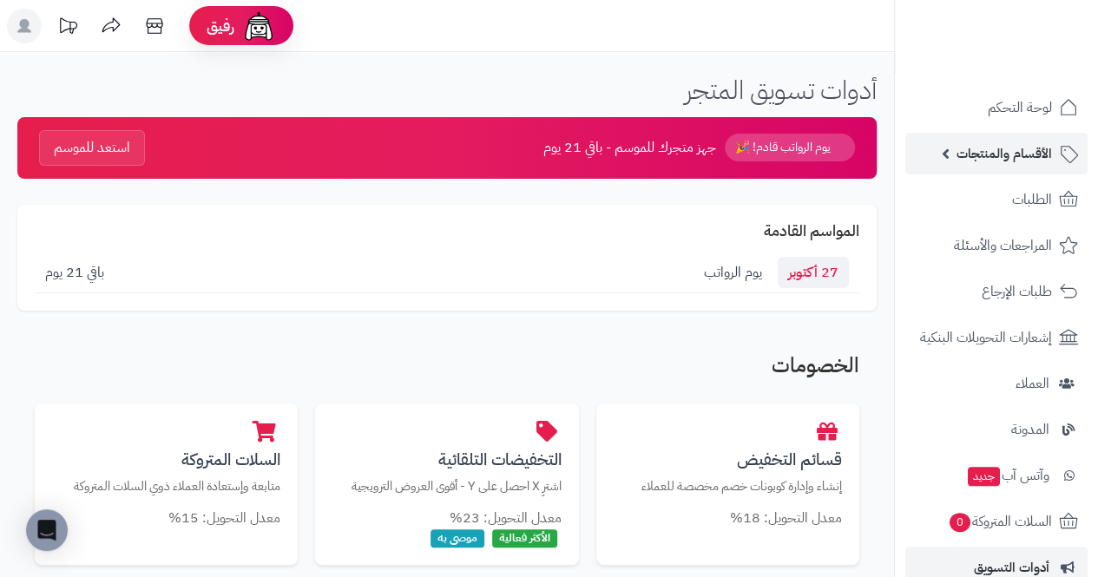
click at [1045, 148] on span "الأقسام والمنتجات" at bounding box center [1005, 154] width 96 height 24
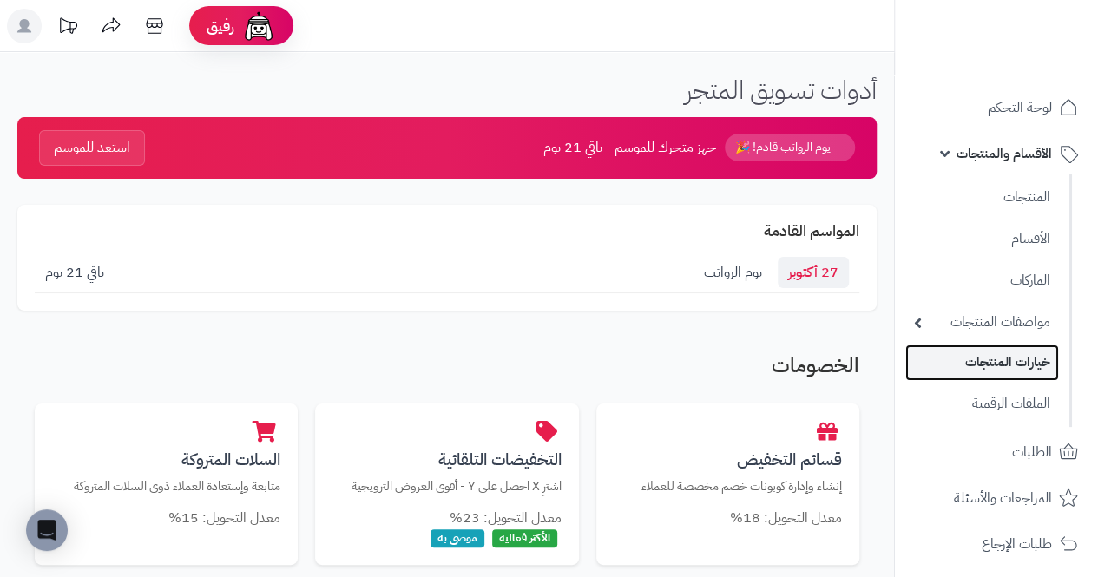
click at [1056, 369] on link "خيارات المنتجات" at bounding box center [983, 363] width 154 height 36
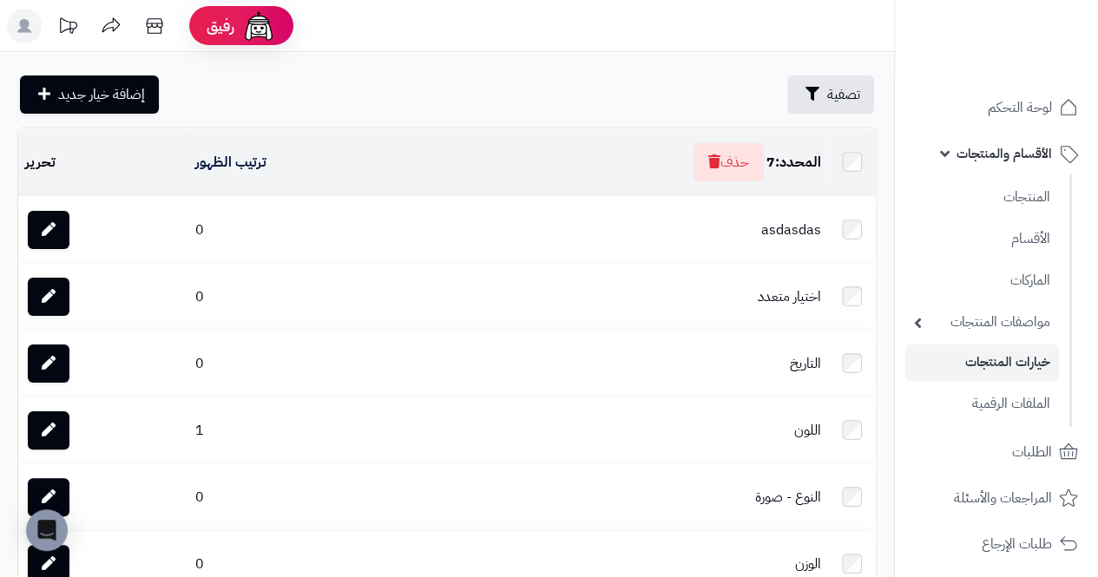
click at [31, 160] on td "تحرير" at bounding box center [103, 163] width 170 height 68
click at [737, 149] on button "حذف" at bounding box center [729, 162] width 70 height 40
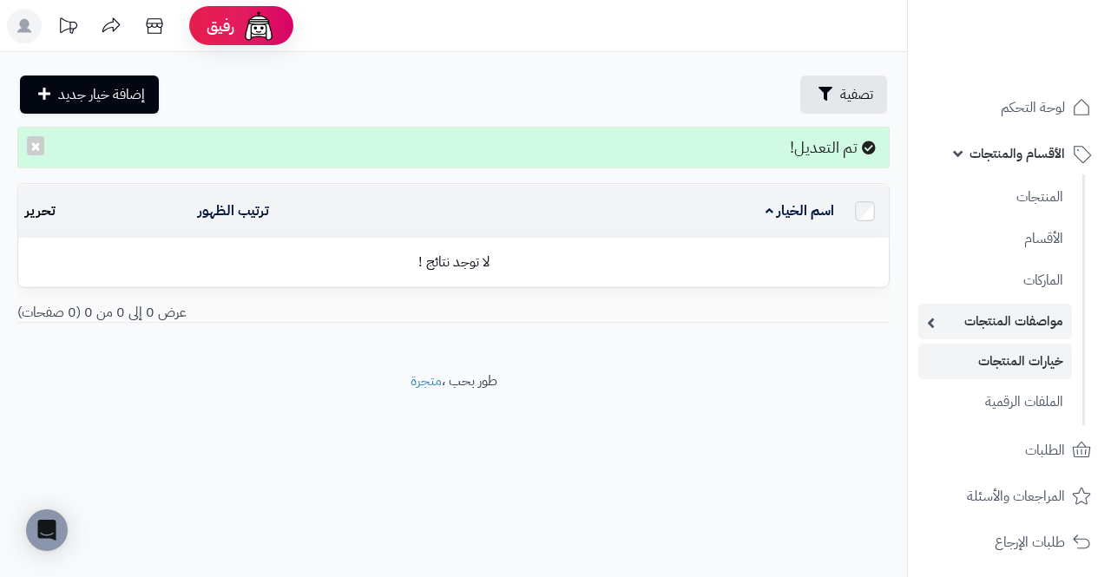
click at [1050, 321] on link "مواصفات المنتجات" at bounding box center [996, 322] width 154 height 36
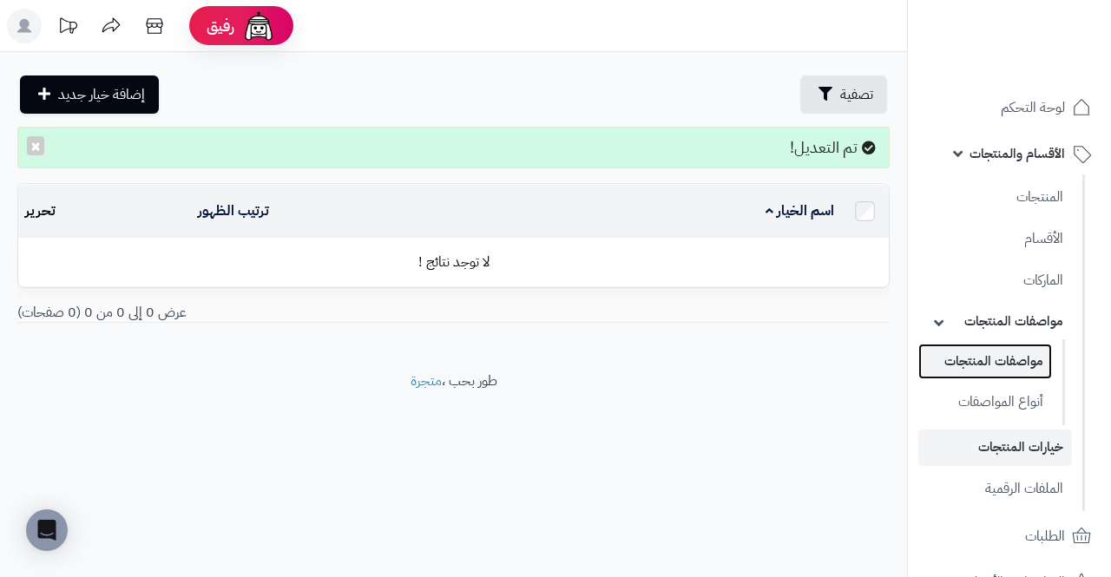
click at [1028, 375] on link "مواصفات المنتجات" at bounding box center [986, 362] width 134 height 36
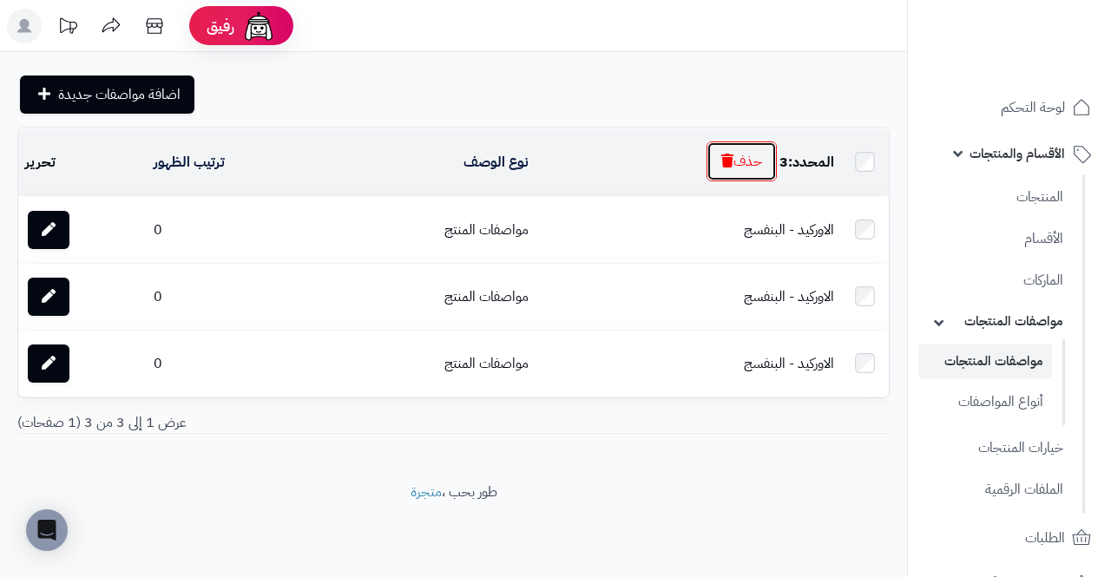
click at [755, 158] on button "حذف" at bounding box center [742, 162] width 70 height 40
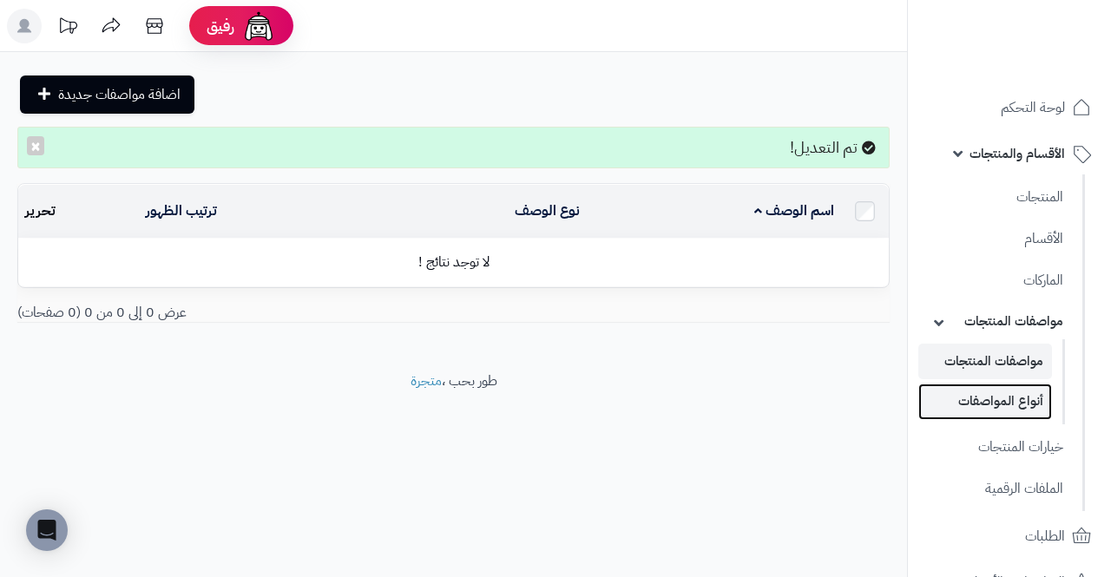
click at [1018, 399] on link "أنواع المواصفات" at bounding box center [986, 402] width 134 height 36
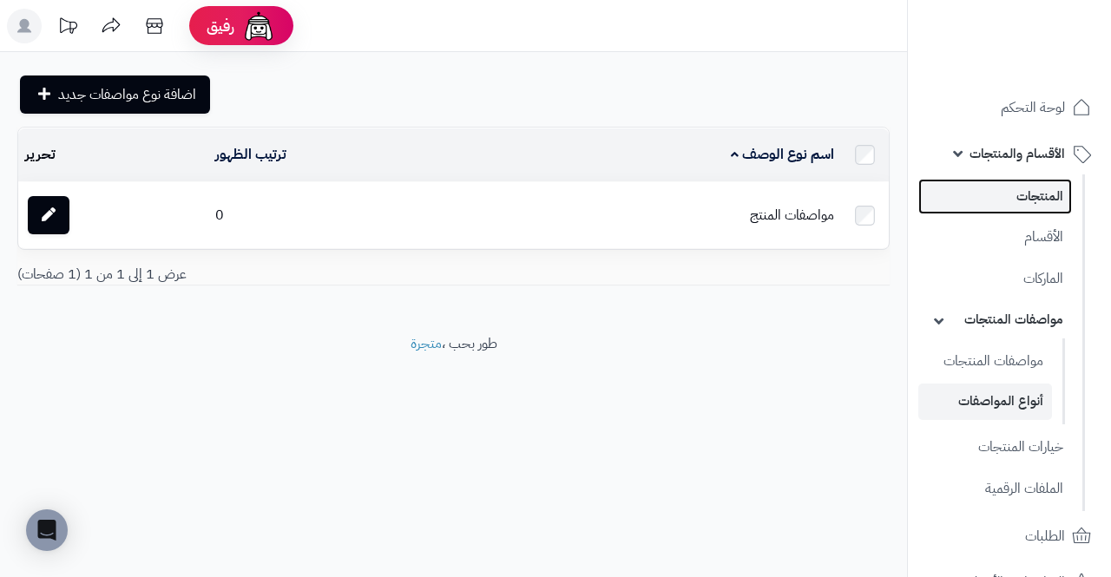
click at [1058, 204] on link "المنتجات" at bounding box center [996, 197] width 154 height 36
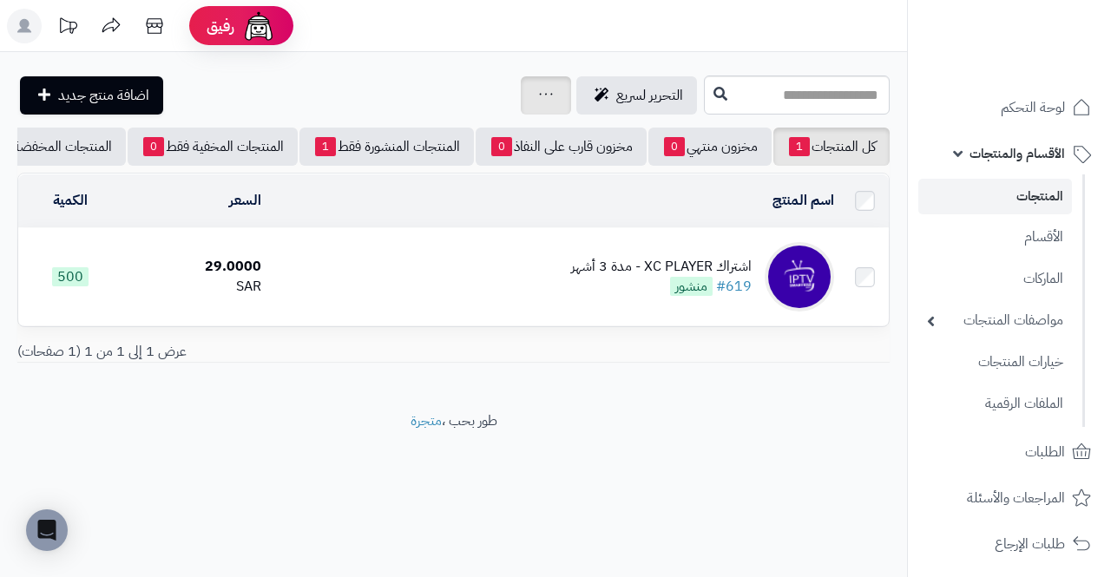
click at [539, 97] on icon at bounding box center [546, 94] width 14 height 11
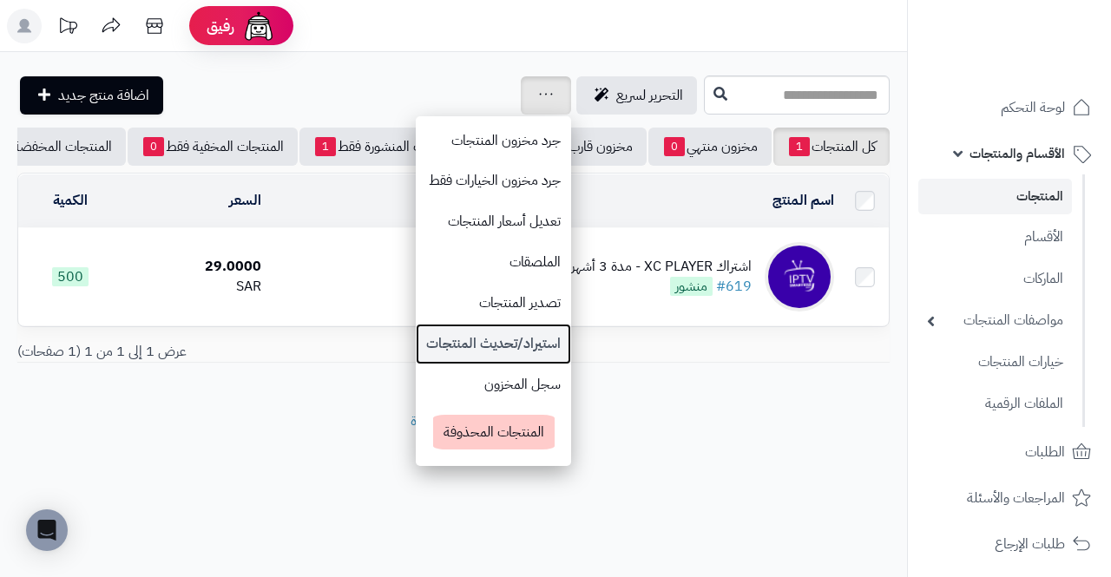
click at [416, 335] on link "استيراد/تحديث المنتجات" at bounding box center [493, 344] width 155 height 41
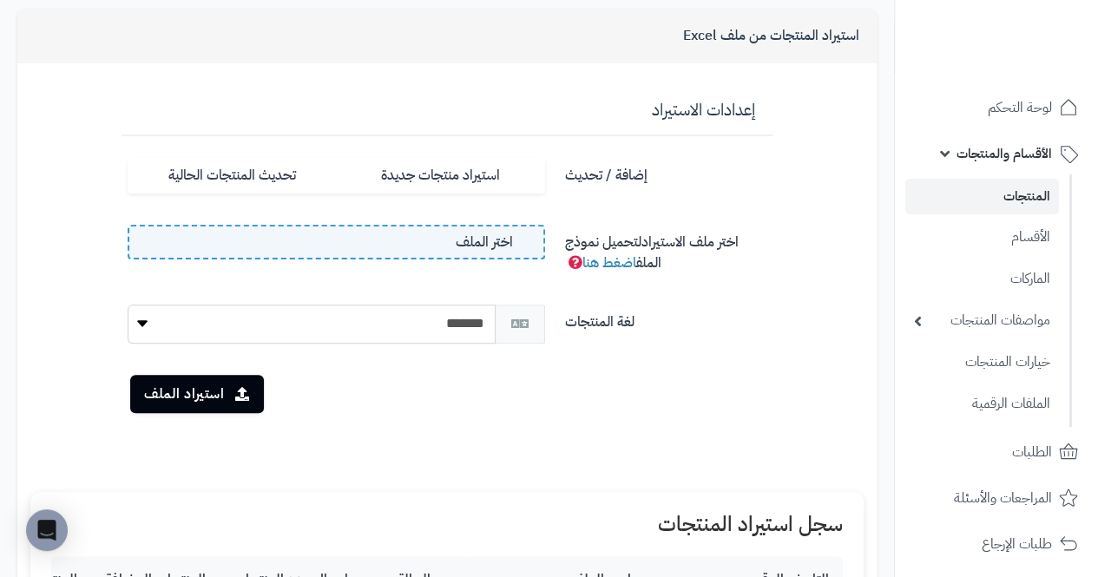
scroll to position [131, 0]
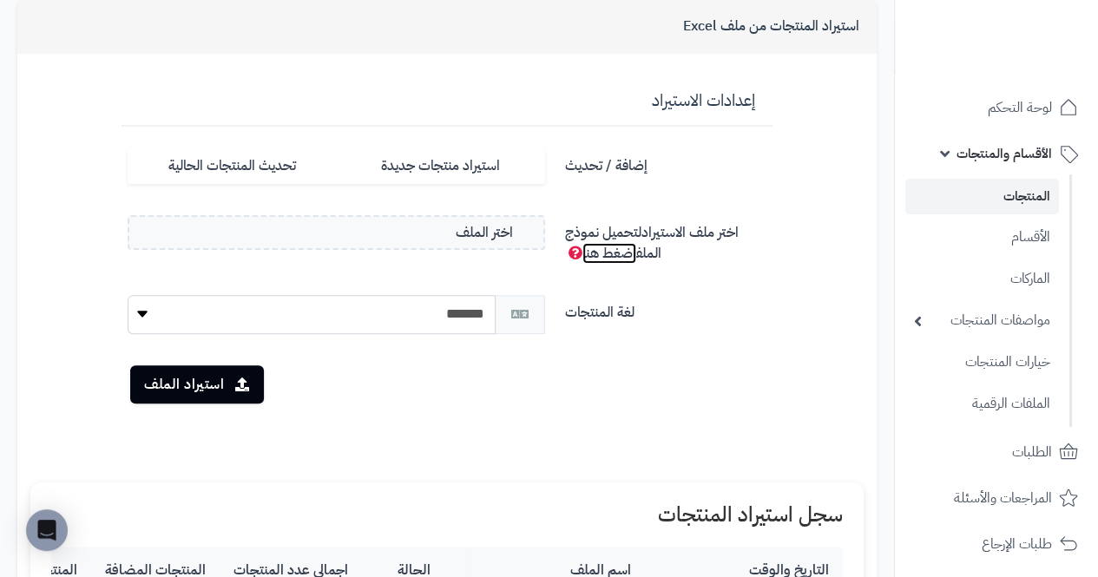
click at [616, 259] on link "اضغط هنا" at bounding box center [610, 253] width 54 height 21
click at [733, 221] on label "اختر ملف الاستيراد لتحميل نموذج الملف اضغط هنا" at bounding box center [668, 239] width 221 height 49
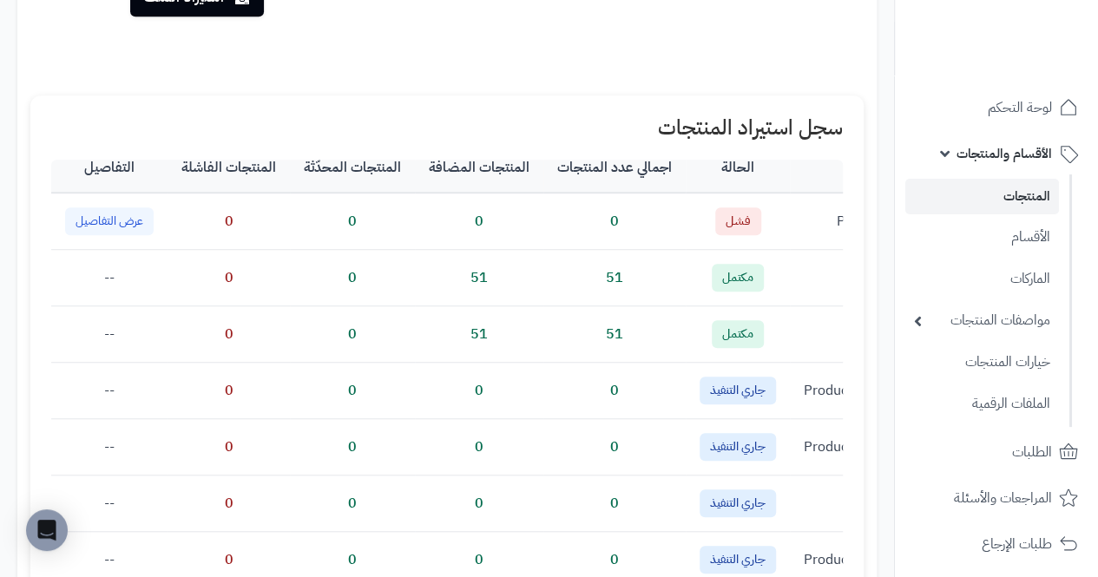
scroll to position [0, -363]
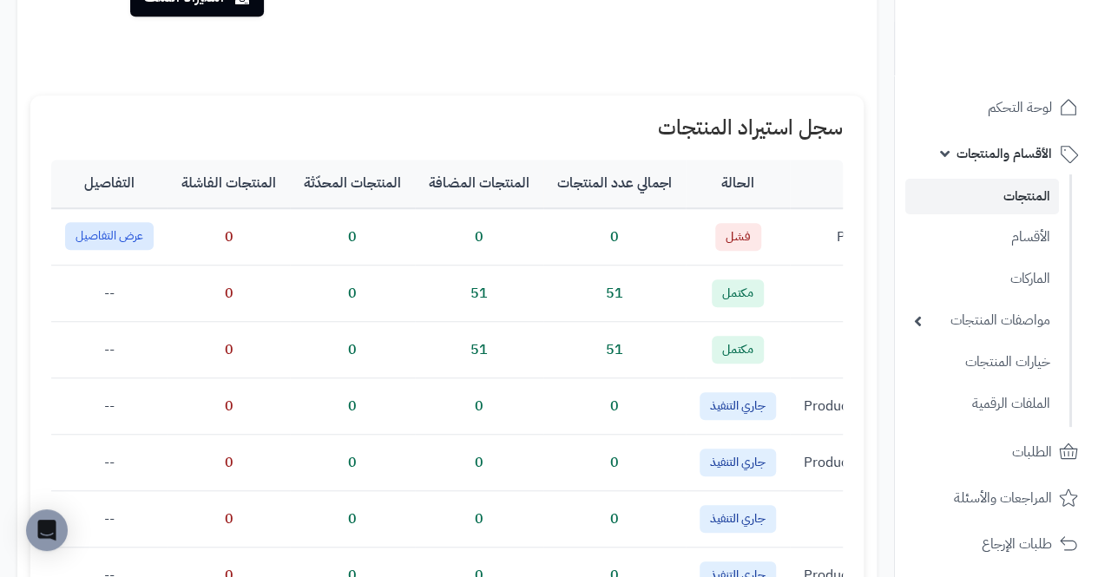
click at [106, 231] on button "عرض التفاصيل" at bounding box center [109, 236] width 89 height 28
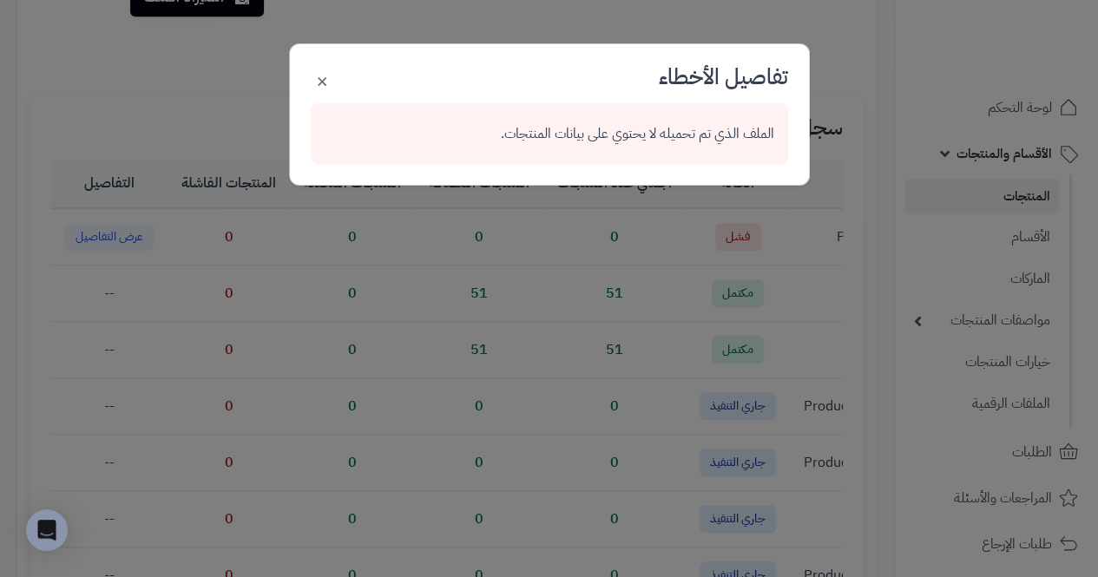
click at [114, 227] on div "× تفاصيل الأخطاء الملف الذي تم تحميله لا يحتوي على بيانات المنتجات." at bounding box center [549, 288] width 1098 height 577
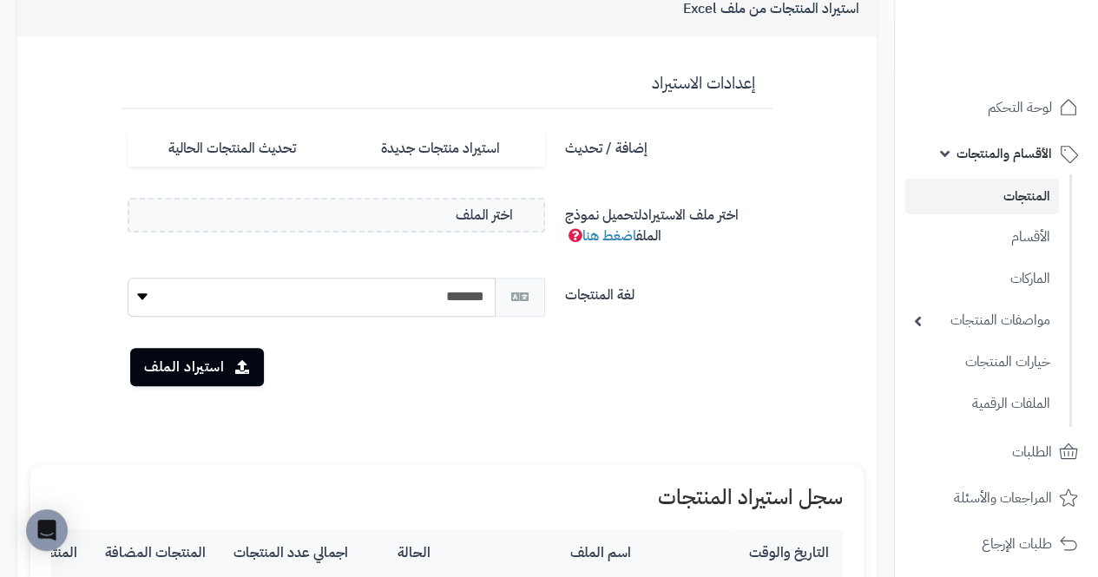
scroll to position [148, 0]
click at [172, 301] on select "*******" at bounding box center [312, 298] width 368 height 39
click at [805, 354] on form "**********" at bounding box center [447, 245] width 834 height 390
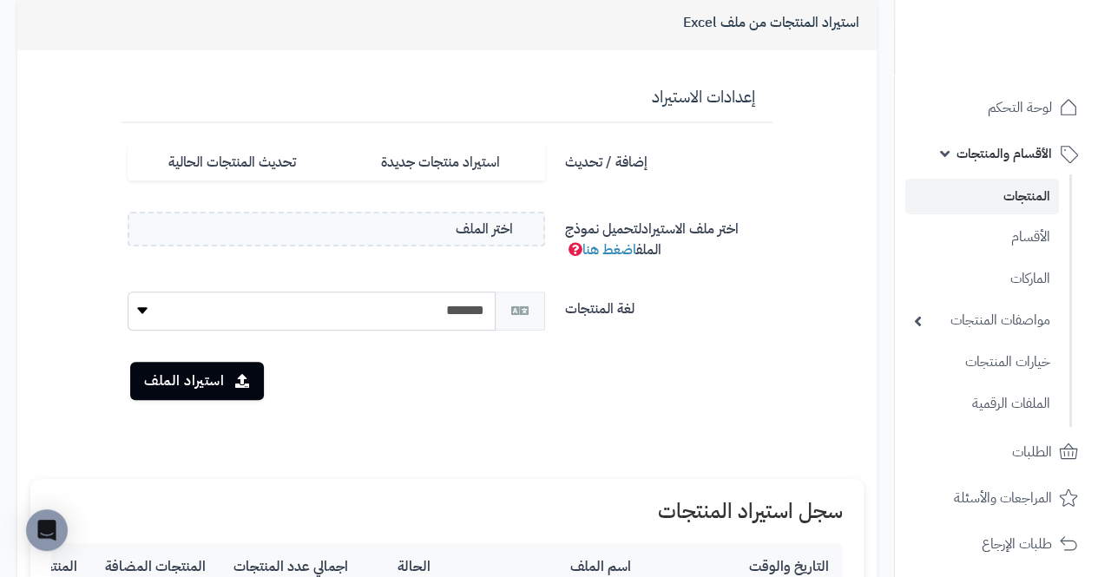
scroll to position [118, 0]
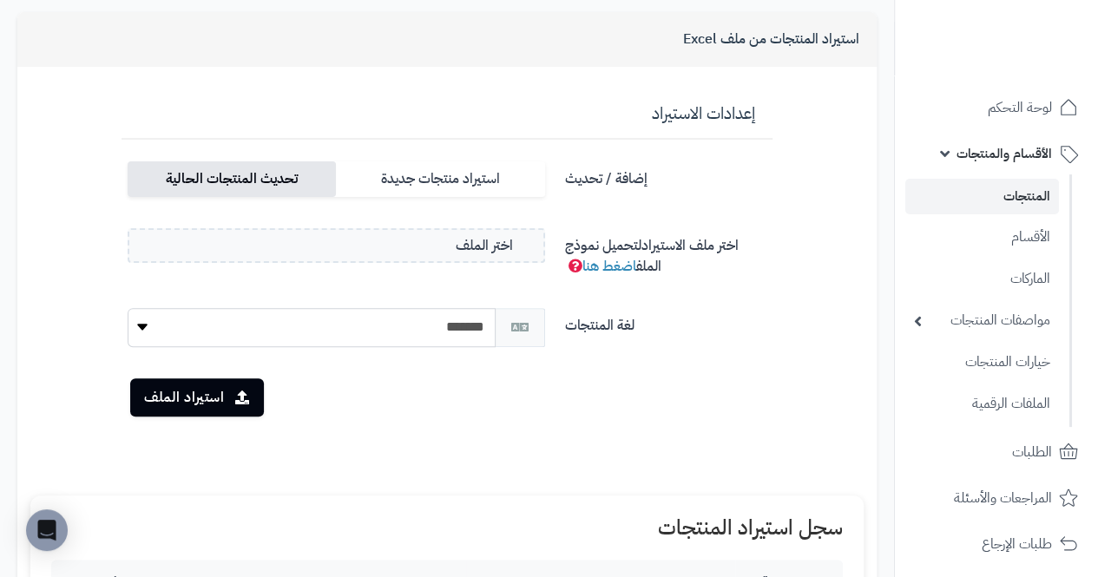
click at [158, 178] on label "تحديث المنتجات الحالية" at bounding box center [232, 179] width 208 height 36
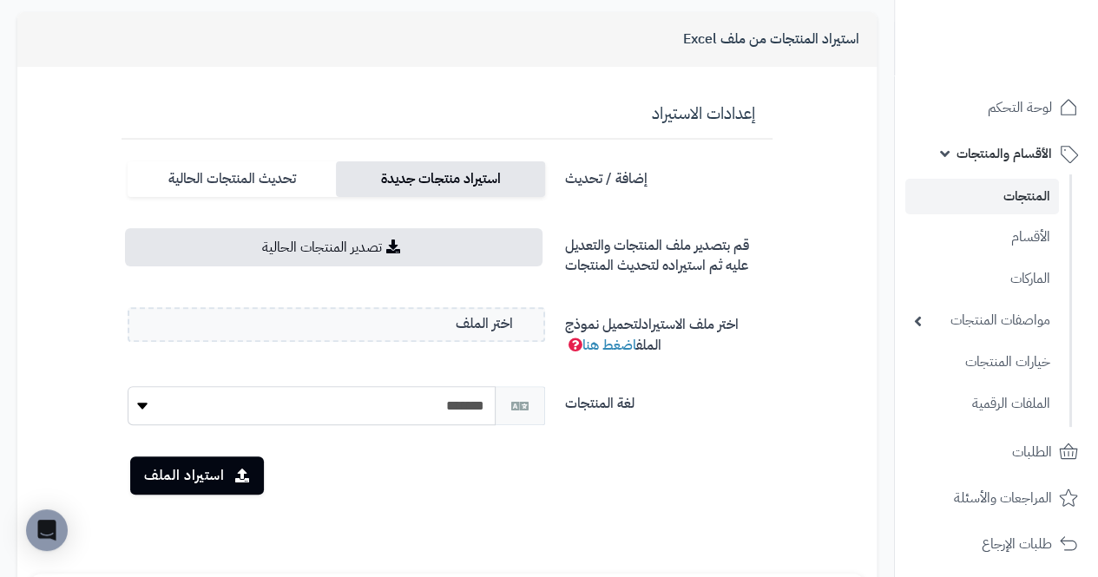
click at [412, 161] on label "استيراد منتجات جديدة" at bounding box center [440, 179] width 208 height 36
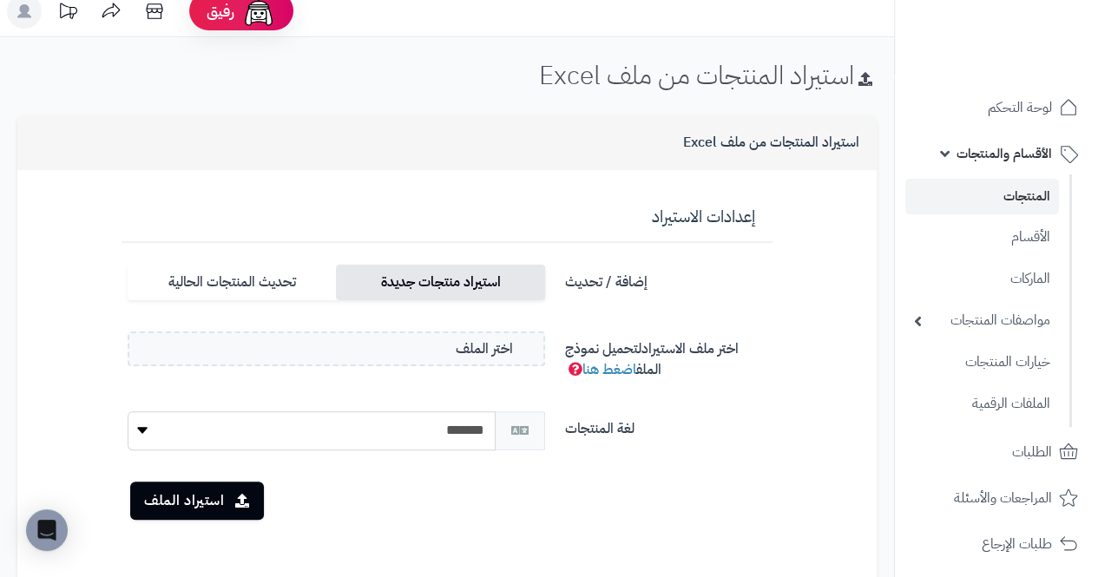
scroll to position [0, 0]
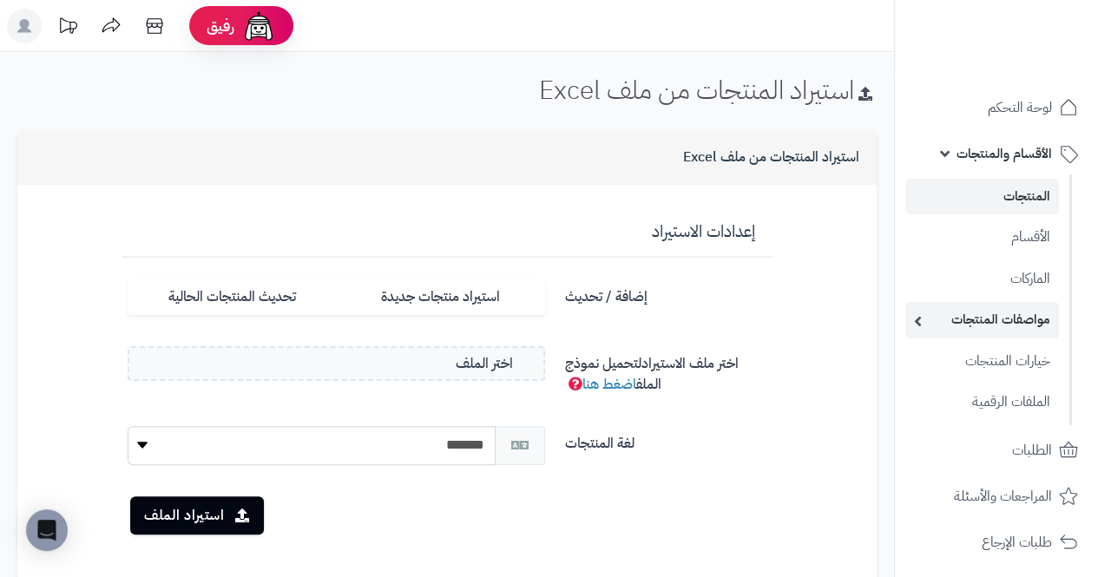
click at [1051, 326] on link "مواصفات المنتجات" at bounding box center [983, 320] width 154 height 36
click at [1038, 319] on link "مواصفات المنتجات" at bounding box center [983, 320] width 154 height 36
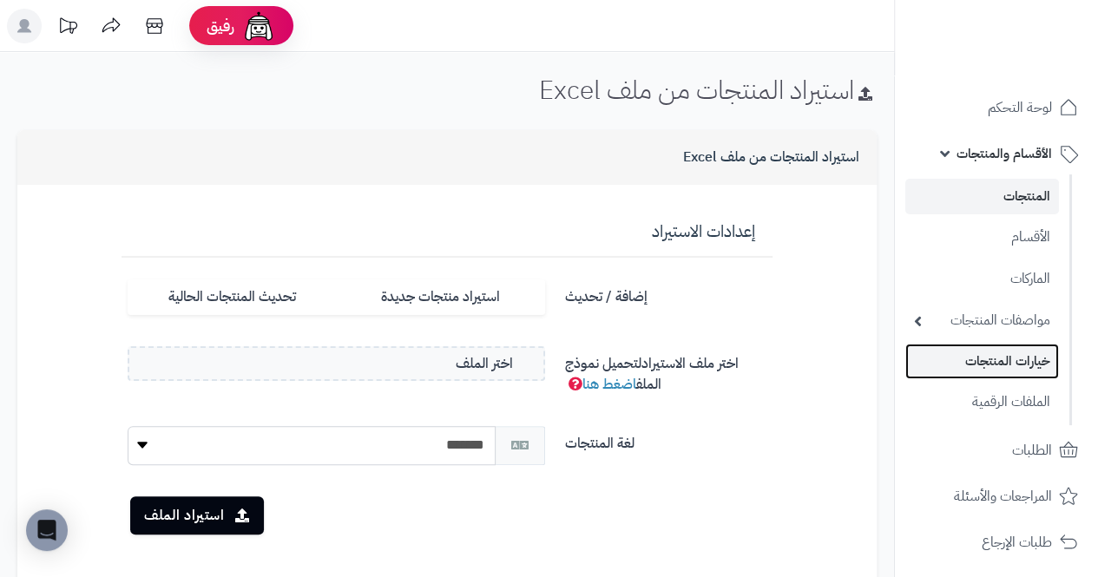
click at [1051, 364] on link "خيارات المنتجات" at bounding box center [983, 362] width 154 height 36
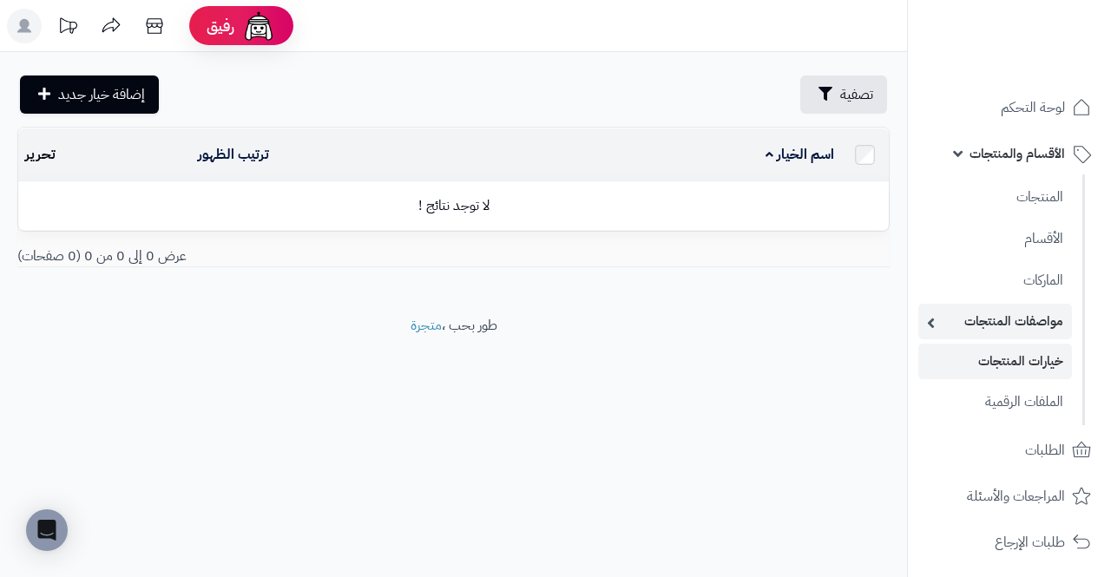
click at [1047, 323] on link "مواصفات المنتجات" at bounding box center [996, 322] width 154 height 36
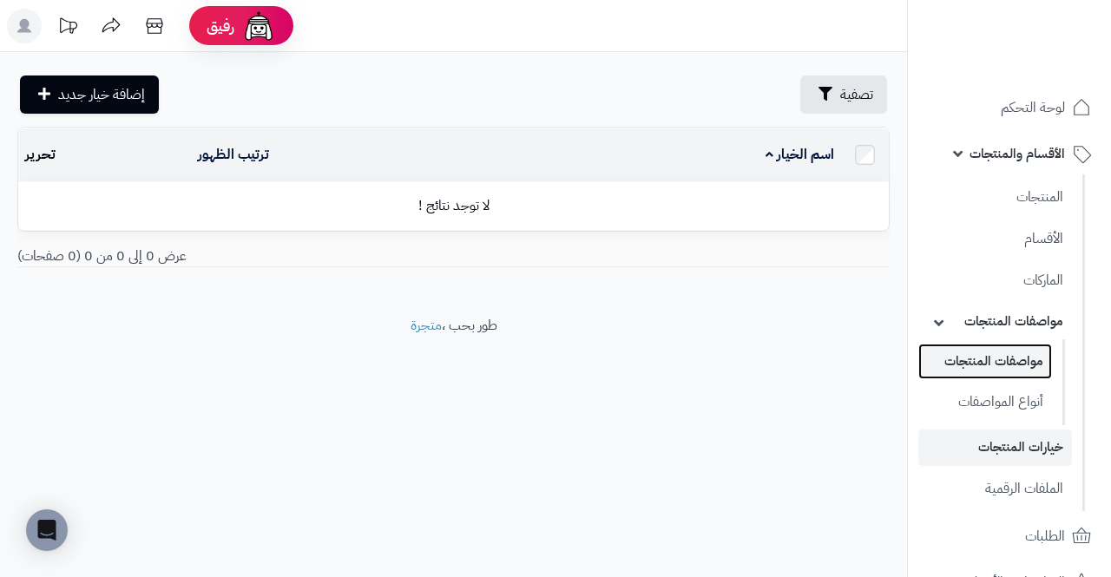
click at [1042, 363] on link "مواصفات المنتجات" at bounding box center [986, 362] width 134 height 36
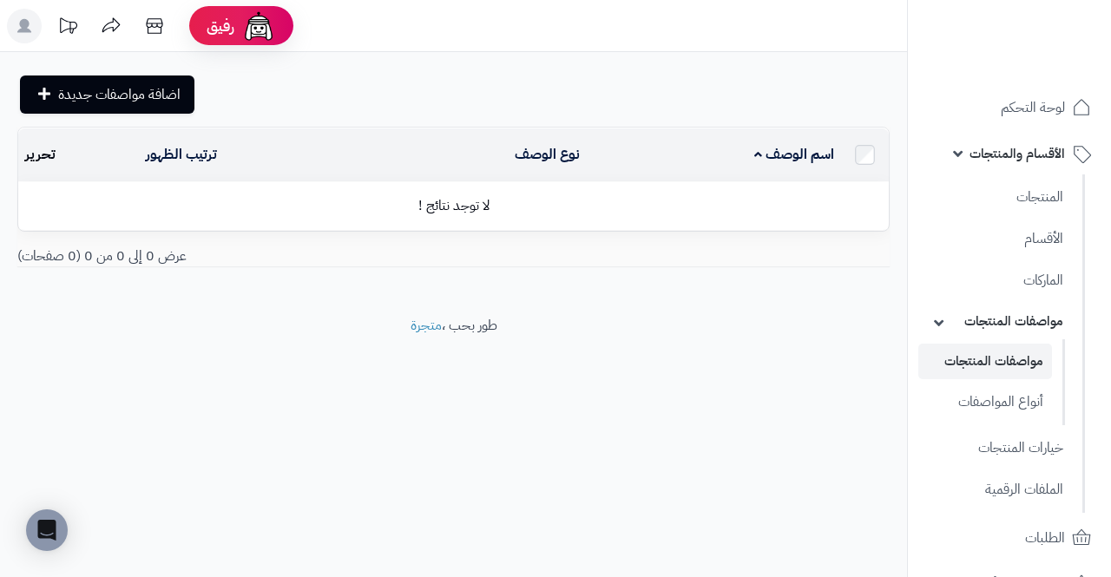
click at [1050, 316] on link "مواصفات المنتجات" at bounding box center [996, 322] width 154 height 36
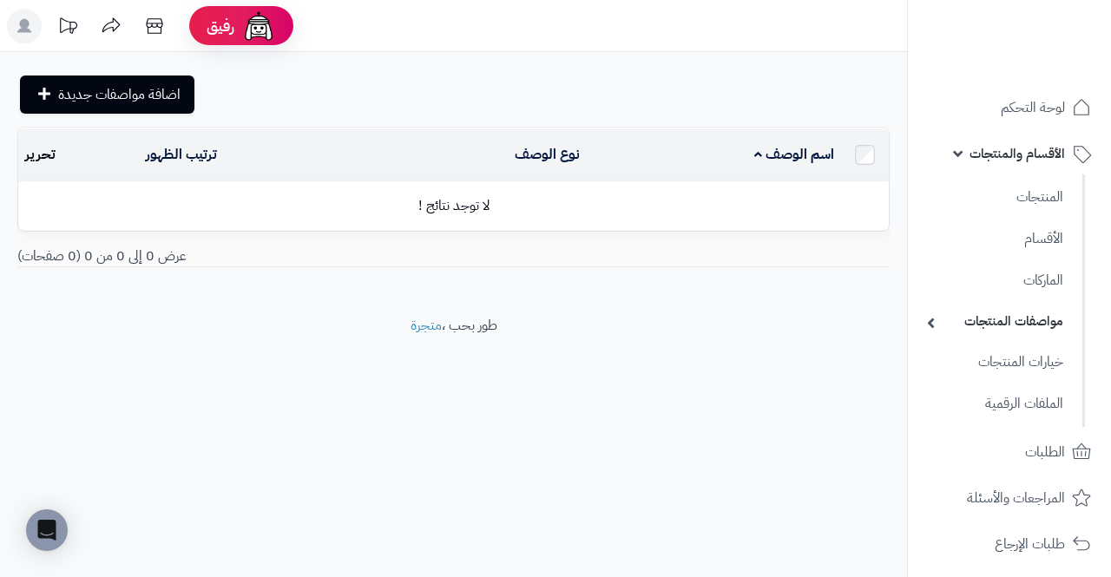
click at [1064, 320] on link "مواصفات المنتجات" at bounding box center [996, 322] width 154 height 36
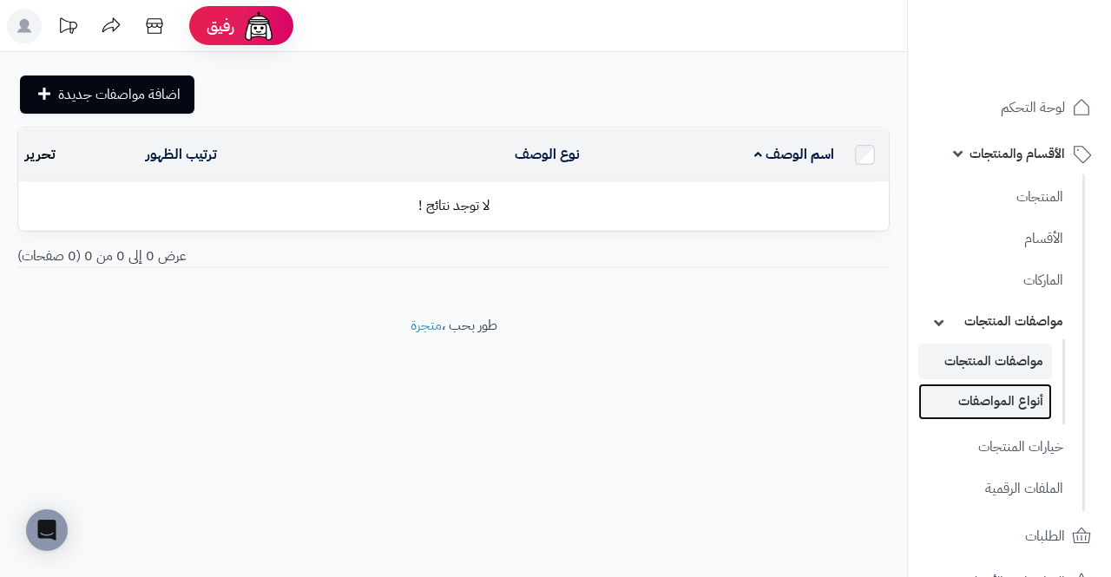
click at [1046, 396] on link "أنواع المواصفات" at bounding box center [986, 402] width 134 height 36
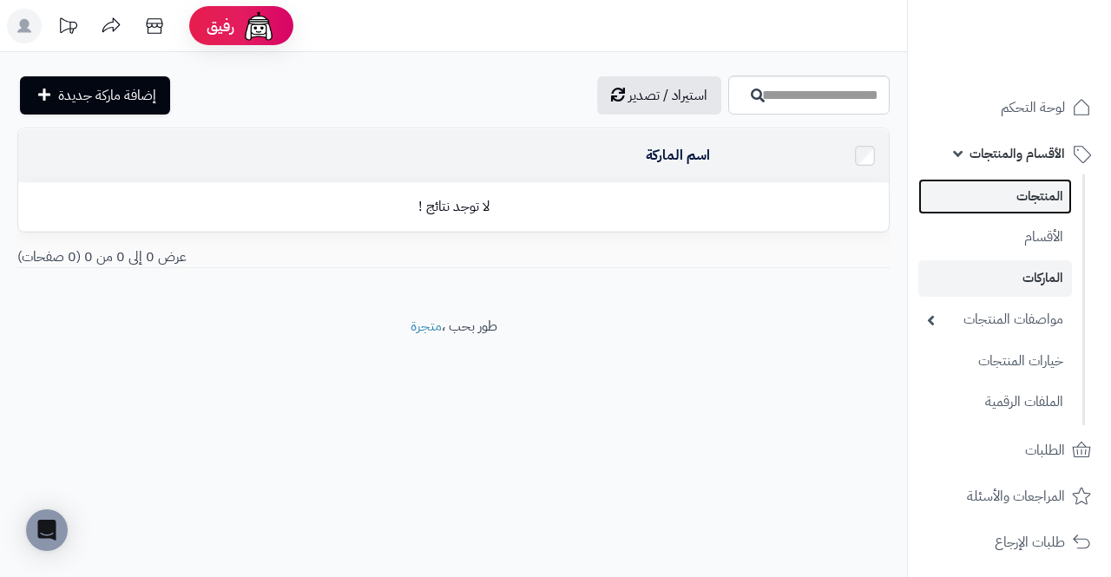
click at [1051, 203] on link "المنتجات" at bounding box center [996, 197] width 154 height 36
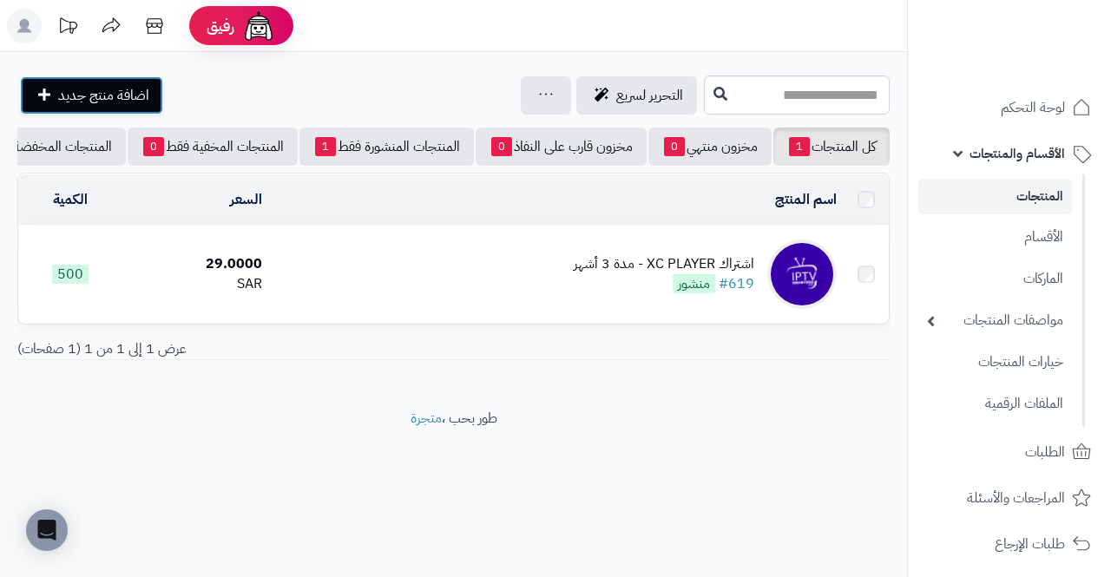
click at [63, 100] on span "اضافة منتج جديد" at bounding box center [103, 95] width 91 height 21
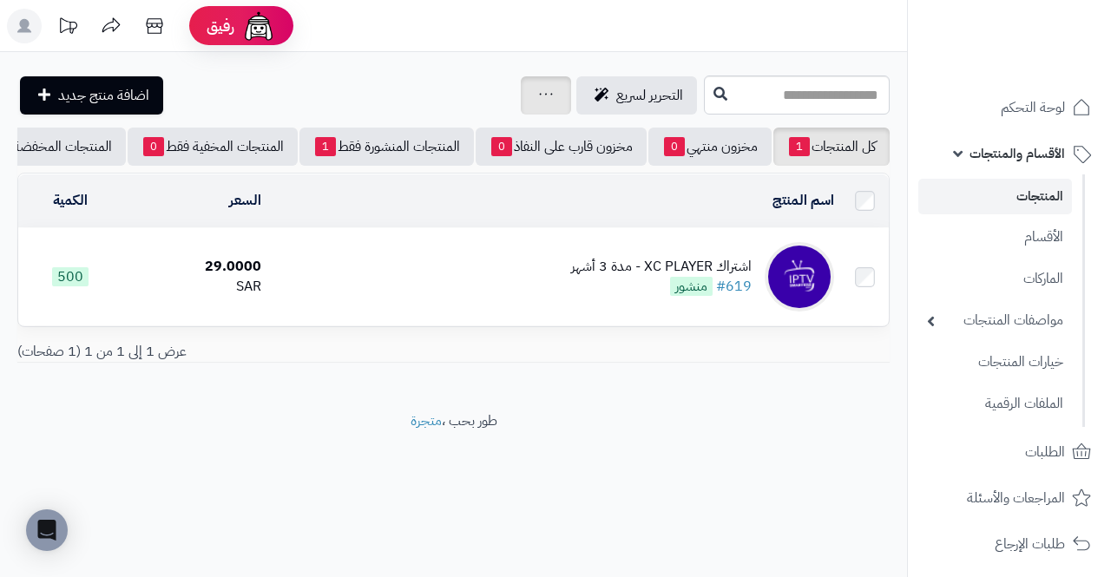
click at [540, 94] on icon at bounding box center [546, 94] width 13 height 2
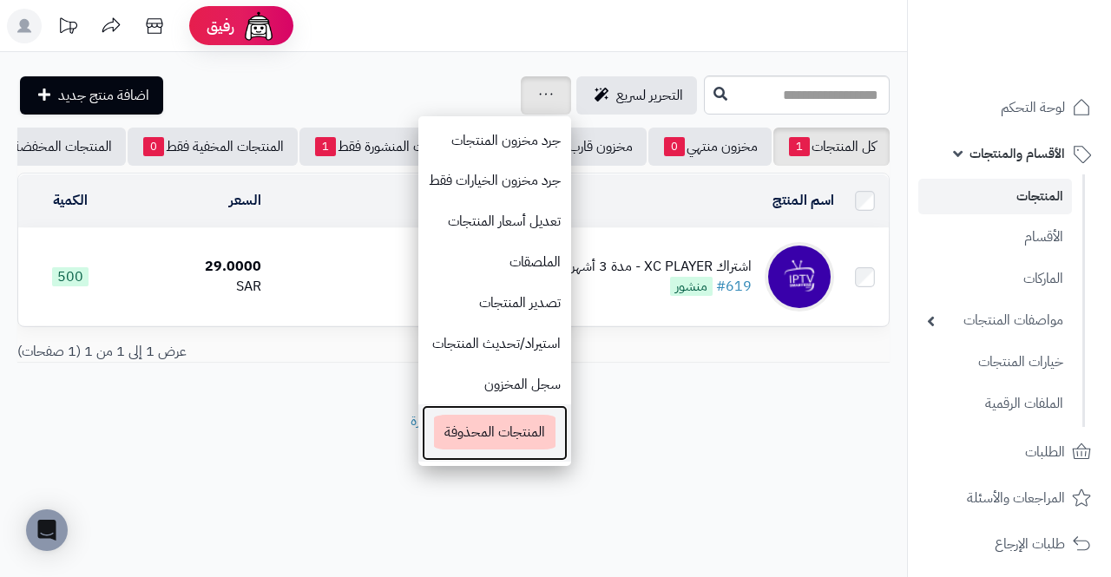
click at [434, 435] on span "المنتجات المحذوفة" at bounding box center [495, 432] width 122 height 35
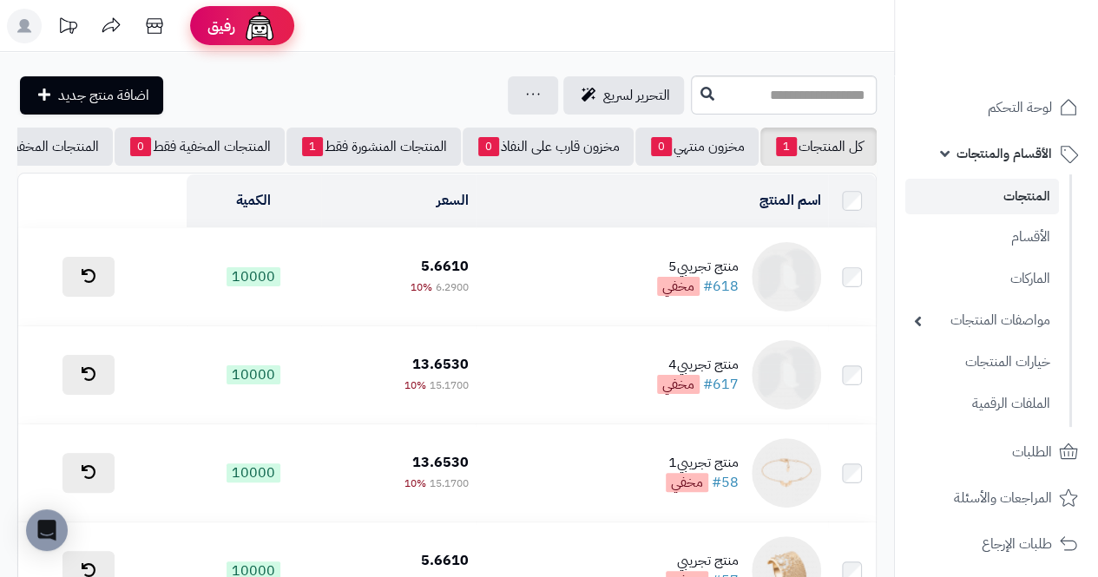
click at [257, 29] on img at bounding box center [259, 26] width 35 height 35
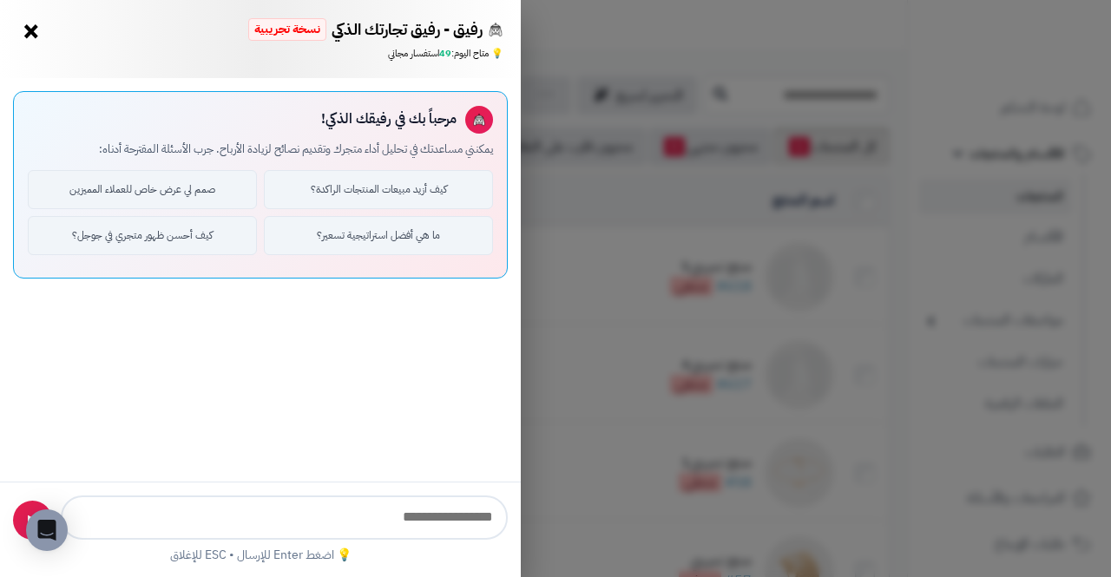
click at [372, 512] on input "text" at bounding box center [284, 518] width 447 height 44
type input "*"
type input "**********"
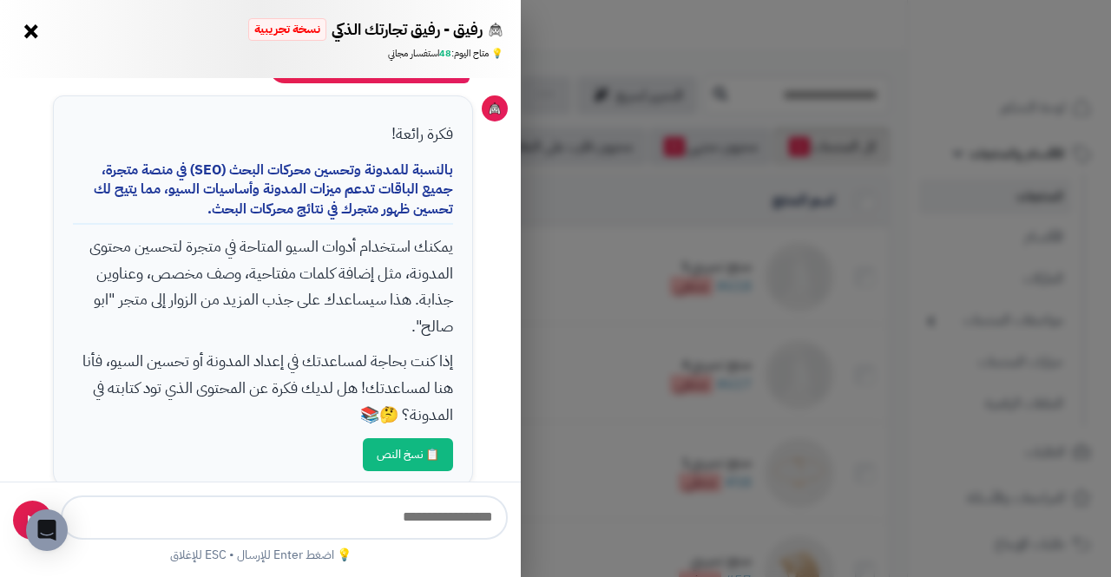
scroll to position [278, 0]
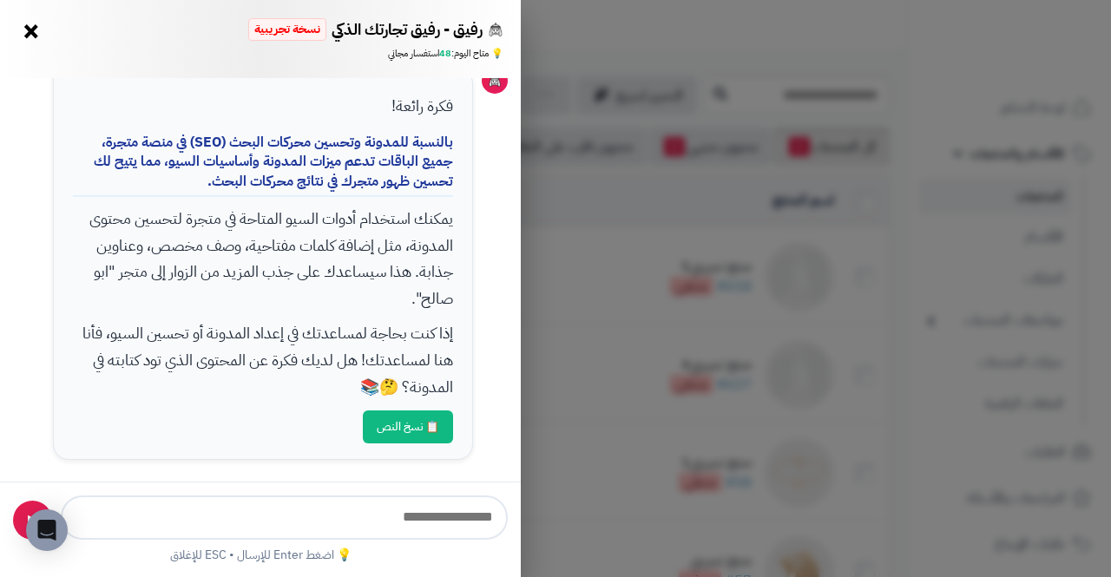
click at [207, 523] on input "text" at bounding box center [284, 518] width 447 height 44
type input "**********"
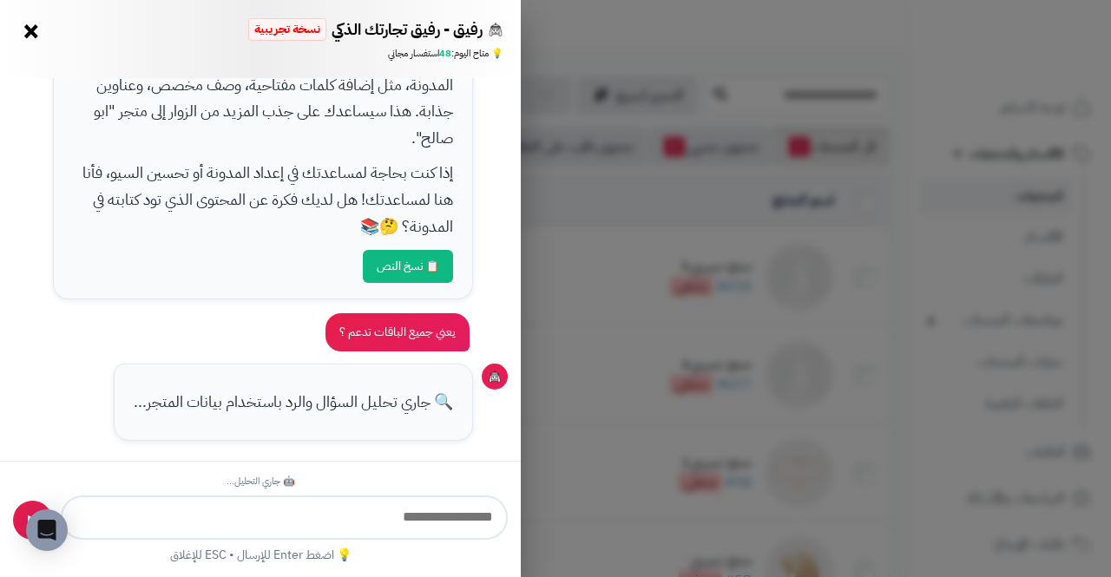
scroll to position [646, 0]
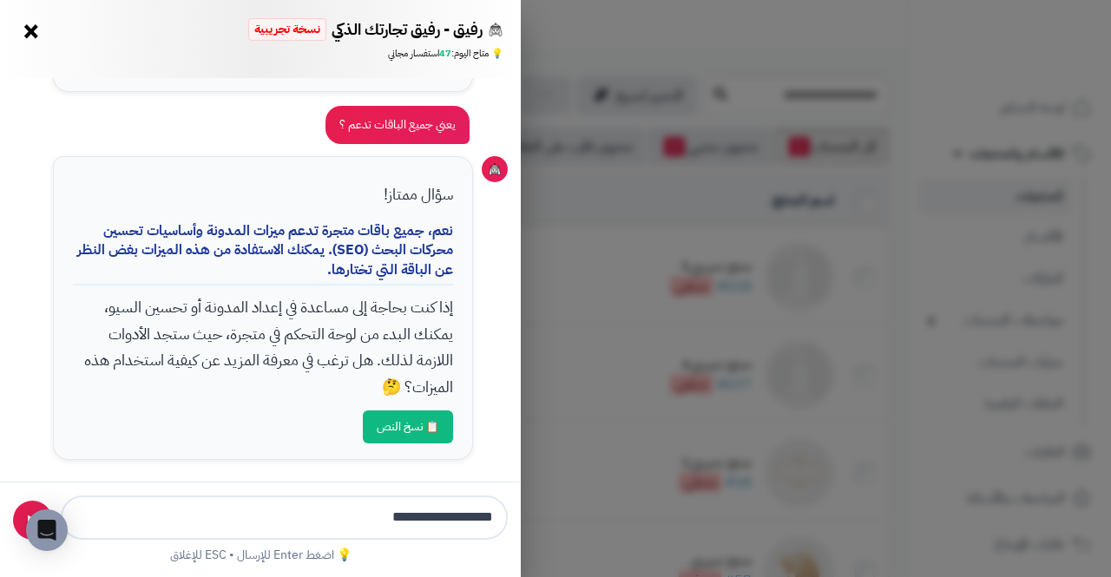
type input "**********"
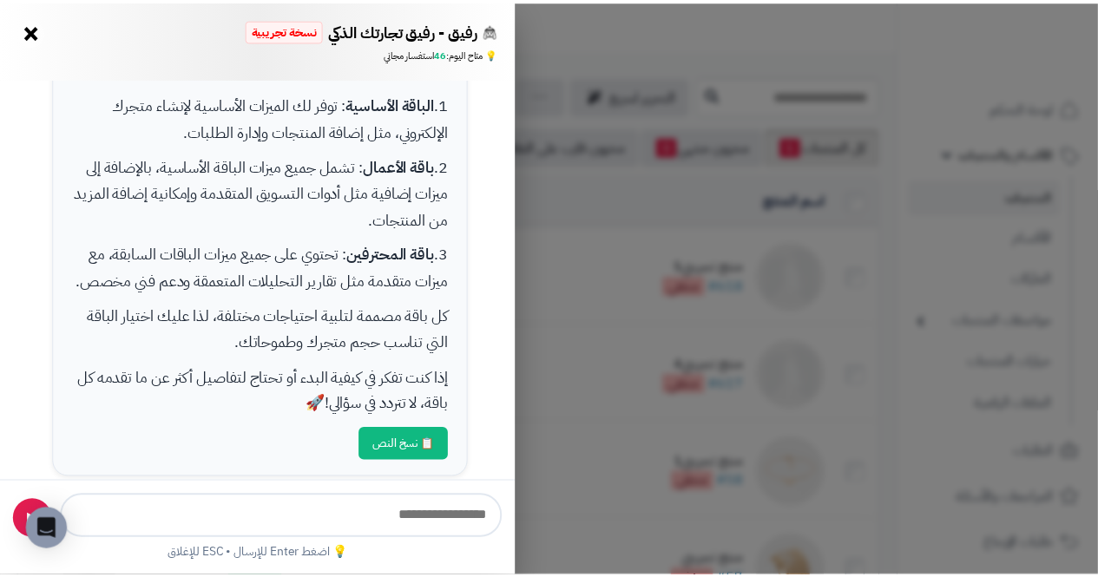
scroll to position [1218, 0]
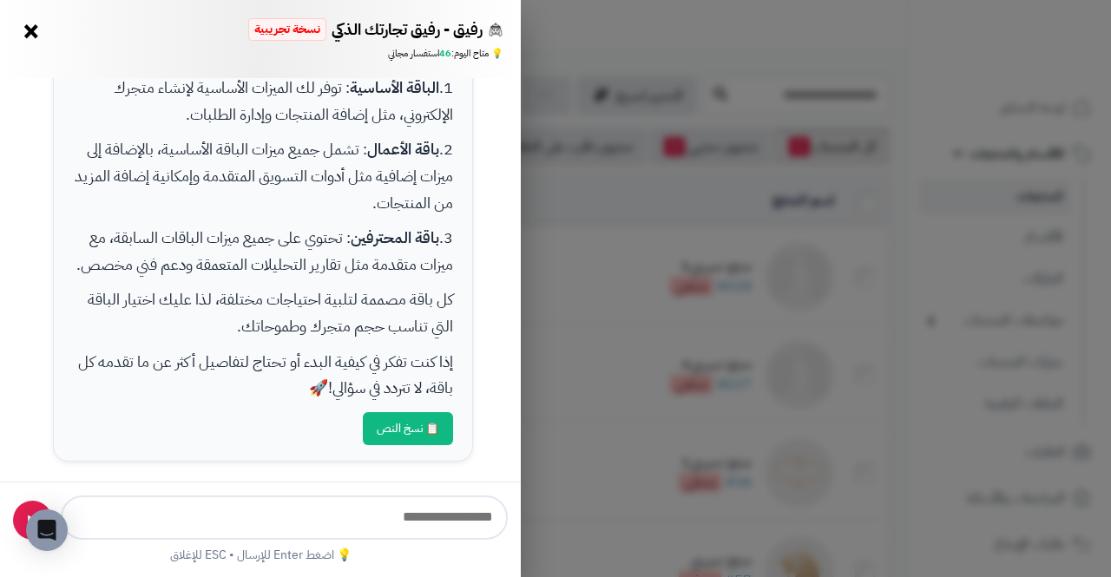
click at [998, 181] on div "رفيق - رفيق تجارتك الذكي نسخة تجريبية 🌱 تاجر جديد × 💡 متاح اليوم: 46 استفسار مج…" at bounding box center [555, 288] width 1111 height 577
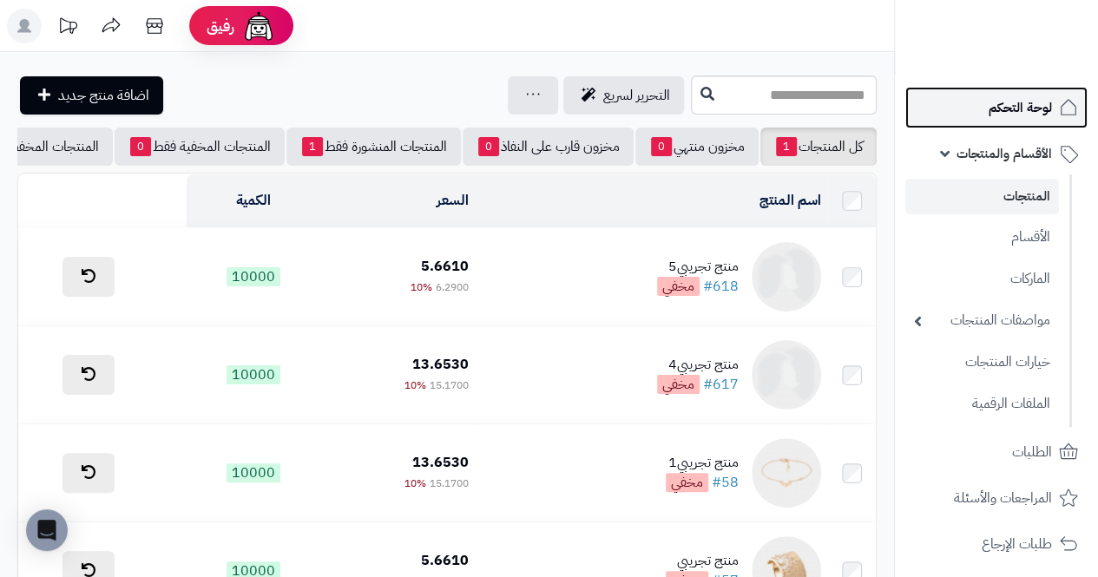
click at [1049, 108] on span "لوحة التحكم" at bounding box center [1020, 108] width 63 height 24
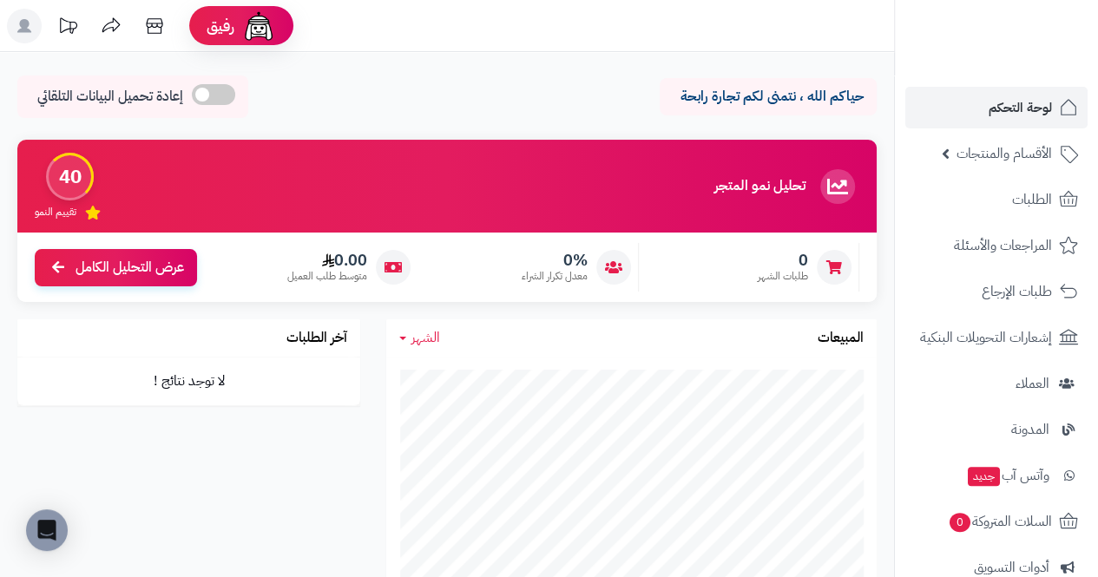
click at [113, 26] on icon at bounding box center [111, 26] width 35 height 35
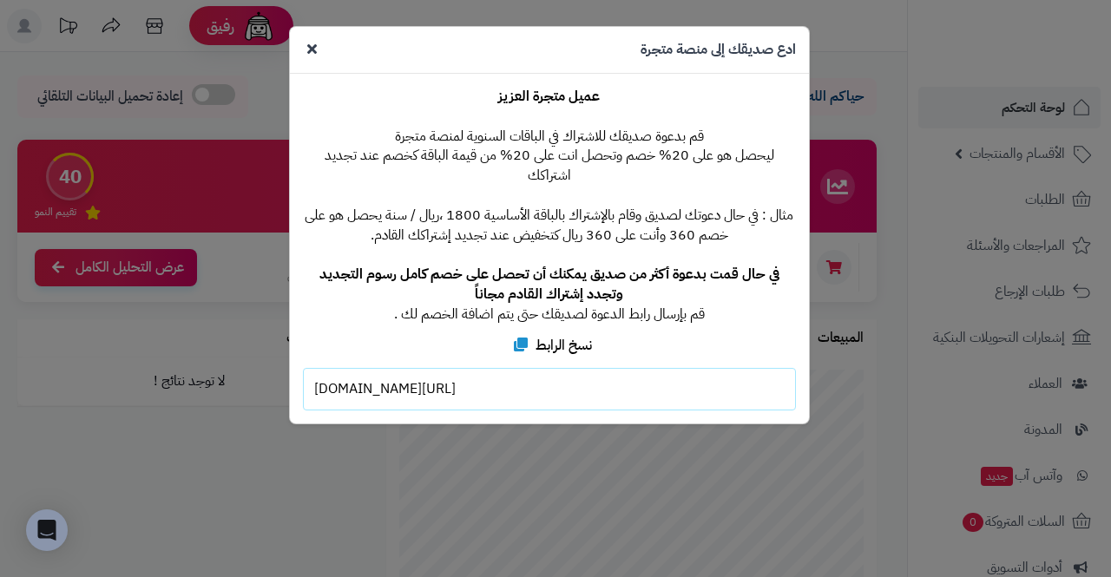
click at [326, 368] on div "[URL][DOMAIN_NAME]" at bounding box center [549, 389] width 493 height 43
click at [143, 425] on div "**********" at bounding box center [555, 288] width 1111 height 577
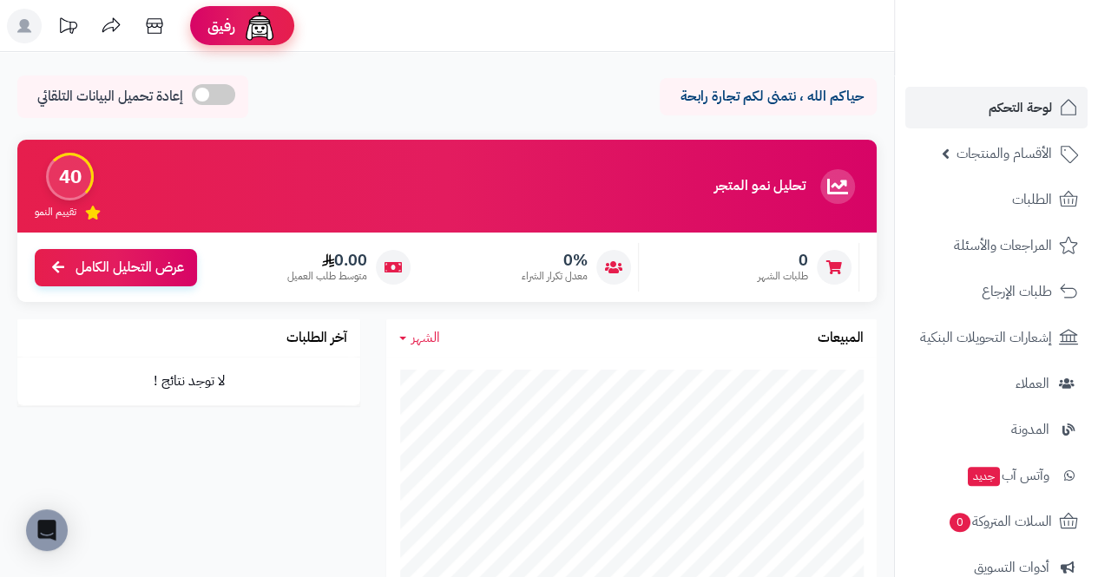
click at [221, 31] on span "رفيق" at bounding box center [222, 26] width 28 height 21
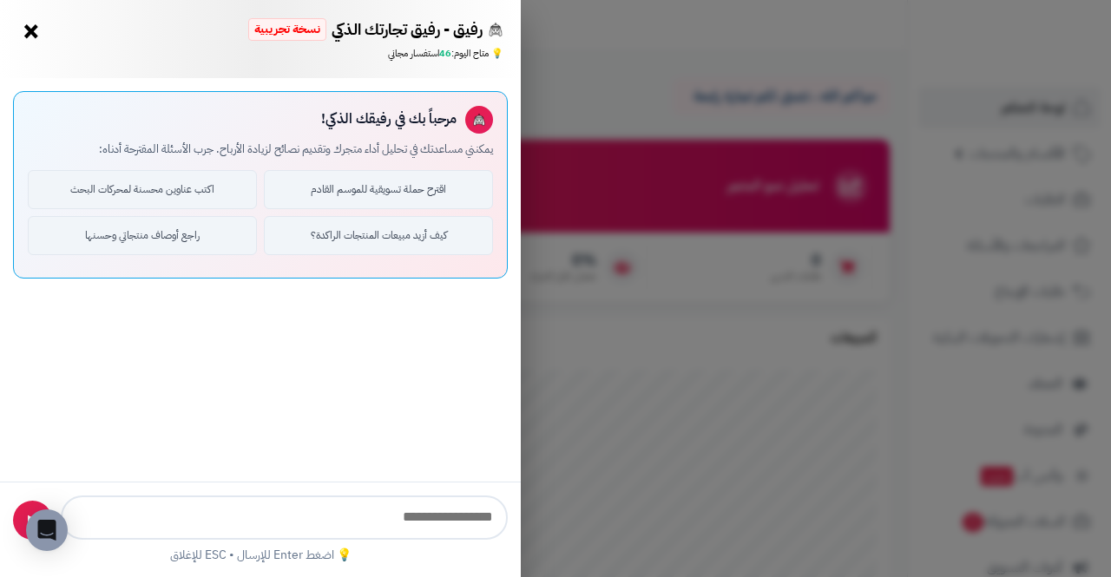
click at [280, 502] on input "text" at bounding box center [284, 518] width 447 height 44
type input "**********"
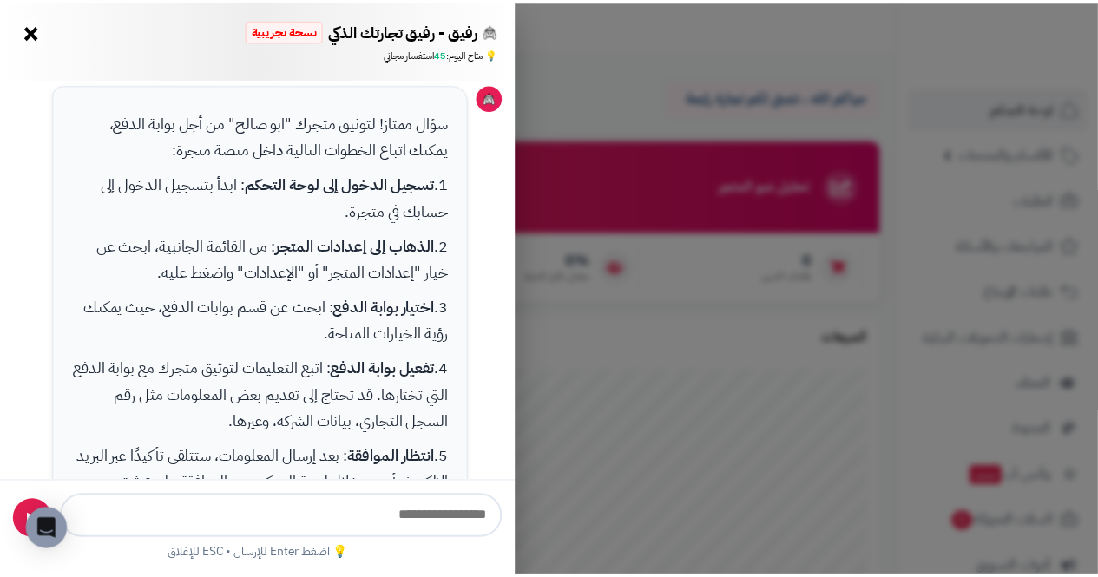
scroll to position [262, 0]
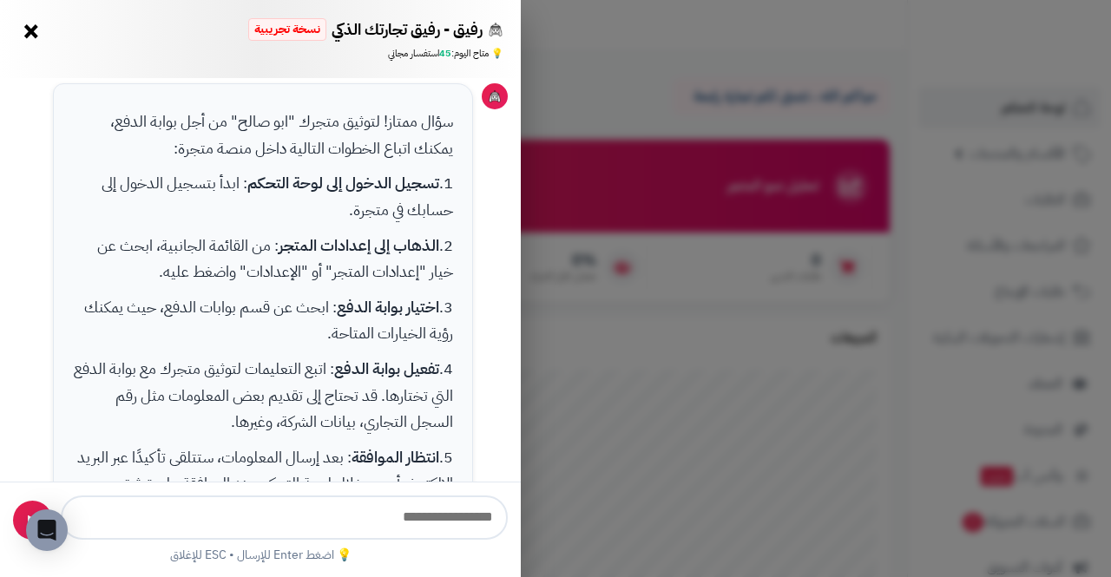
click at [1056, 201] on div "رفيق - رفيق تجارتك الذكي نسخة تجريبية 🌱 تاجر جديد × 💡 متاح اليوم: 45 استفسار مج…" at bounding box center [555, 288] width 1111 height 577
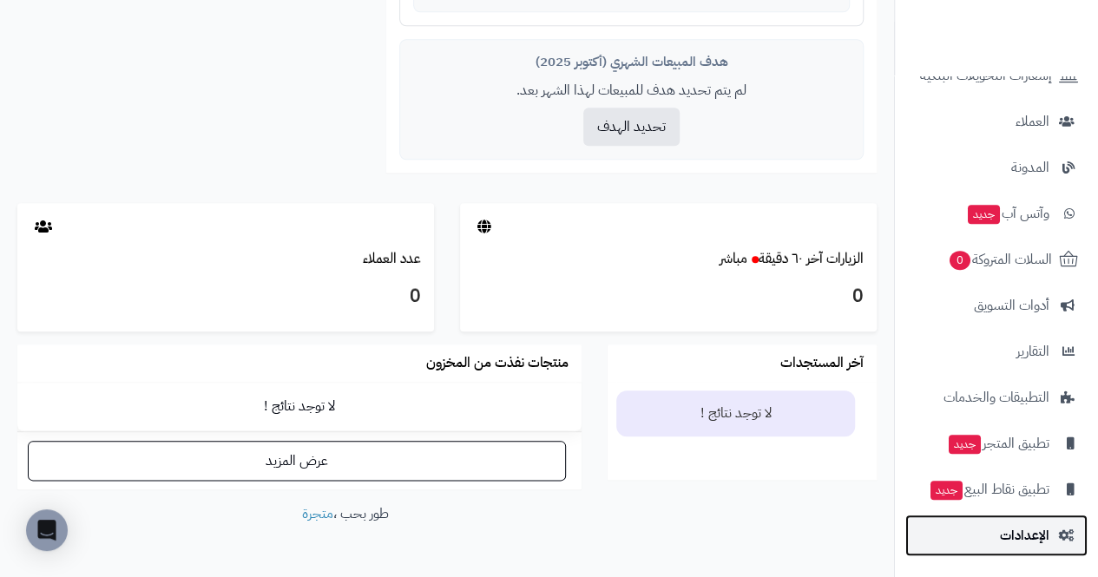
click at [1048, 528] on span "الإعدادات" at bounding box center [1024, 536] width 49 height 24
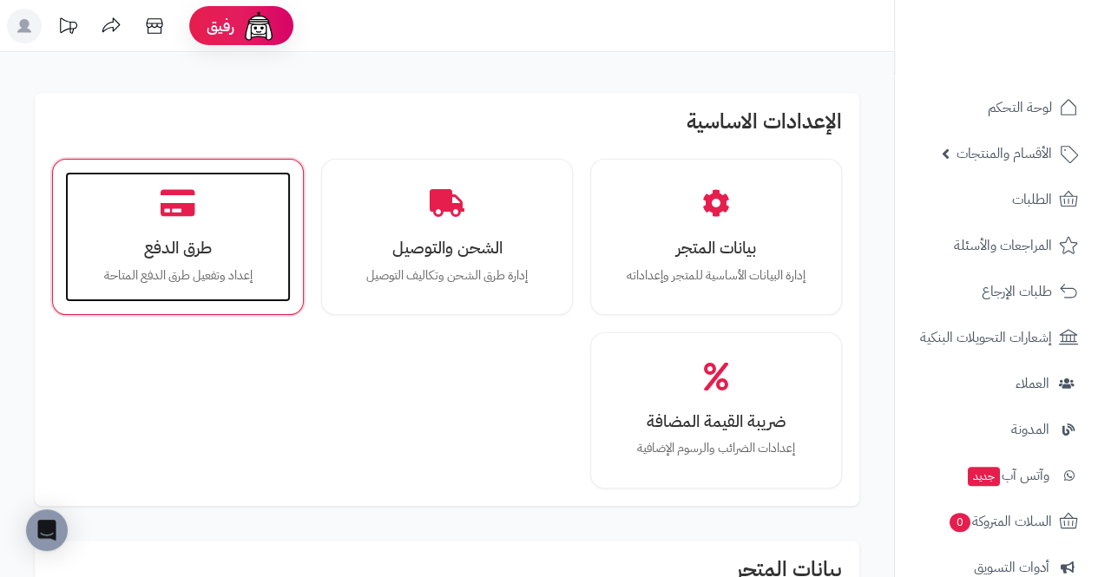
click at [90, 264] on div "طرق الدفع إعداد وتفعيل طرق الدفع المتاحة" at bounding box center [178, 237] width 226 height 130
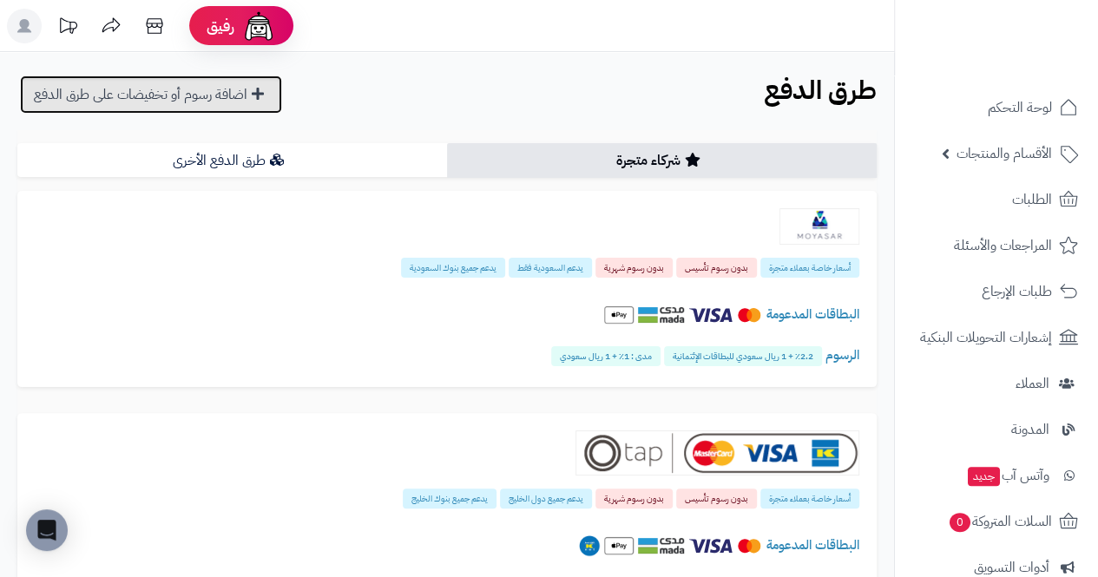
click at [45, 104] on link "اضافة رسوم أو تخفيضات على طرق الدفع" at bounding box center [151, 95] width 262 height 38
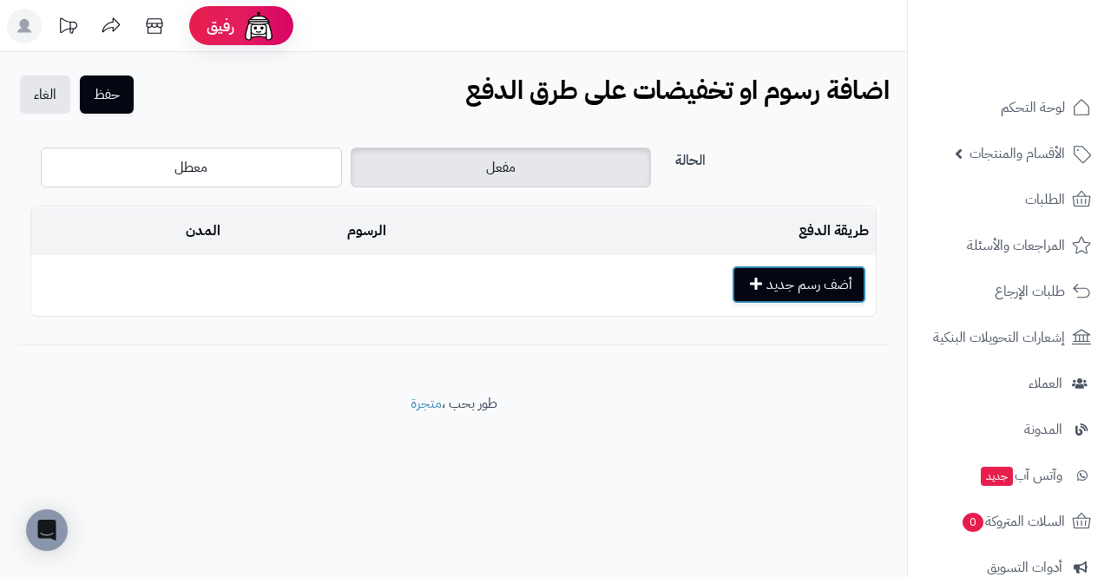
click at [848, 287] on button "أضف رسم جديد" at bounding box center [799, 285] width 135 height 38
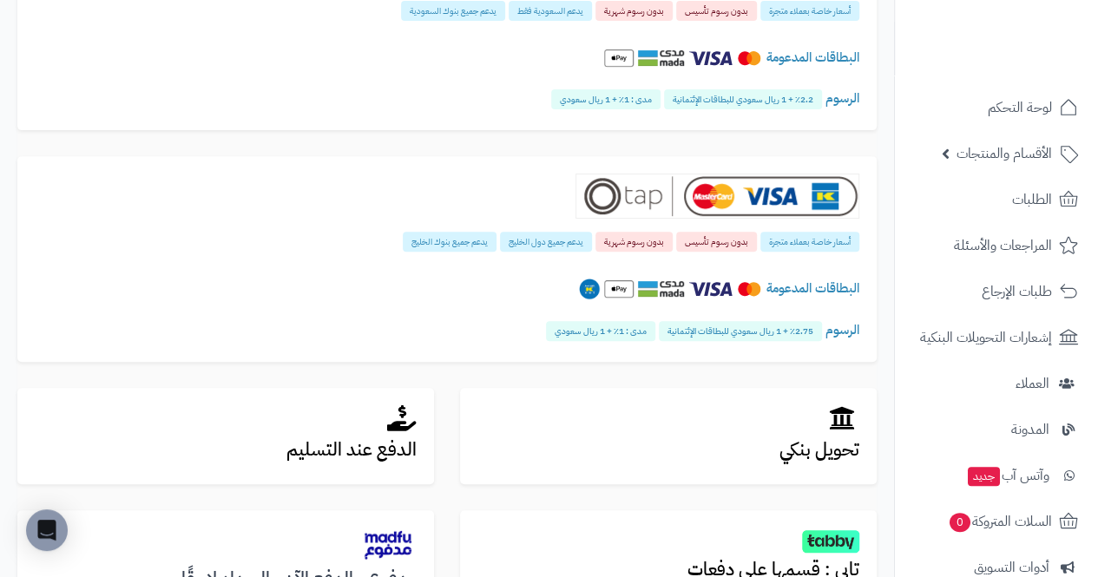
scroll to position [257, 0]
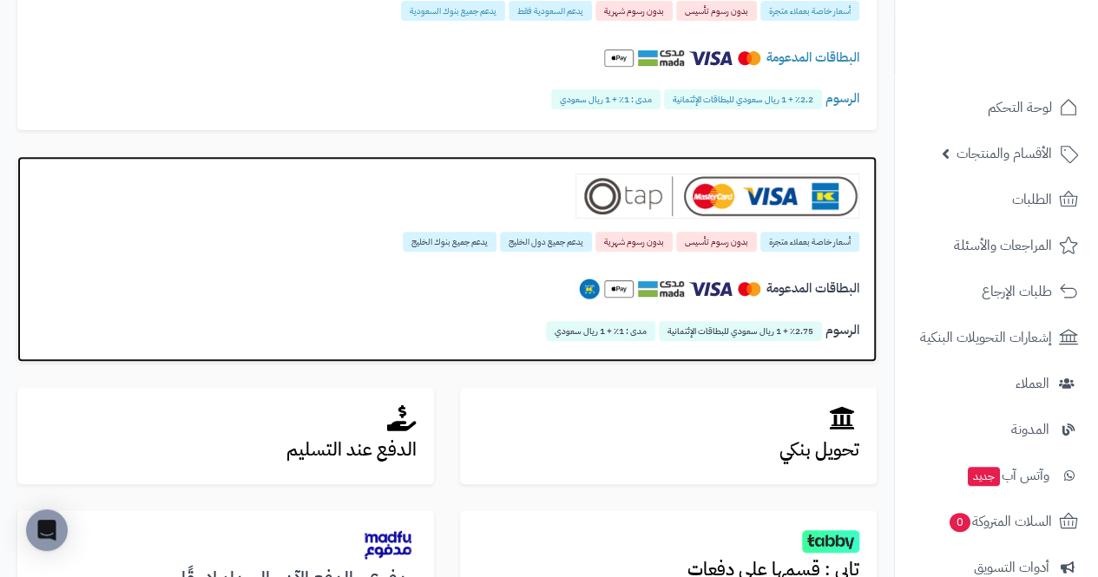
click at [112, 249] on div "أسعار خاصة بعملاء متجرة بدون رسوم تأسيس بدون رسوم شهرية يدعم جميع دول الخليج يد…" at bounding box center [447, 241] width 825 height 20
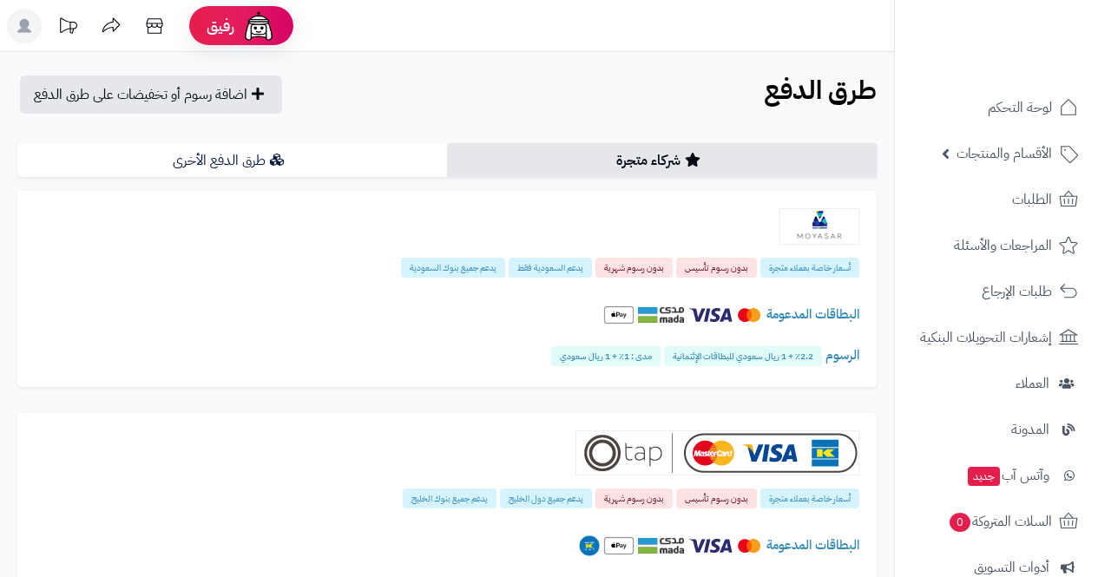
scroll to position [89, 0]
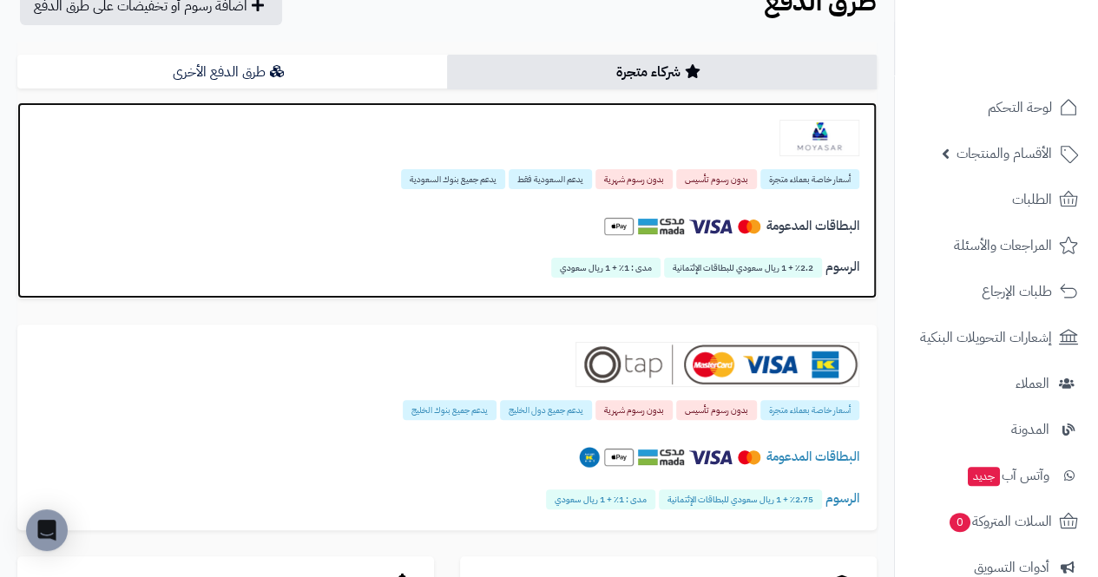
click at [112, 188] on div "أسعار خاصة بعملاء متجرة بدون رسوم تأسيس بدون رسوم شهرية يدعم ال[DEMOGRAPHIC_DAT…" at bounding box center [447, 200] width 860 height 196
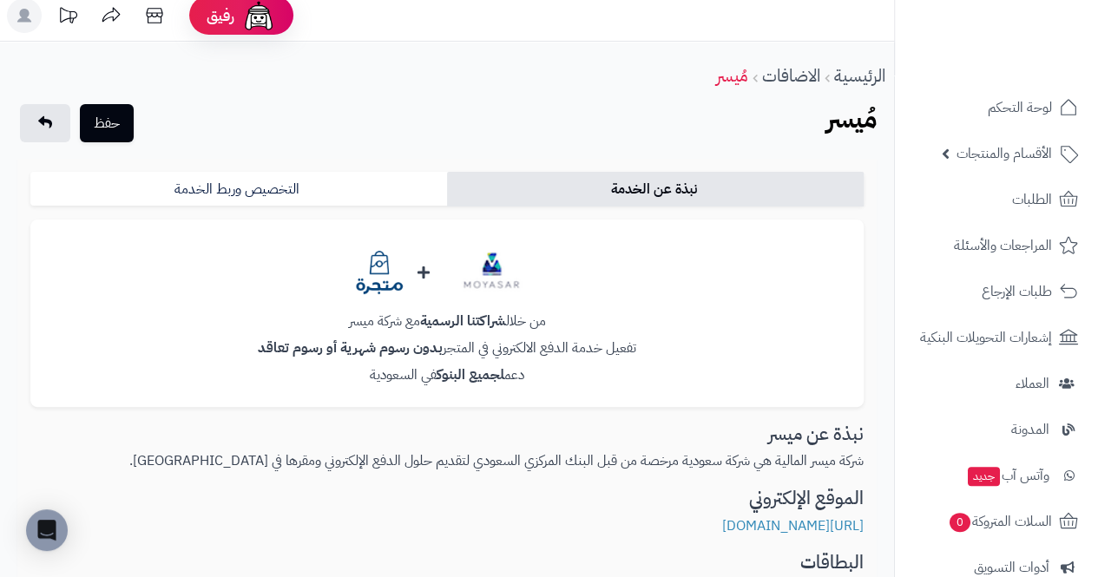
scroll to position [12, 0]
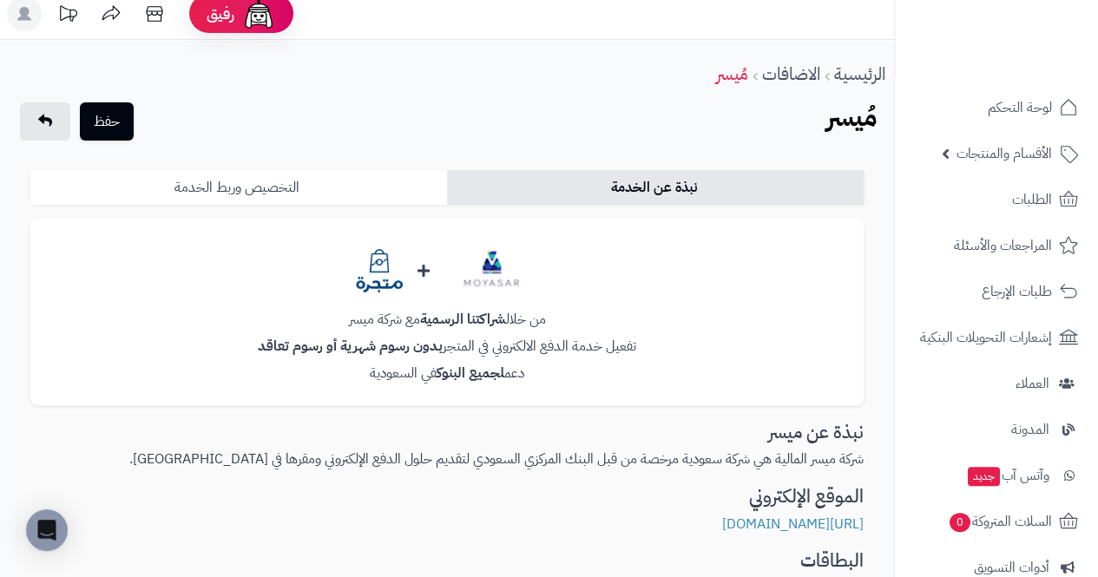
click at [100, 189] on link "التخصيص وربط الخدمة" at bounding box center [238, 187] width 417 height 35
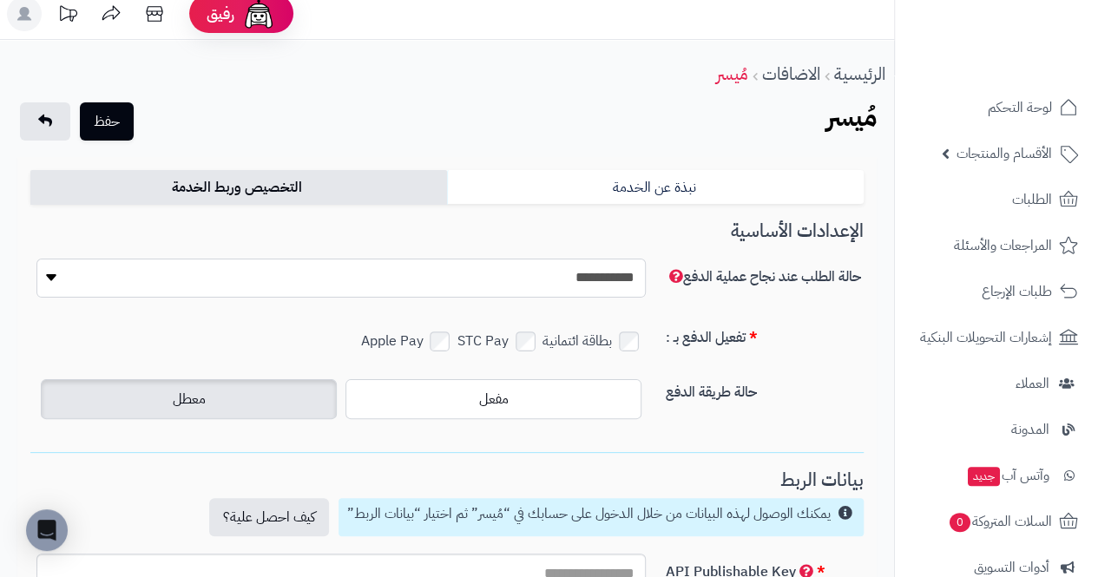
click at [143, 288] on select "**********" at bounding box center [341, 278] width 610 height 39
click at [146, 296] on select "**********" at bounding box center [341, 278] width 610 height 39
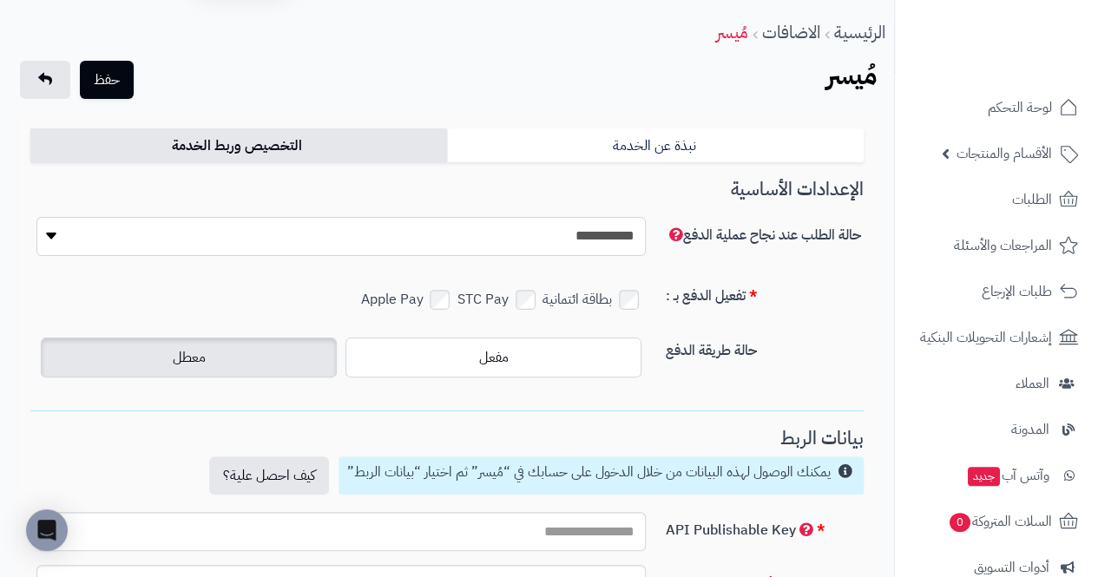
scroll to position [0, 0]
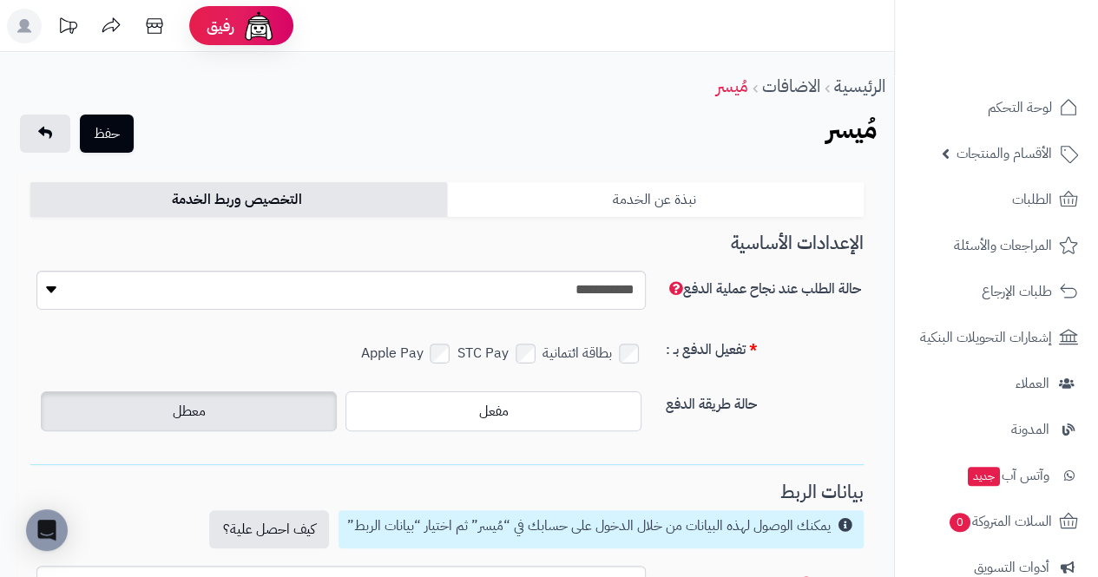
click at [795, 194] on link "نبذة عن الخدمة" at bounding box center [655, 199] width 417 height 35
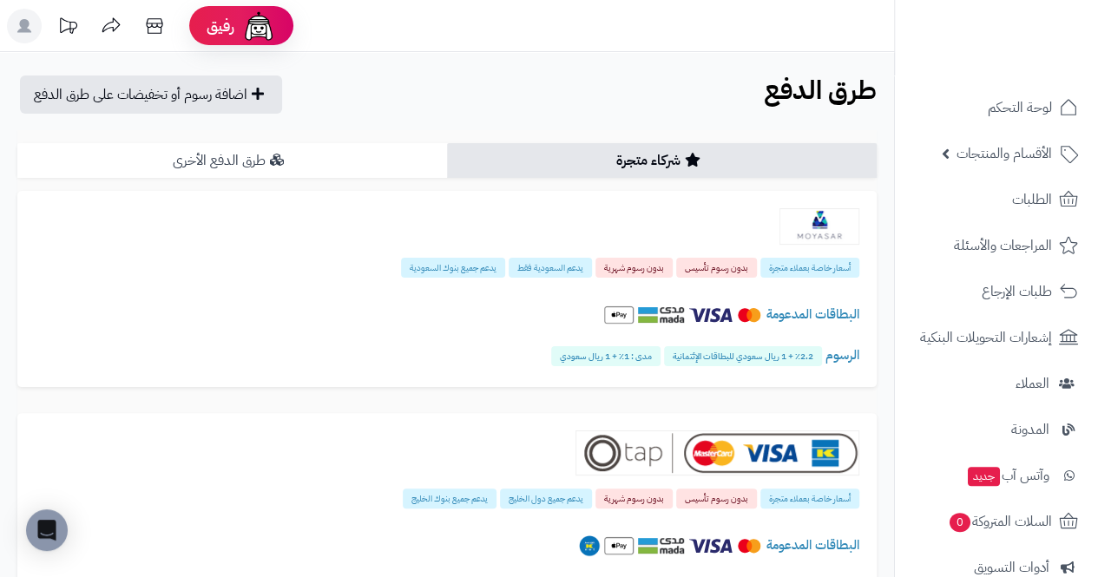
click at [76, 175] on link "طرق الدفع الأخرى" at bounding box center [232, 160] width 430 height 35
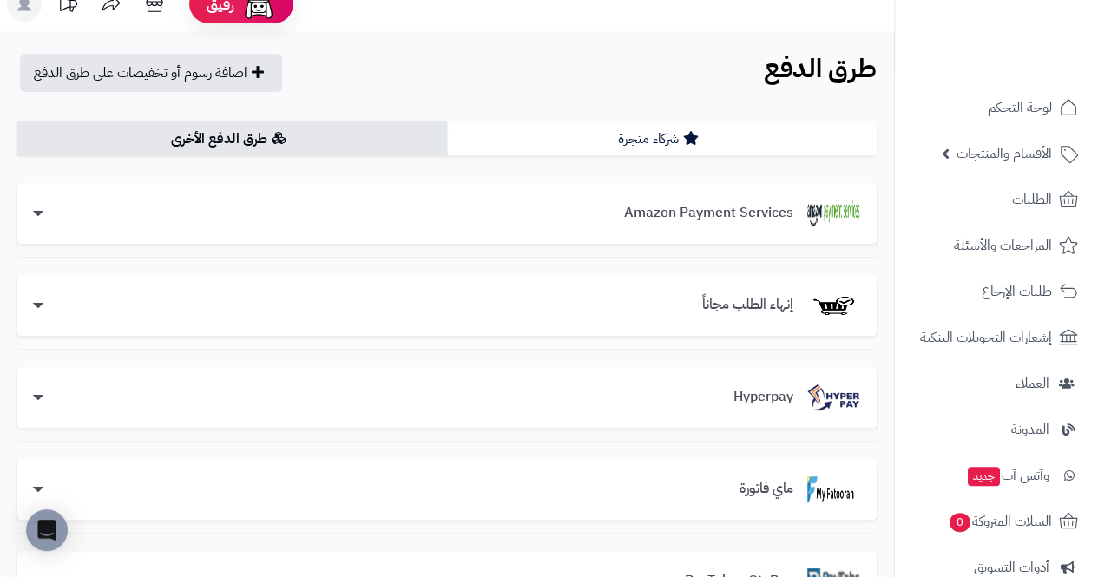
scroll to position [21, 0]
click at [155, 137] on link "طرق الدفع الأخرى" at bounding box center [232, 139] width 430 height 35
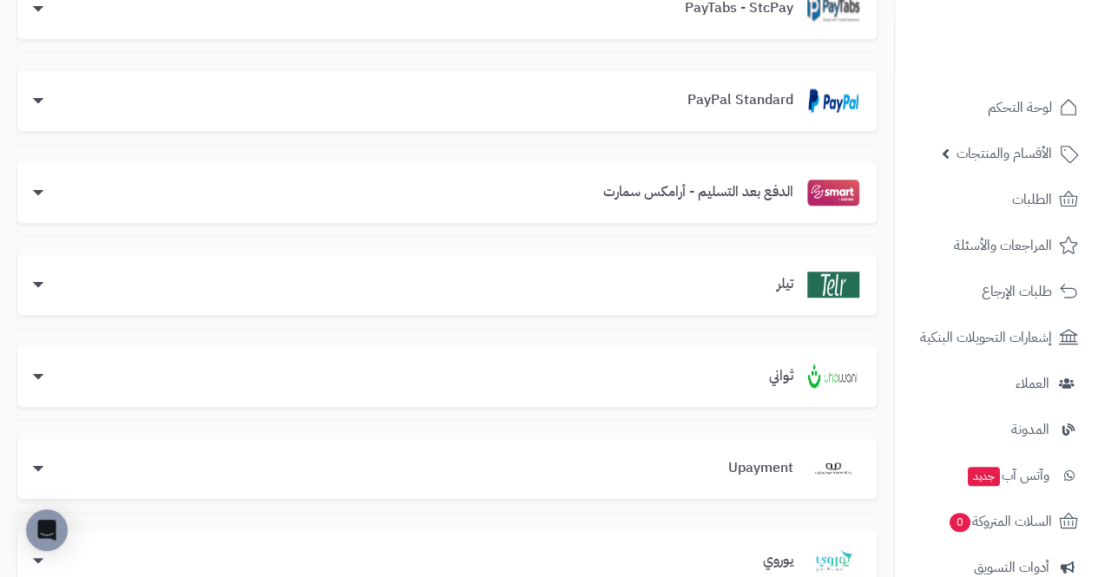
scroll to position [583, 0]
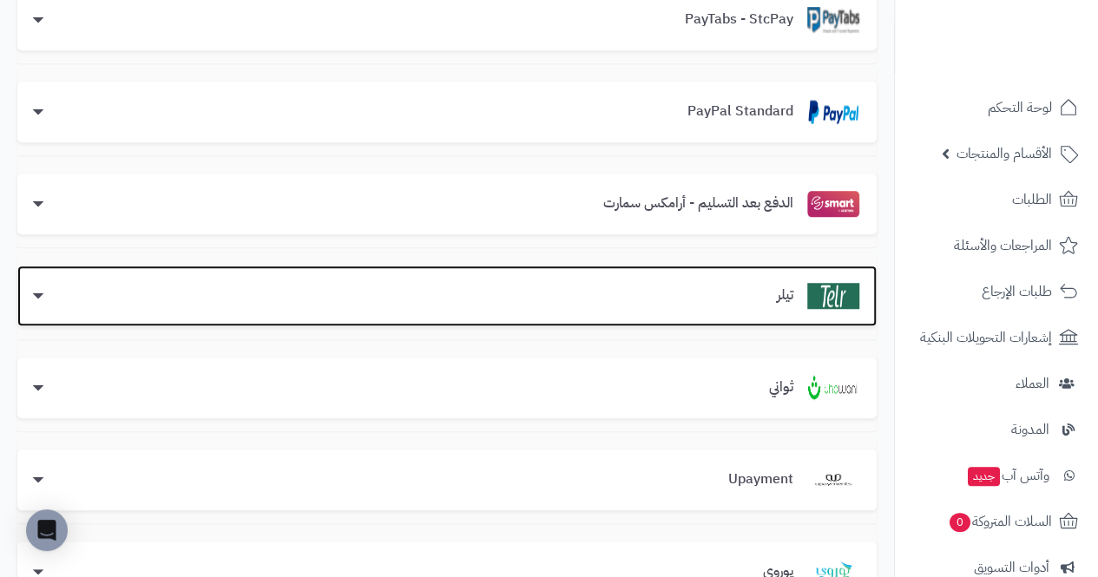
click at [255, 301] on div "تيلر" at bounding box center [447, 296] width 825 height 26
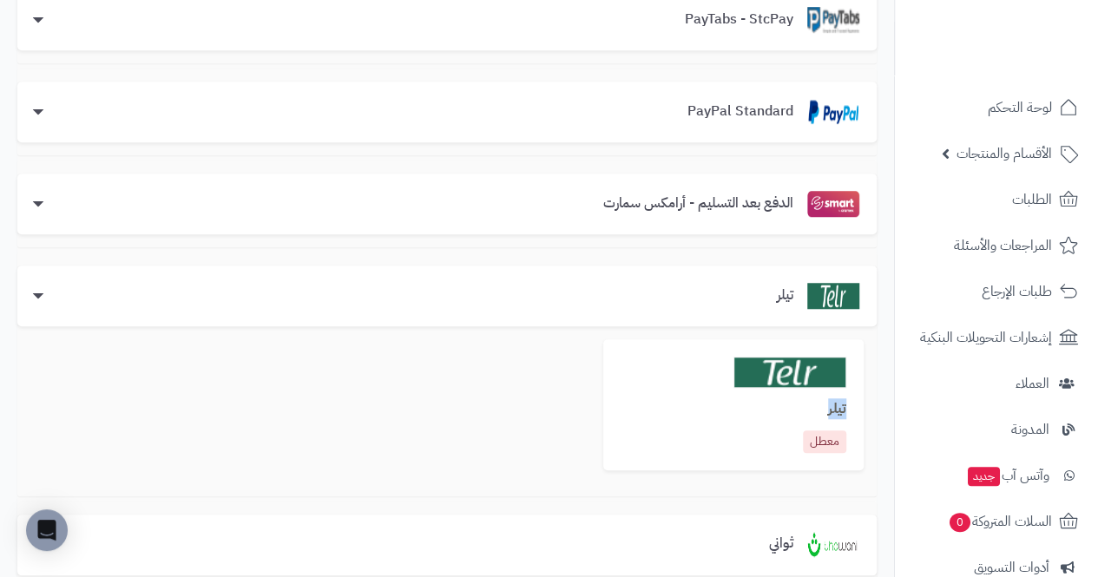
drag, startPoint x: 827, startPoint y: 416, endPoint x: 853, endPoint y: 413, distance: 26.2
click at [853, 413] on div "تيلر معطل" at bounding box center [733, 404] width 260 height 131
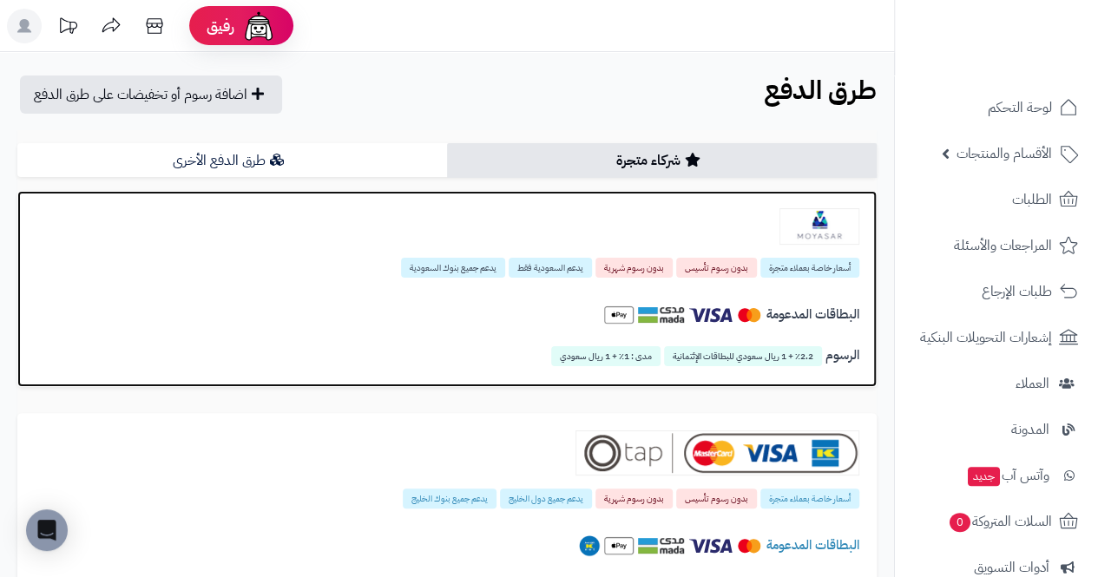
click at [148, 194] on div "أسعار خاصة بعملاء متجرة بدون رسوم تأسيس بدون رسوم شهرية يدعم ال[DEMOGRAPHIC_DAT…" at bounding box center [447, 289] width 860 height 196
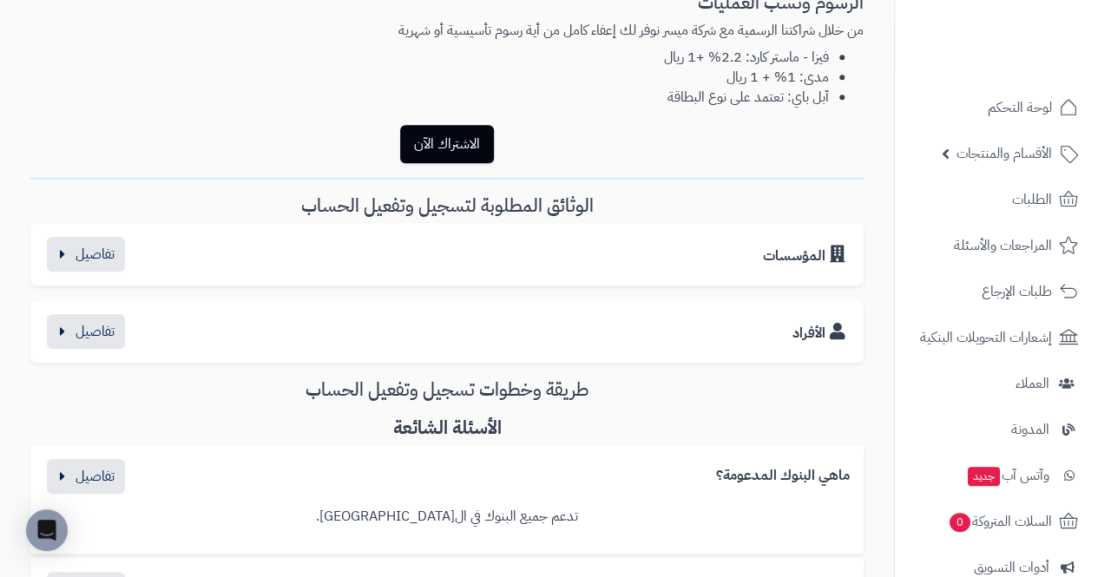
scroll to position [682, 0]
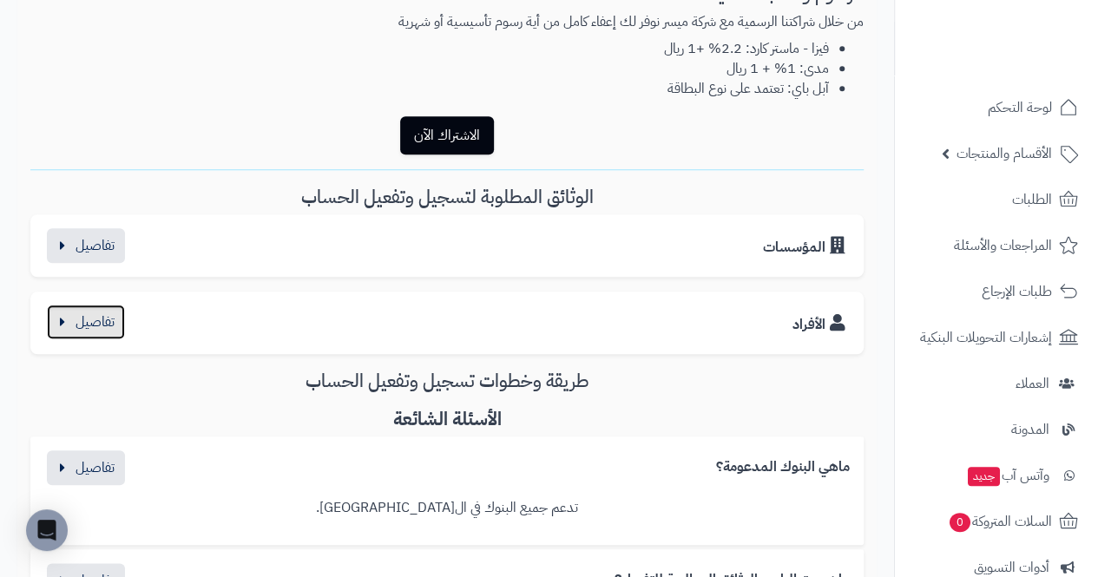
click at [73, 324] on button "button" at bounding box center [86, 322] width 78 height 35
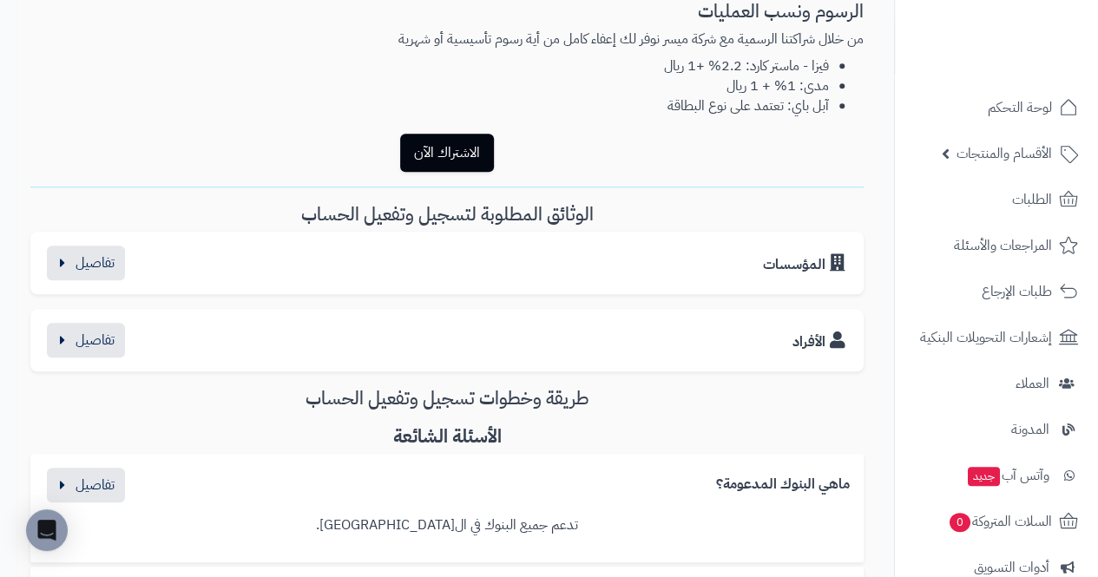
scroll to position [669, 0]
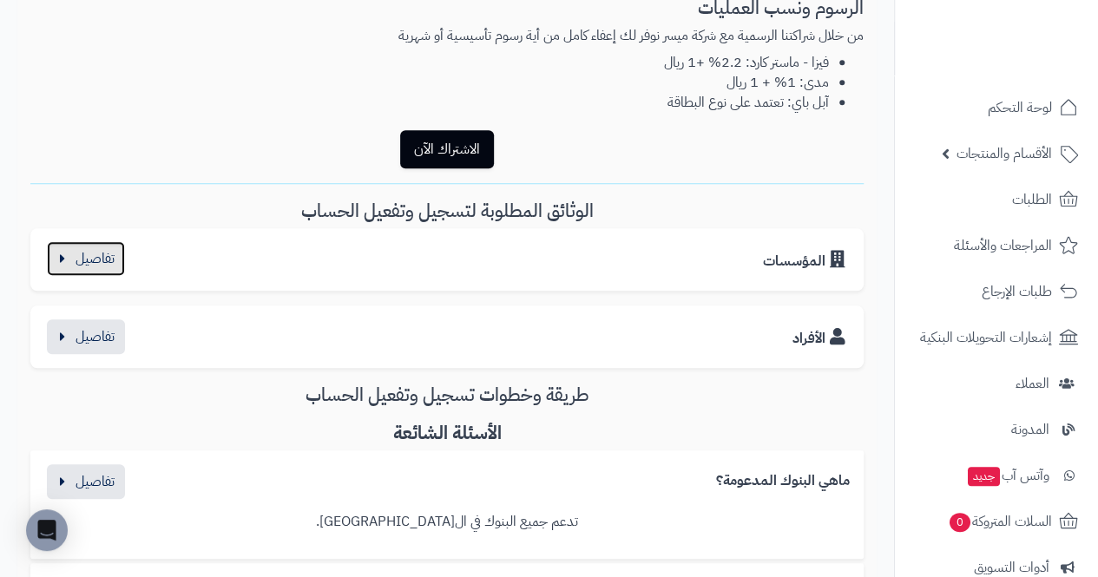
click at [63, 259] on button "button" at bounding box center [86, 258] width 78 height 35
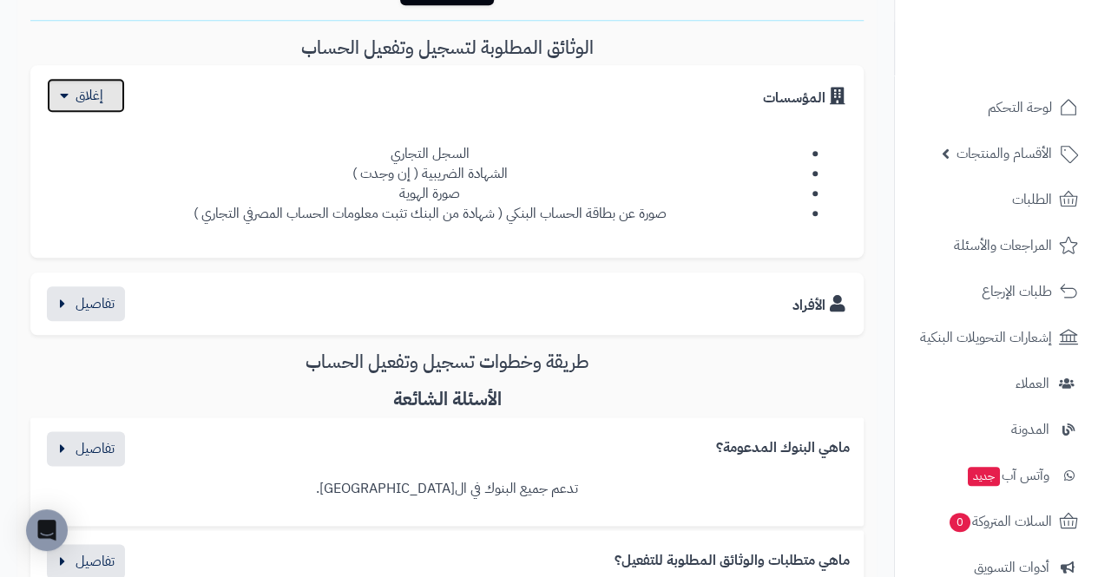
scroll to position [834, 0]
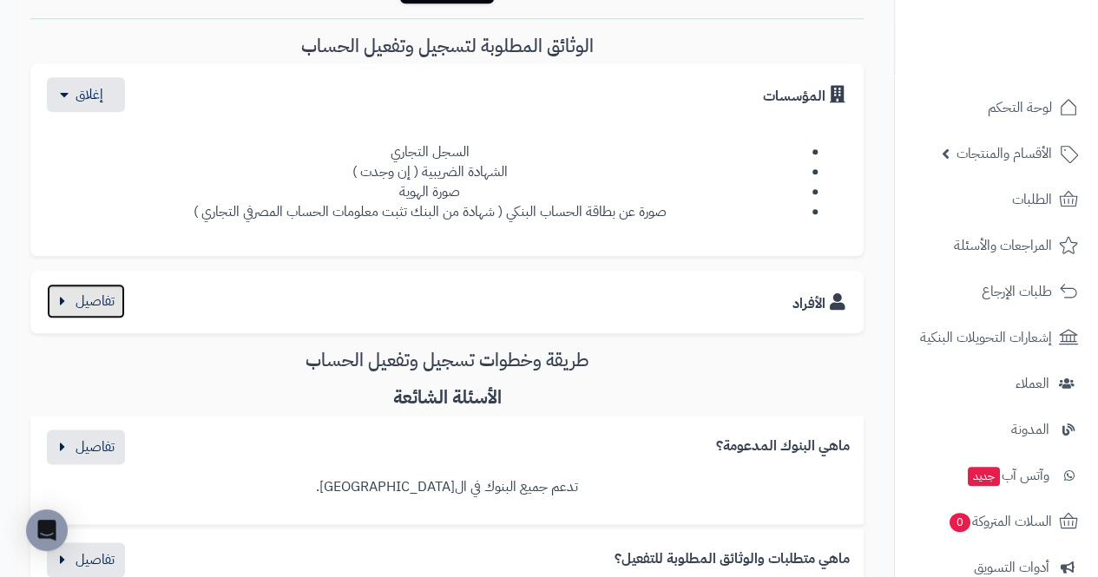
click at [83, 312] on button "button" at bounding box center [86, 301] width 78 height 35
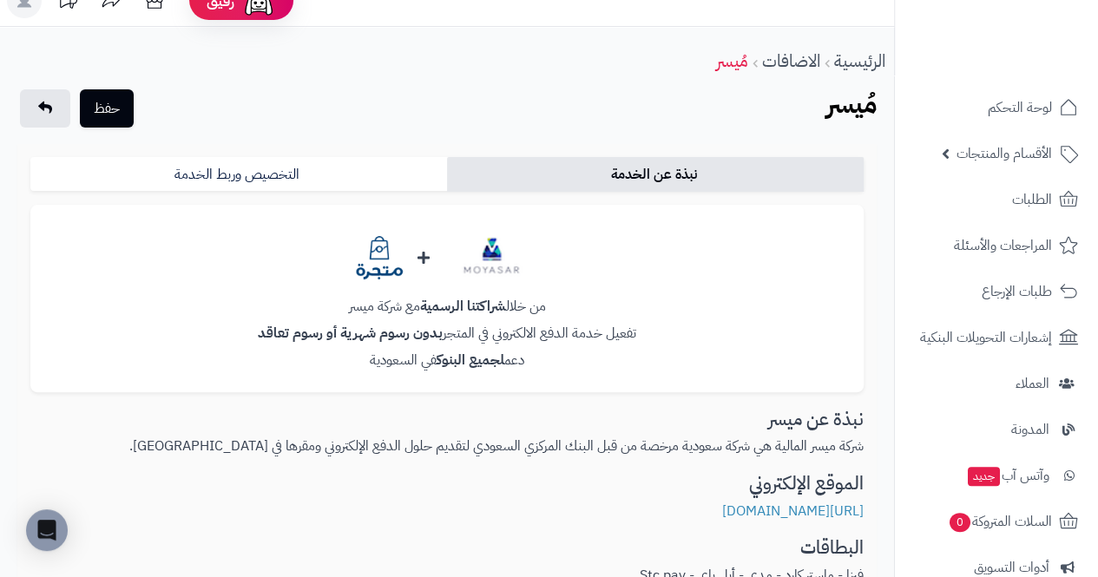
scroll to position [19, 0]
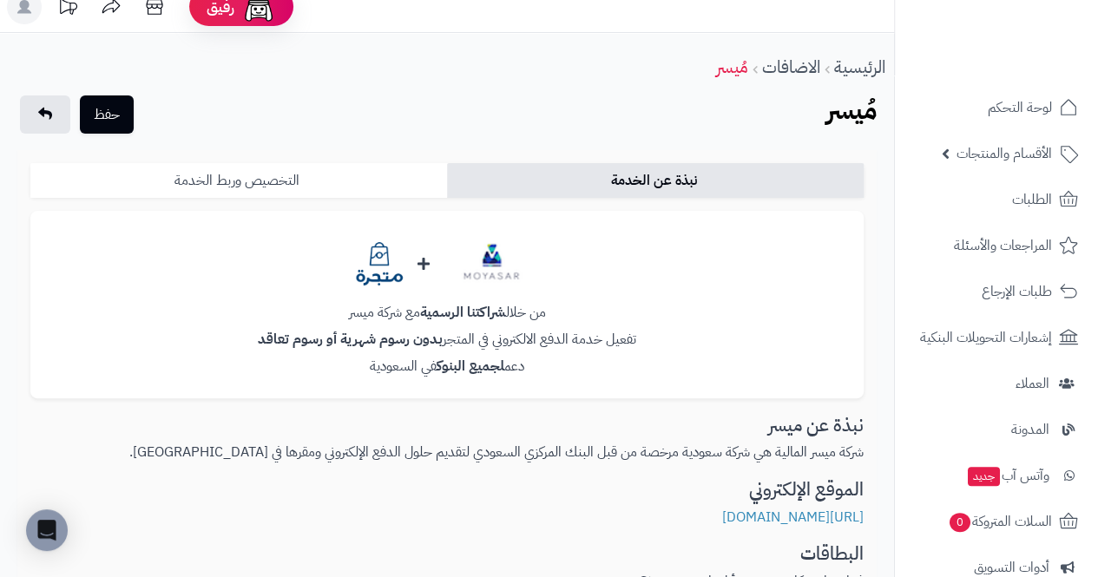
click at [115, 189] on link "التخصيص وربط الخدمة" at bounding box center [238, 180] width 417 height 35
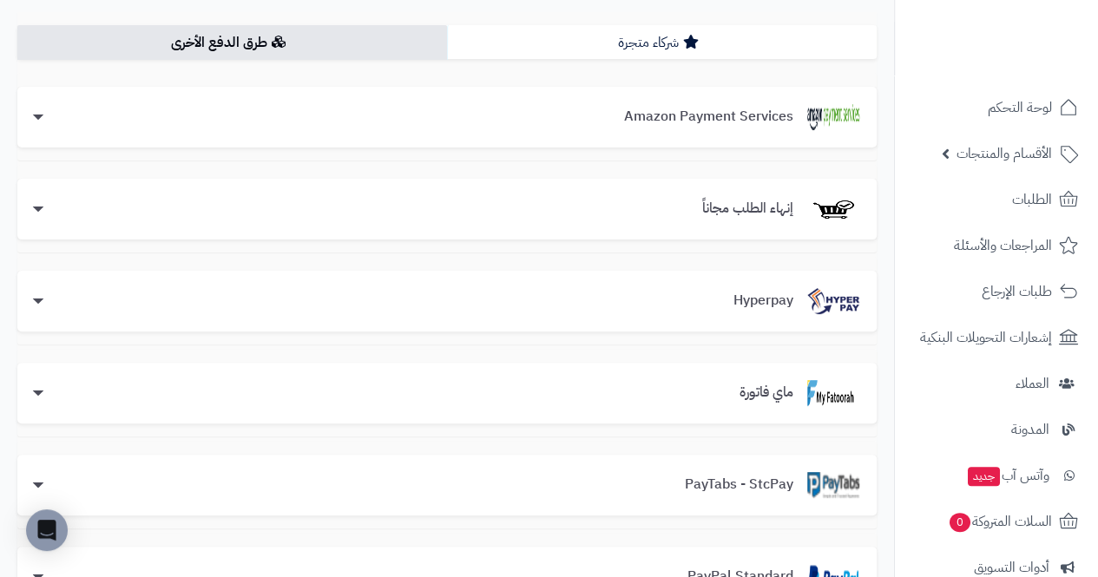
scroll to position [120, 0]
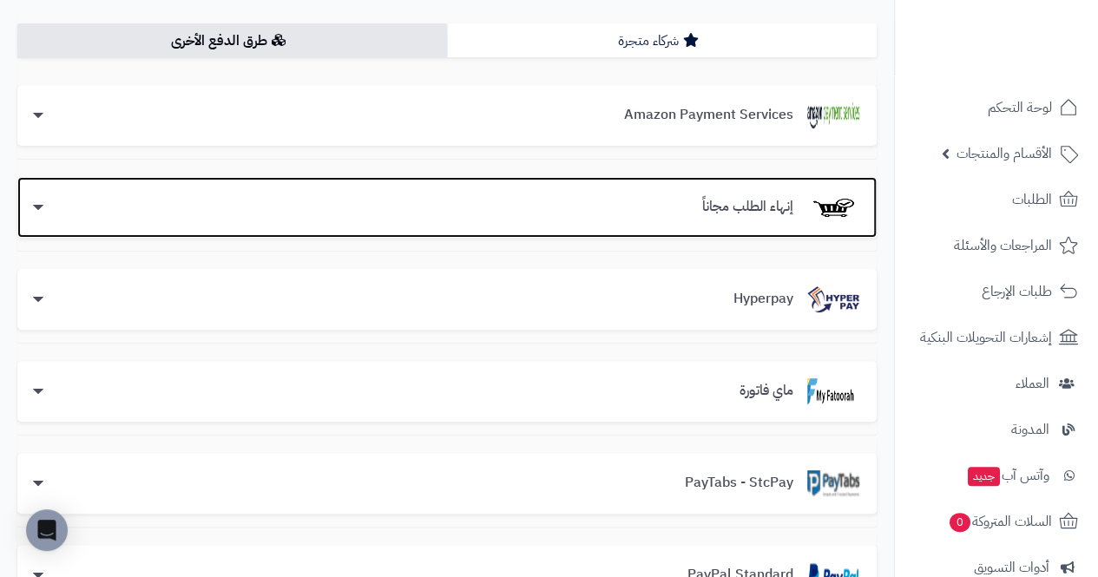
click at [72, 200] on div "إنهاء الطلب مجاناً" at bounding box center [447, 207] width 825 height 26
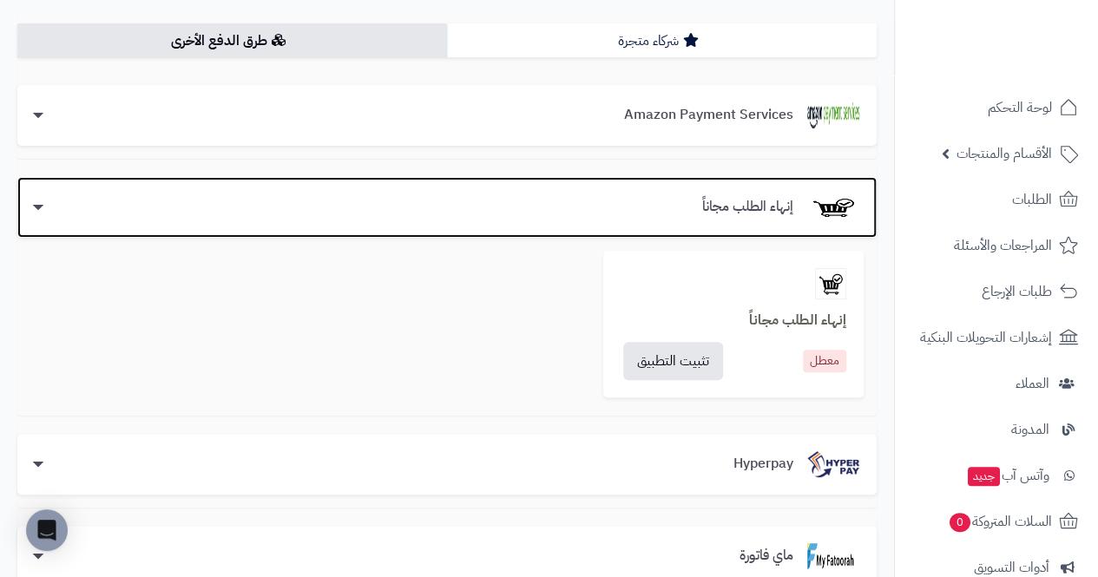
click at [96, 211] on div "إنهاء الطلب مجاناً" at bounding box center [447, 207] width 825 height 26
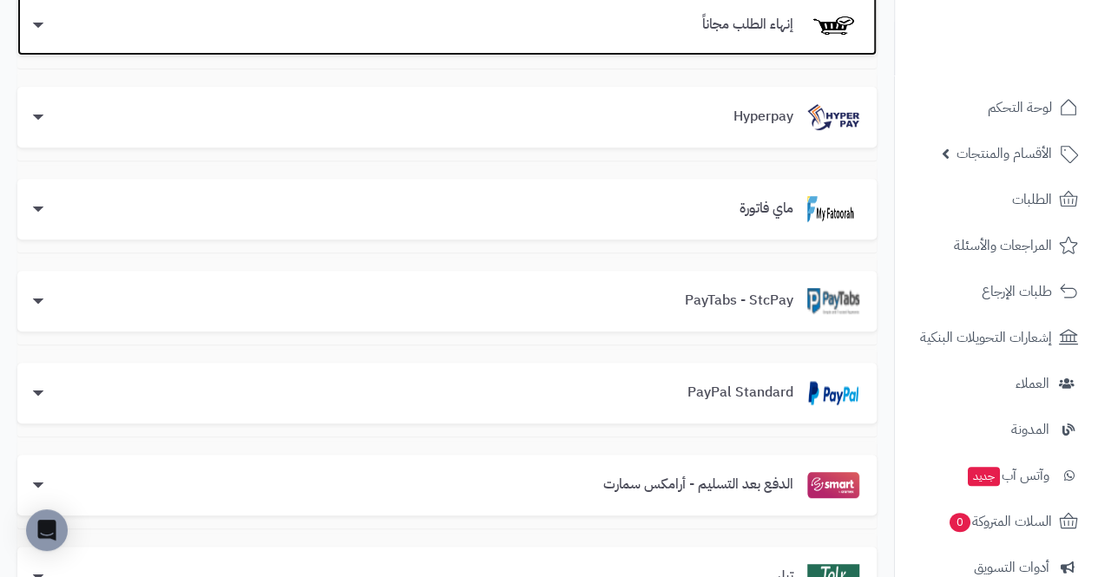
scroll to position [309, 0]
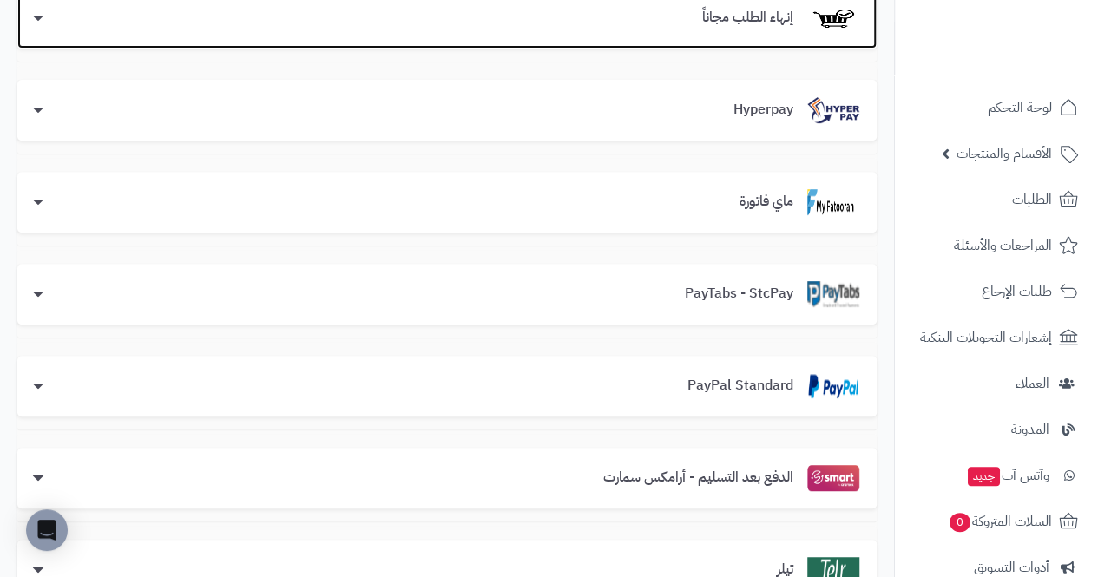
click at [102, 209] on div "ماي فاتورة" at bounding box center [447, 202] width 825 height 26
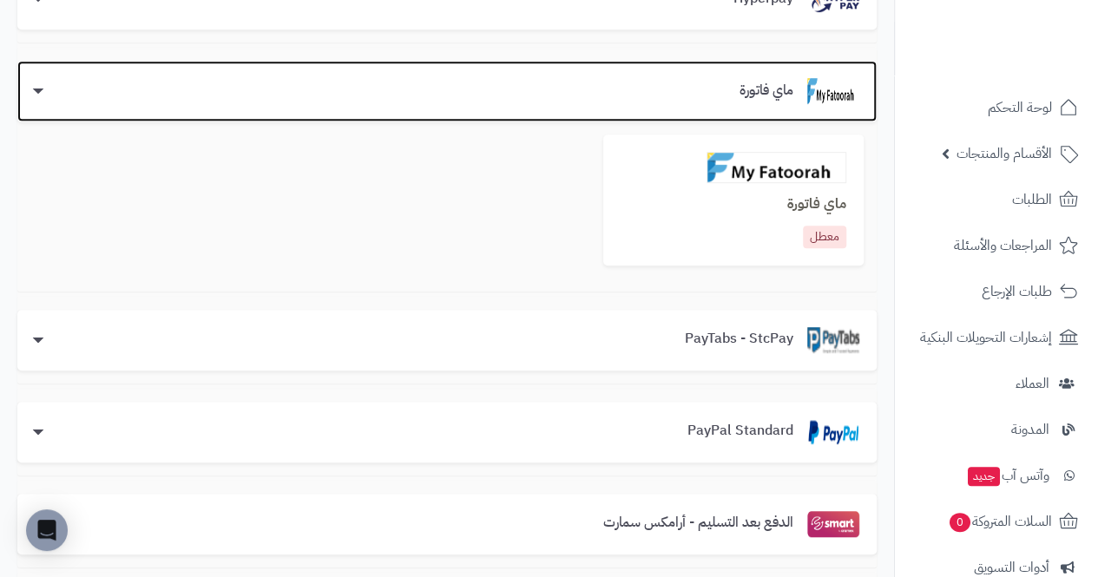
scroll to position [422, 0]
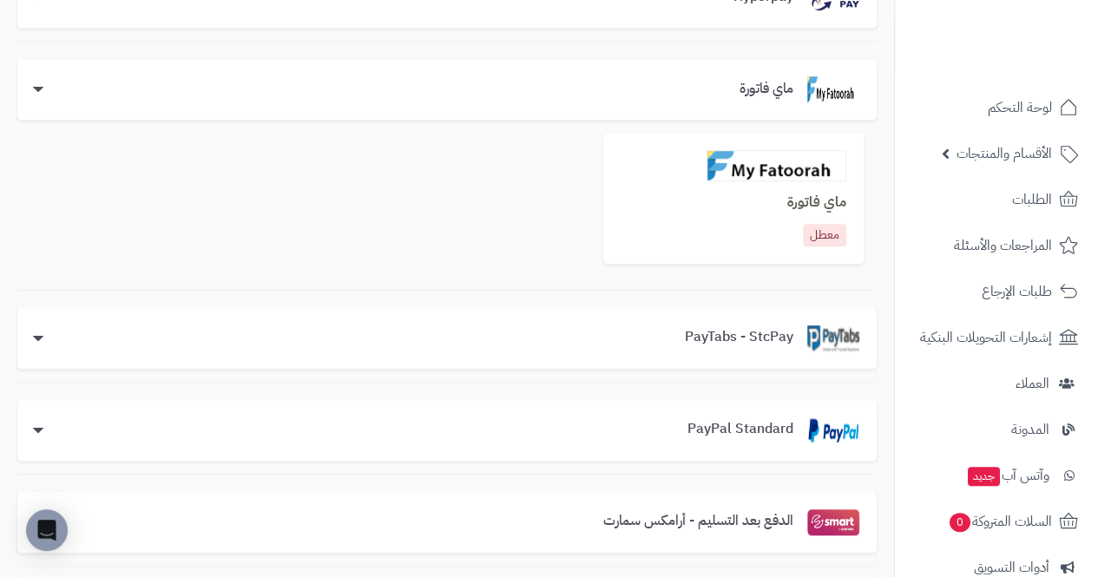
click at [830, 193] on b "ماي فاتورة" at bounding box center [816, 202] width 59 height 21
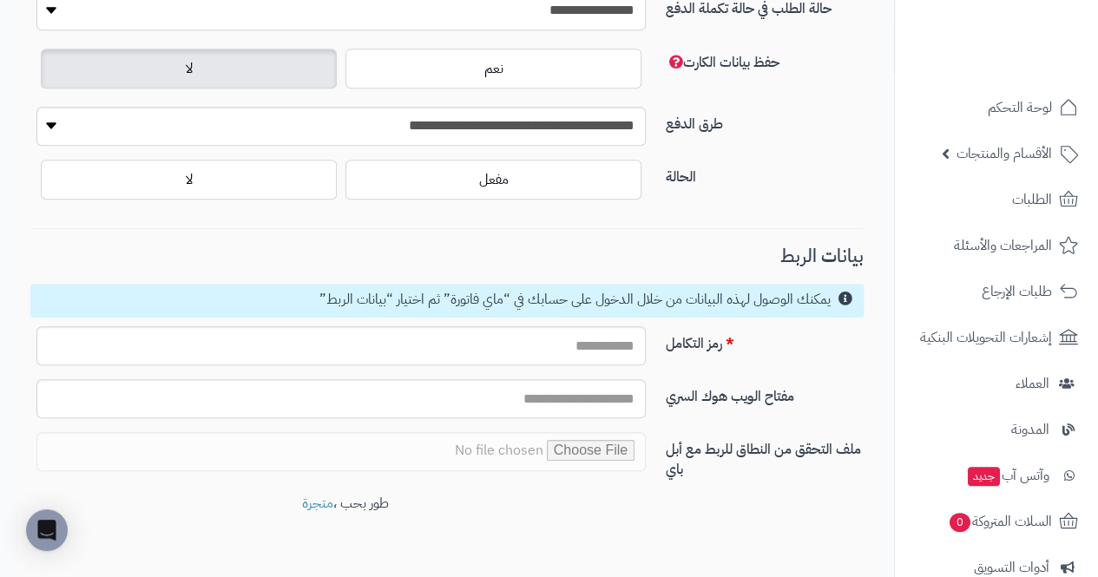
scroll to position [503, 0]
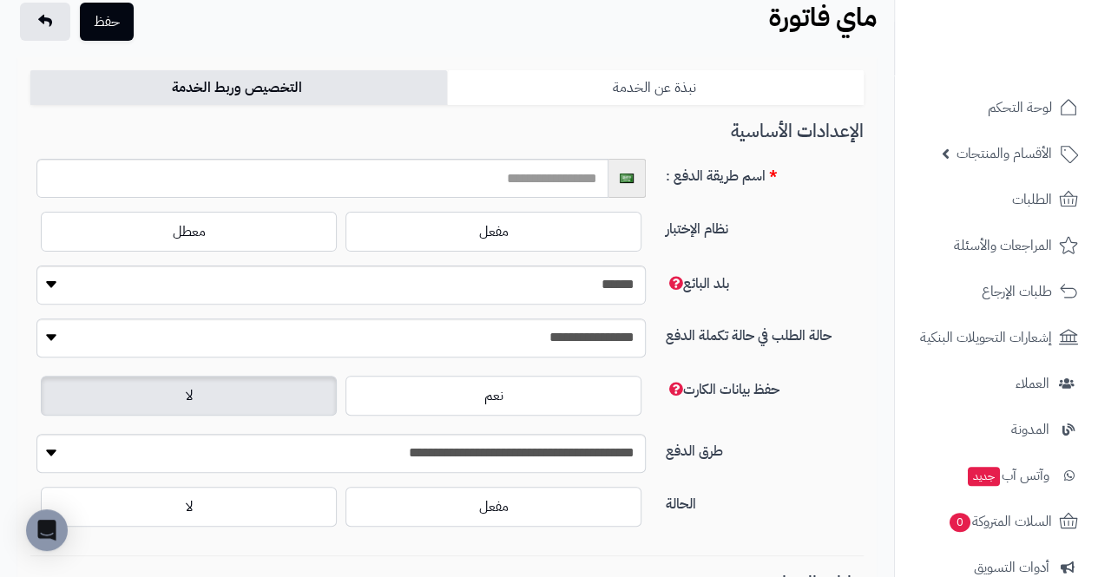
click at [844, 84] on link "نبذة عن الخدمة" at bounding box center [655, 87] width 417 height 35
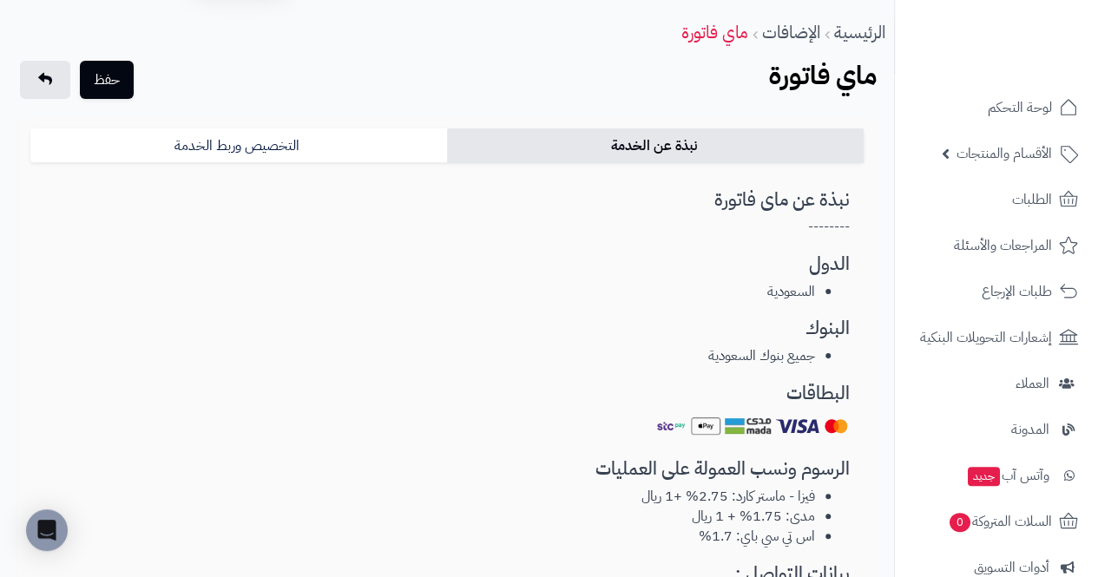
scroll to position [31, 0]
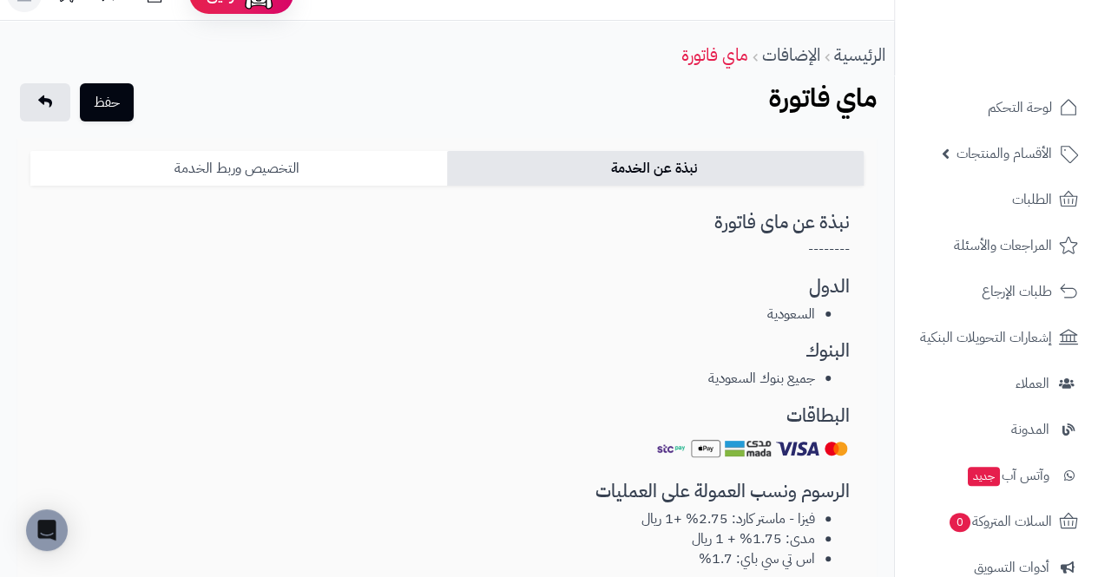
click at [142, 182] on link "التخصيص وربط الخدمة" at bounding box center [238, 168] width 417 height 35
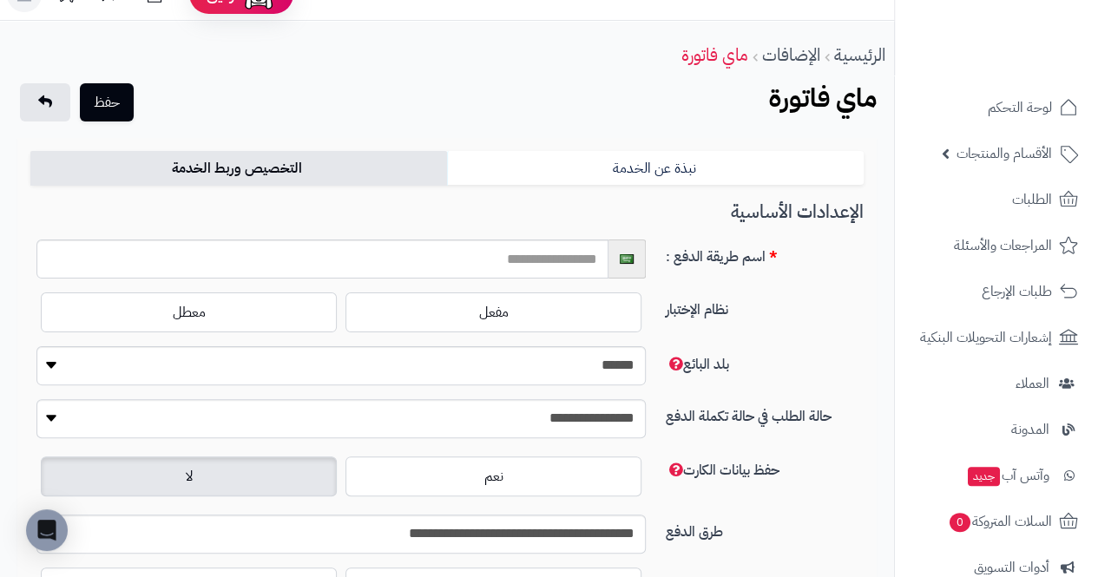
click at [122, 178] on link "التخصيص وربط الخدمة" at bounding box center [238, 168] width 417 height 35
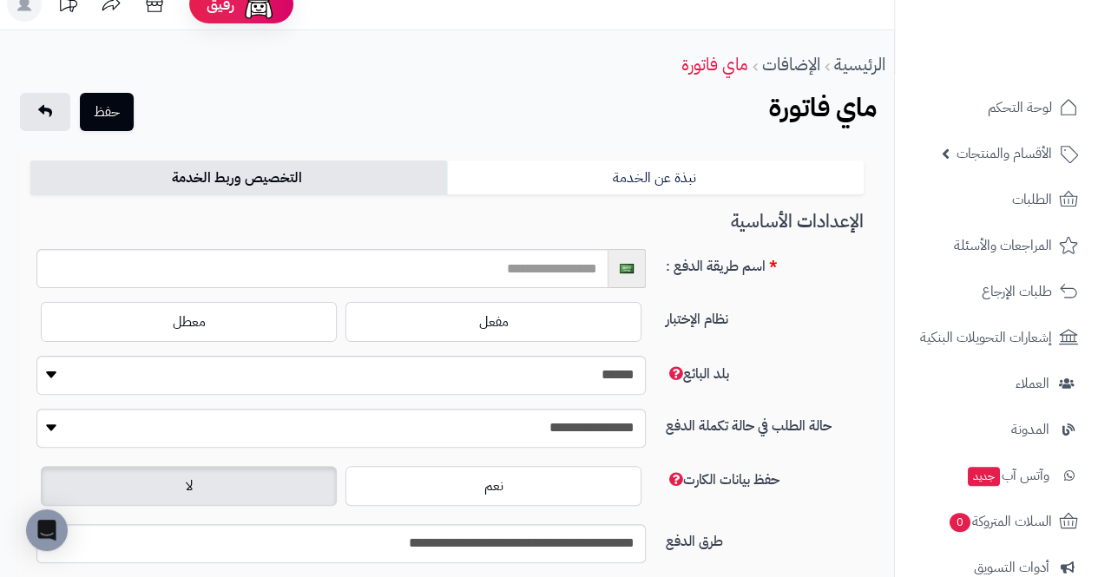
scroll to position [0, 0]
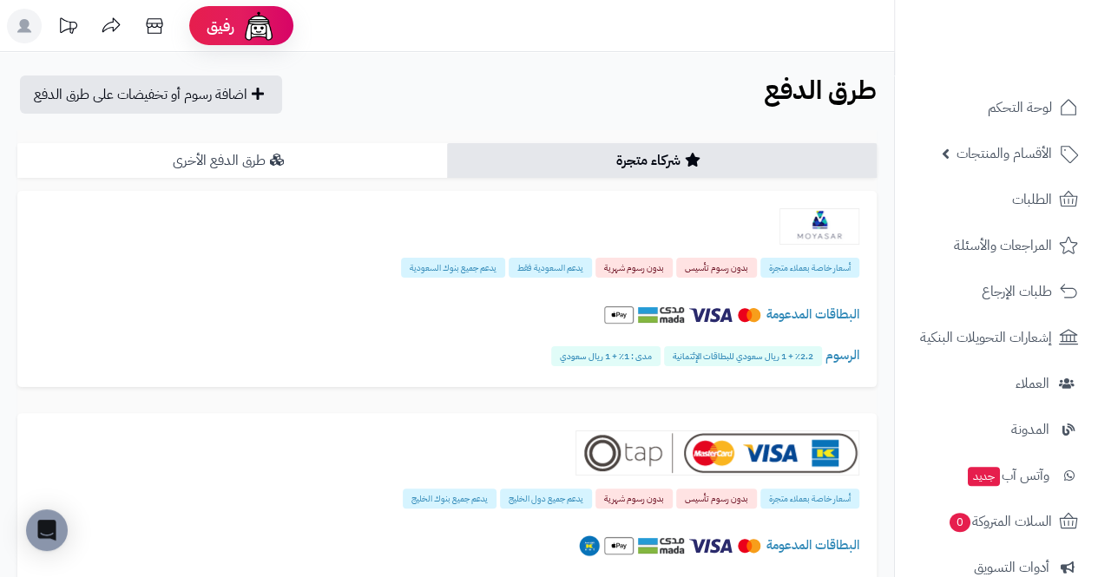
click at [116, 161] on link "طرق الدفع الأخرى" at bounding box center [232, 160] width 430 height 35
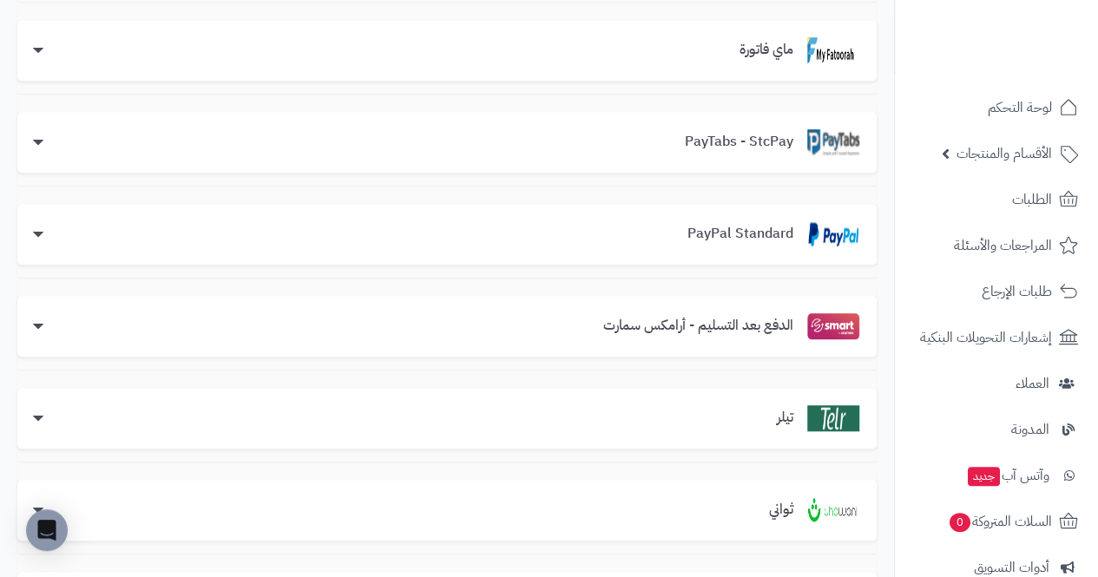
scroll to position [771, 0]
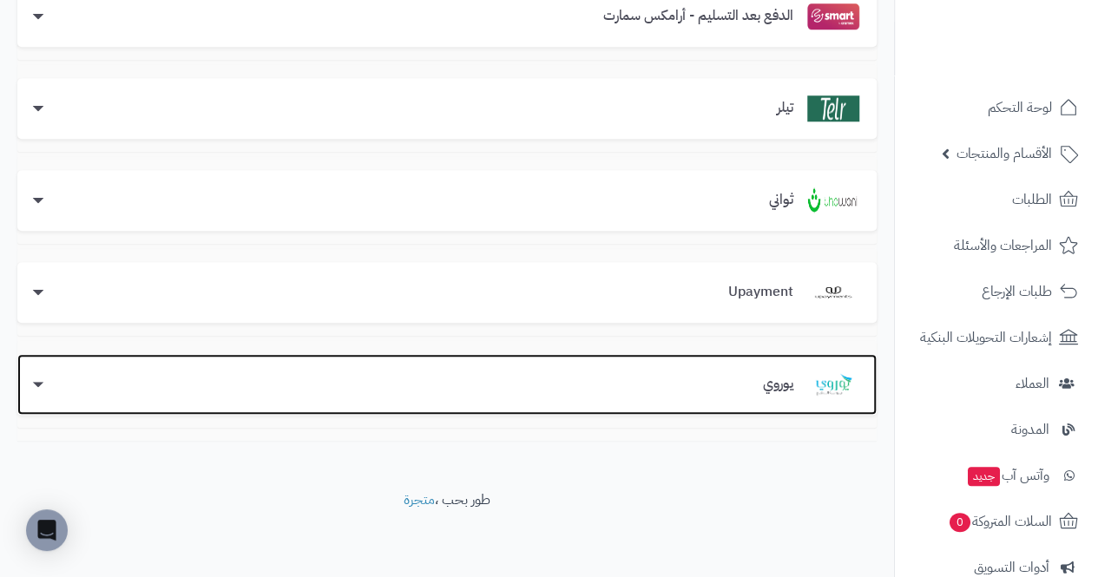
click at [113, 377] on div "يوروي" at bounding box center [447, 385] width 825 height 26
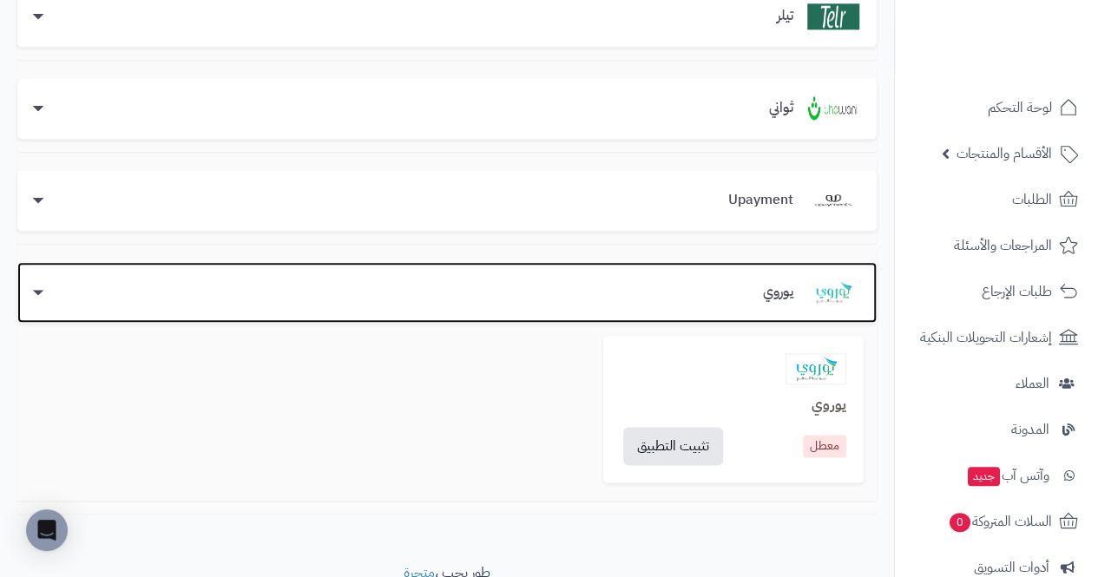
scroll to position [936, 0]
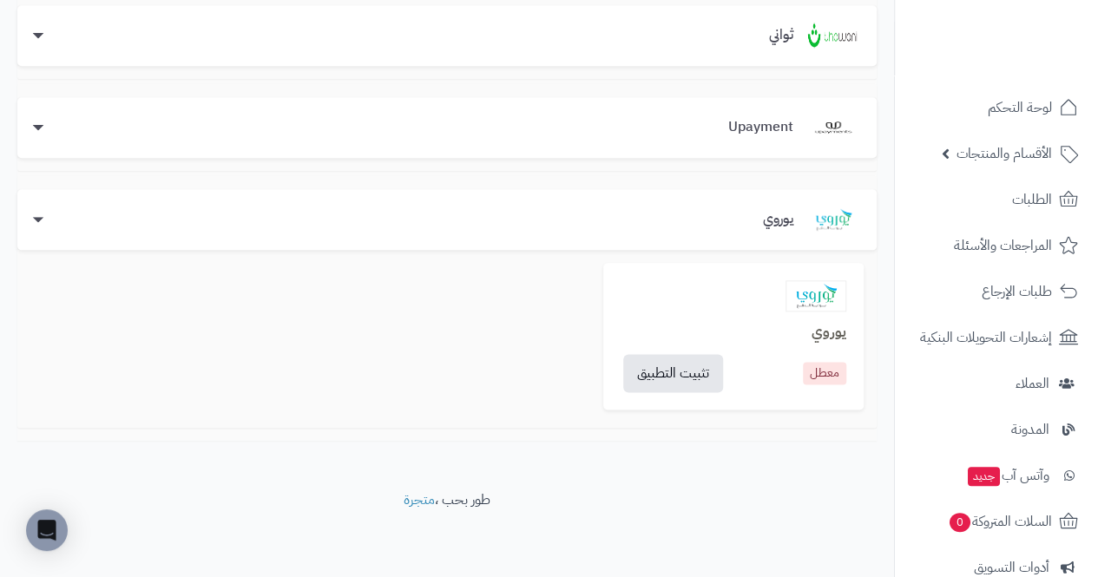
click at [815, 304] on img at bounding box center [816, 295] width 61 height 31
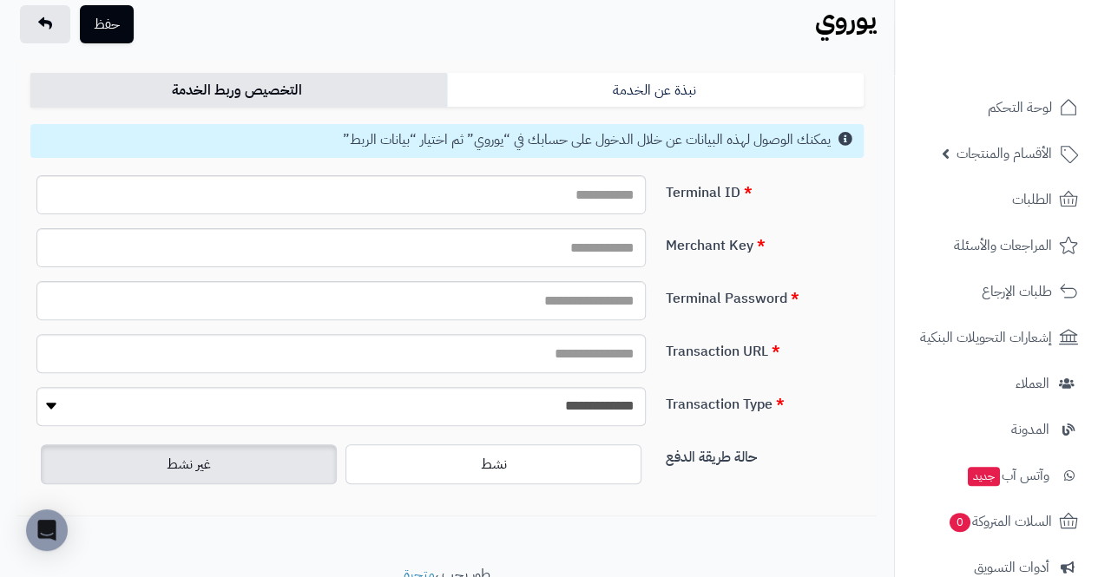
scroll to position [120, 0]
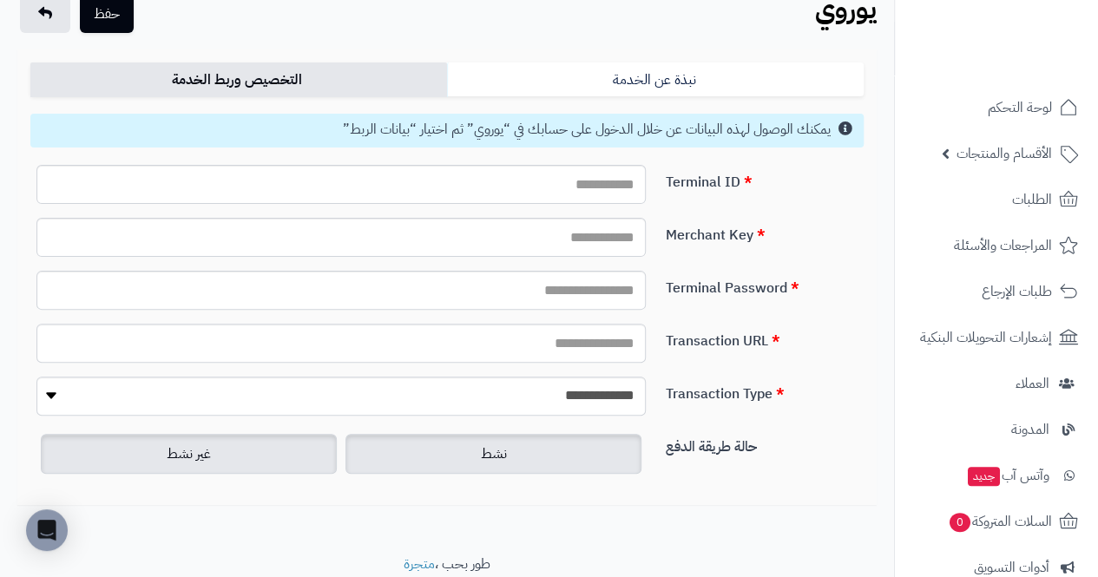
click at [391, 457] on label "نشط" at bounding box center [494, 454] width 296 height 40
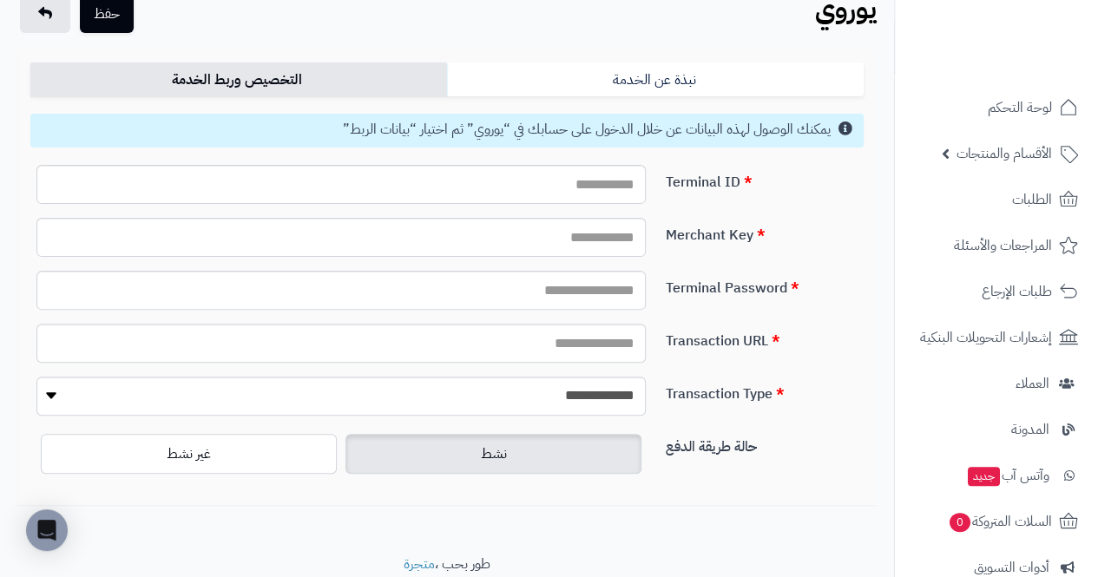
click at [196, 445] on span "غير نشط" at bounding box center [189, 454] width 44 height 21
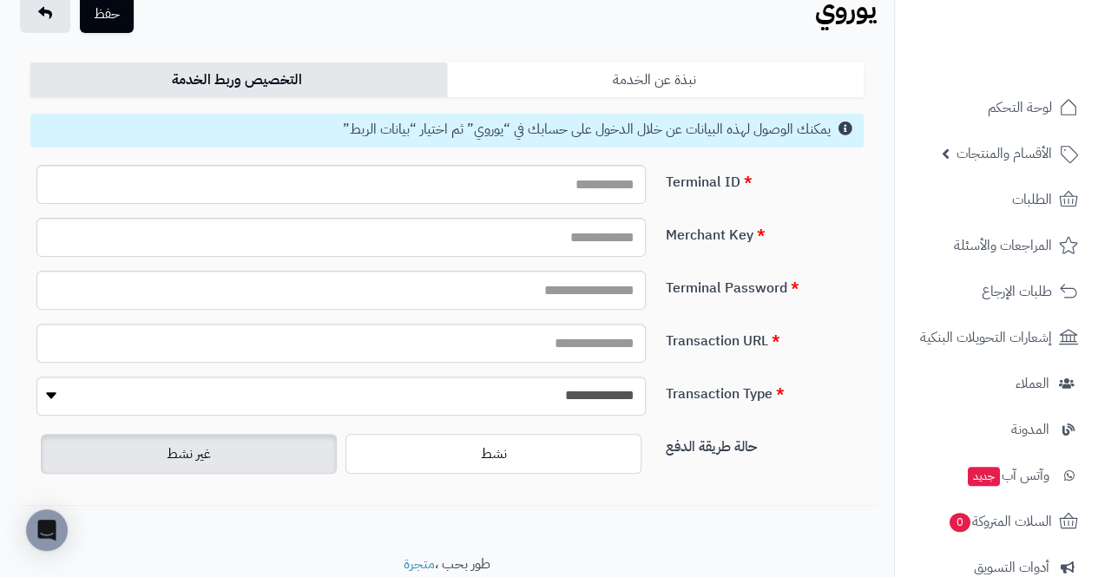
click at [803, 89] on link "نبذة عن الخدمة" at bounding box center [655, 80] width 417 height 35
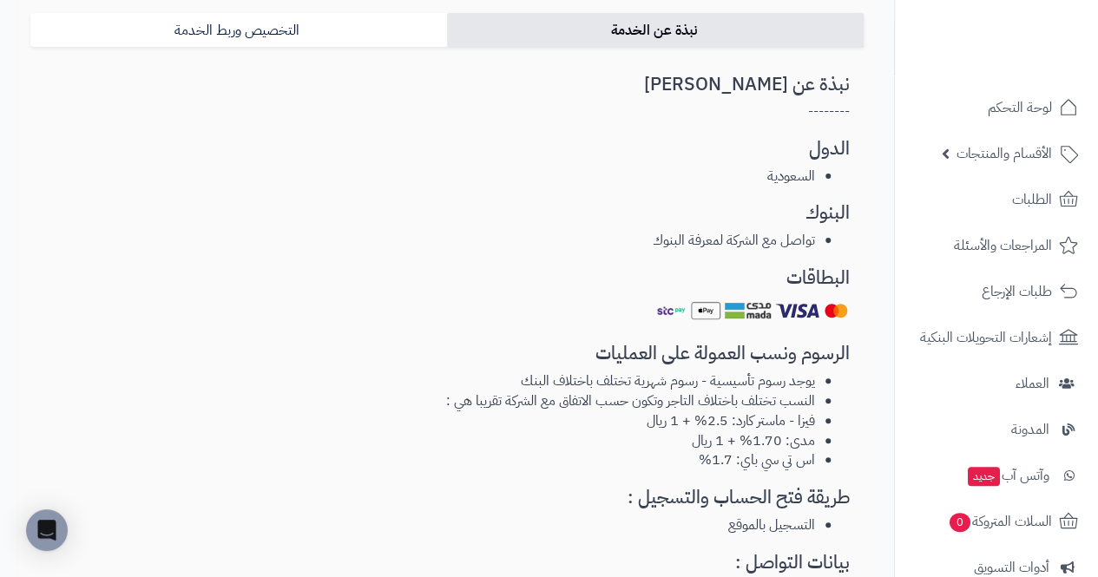
scroll to position [168, 0]
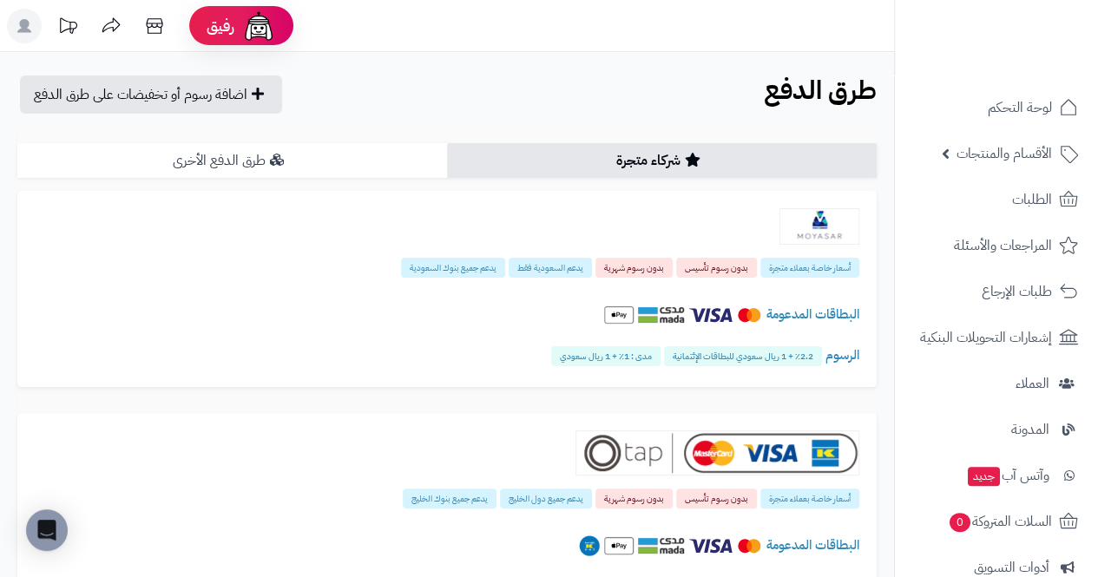
click at [141, 149] on link "طرق الدفع الأخرى" at bounding box center [232, 160] width 430 height 35
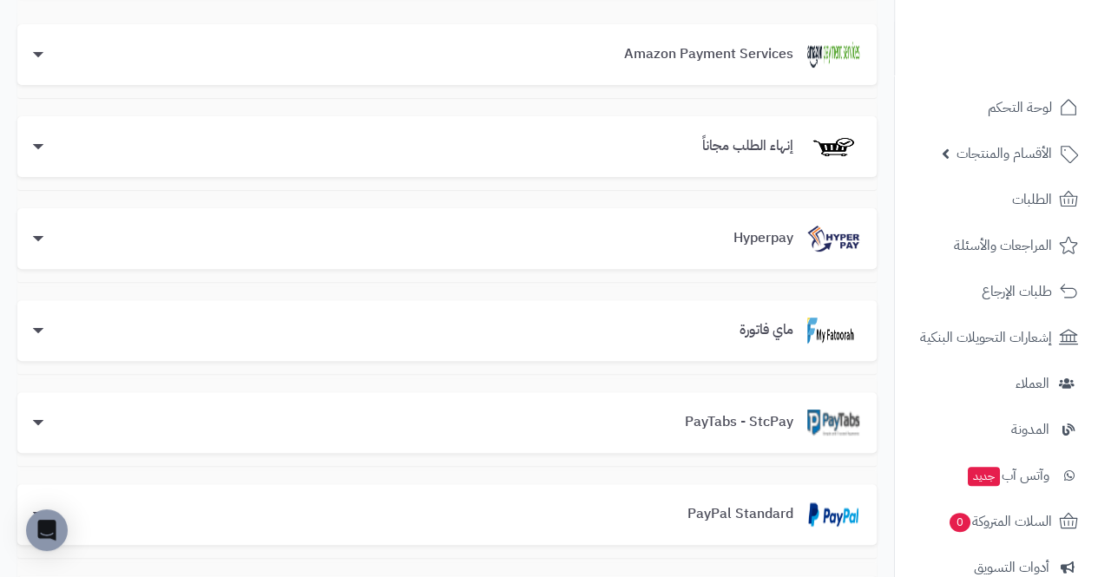
scroll to position [181, 0]
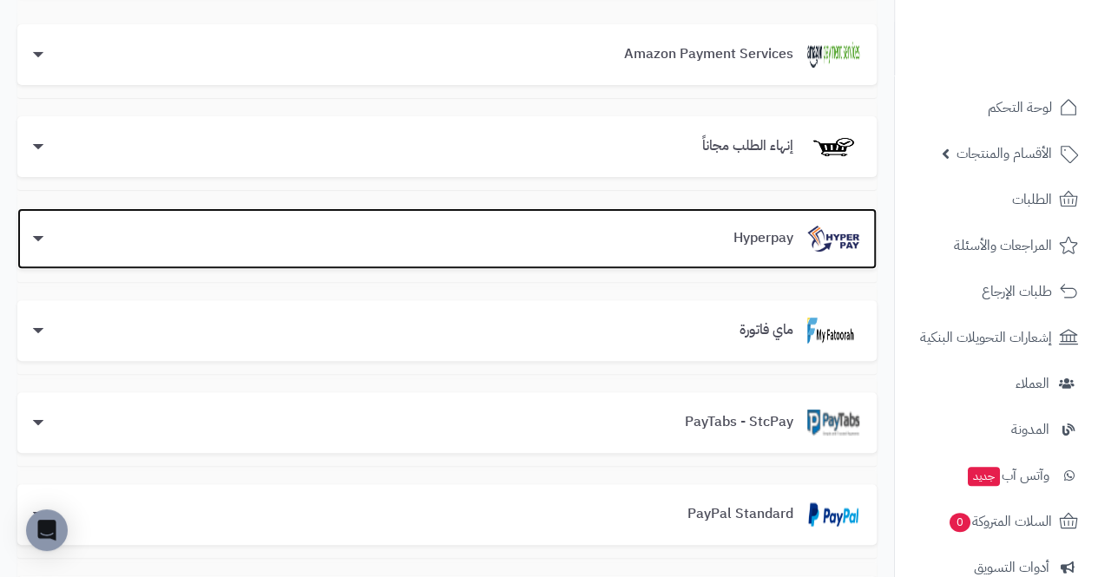
click at [836, 243] on img at bounding box center [833, 239] width 52 height 26
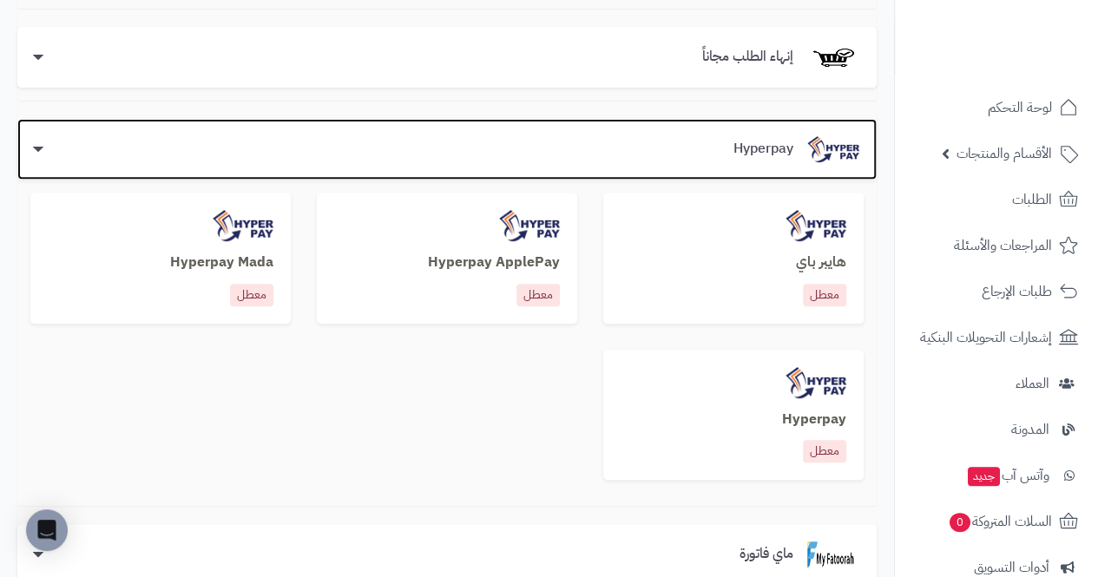
scroll to position [271, 0]
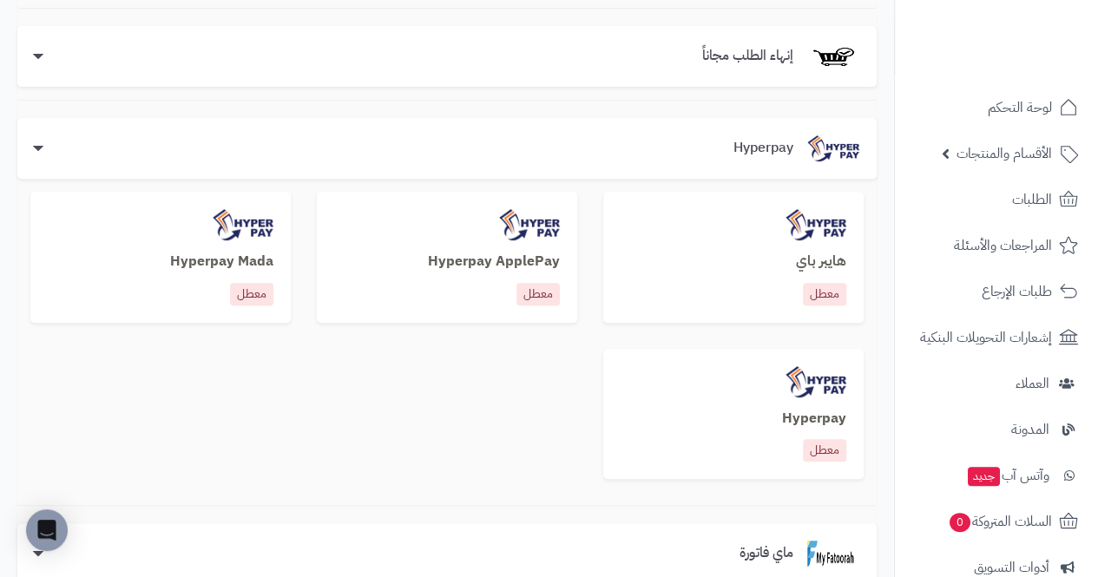
click at [830, 266] on b "هايبر باي" at bounding box center [821, 261] width 50 height 21
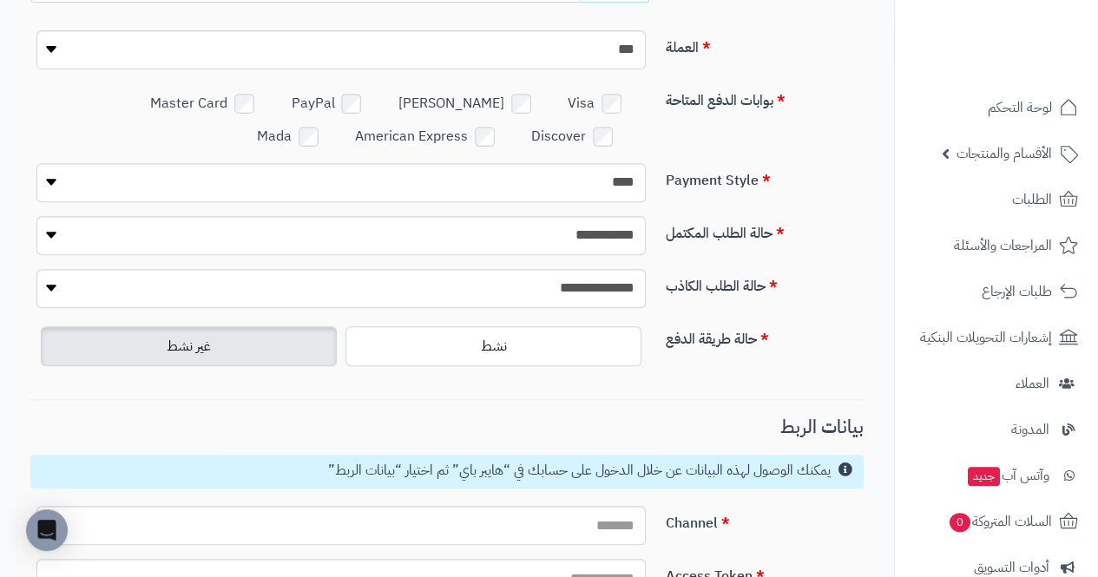
scroll to position [326, 0]
click at [221, 219] on select "**********" at bounding box center [341, 234] width 610 height 39
click at [811, 304] on div "**********" at bounding box center [446, 294] width 847 height 53
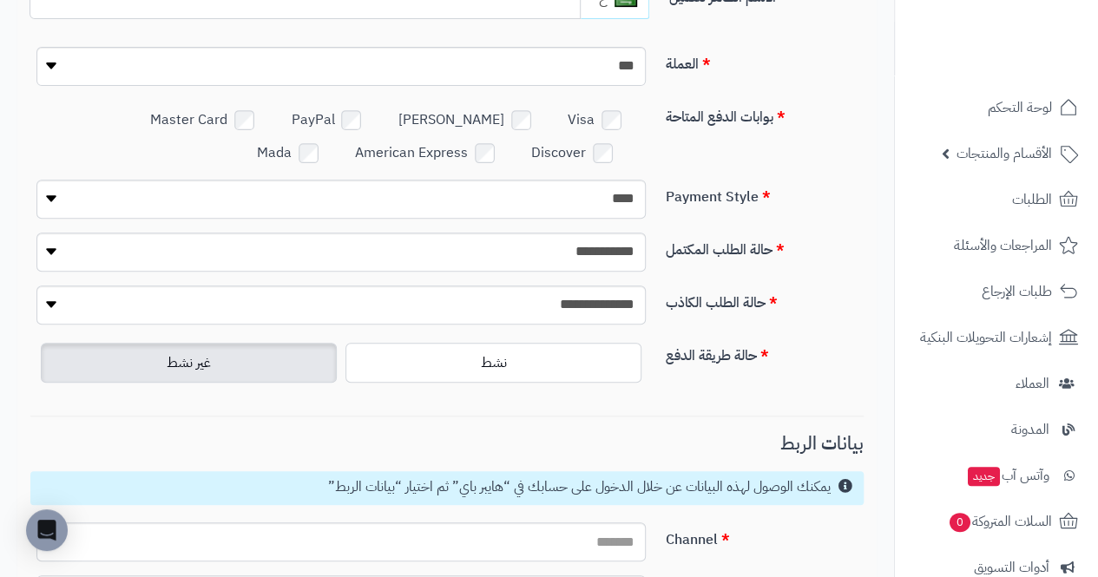
scroll to position [0, 0]
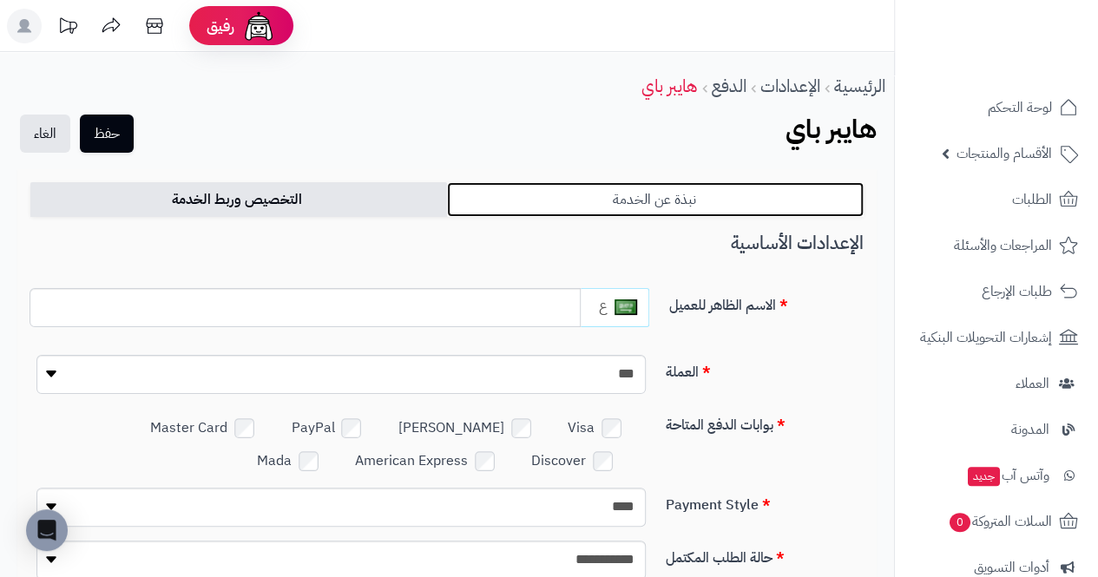
click at [801, 199] on link "نبذة عن الخدمة" at bounding box center [655, 199] width 417 height 35
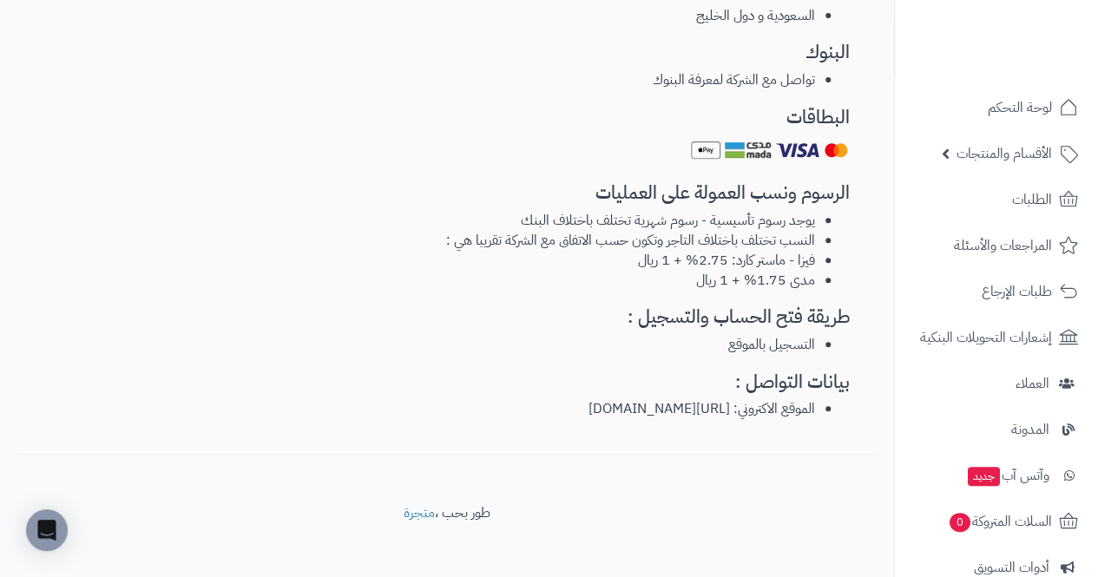
scroll to position [57, 0]
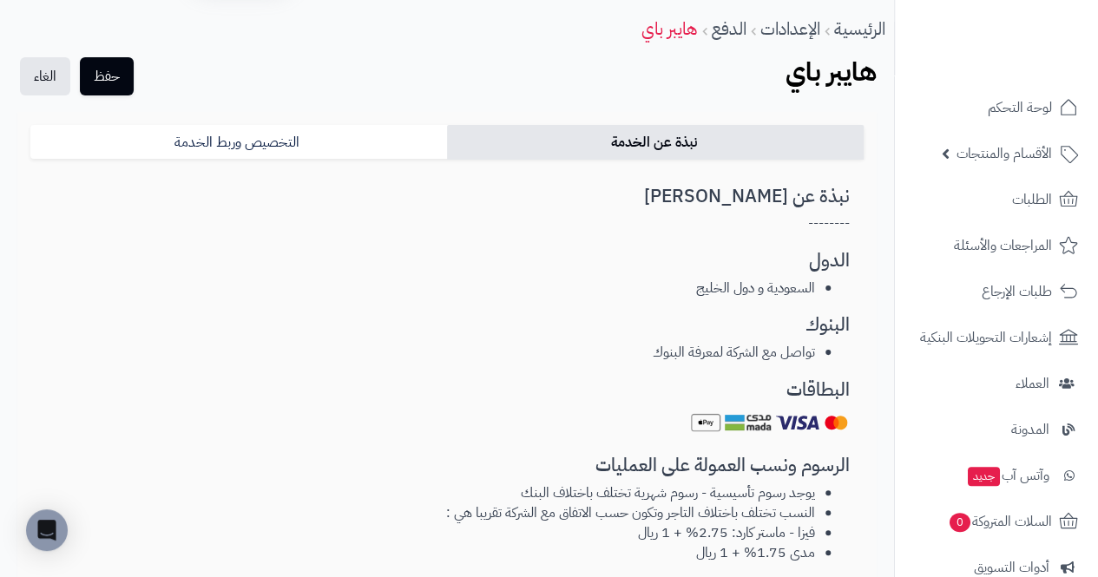
click at [833, 301] on article "نبذة عن هايبر باي -------- الدول السعودية و دول الخليج البنوك تواصل مع الشركة ل…" at bounding box center [447, 440] width 806 height 506
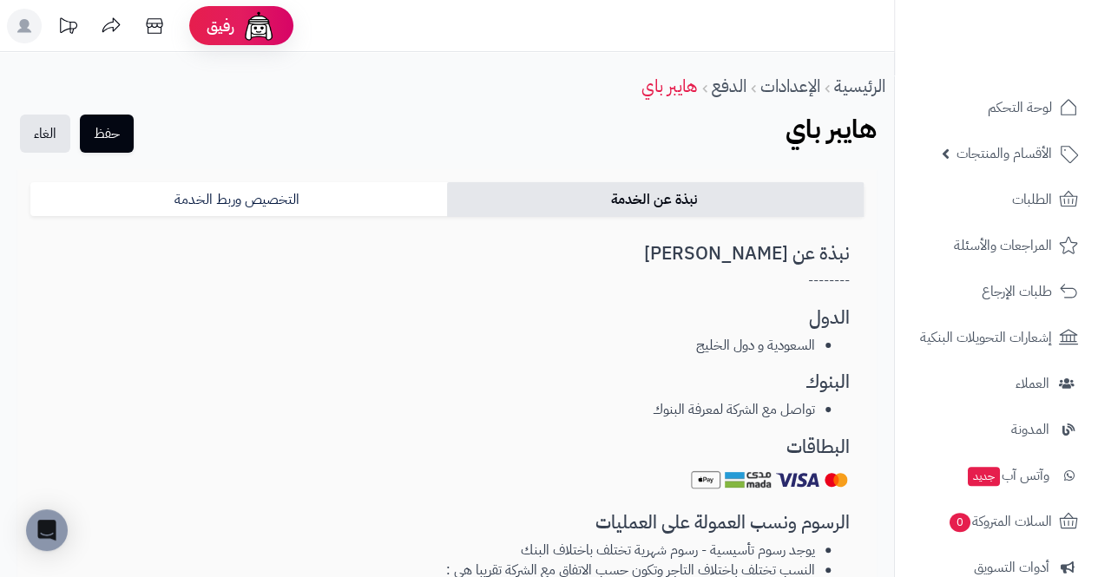
scroll to position [3, 0]
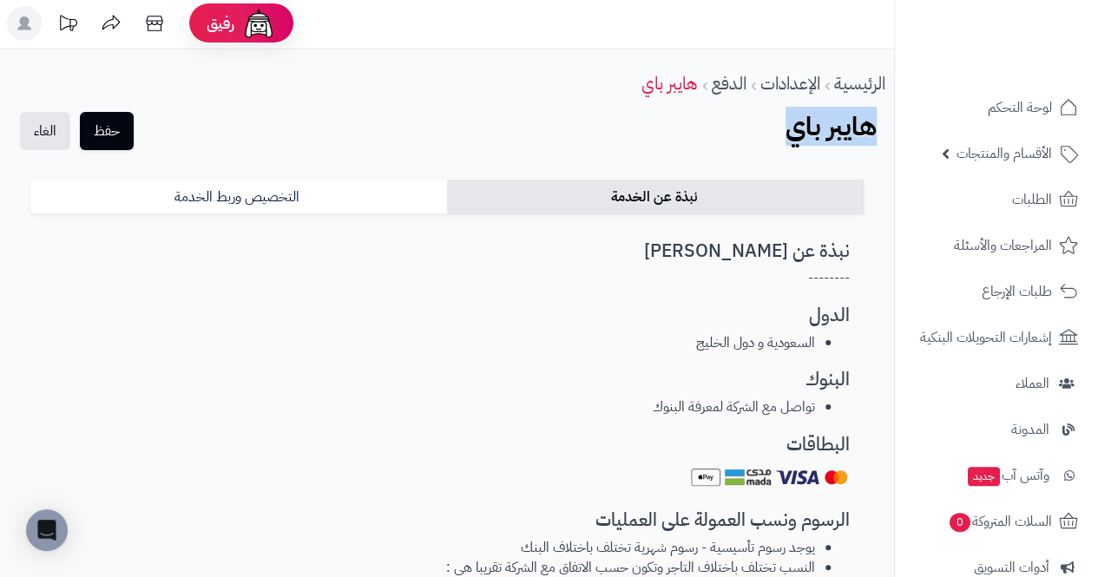
drag, startPoint x: 727, startPoint y: 140, endPoint x: 879, endPoint y: 120, distance: 153.2
click at [879, 120] on div "حفظ الغاء هايبر باي الرئيسية الإعدادات الدفع هايبر باي" at bounding box center [447, 133] width 894 height 42
copy b "هايبر باي"
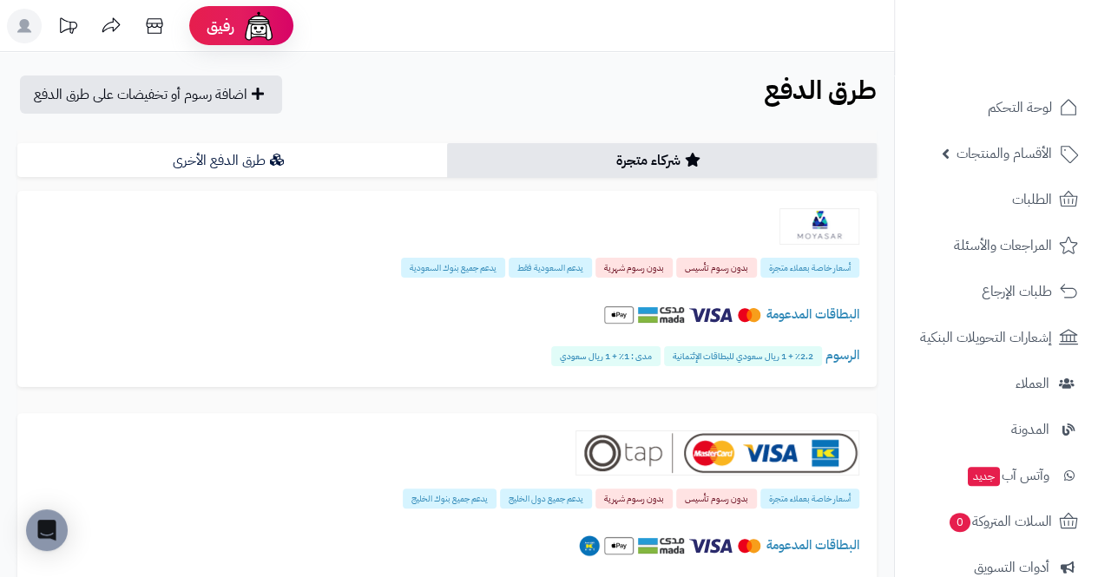
click at [853, 172] on link "شركاء متجرة" at bounding box center [662, 160] width 430 height 35
click at [847, 155] on link "شركاء متجرة" at bounding box center [662, 160] width 430 height 35
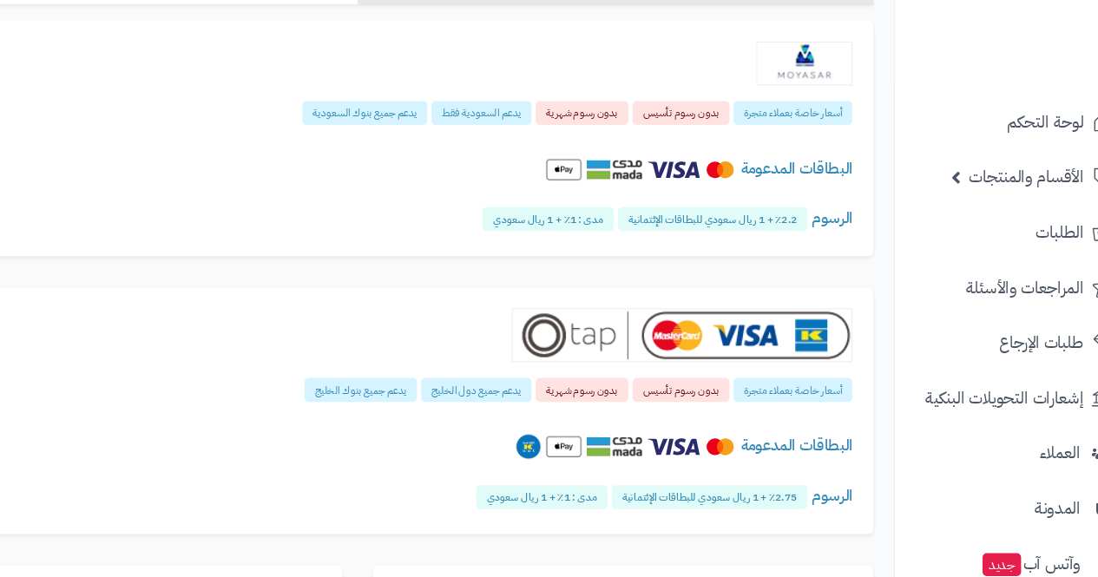
scroll to position [168, 0]
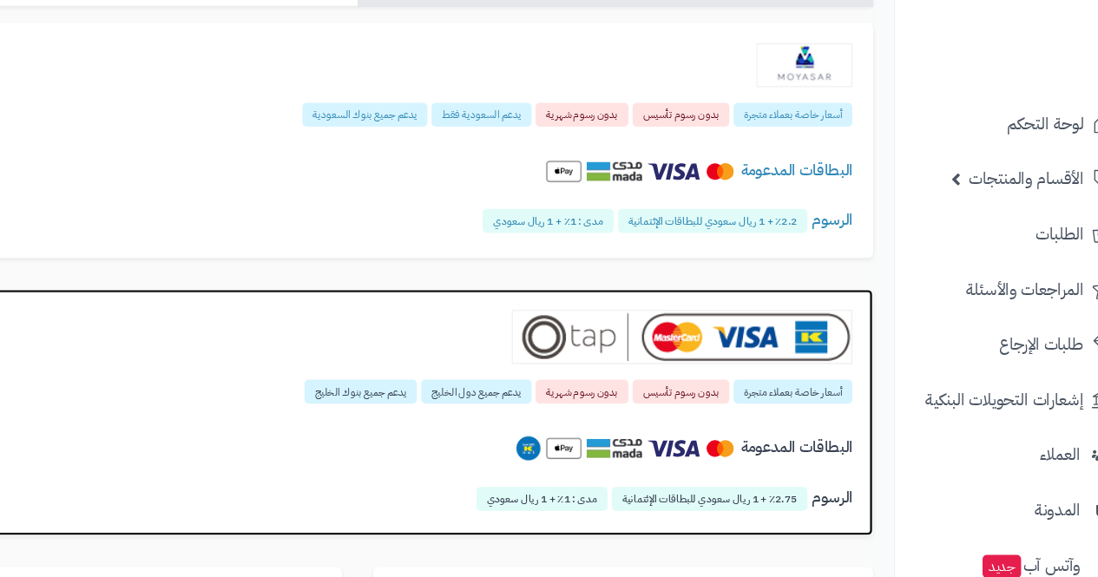
click at [813, 251] on div "أسعار خاصة بعملاء متجرة بدون رسوم تأسيس بدون رسوم شهرية يدعم جميع دول الخليج يد…" at bounding box center [447, 348] width 860 height 205
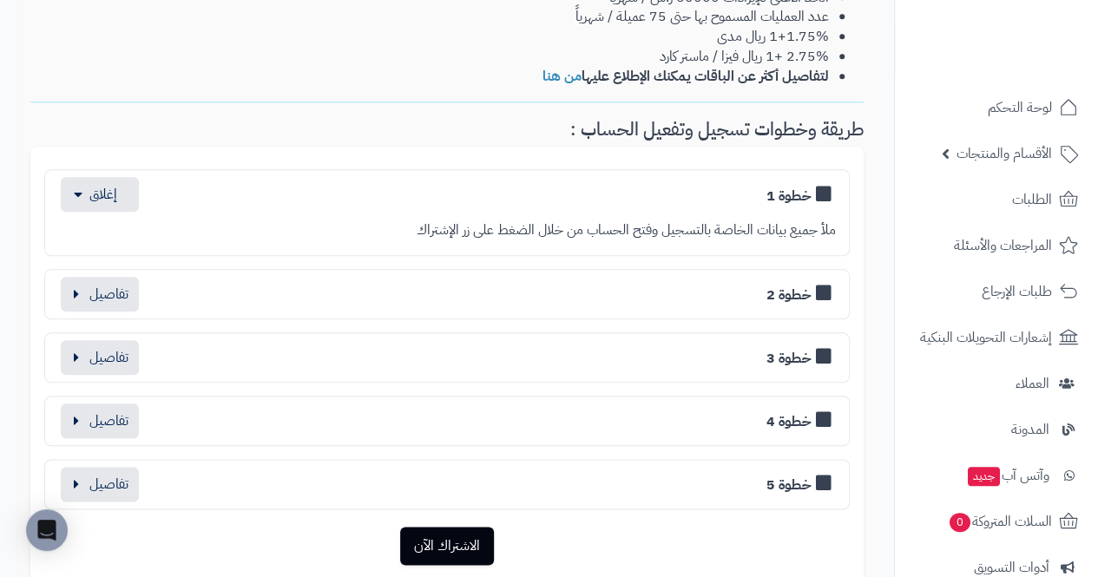
scroll to position [783, 0]
click at [816, 293] on icon at bounding box center [824, 291] width 16 height 17
click at [813, 296] on h3 "خطوة 2" at bounding box center [801, 292] width 69 height 19
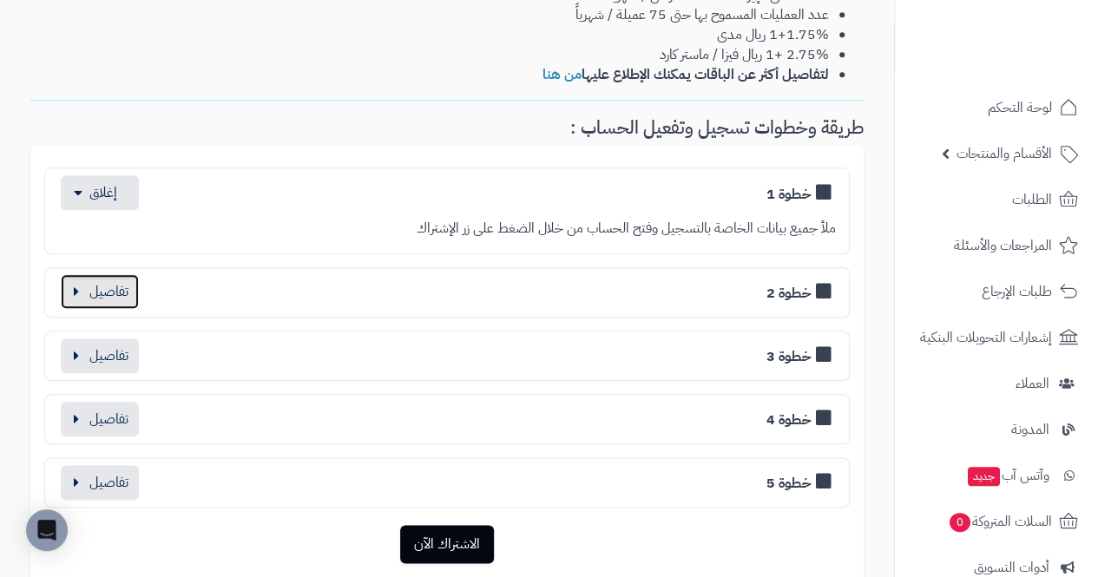
click at [89, 290] on button "button" at bounding box center [100, 291] width 78 height 35
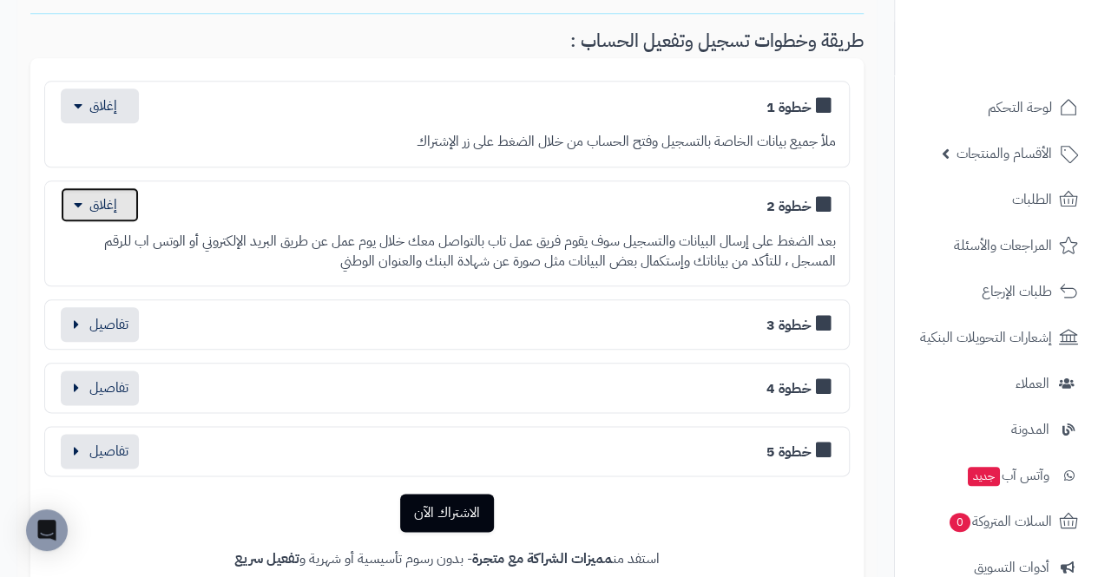
scroll to position [878, 0]
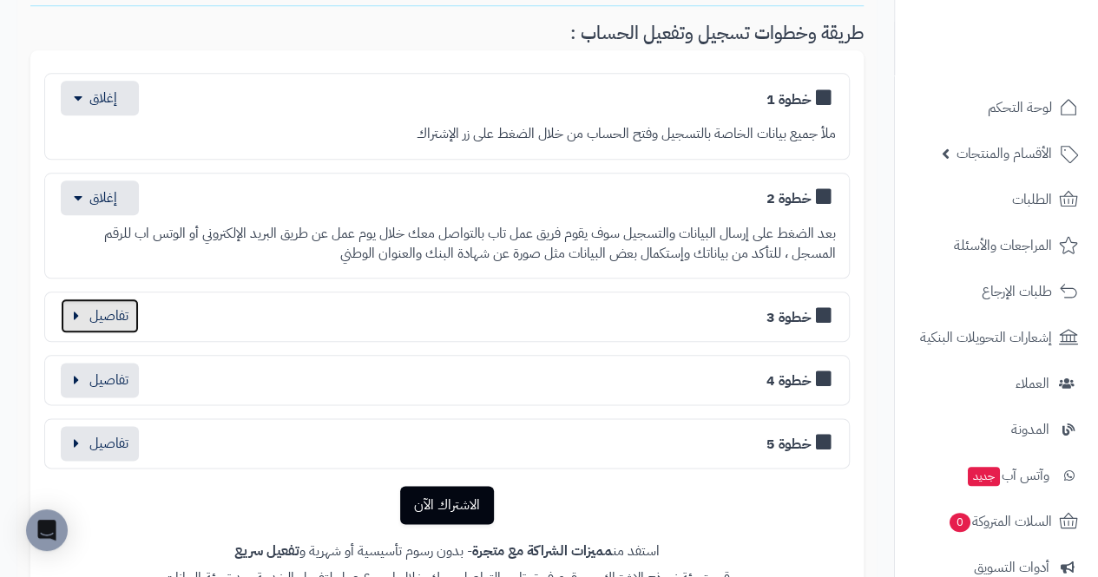
click at [82, 312] on button "button" at bounding box center [100, 316] width 78 height 35
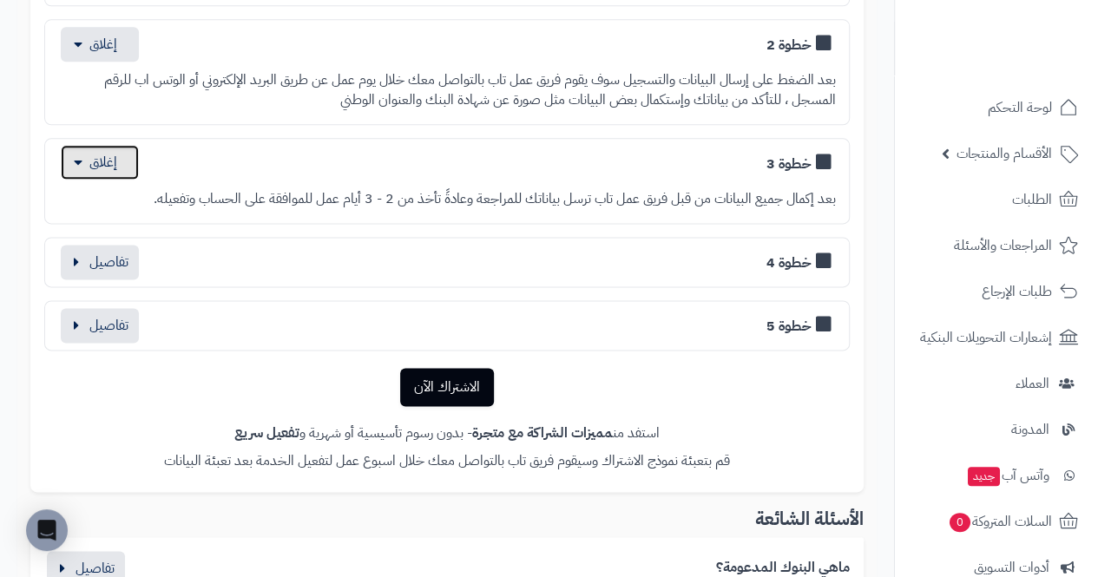
scroll to position [1034, 0]
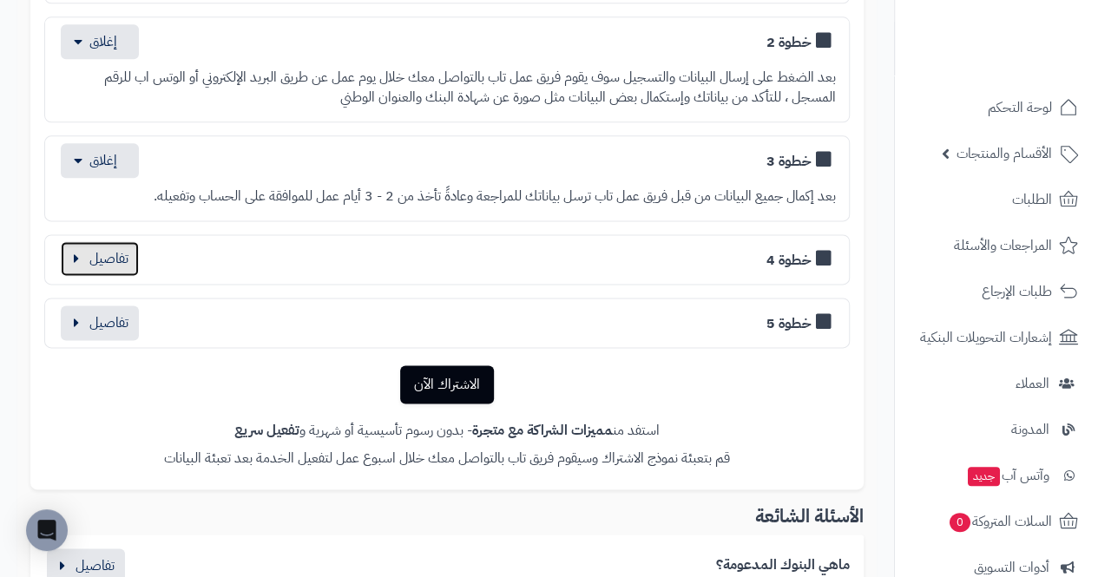
click at [76, 257] on button "button" at bounding box center [100, 258] width 78 height 35
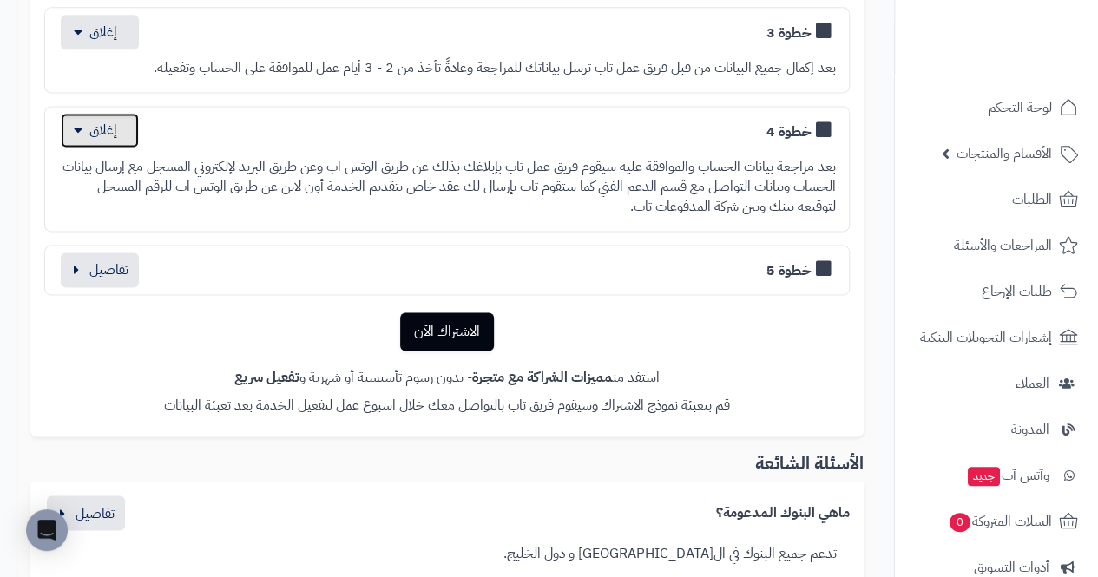
scroll to position [1166, 0]
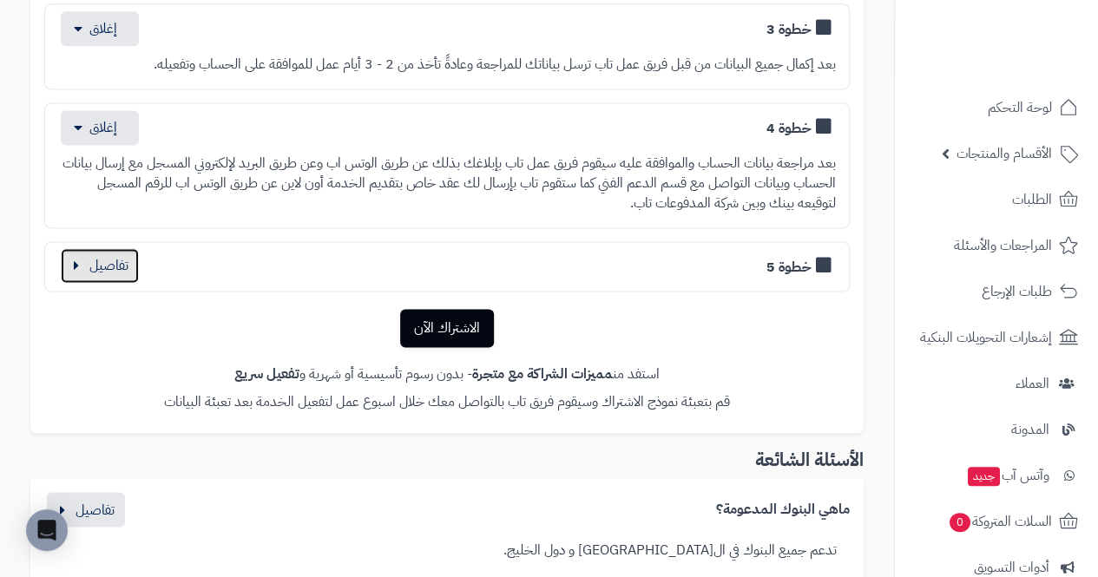
click at [76, 263] on button "button" at bounding box center [100, 265] width 78 height 35
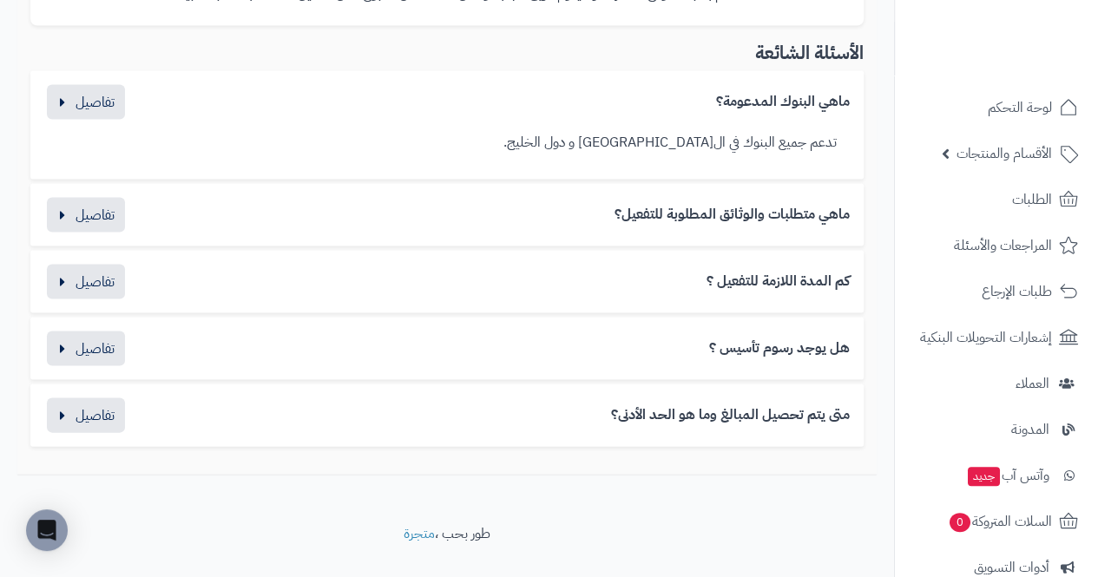
scroll to position [1632, 0]
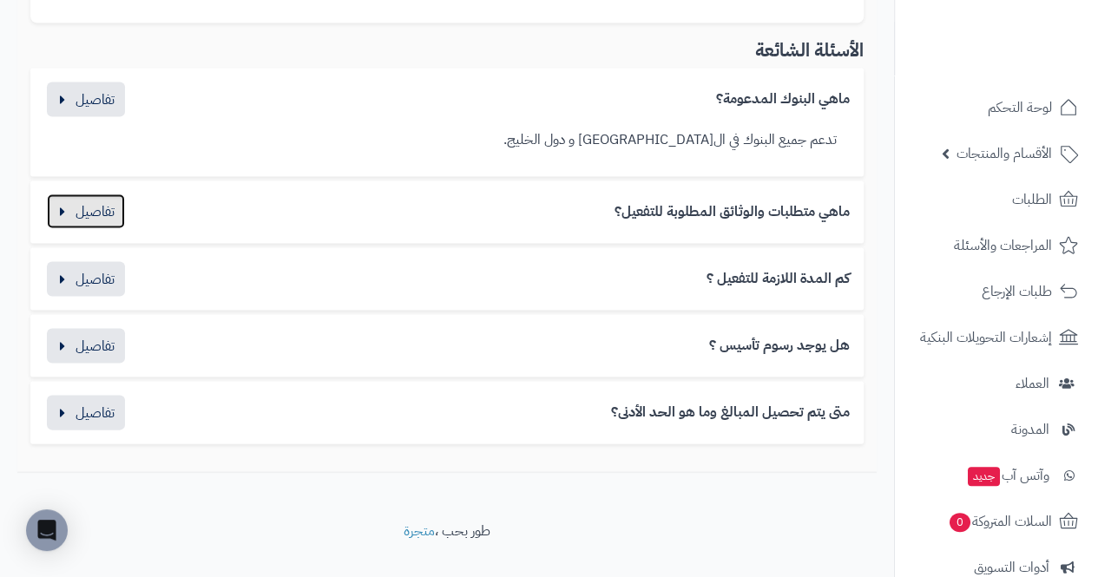
click at [113, 215] on button "button" at bounding box center [86, 211] width 78 height 35
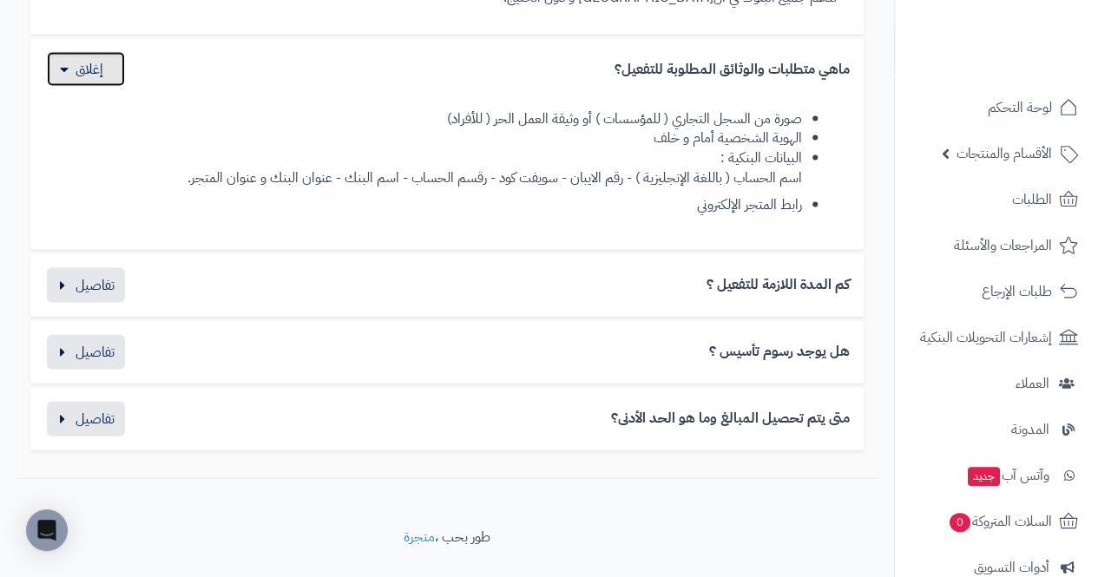
scroll to position [1779, 0]
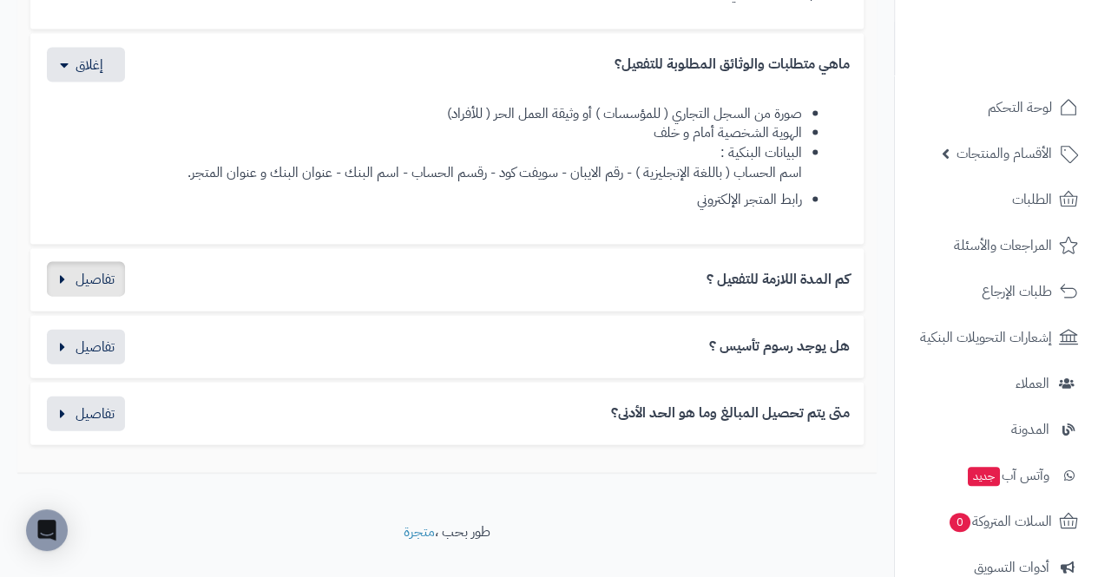
click at [73, 287] on button "button" at bounding box center [86, 279] width 78 height 35
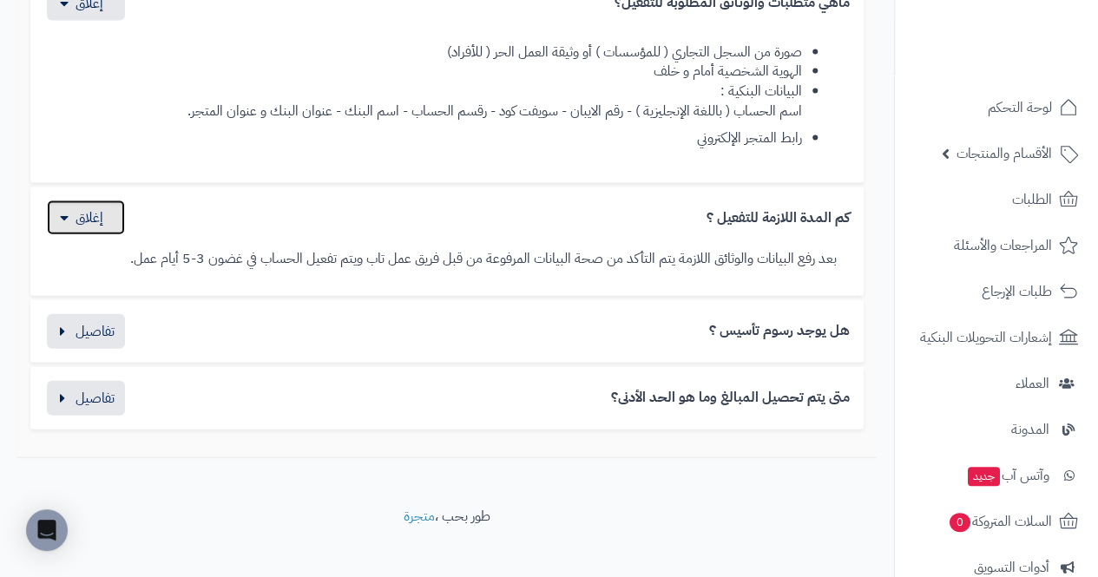
scroll to position [1853, 0]
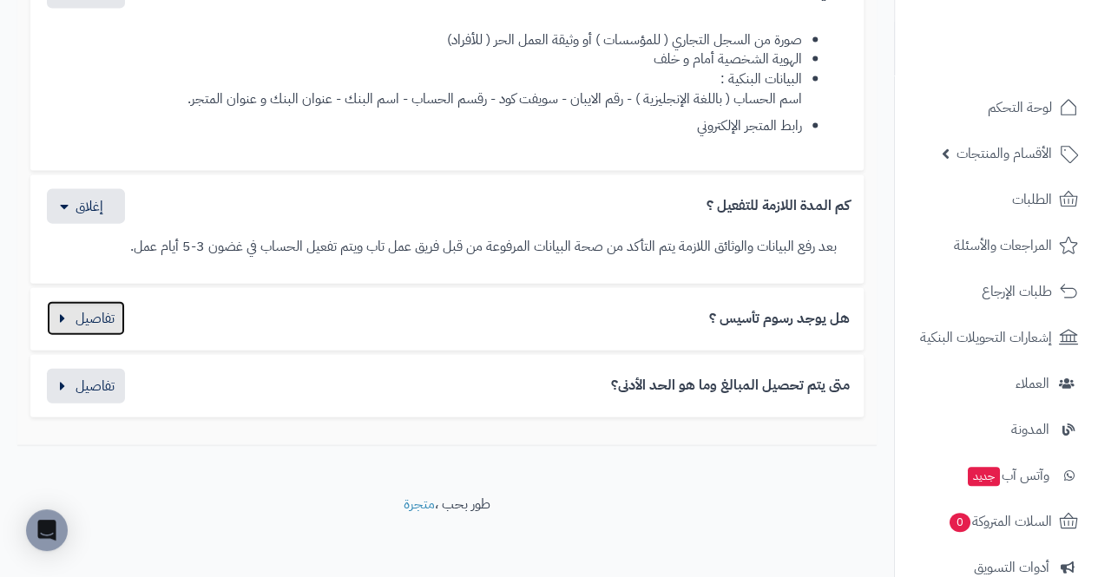
click at [73, 316] on button "button" at bounding box center [86, 318] width 78 height 35
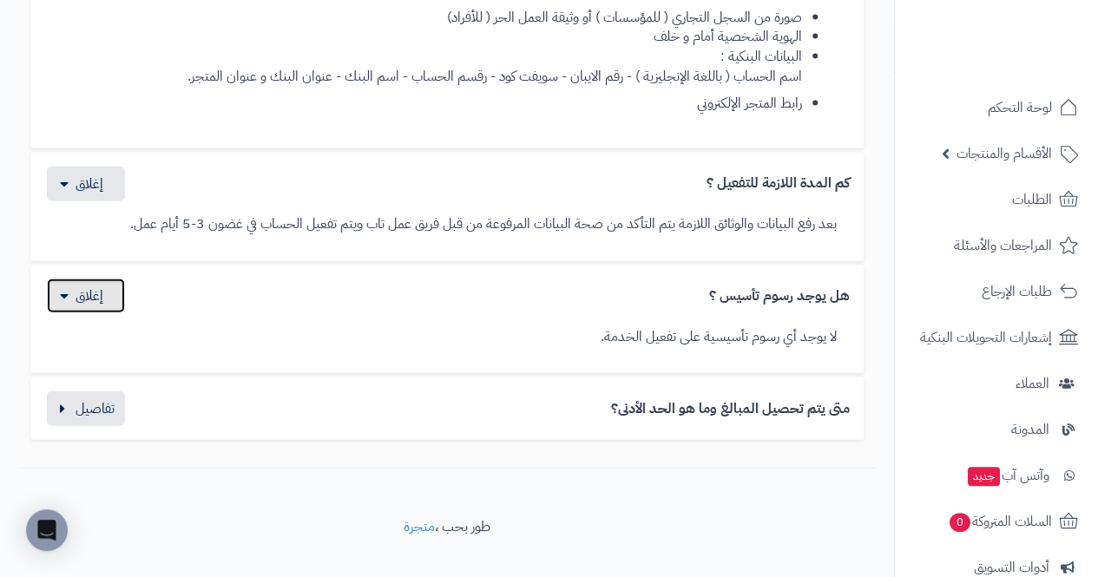
scroll to position [1900, 0]
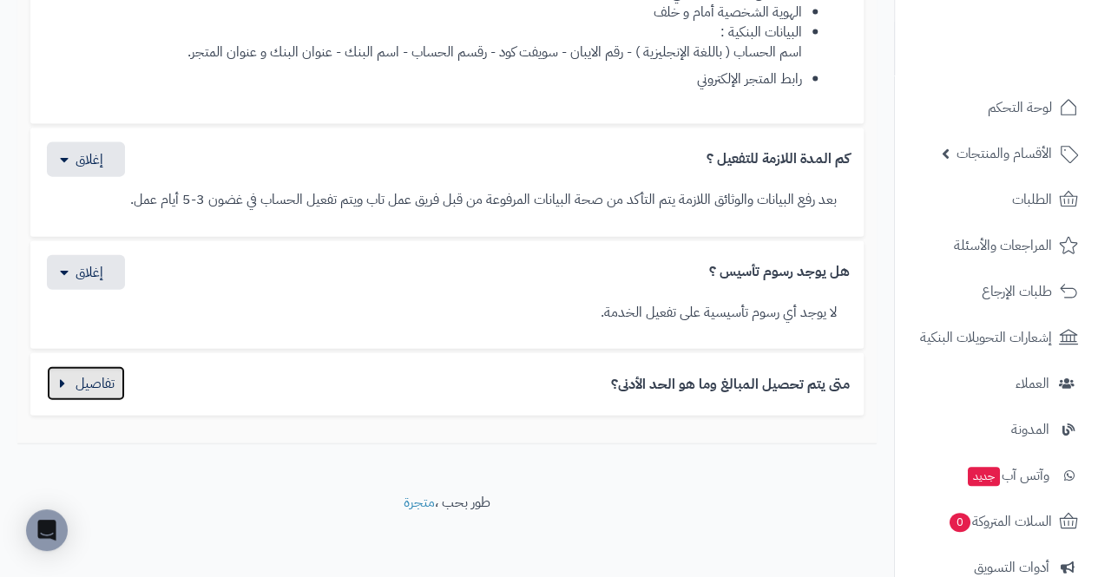
click at [70, 386] on button "button" at bounding box center [86, 383] width 78 height 35
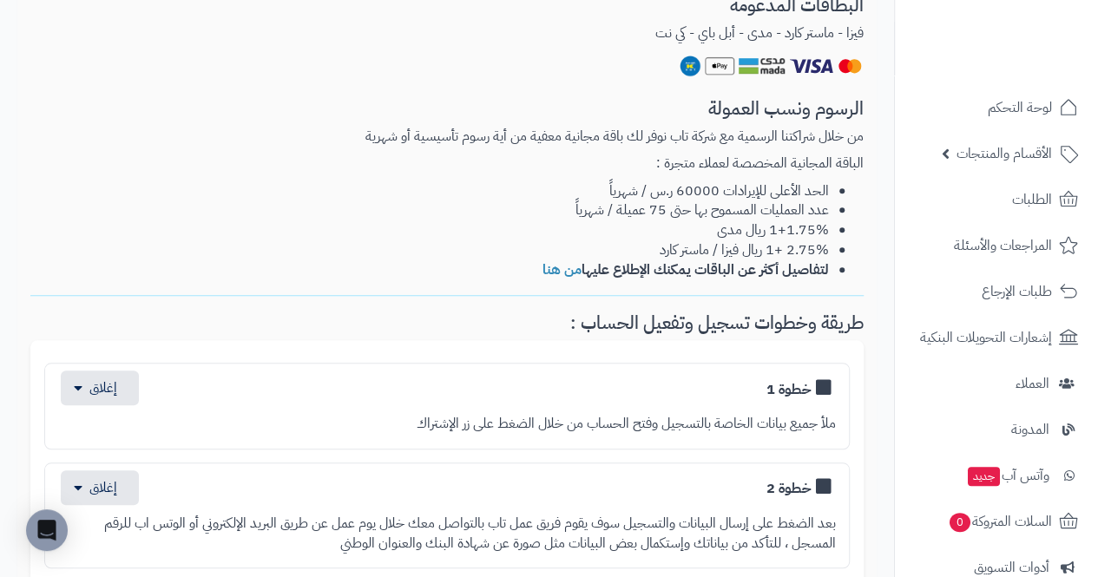
scroll to position [587, 0]
click at [546, 266] on link "من هنا" at bounding box center [562, 270] width 39 height 21
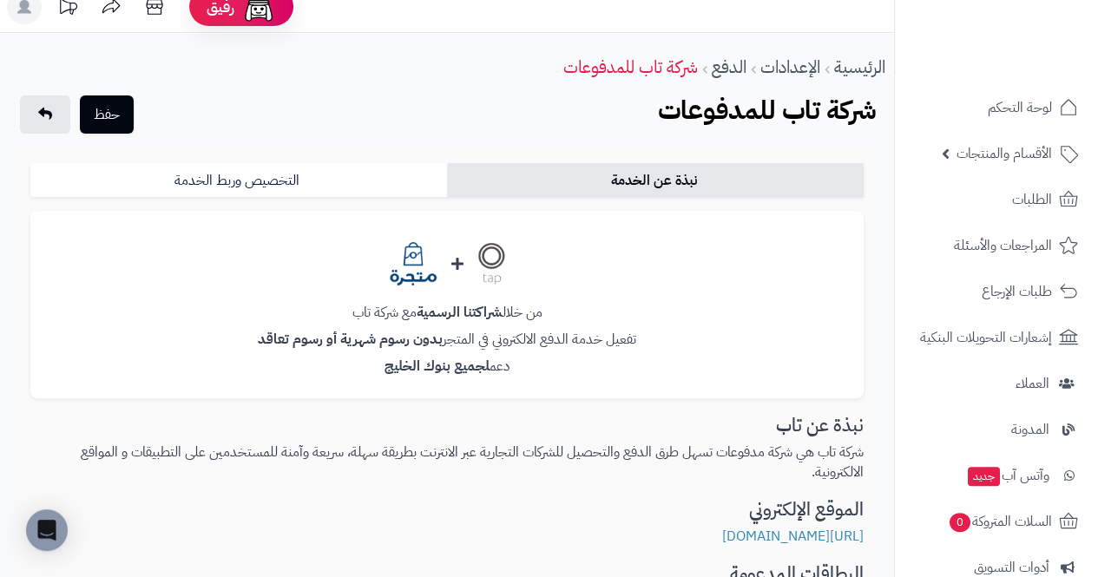
scroll to position [0, 0]
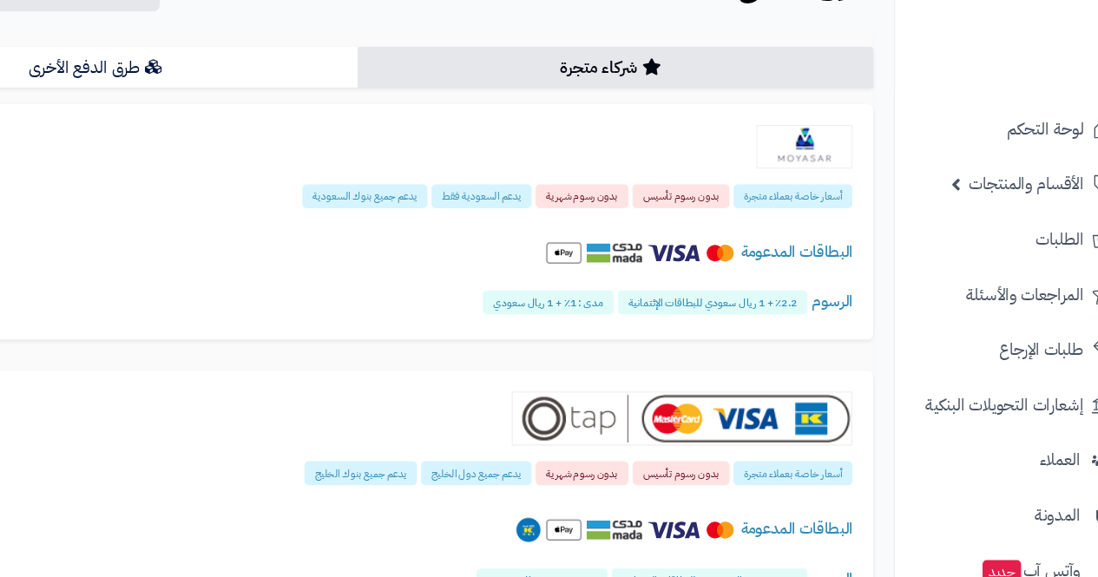
scroll to position [103, 0]
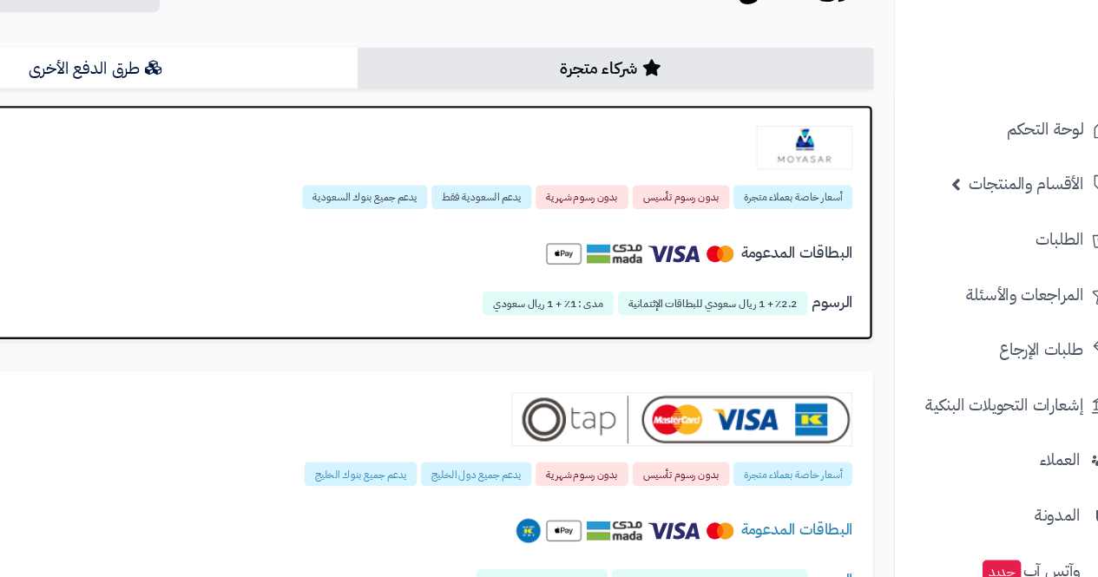
click at [266, 186] on div "البطاقات المدعومة" at bounding box center [447, 216] width 825 height 60
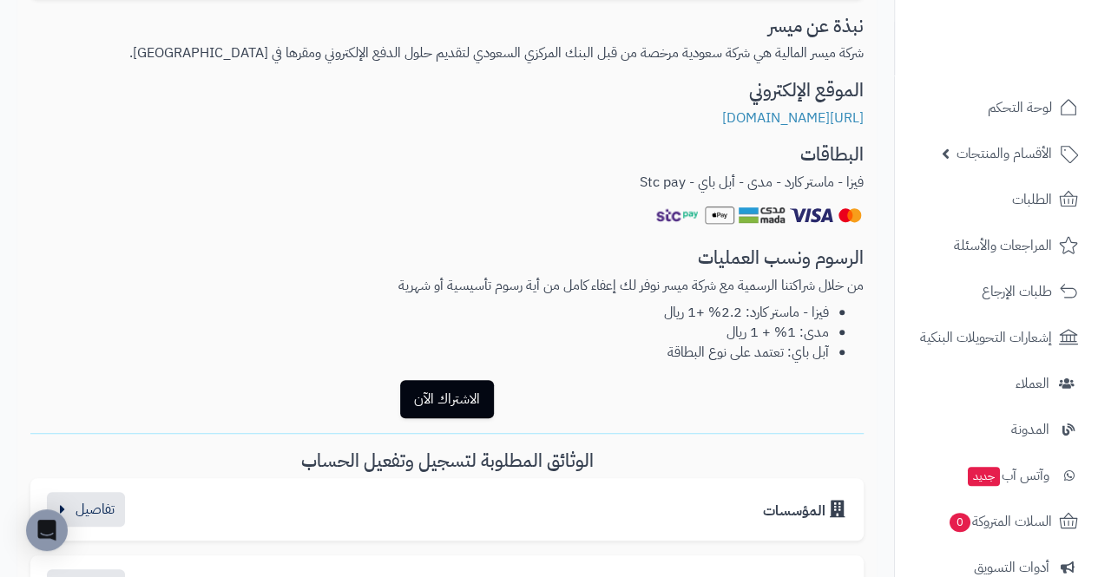
scroll to position [427, 0]
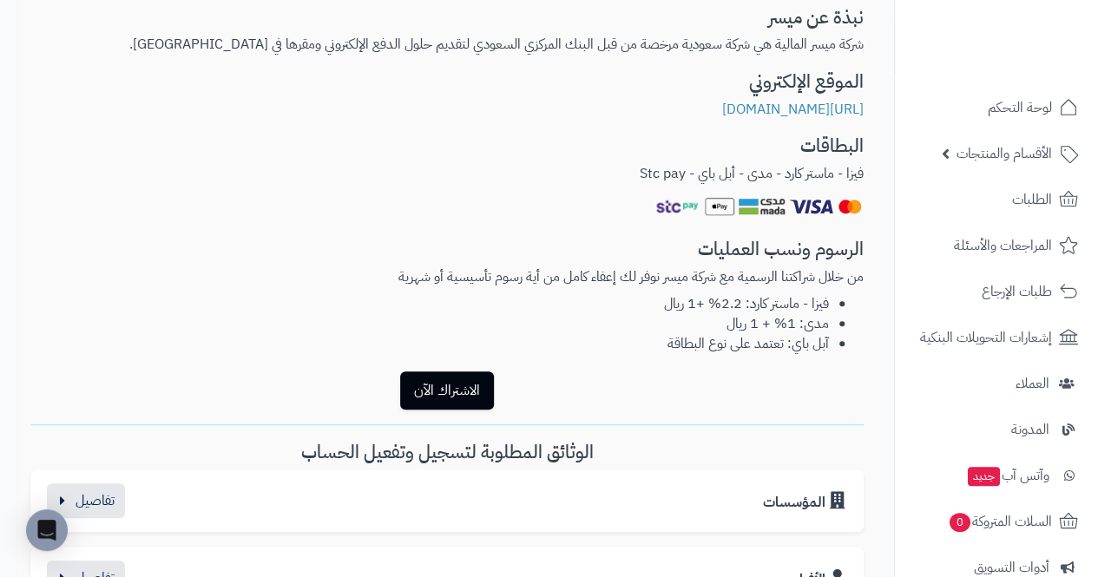
click at [788, 344] on li "آبل باي: تعتمد على نوع البطاقة" at bounding box center [429, 344] width 799 height 20
click at [778, 346] on li "آبل باي: تعتمد على نوع البطاقة" at bounding box center [429, 344] width 799 height 20
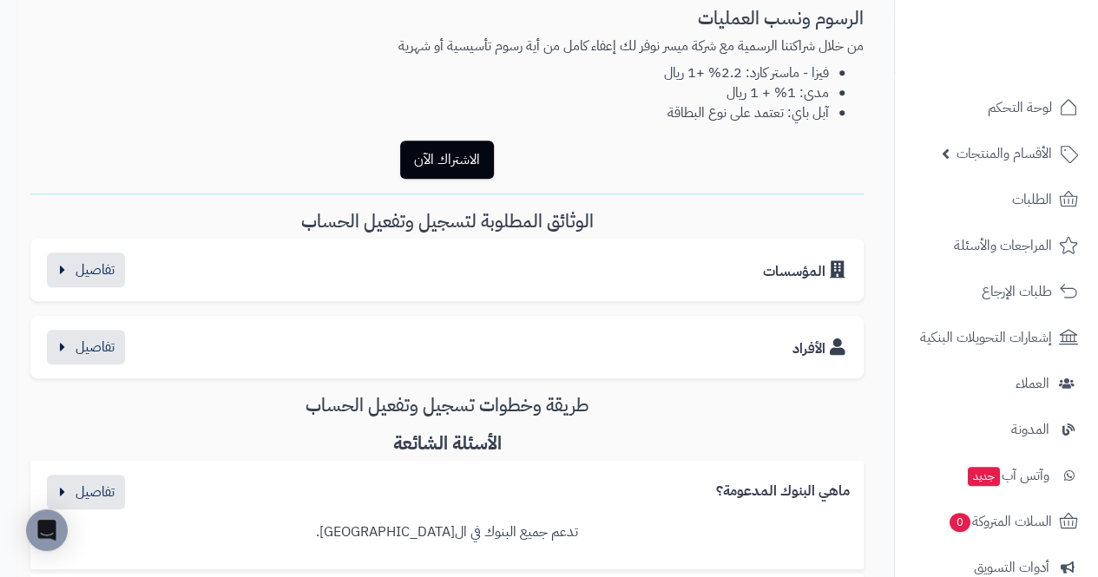
scroll to position [691, 0]
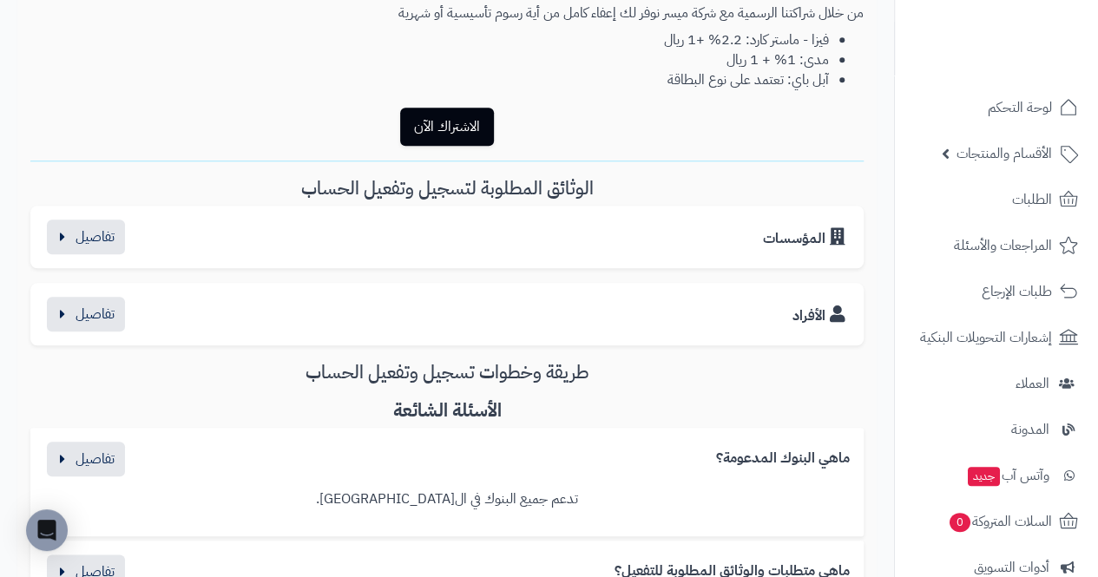
click at [835, 306] on icon at bounding box center [838, 314] width 16 height 17
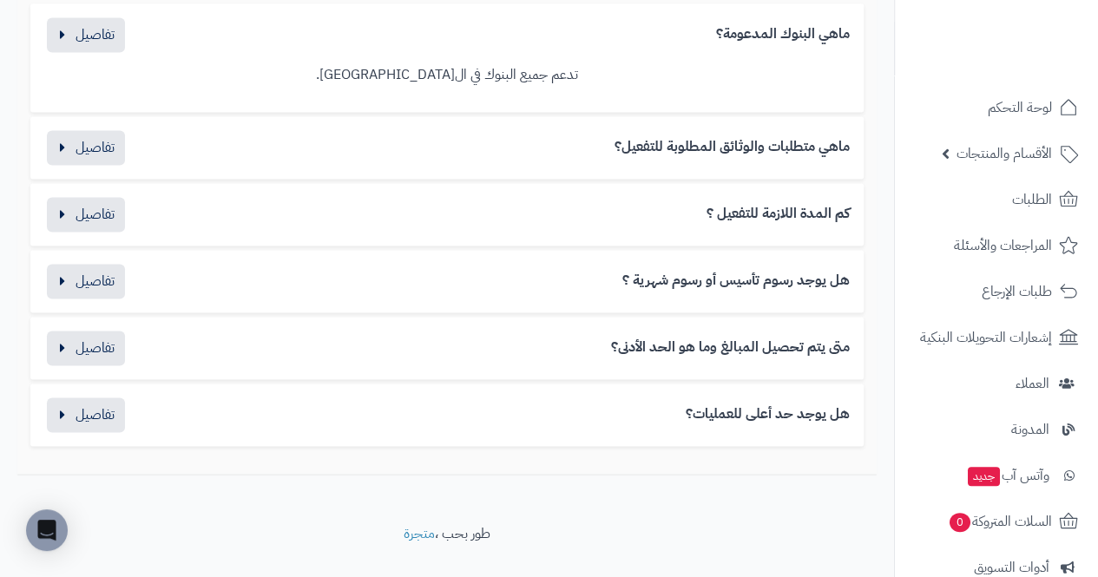
scroll to position [1231, 0]
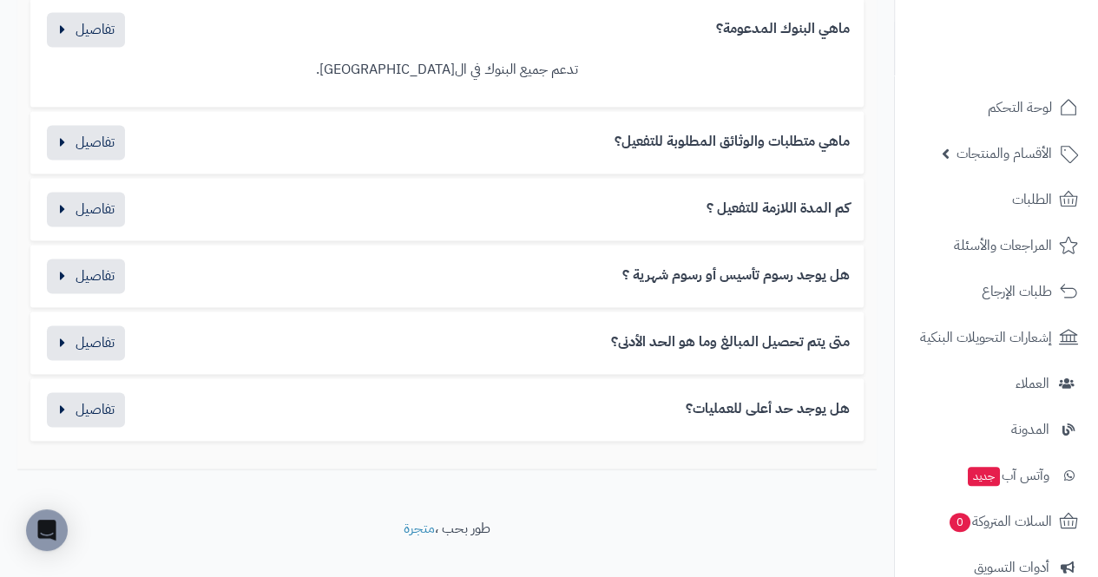
click at [147, 216] on div "كم المدة اللازمة للتفعيل ؟" at bounding box center [447, 209] width 806 height 35
click at [154, 221] on div "كم المدة اللازمة للتفعيل ؟" at bounding box center [447, 209] width 806 height 35
click at [71, 222] on button "button" at bounding box center [86, 208] width 78 height 35
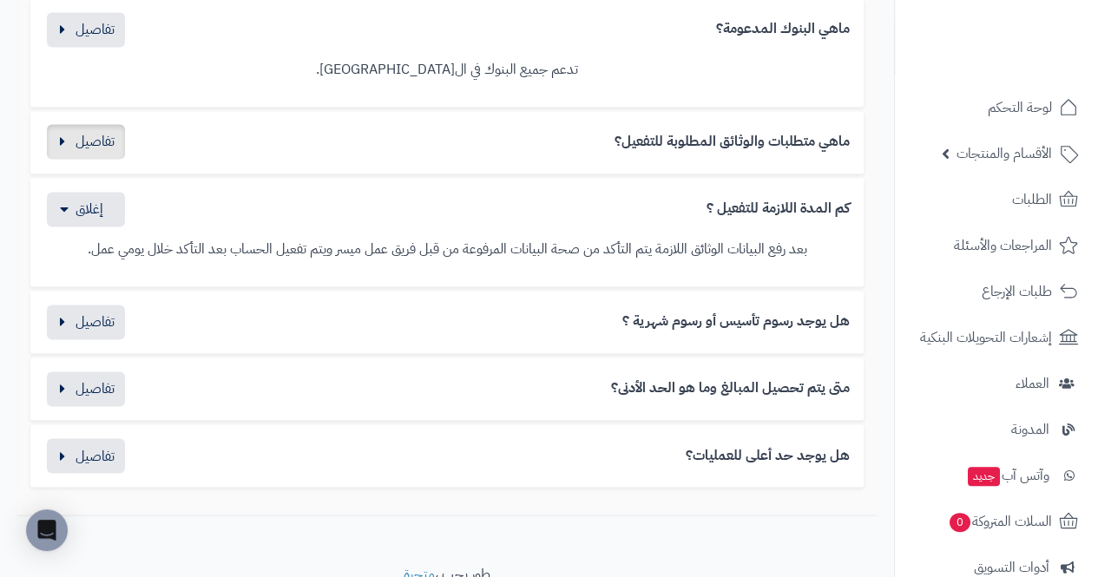
click at [75, 151] on button "button" at bounding box center [86, 141] width 78 height 35
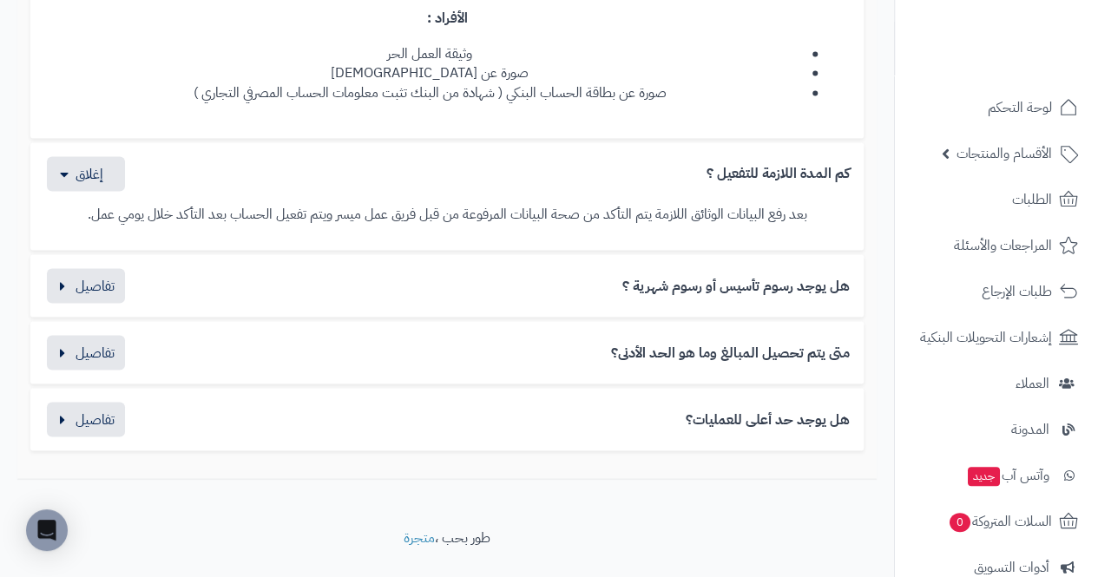
scroll to position [1555, 0]
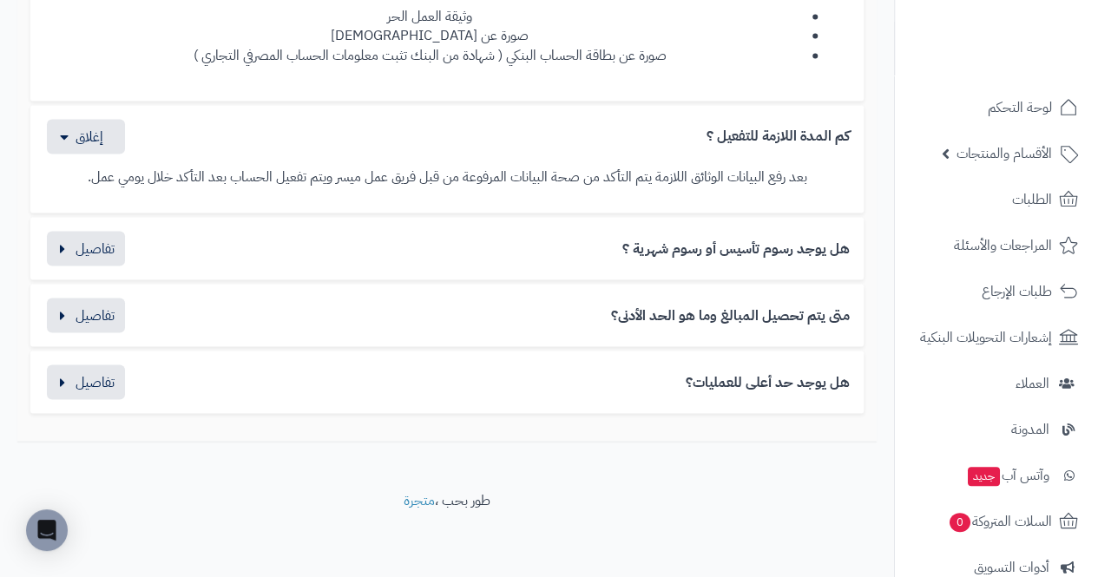
click at [177, 353] on div "هل يوجد حد أعلى للعمليات؟ لا، لا يوجد حد أعلى للعمليات." at bounding box center [447, 382] width 834 height 63
click at [70, 303] on button "button" at bounding box center [86, 314] width 78 height 35
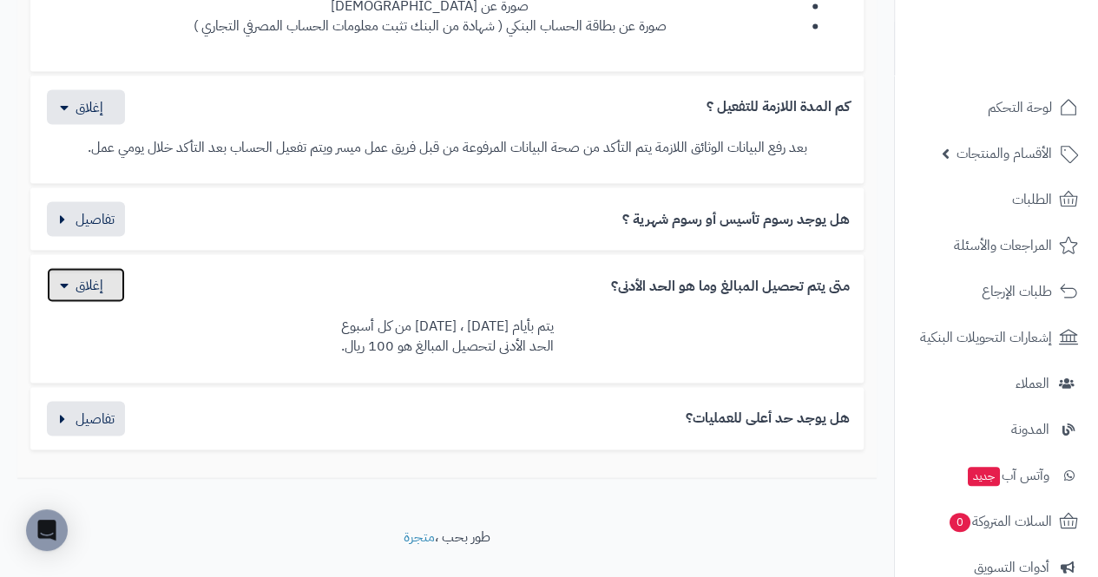
scroll to position [1594, 0]
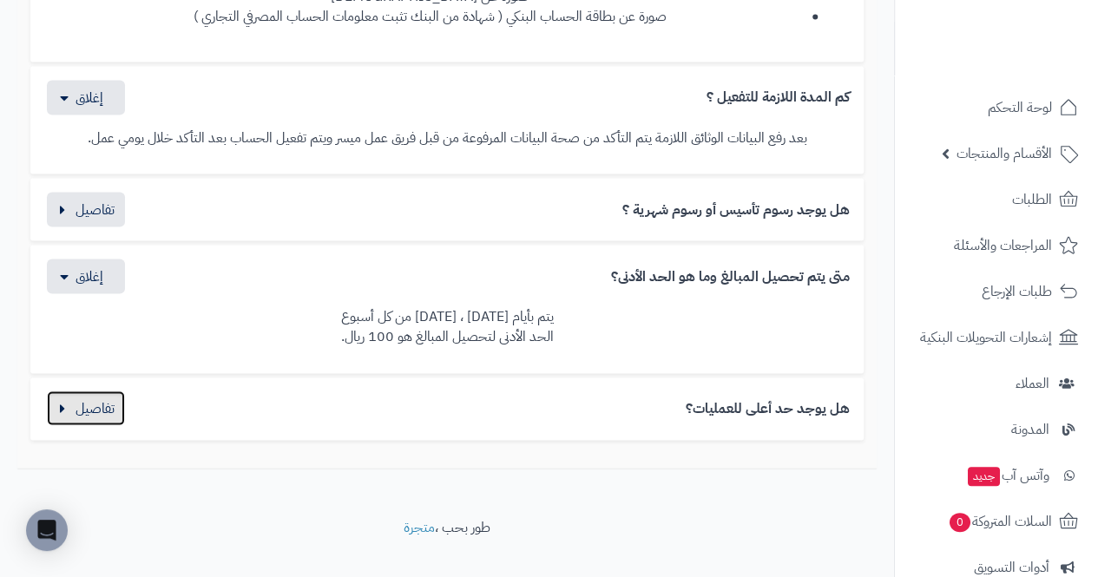
click at [102, 406] on button "button" at bounding box center [86, 408] width 78 height 35
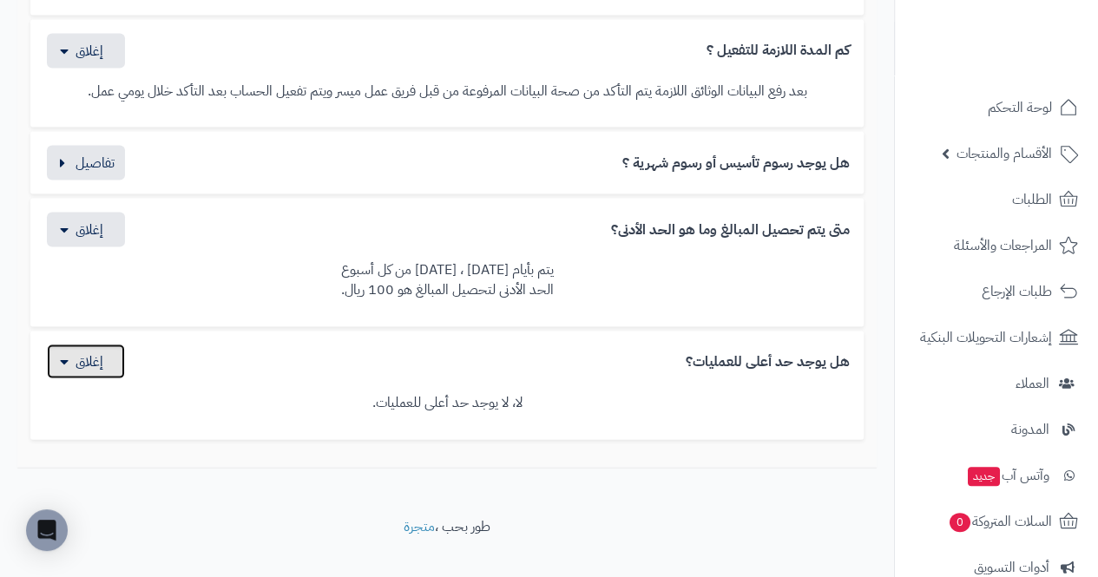
scroll to position [1642, 0]
click at [80, 163] on button "button" at bounding box center [86, 160] width 78 height 35
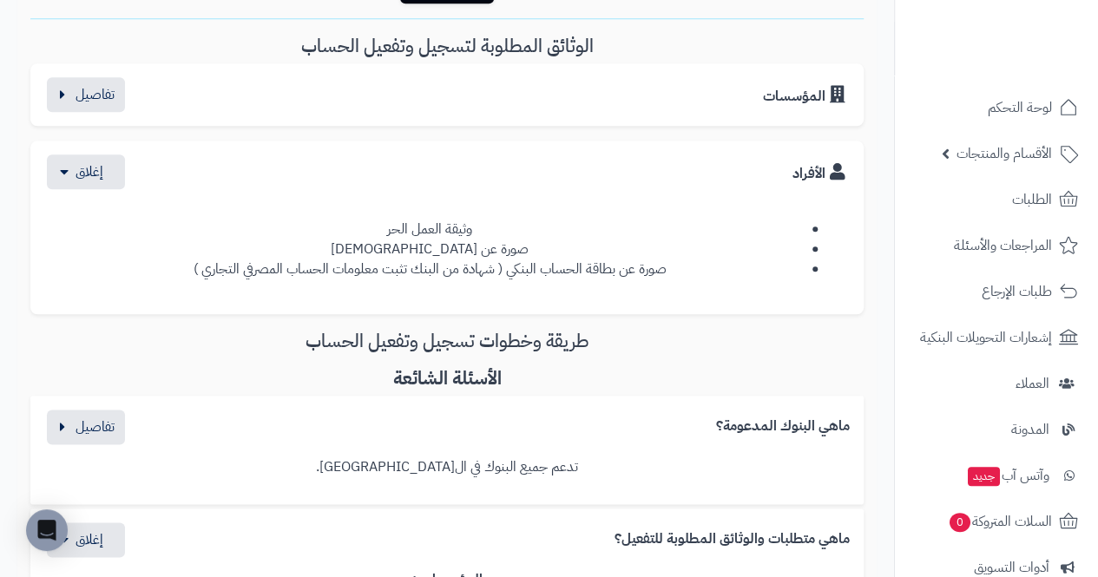
scroll to position [823, 0]
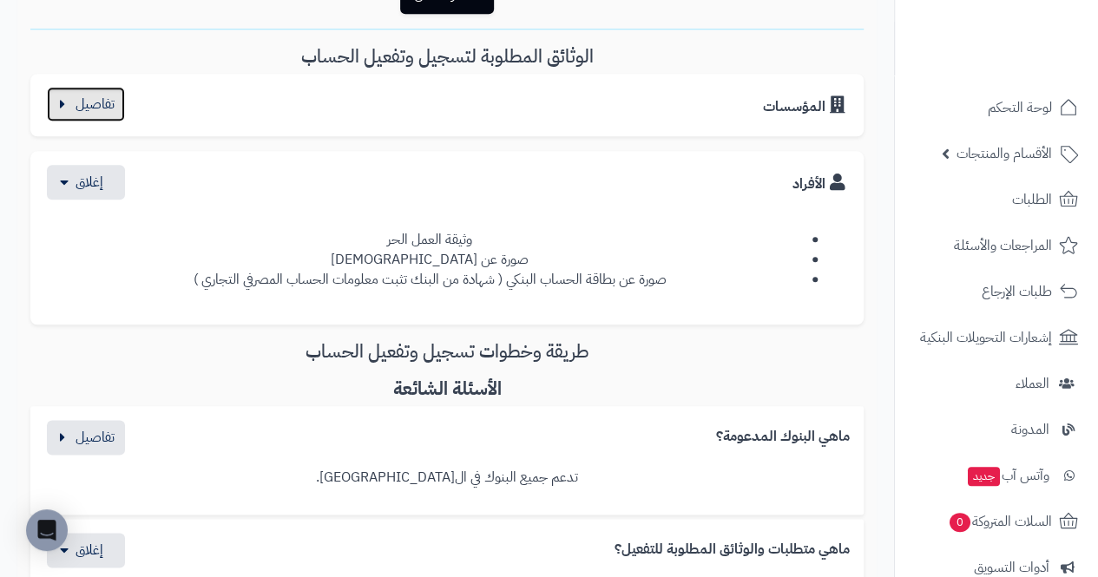
click at [63, 104] on button "button" at bounding box center [86, 104] width 78 height 35
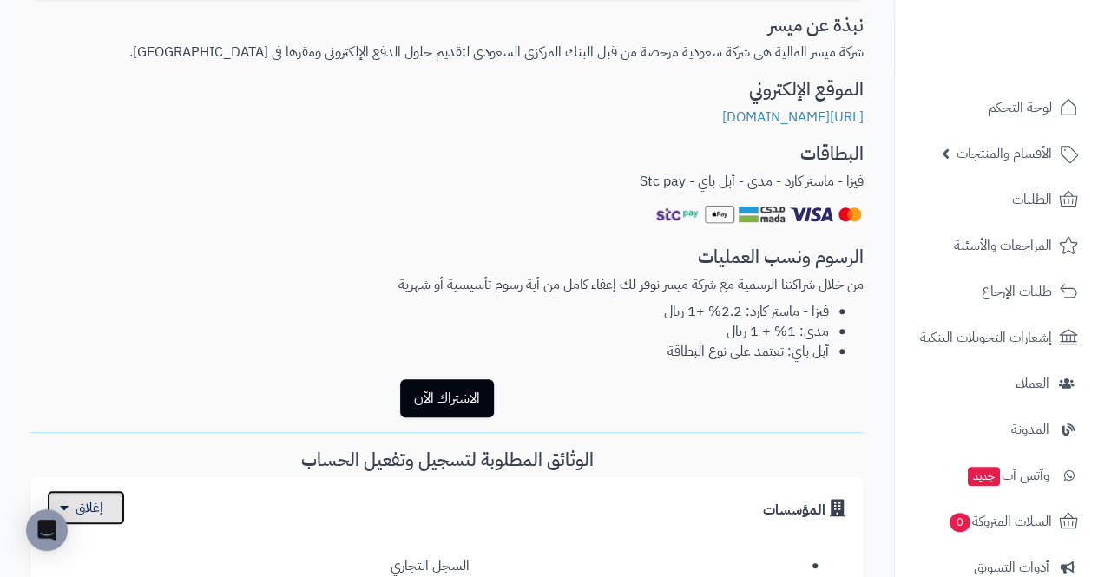
scroll to position [327, 0]
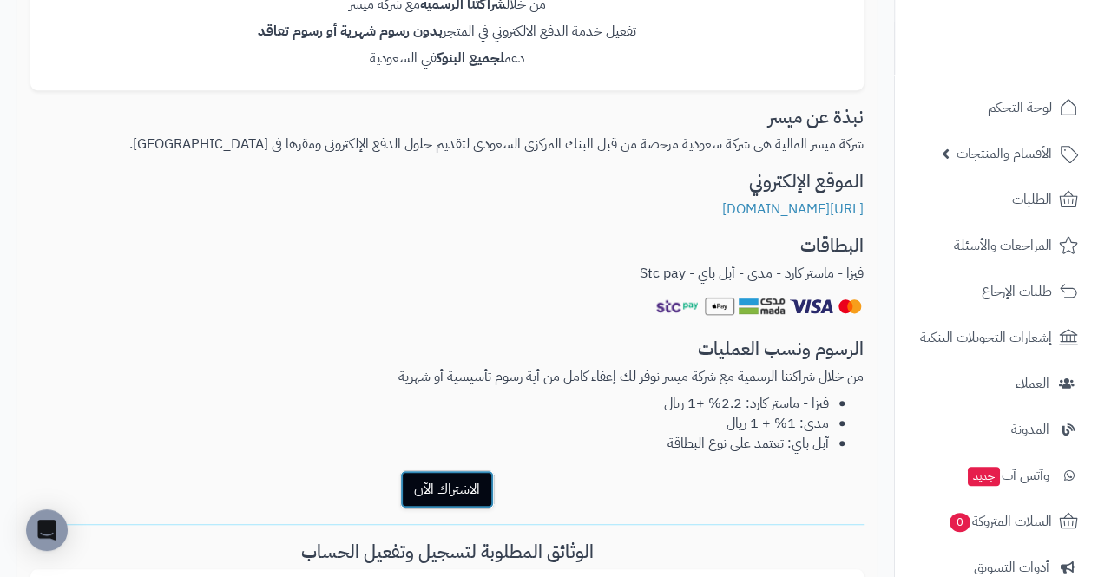
click at [403, 491] on button "الاشتراك الآن" at bounding box center [447, 490] width 94 height 38
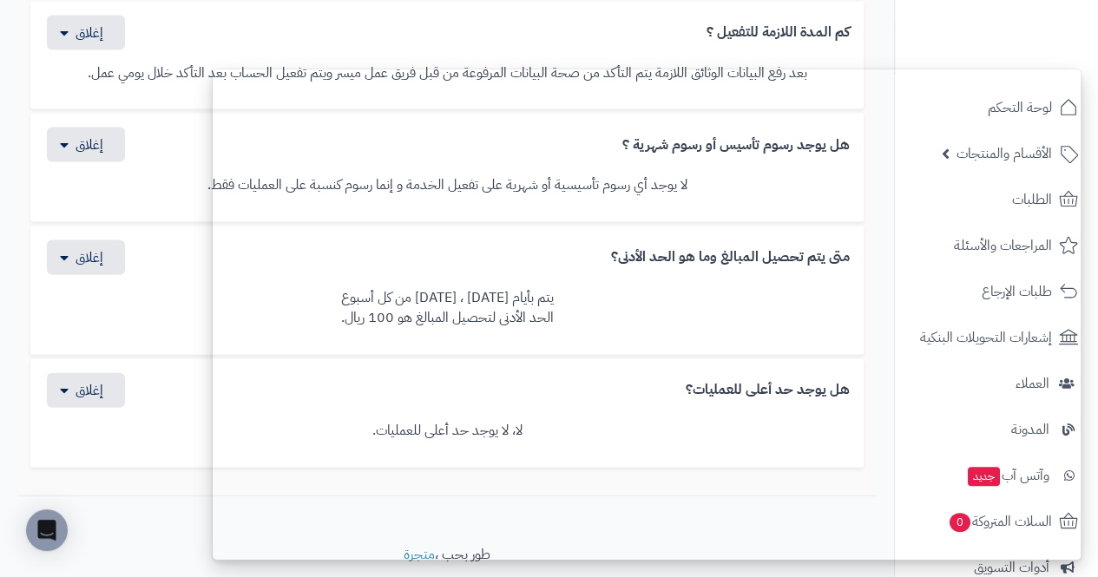
scroll to position [1791, 0]
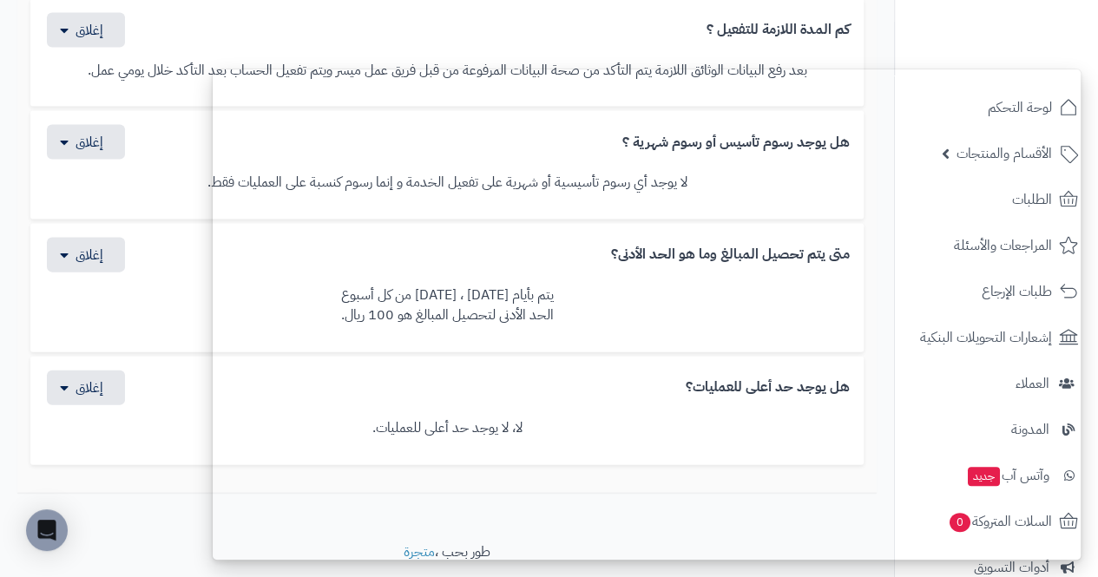
click at [131, 431] on div "لا، لا يوجد حد أعلى للعمليات." at bounding box center [447, 428] width 806 height 46
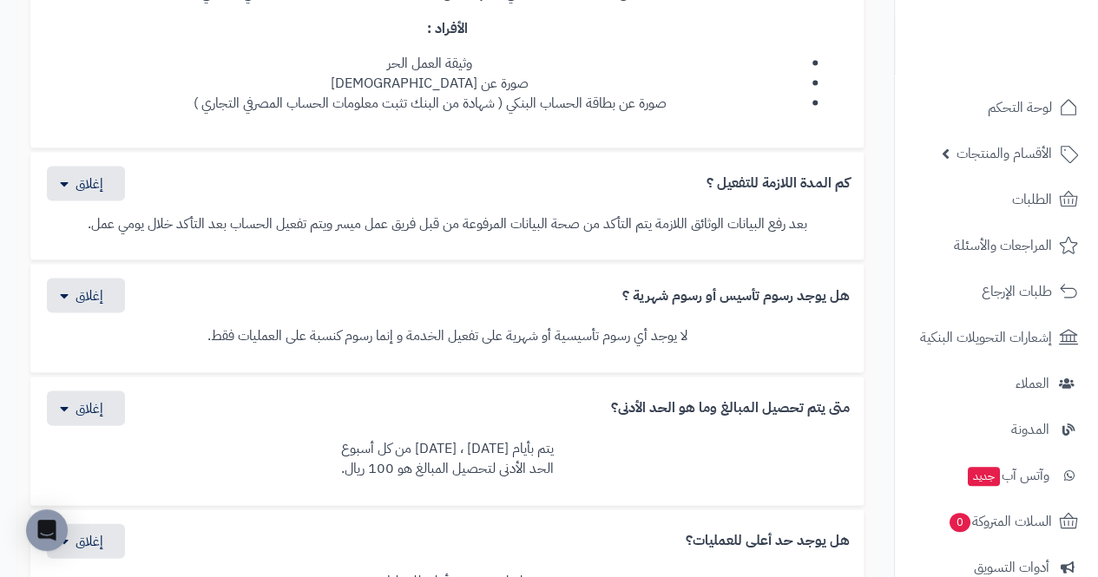
scroll to position [1638, 0]
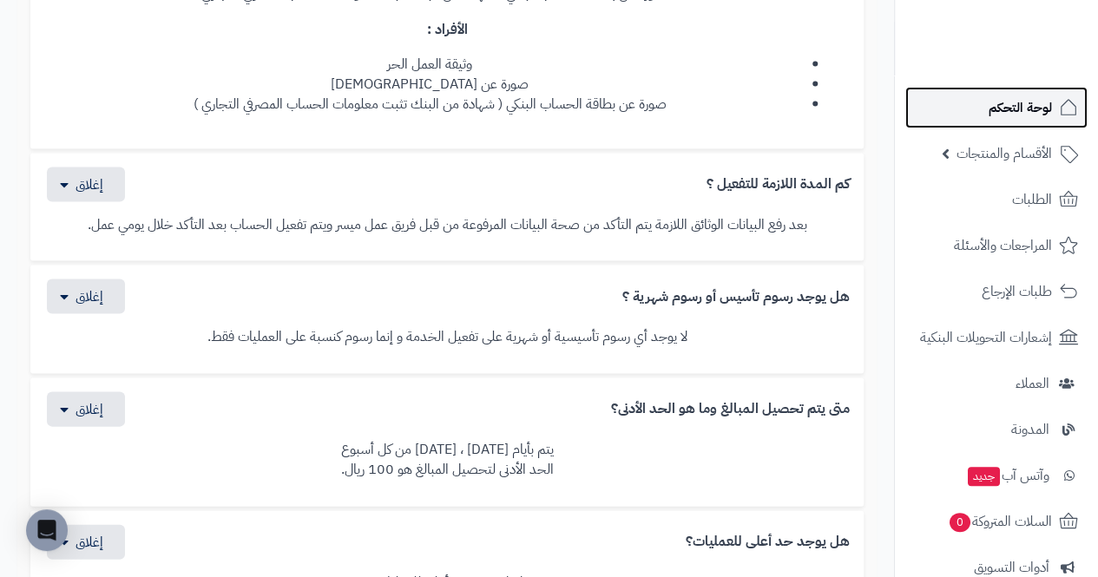
click at [1051, 106] on span "لوحة التحكم" at bounding box center [1020, 108] width 63 height 24
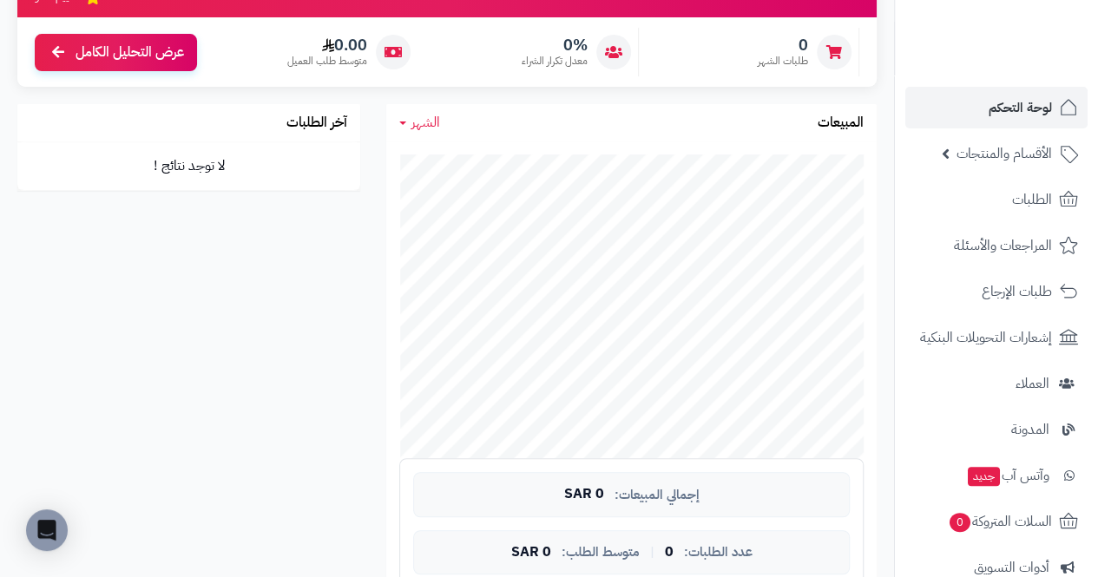
scroll to position [215, 0]
